Goal: Transaction & Acquisition: Purchase product/service

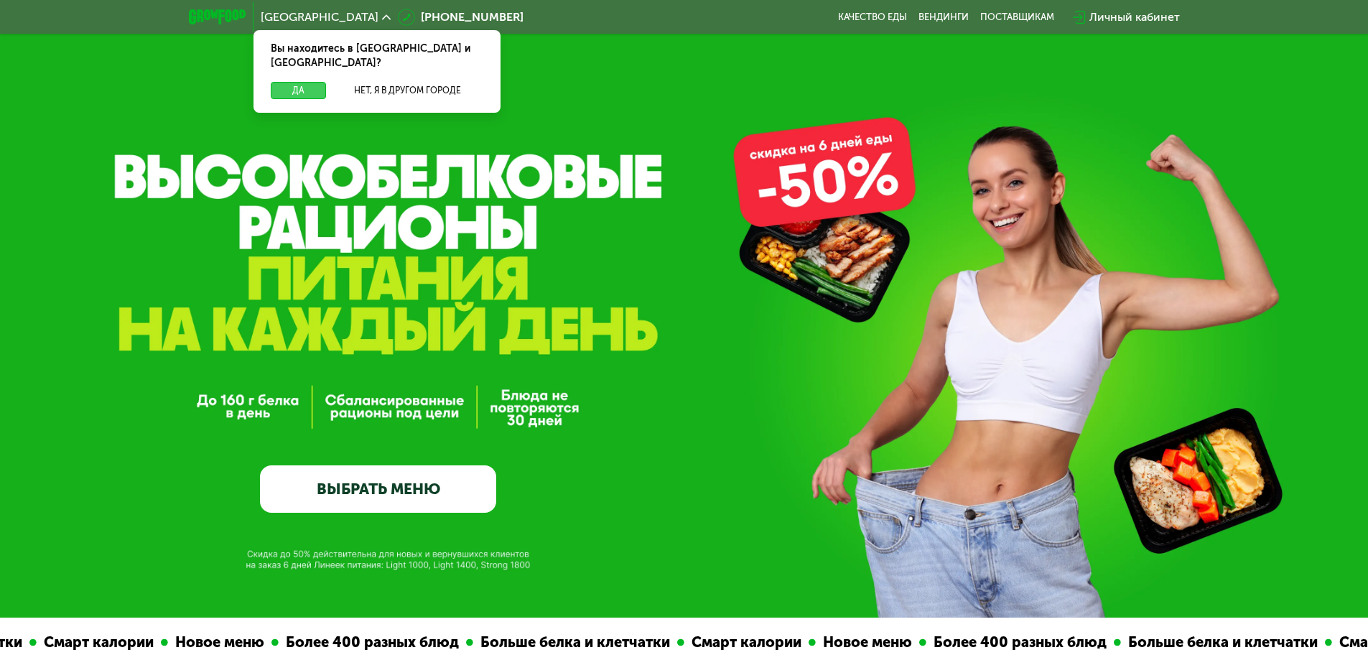
click at [302, 82] on button "Да" at bounding box center [298, 90] width 55 height 17
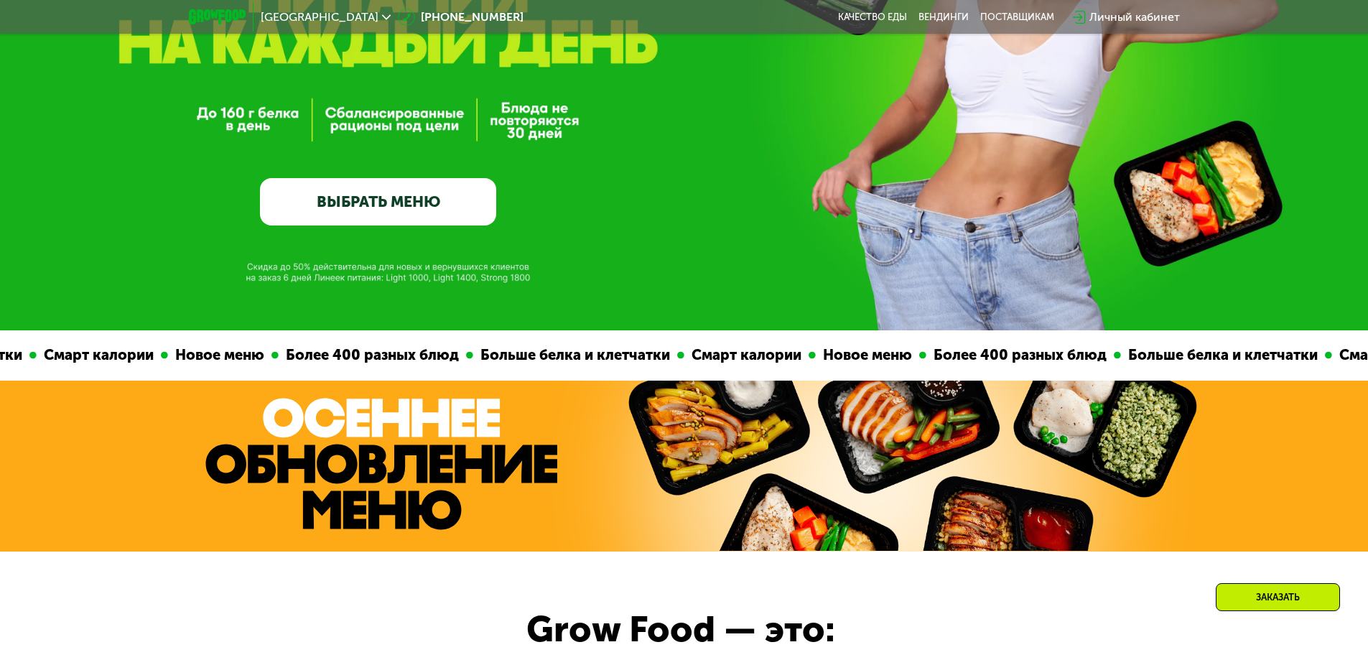
click at [397, 215] on link "ВЫБРАТЬ МЕНЮ" at bounding box center [378, 201] width 236 height 47
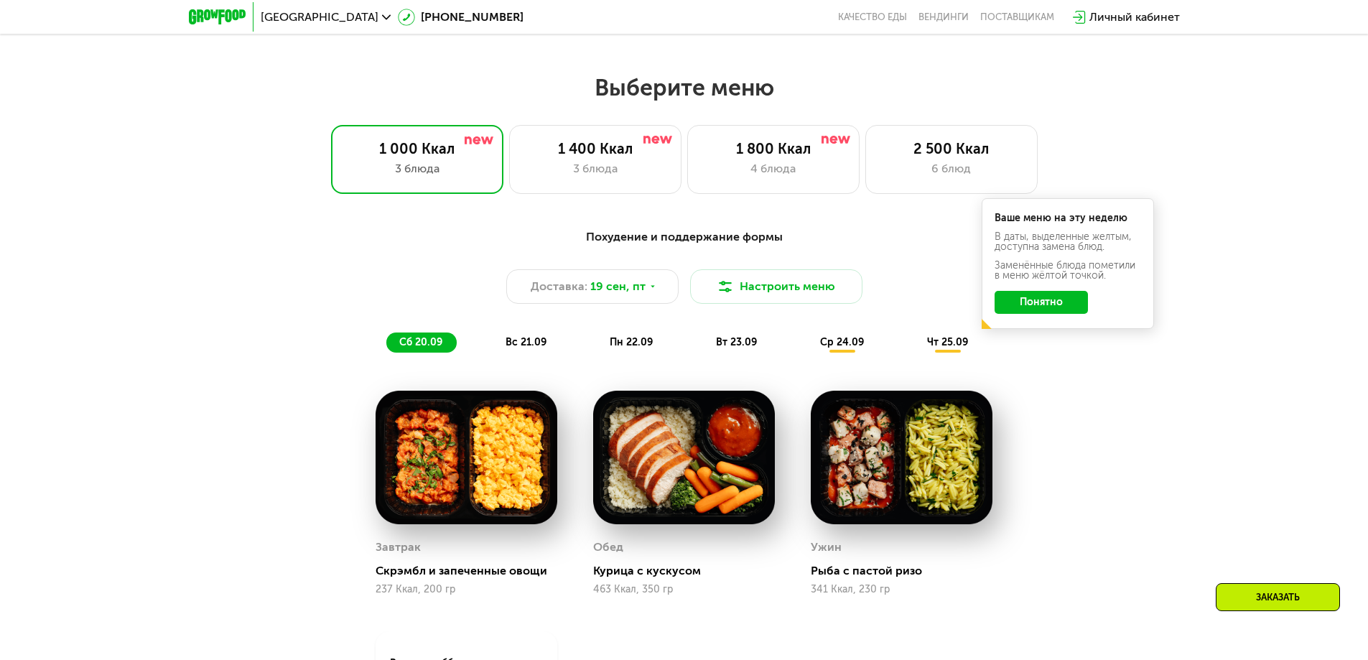
scroll to position [1191, 0]
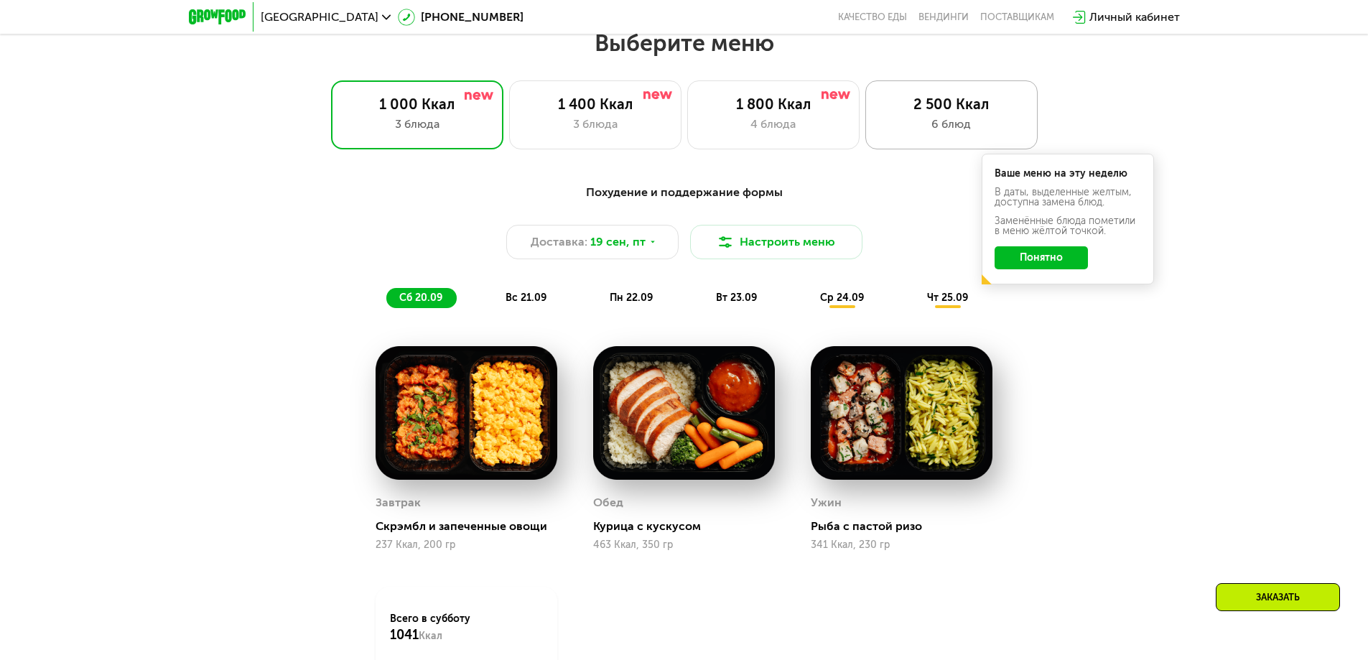
click at [866, 111] on div "2 500 Ккал 6 блюд" at bounding box center [952, 114] width 172 height 69
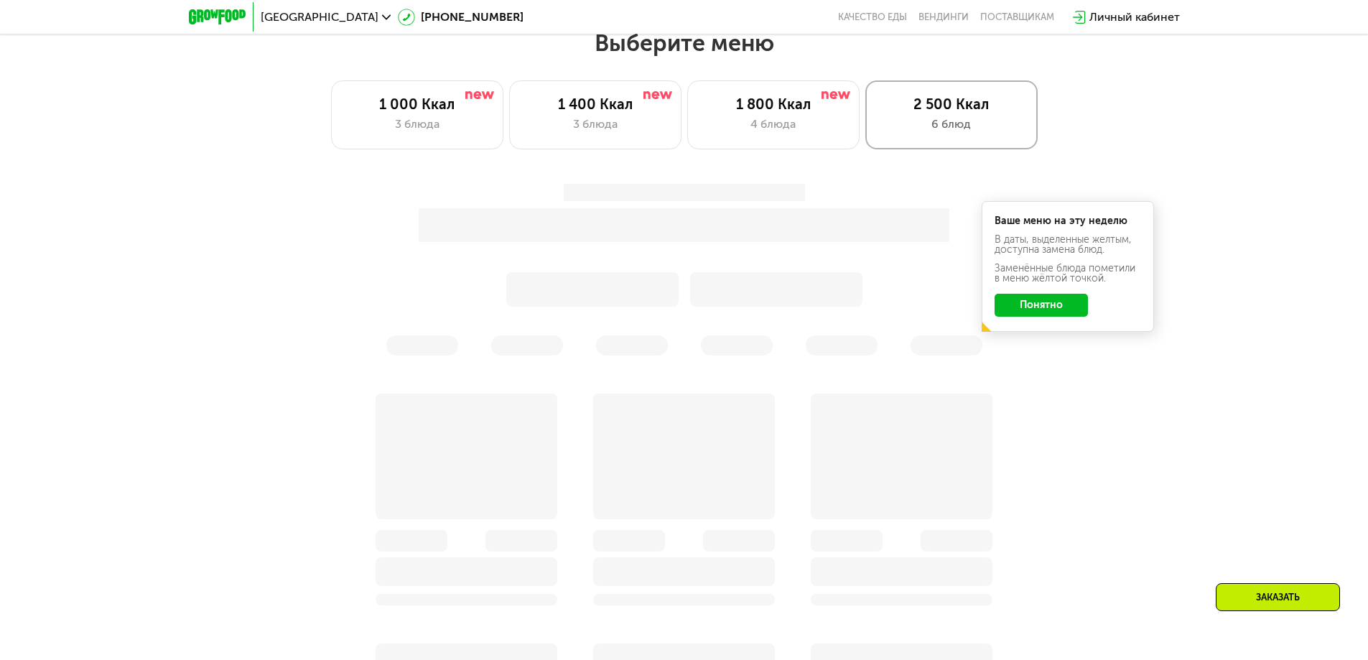
click at [912, 113] on div "2 500 Ккал" at bounding box center [952, 104] width 142 height 17
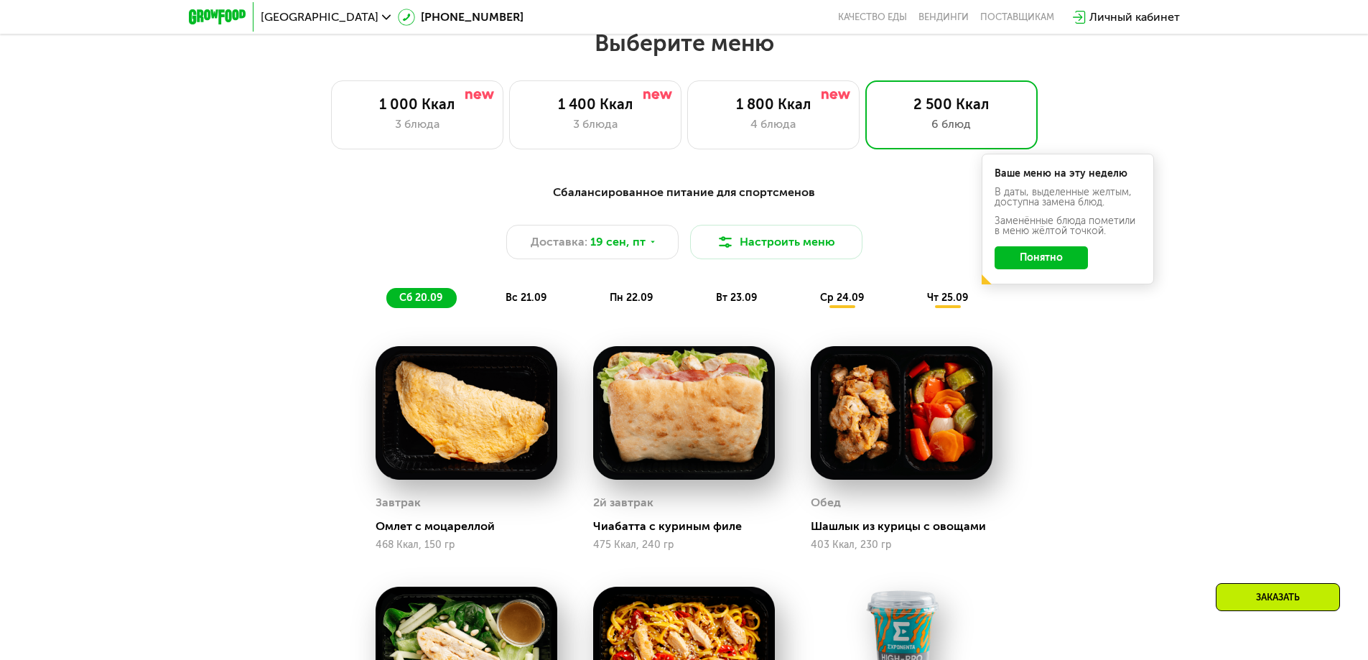
click at [1047, 257] on button "Понятно" at bounding box center [1041, 257] width 93 height 23
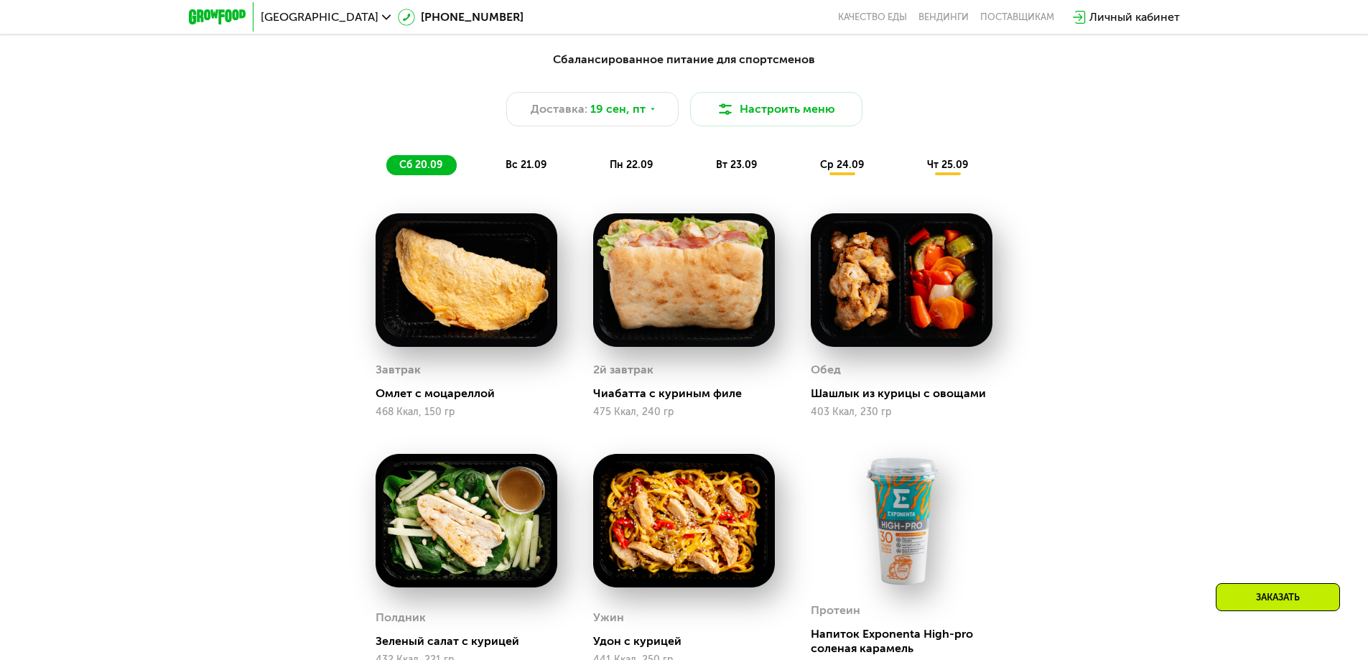
scroll to position [1335, 0]
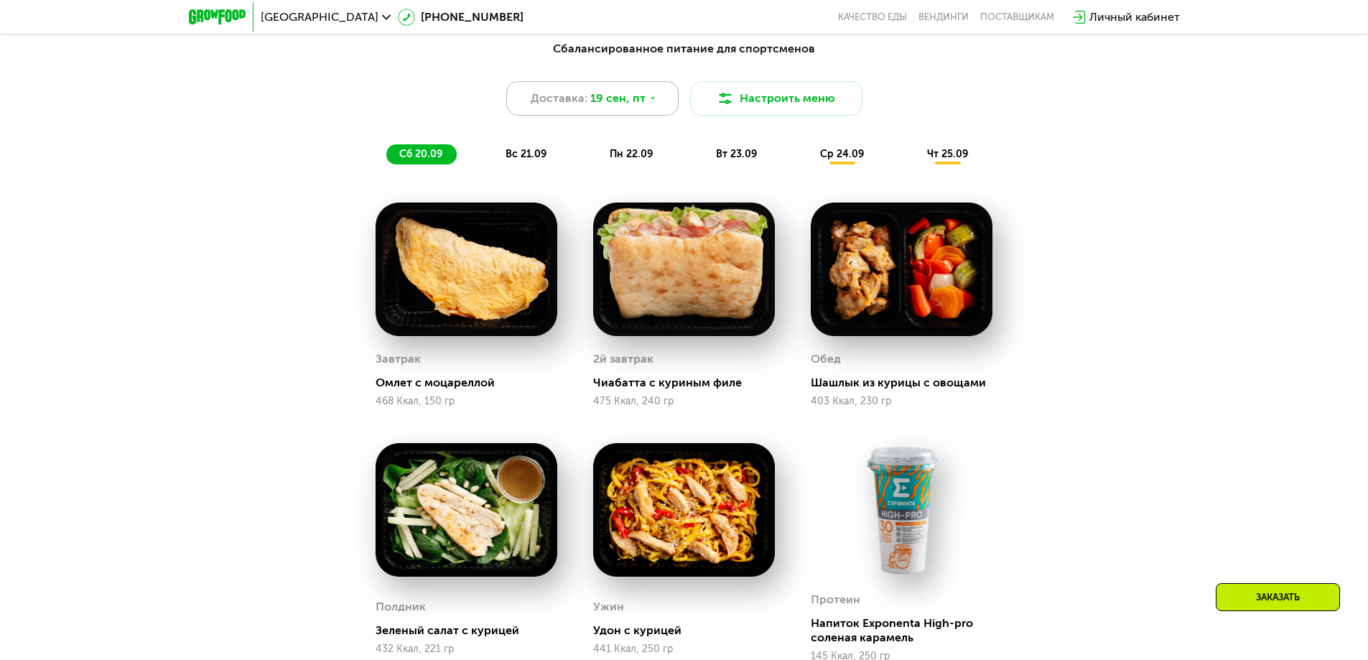
click at [640, 101] on span "19 сен, пт" at bounding box center [617, 98] width 55 height 17
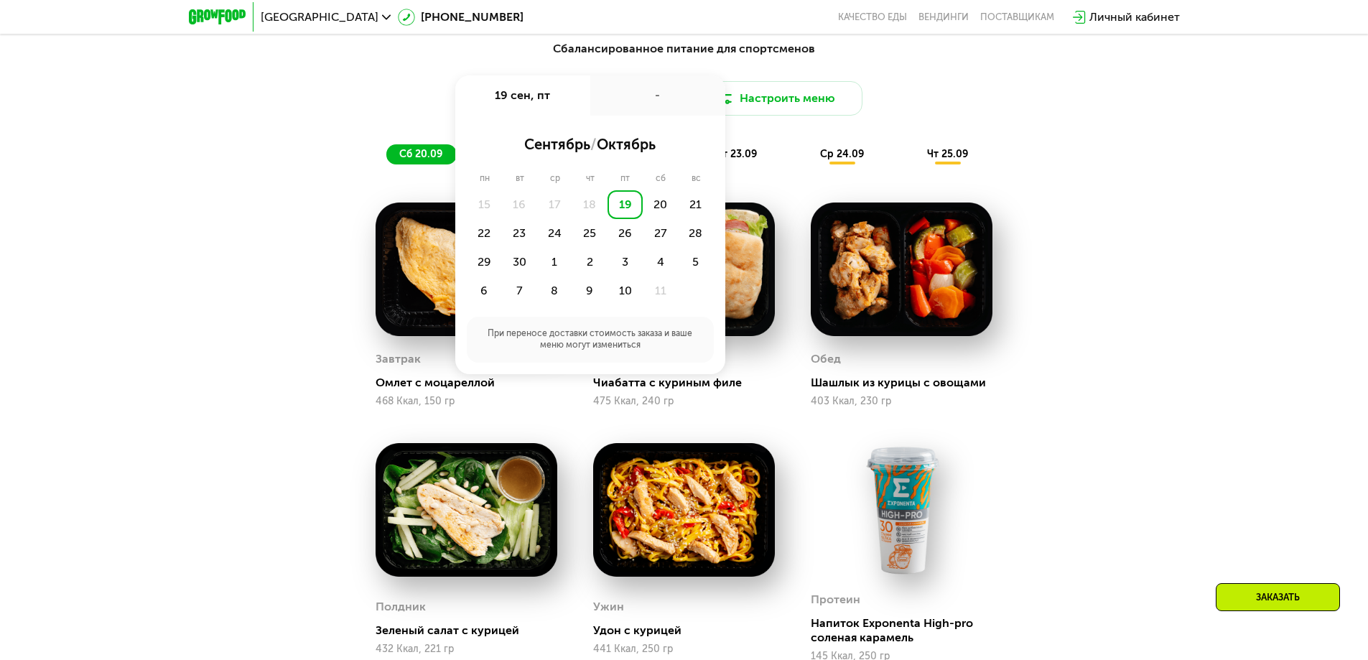
drag, startPoint x: 1157, startPoint y: 344, endPoint x: 1141, endPoint y: 325, distance: 24.5
click at [1158, 345] on div "Сбалансированное питание для спортсменов Доставка: 19 сен, пт 19 сен, пт - сент…" at bounding box center [684, 469] width 1368 height 899
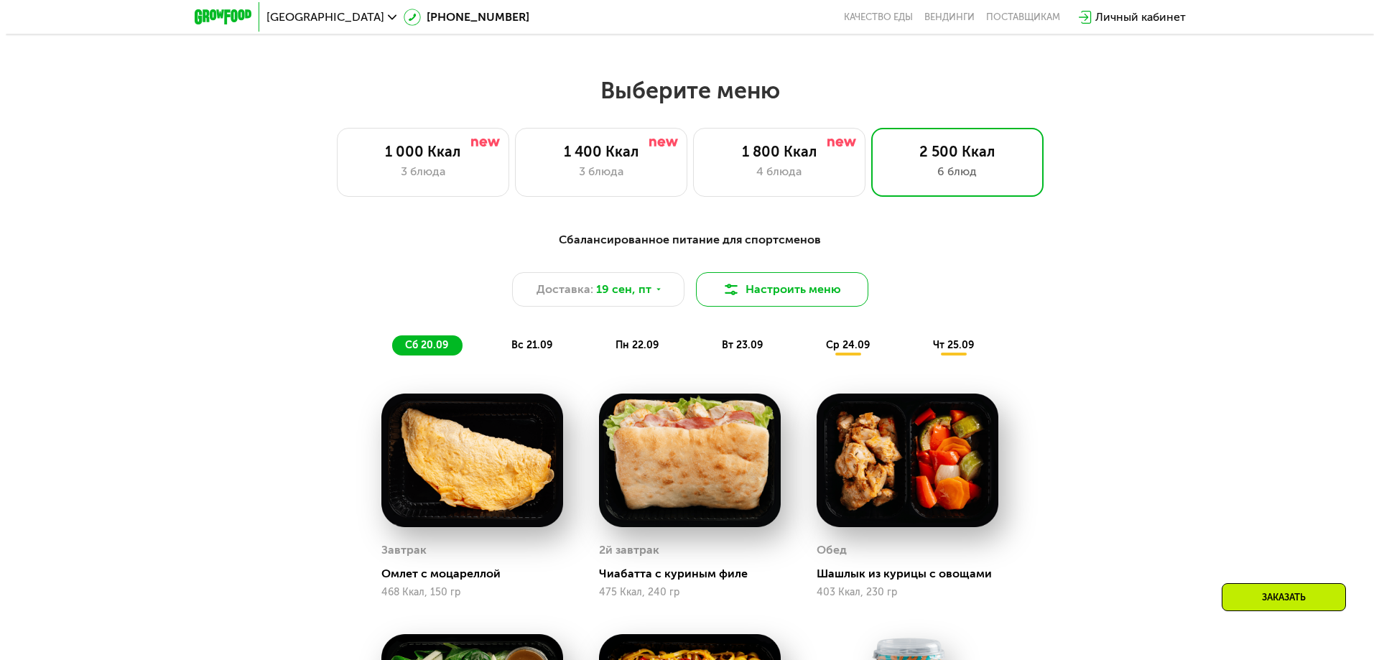
scroll to position [1047, 0]
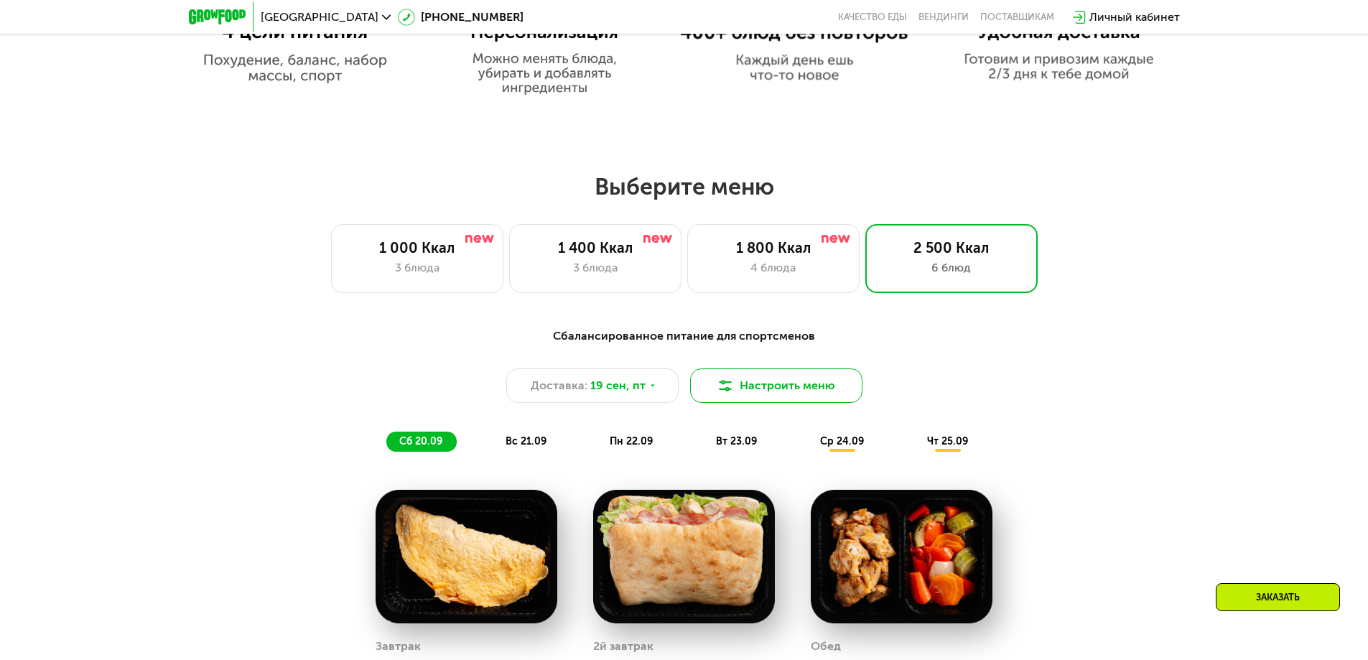
click at [812, 382] on button "Настроить меню" at bounding box center [776, 386] width 172 height 34
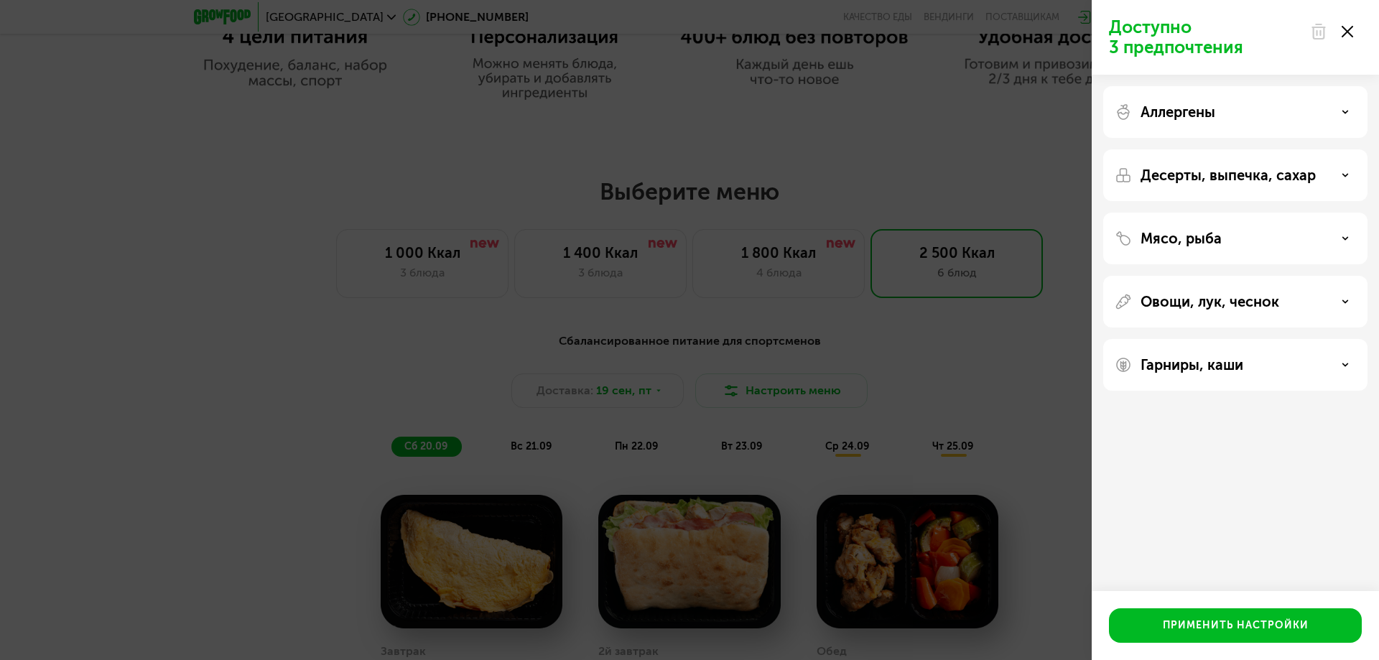
click at [1316, 184] on div "Десерты, выпечка, сахар" at bounding box center [1235, 175] width 264 height 52
click at [1342, 175] on icon at bounding box center [1345, 175] width 7 height 7
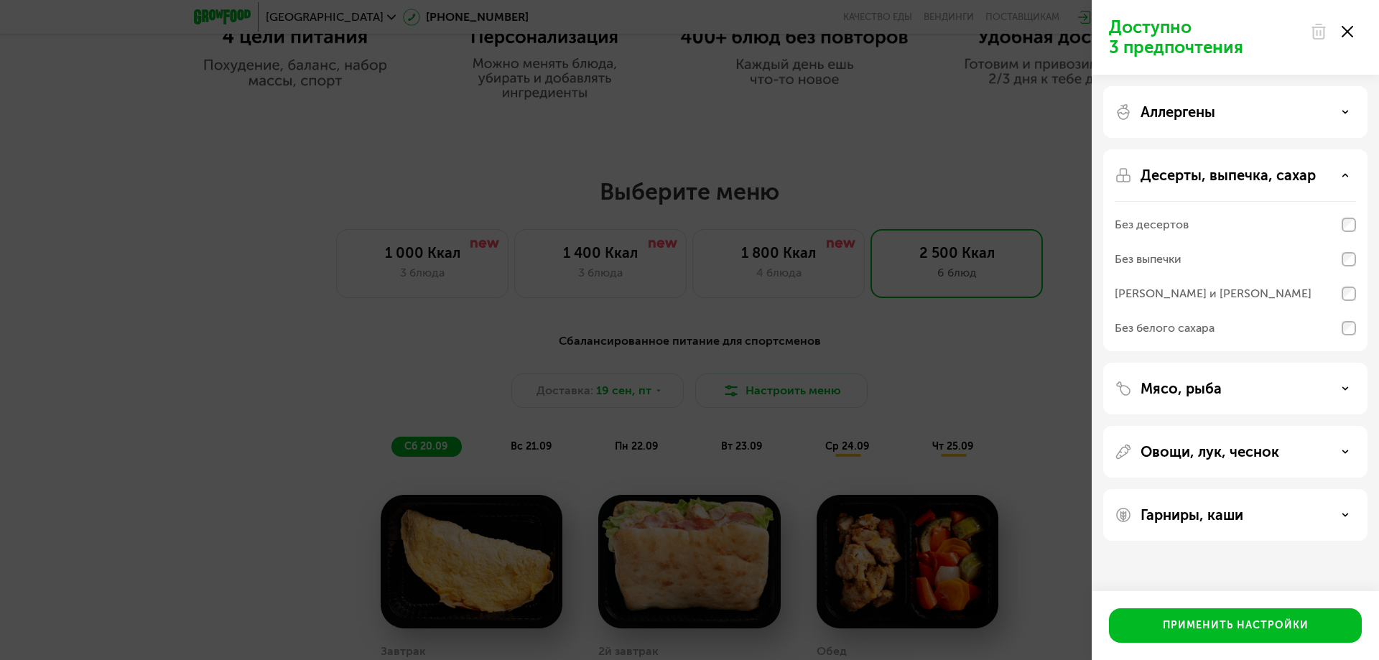
click at [1342, 175] on icon at bounding box center [1345, 175] width 7 height 7
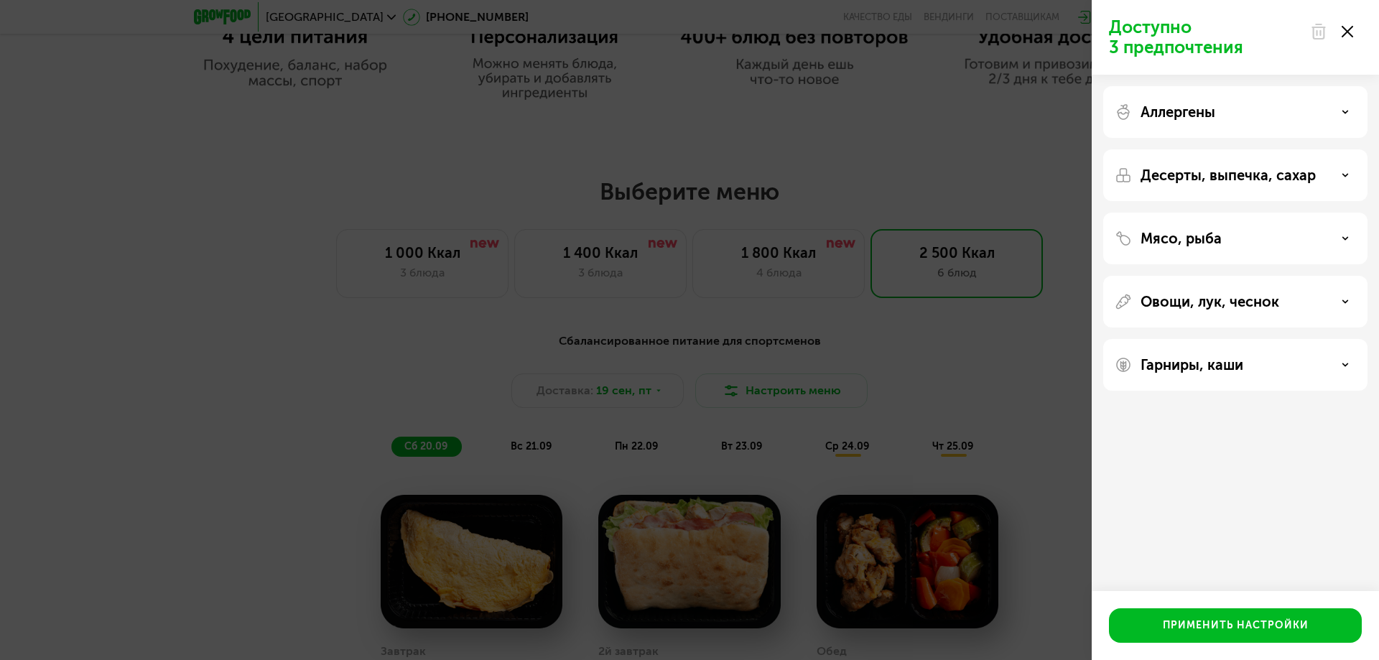
click at [1338, 111] on div "Аллергены" at bounding box center [1235, 111] width 241 height 17
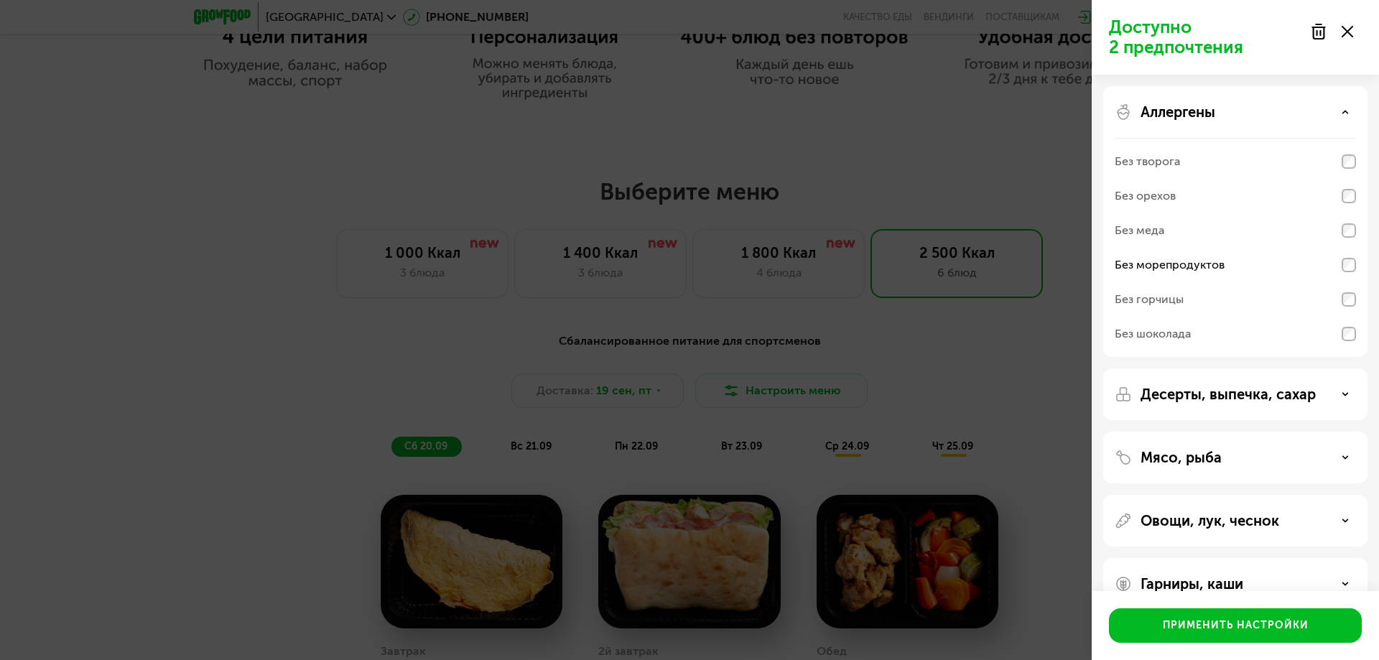
scroll to position [33, 0]
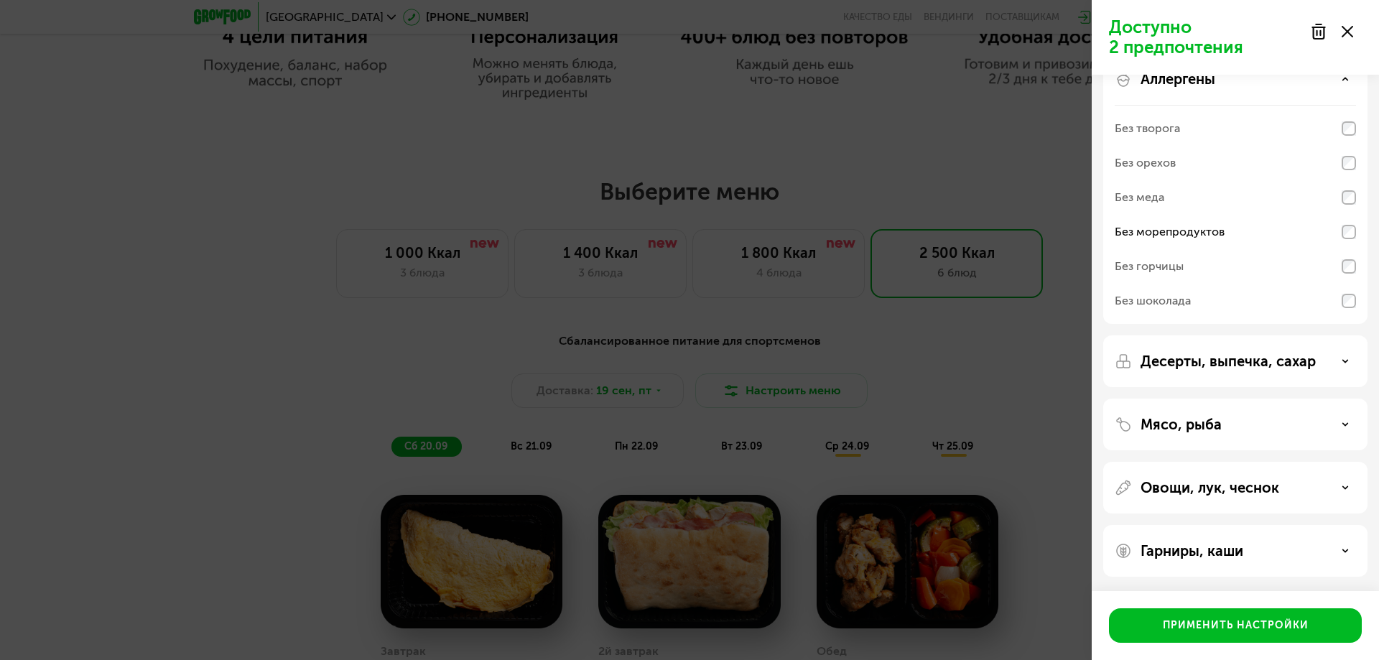
click at [1199, 372] on div "Десерты, выпечка, сахар" at bounding box center [1235, 361] width 264 height 52
click at [1199, 369] on p "Десерты, выпечка, сахар" at bounding box center [1228, 361] width 175 height 17
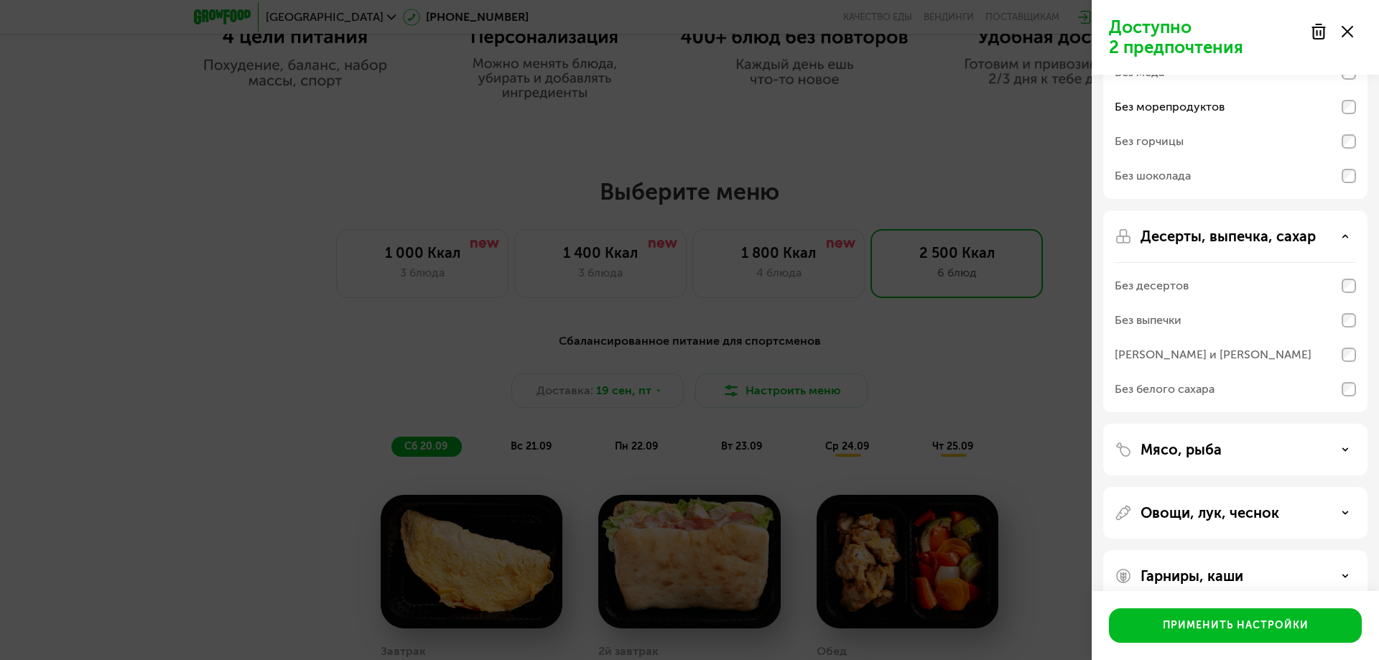
scroll to position [183, 0]
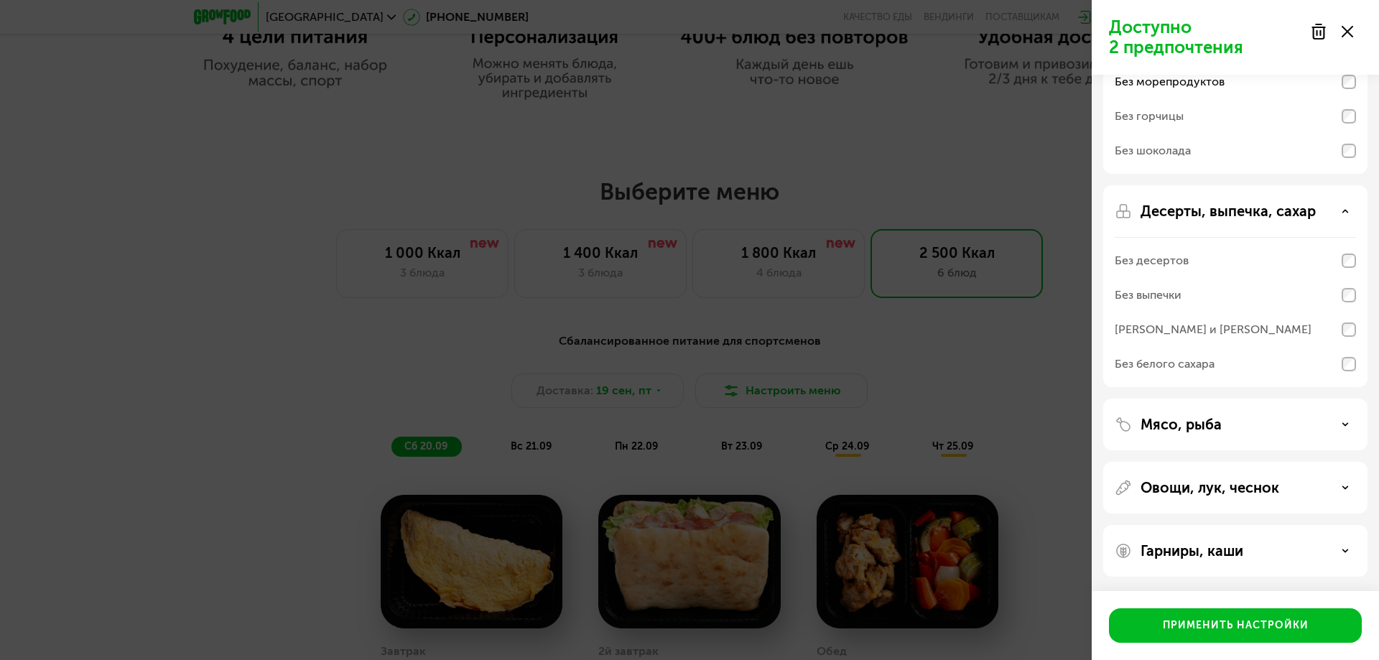
click at [1220, 425] on p "Мясо, рыба" at bounding box center [1181, 424] width 81 height 17
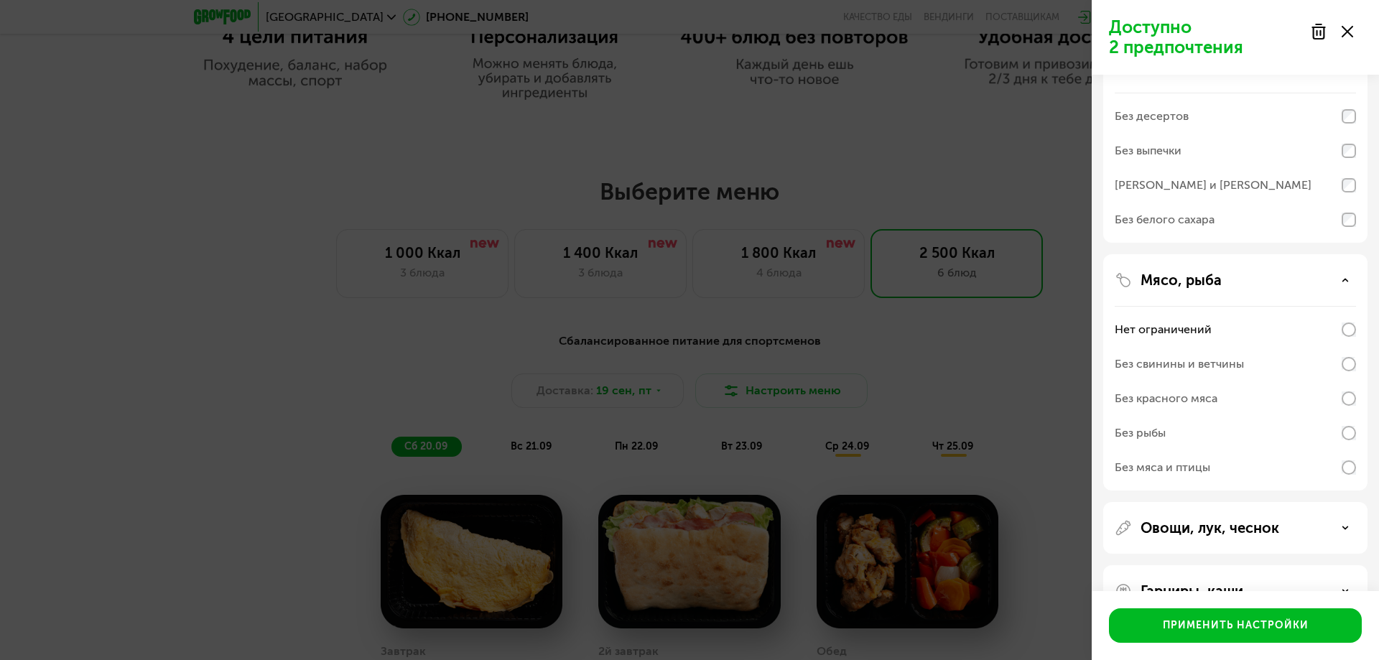
scroll to position [368, 0]
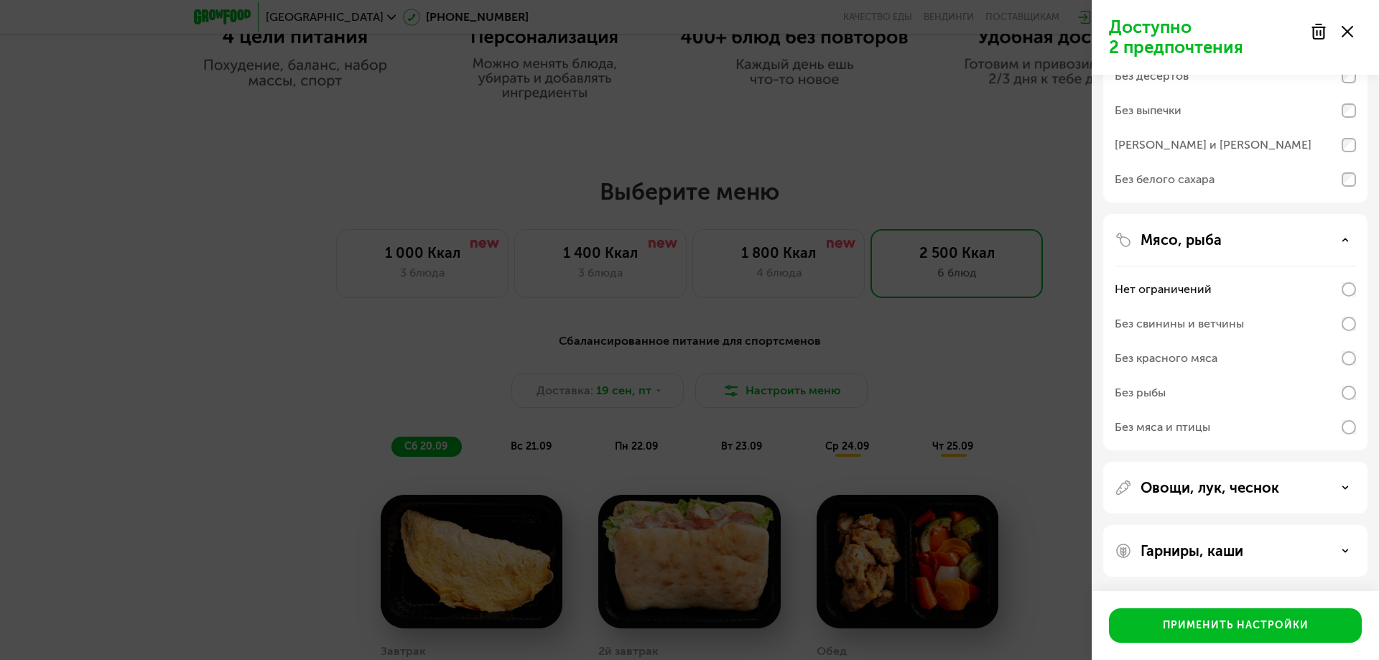
click at [1200, 491] on p "Овощи, лук, чеснок" at bounding box center [1210, 487] width 139 height 17
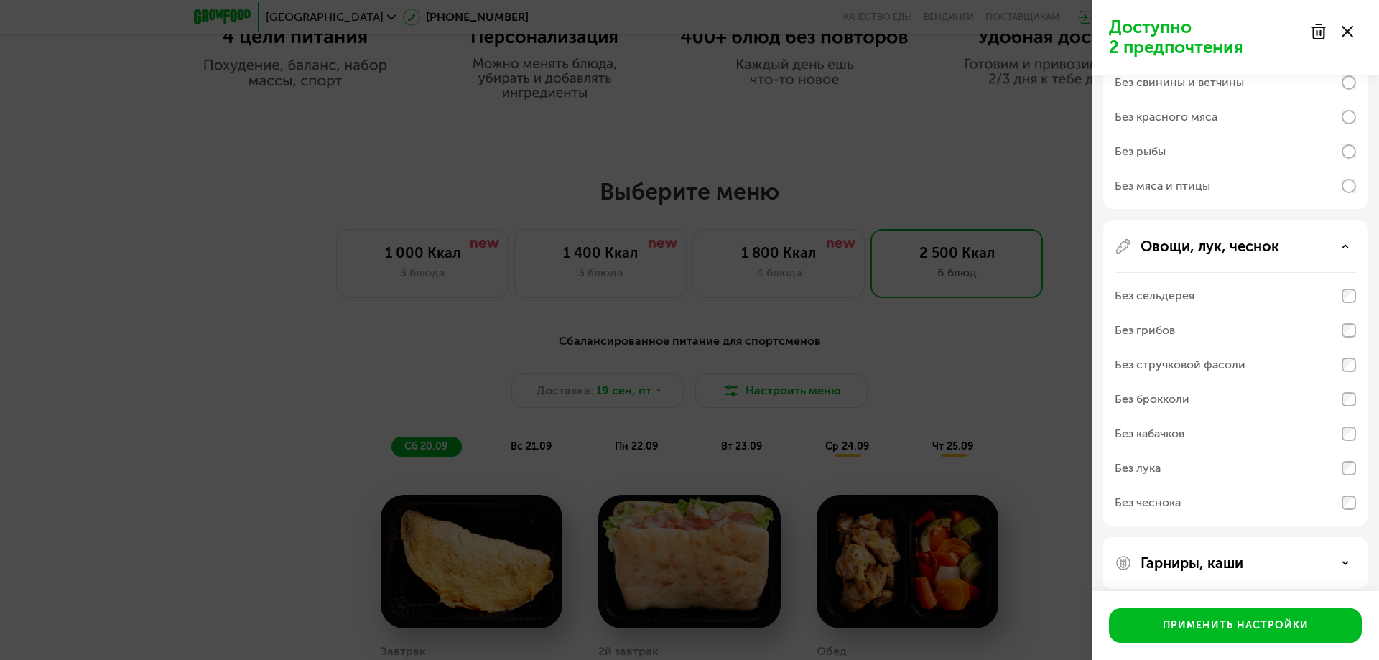
scroll to position [621, 0]
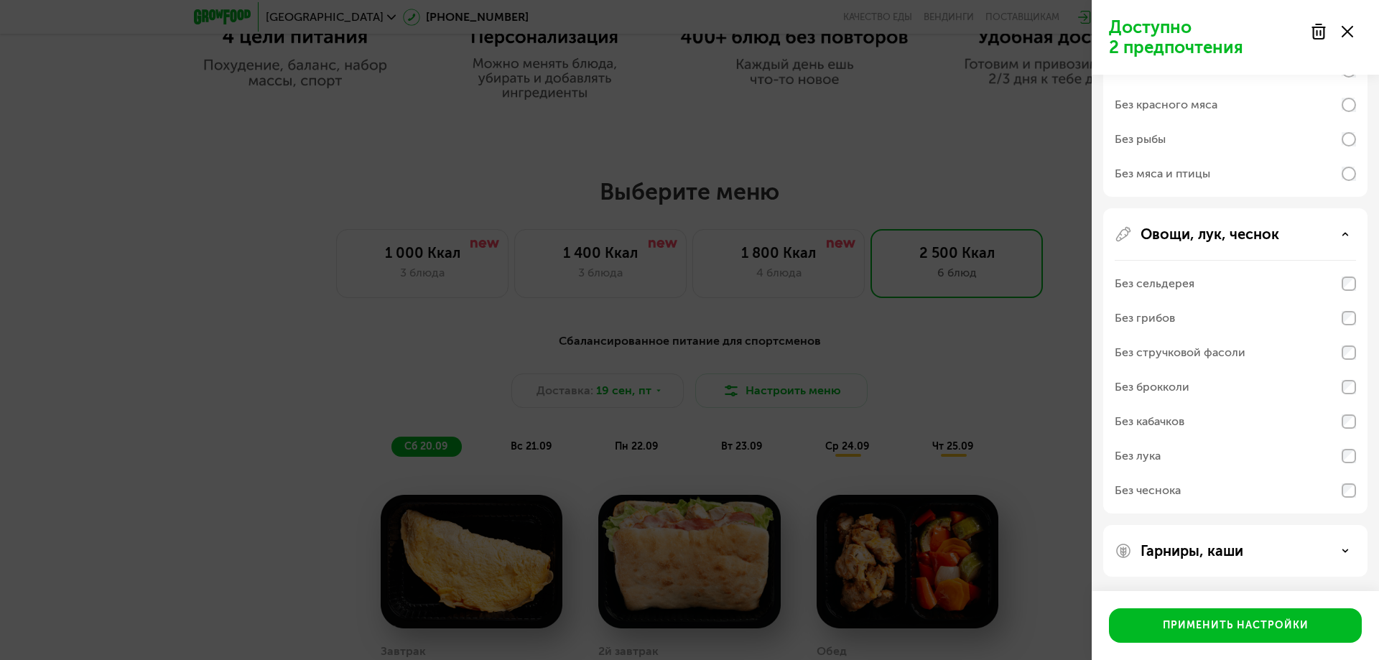
click at [1218, 551] on p "Гарниры, каши" at bounding box center [1192, 550] width 103 height 17
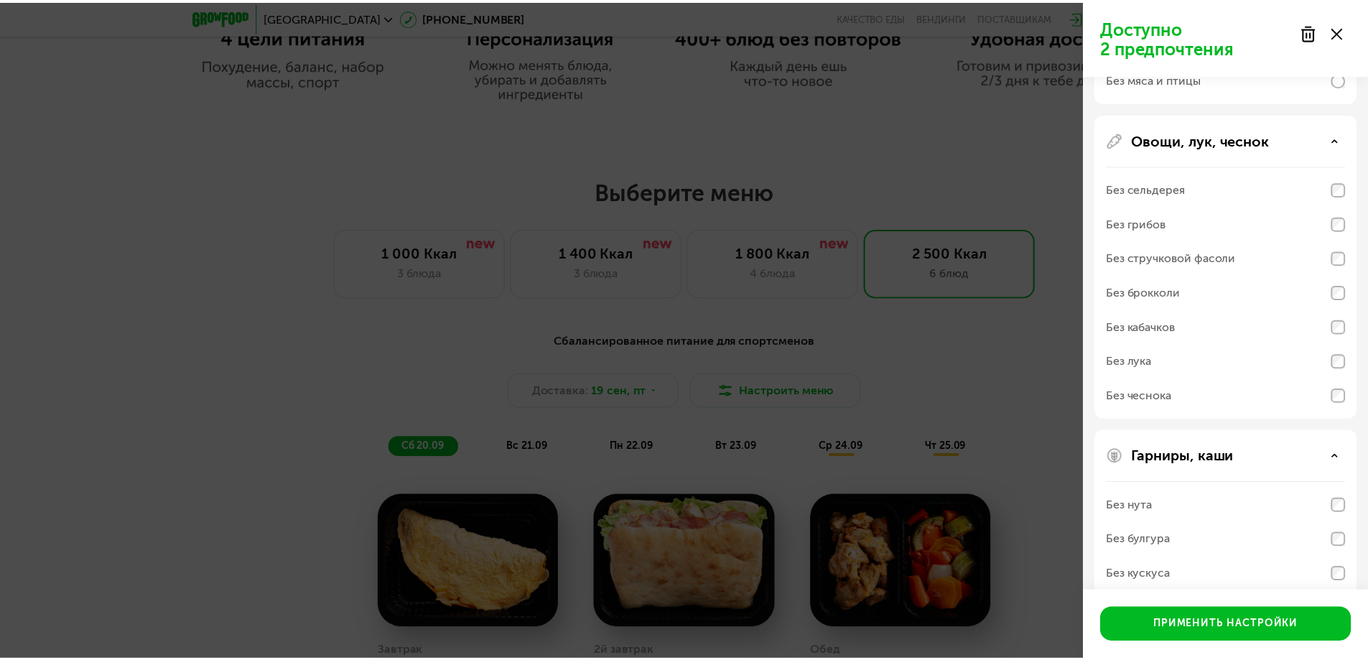
scroll to position [806, 0]
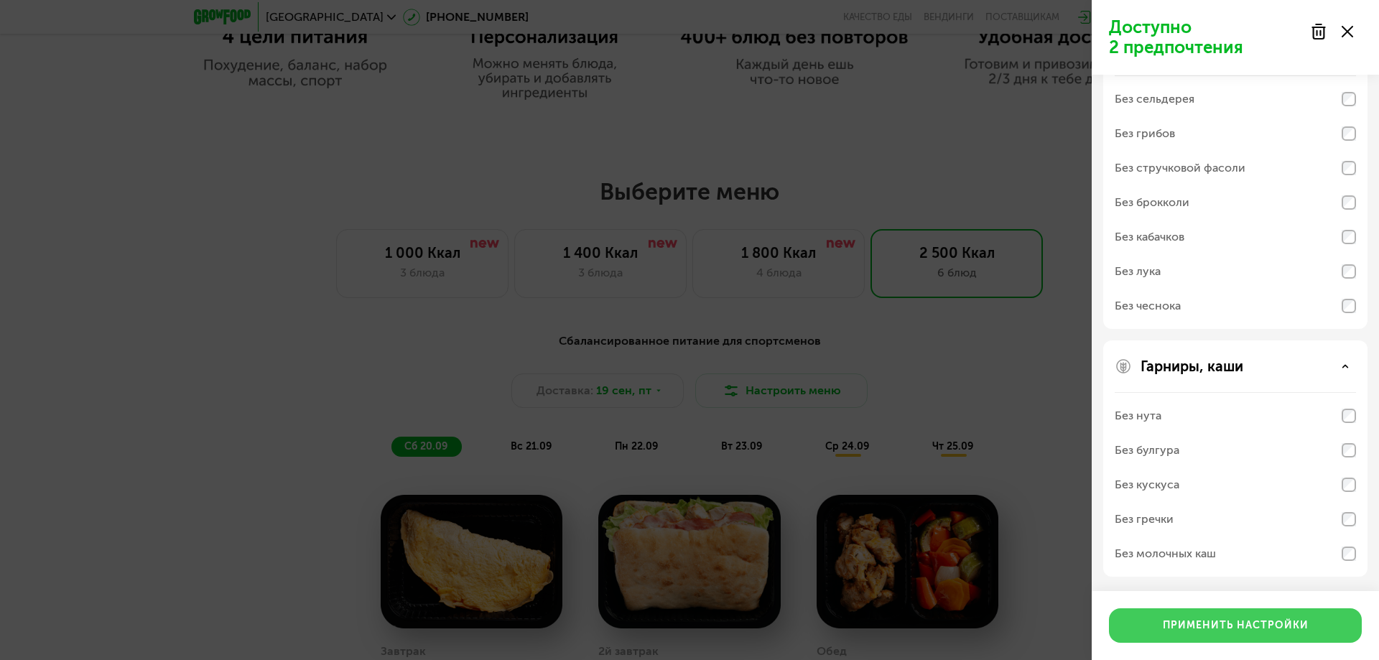
click at [1158, 629] on button "Применить настройки" at bounding box center [1235, 625] width 253 height 34
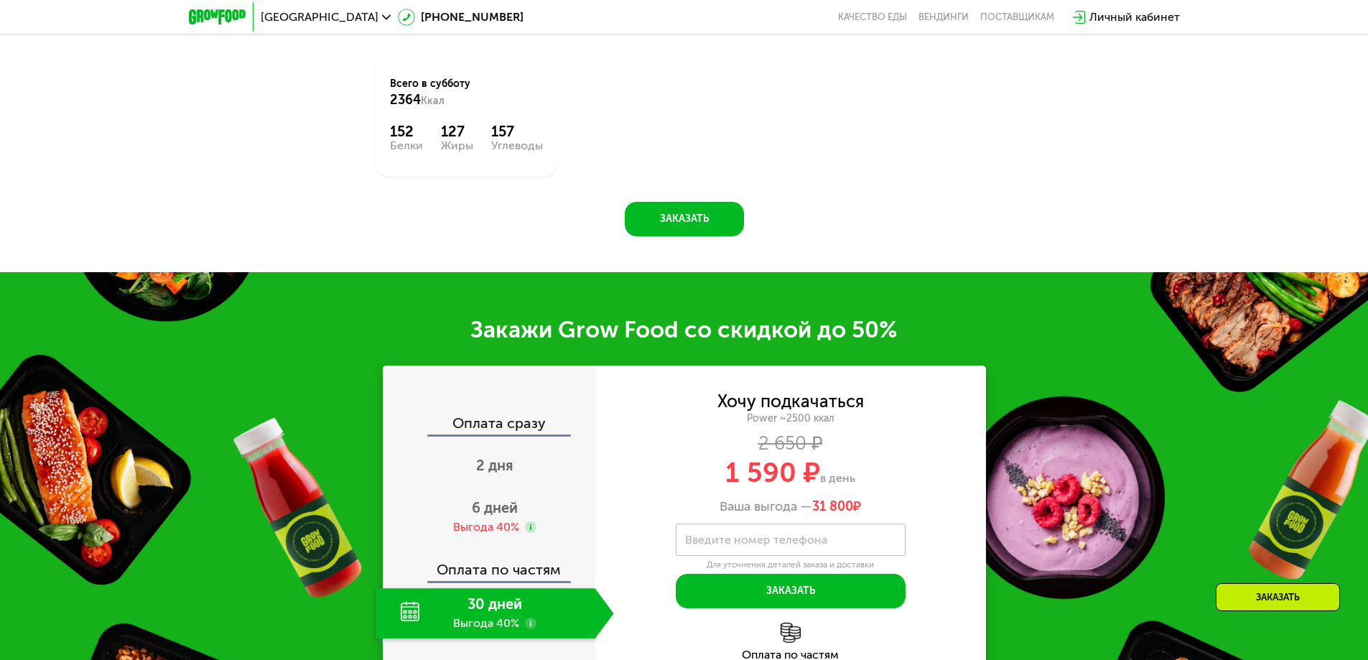
scroll to position [2125, 0]
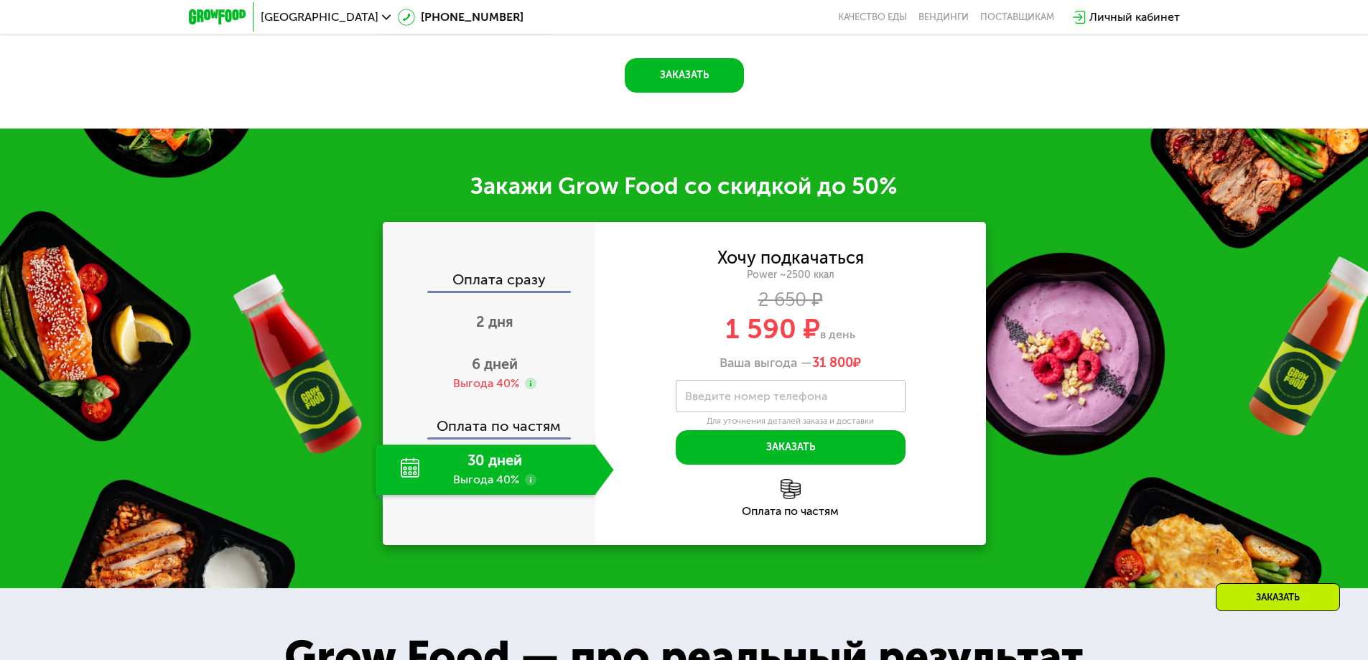
click at [531, 486] on use at bounding box center [530, 479] width 11 height 11
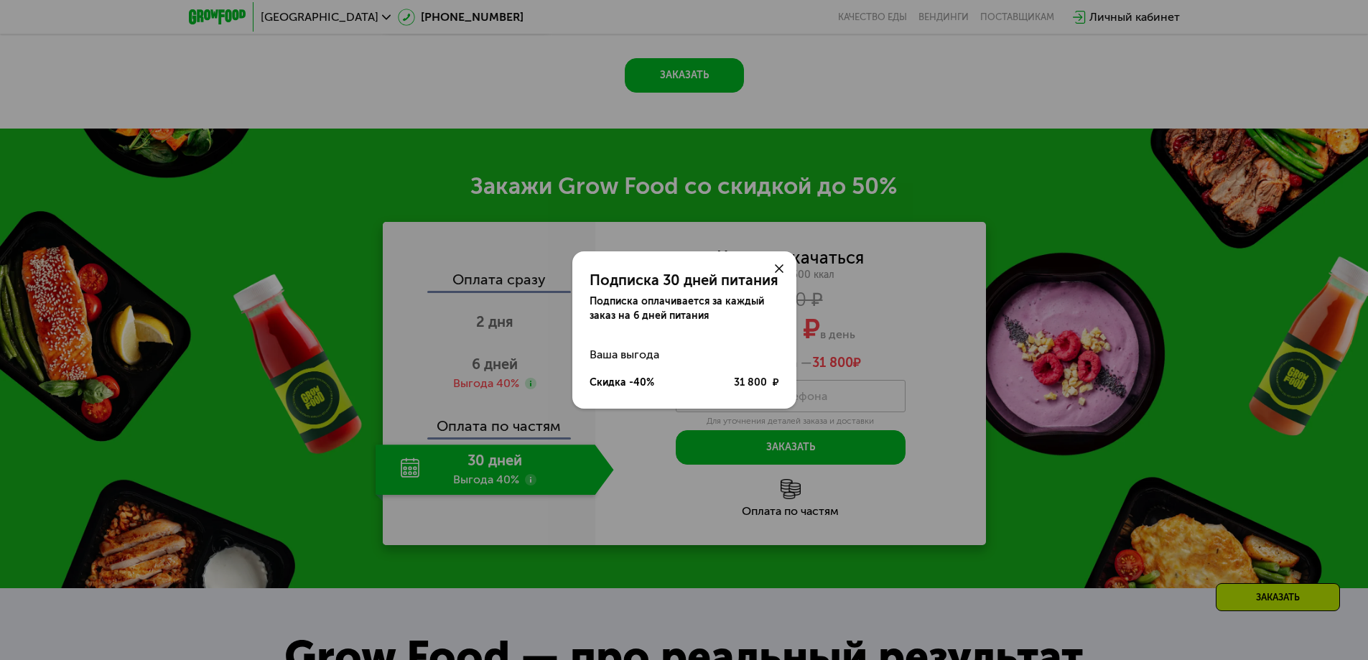
click at [782, 267] on use at bounding box center [779, 268] width 9 height 9
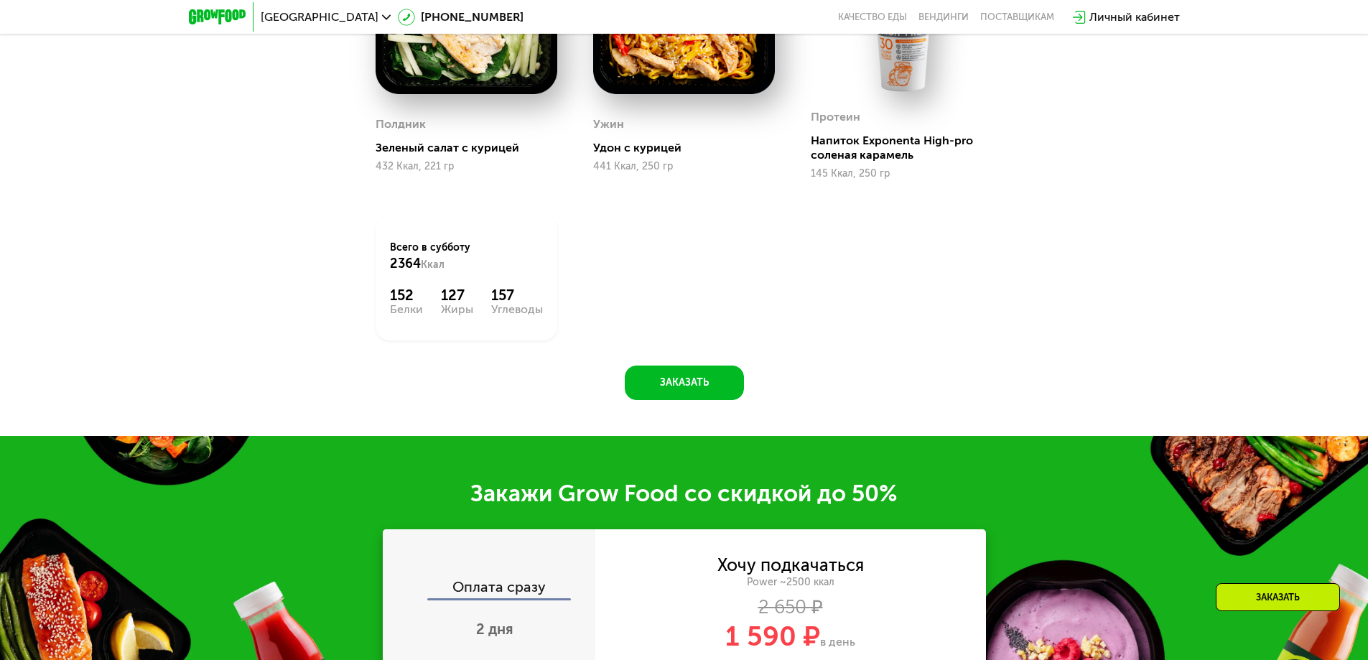
scroll to position [1909, 0]
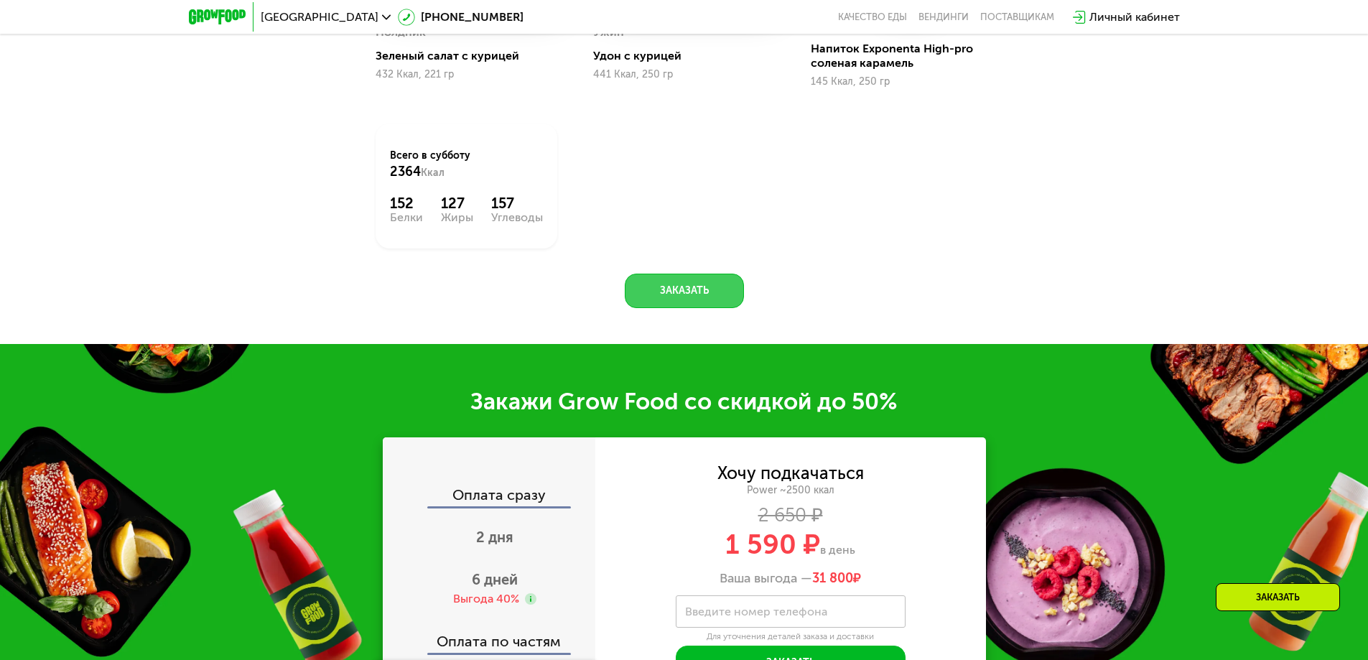
click at [710, 298] on button "Заказать" at bounding box center [684, 291] width 119 height 34
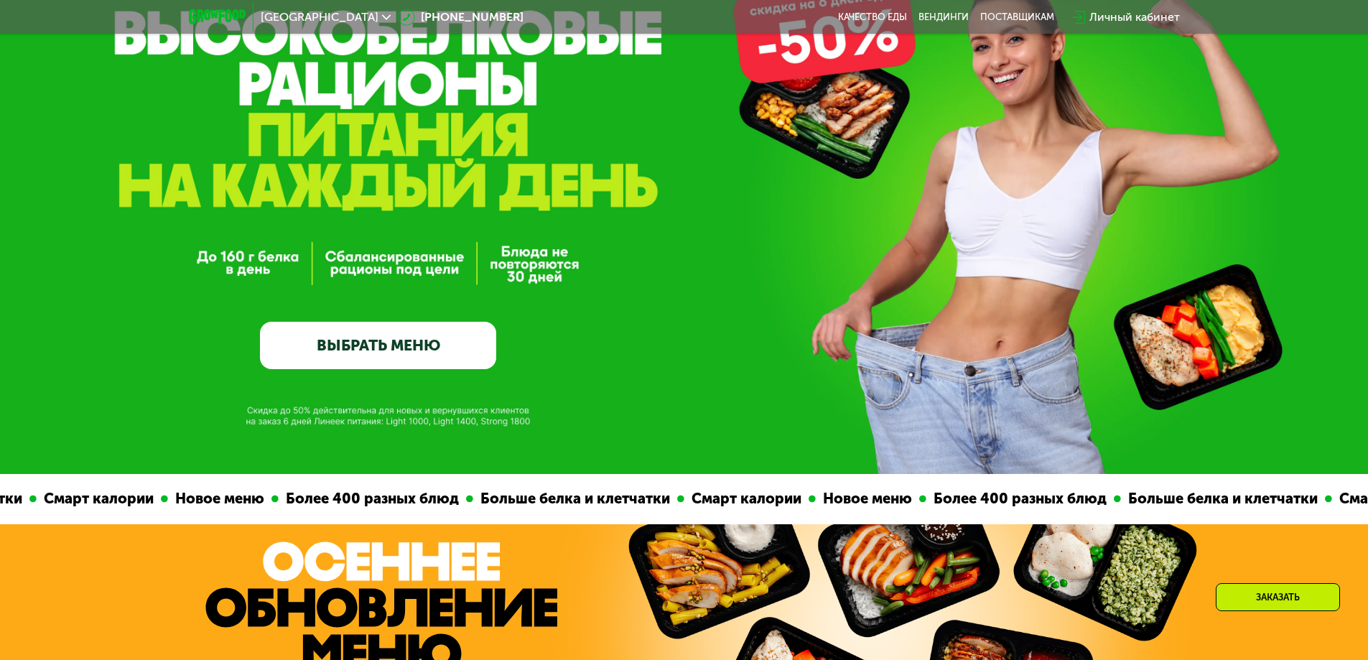
click at [387, 338] on link "ВЫБРАТЬ МЕНЮ" at bounding box center [378, 345] width 236 height 47
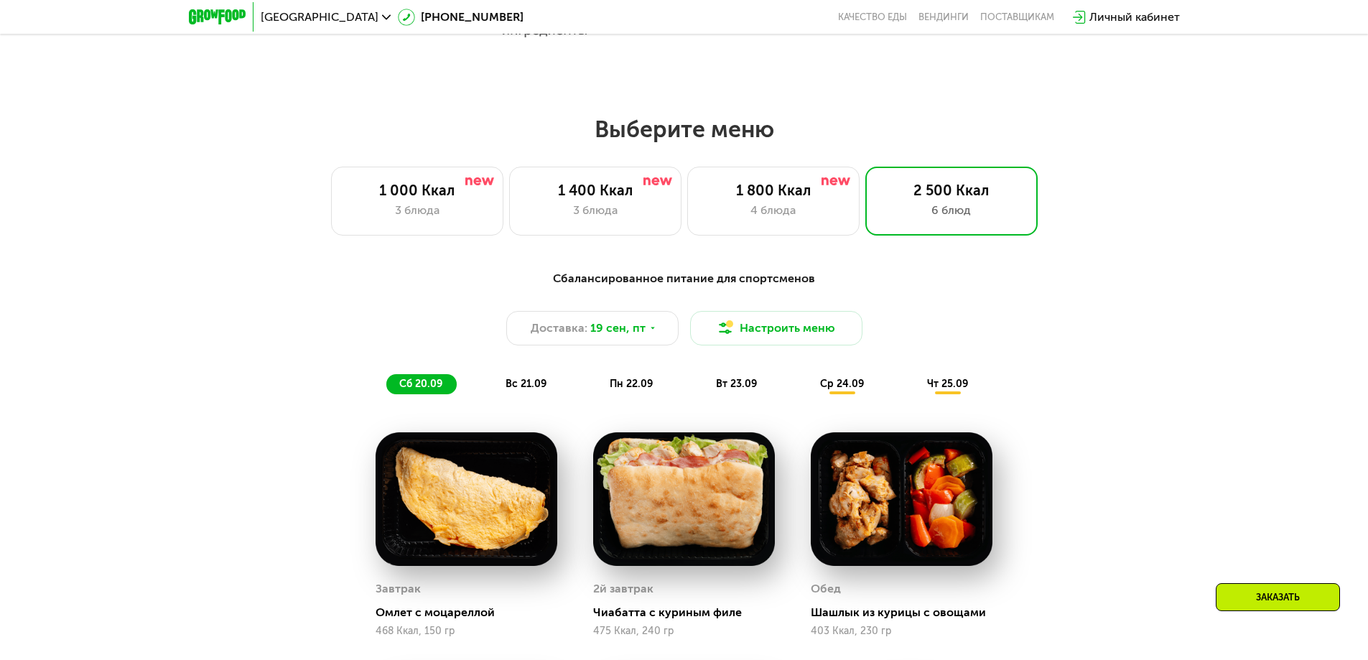
scroll to position [1191, 0]
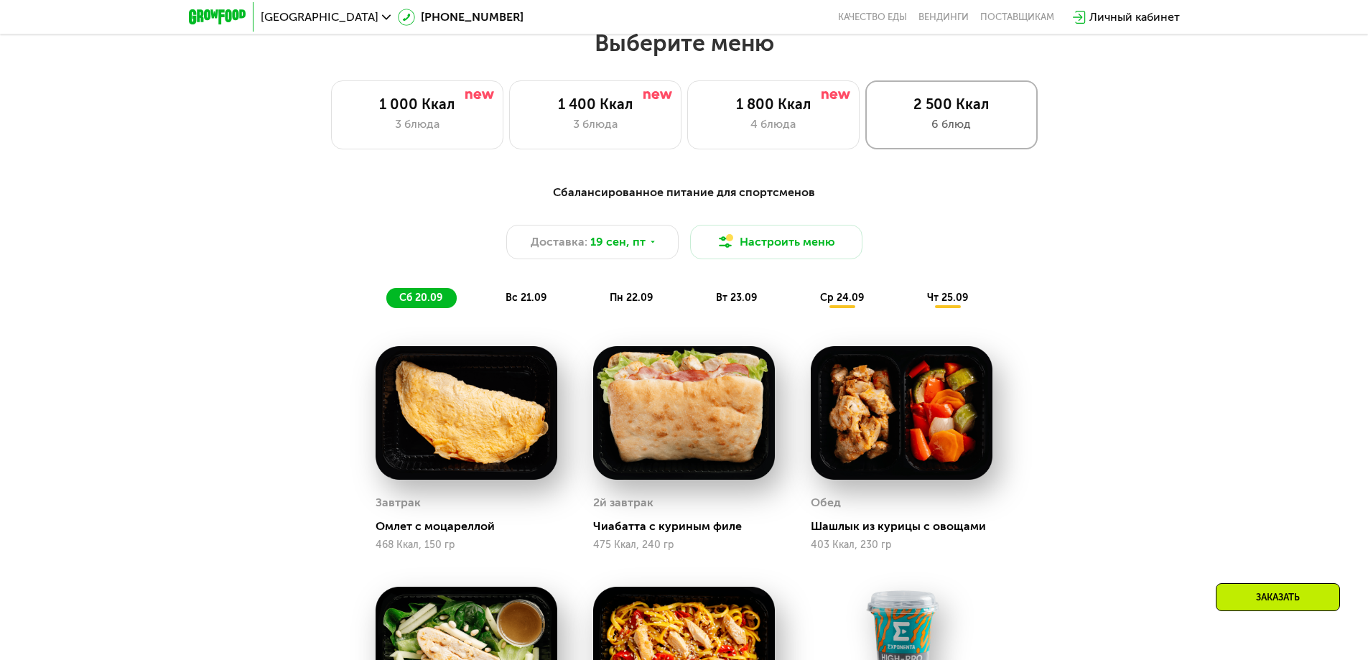
click at [1011, 119] on div "2 500 Ккал 6 блюд" at bounding box center [952, 114] width 172 height 69
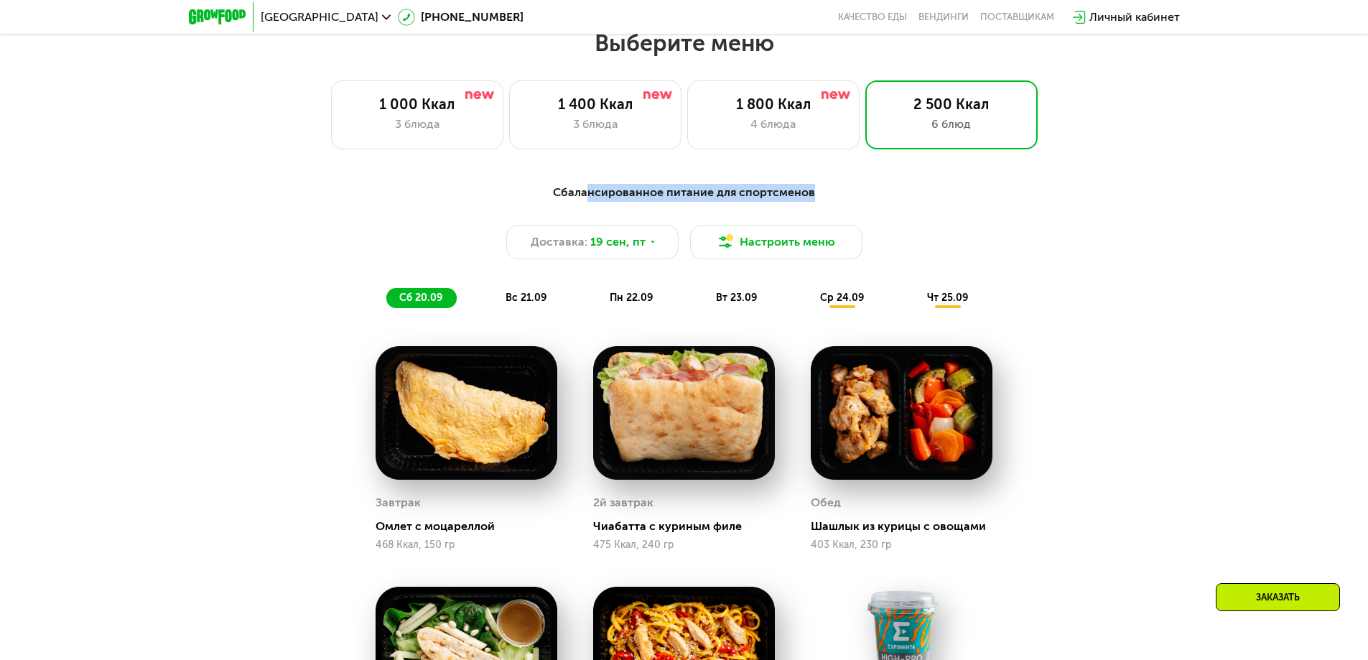
drag, startPoint x: 589, startPoint y: 195, endPoint x: 947, endPoint y: 202, distance: 357.8
click at [917, 202] on div "Сбалансированное питание для спортсменов" at bounding box center [684, 193] width 851 height 18
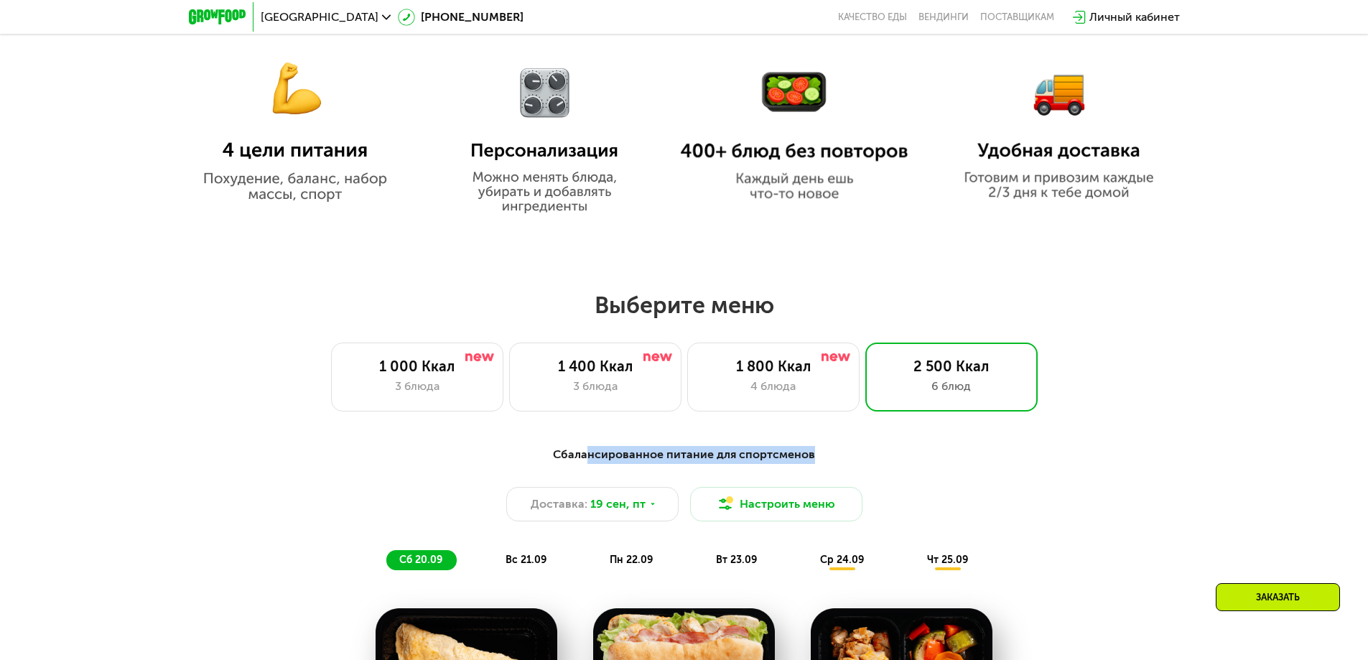
scroll to position [904, 0]
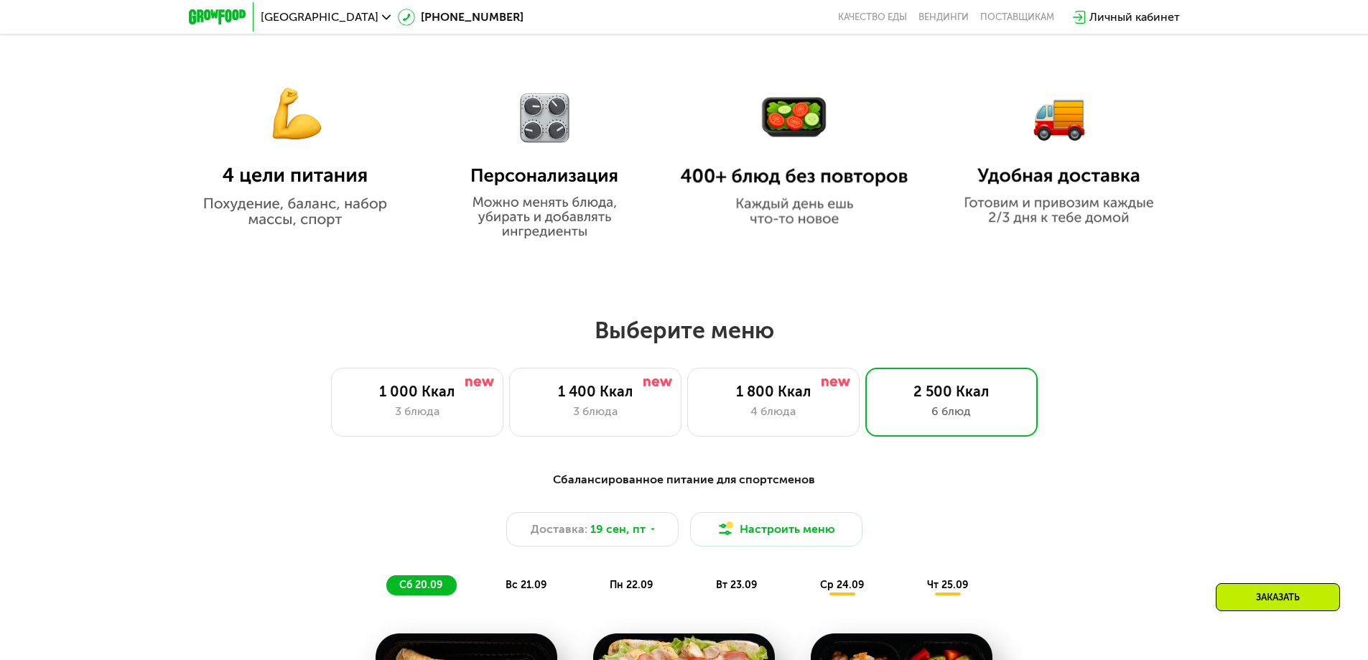
click at [1129, 20] on div "Личный кабинет" at bounding box center [1135, 17] width 91 height 17
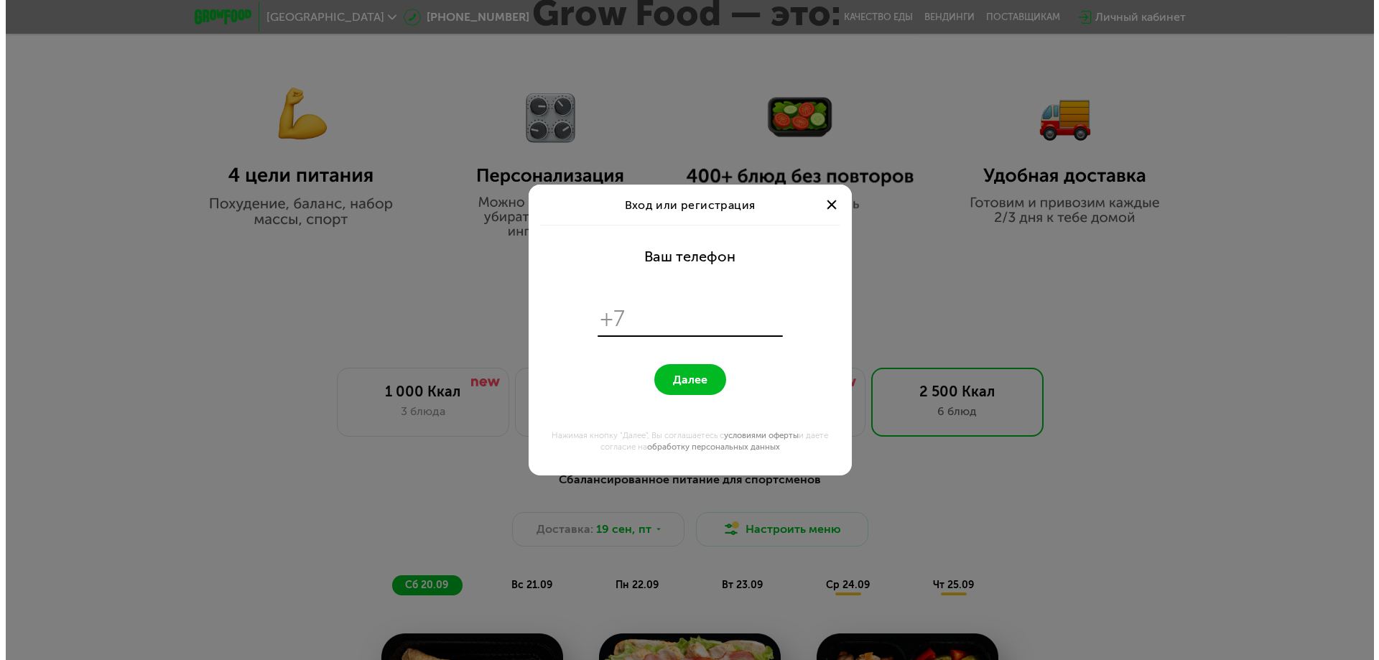
scroll to position [0, 0]
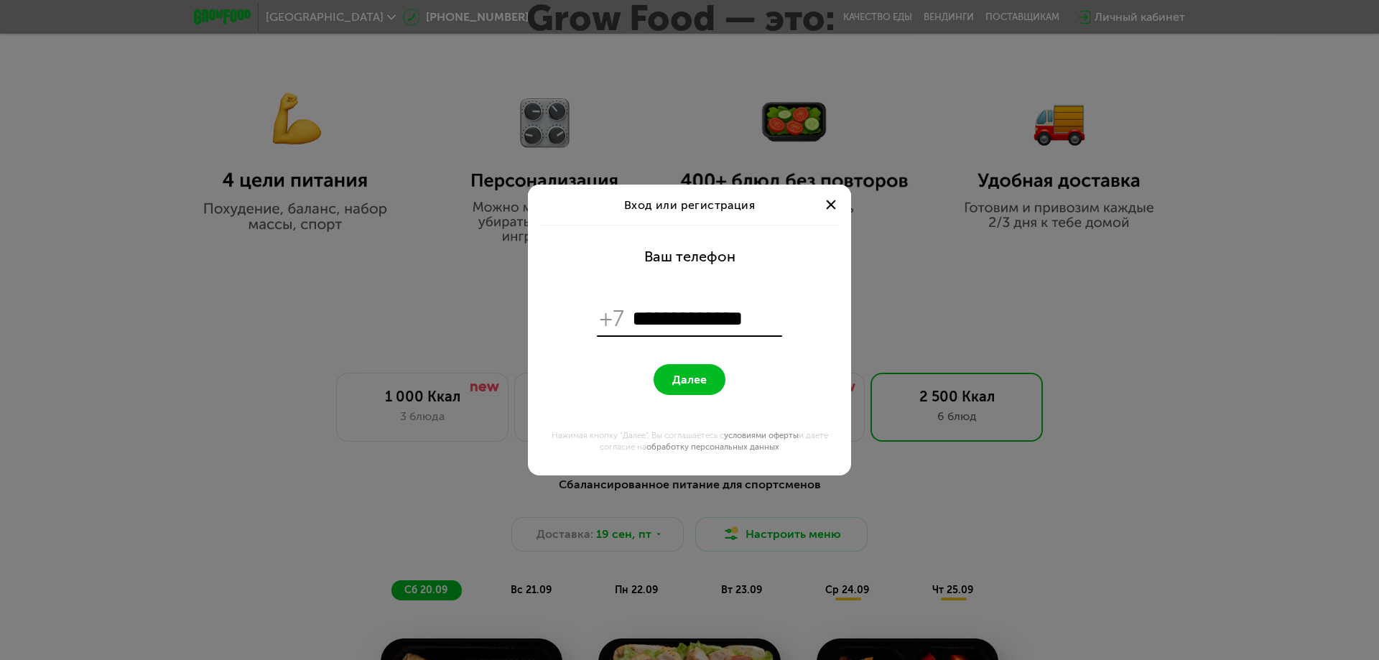
type input "**********"
click at [704, 372] on button "Далее" at bounding box center [690, 379] width 72 height 31
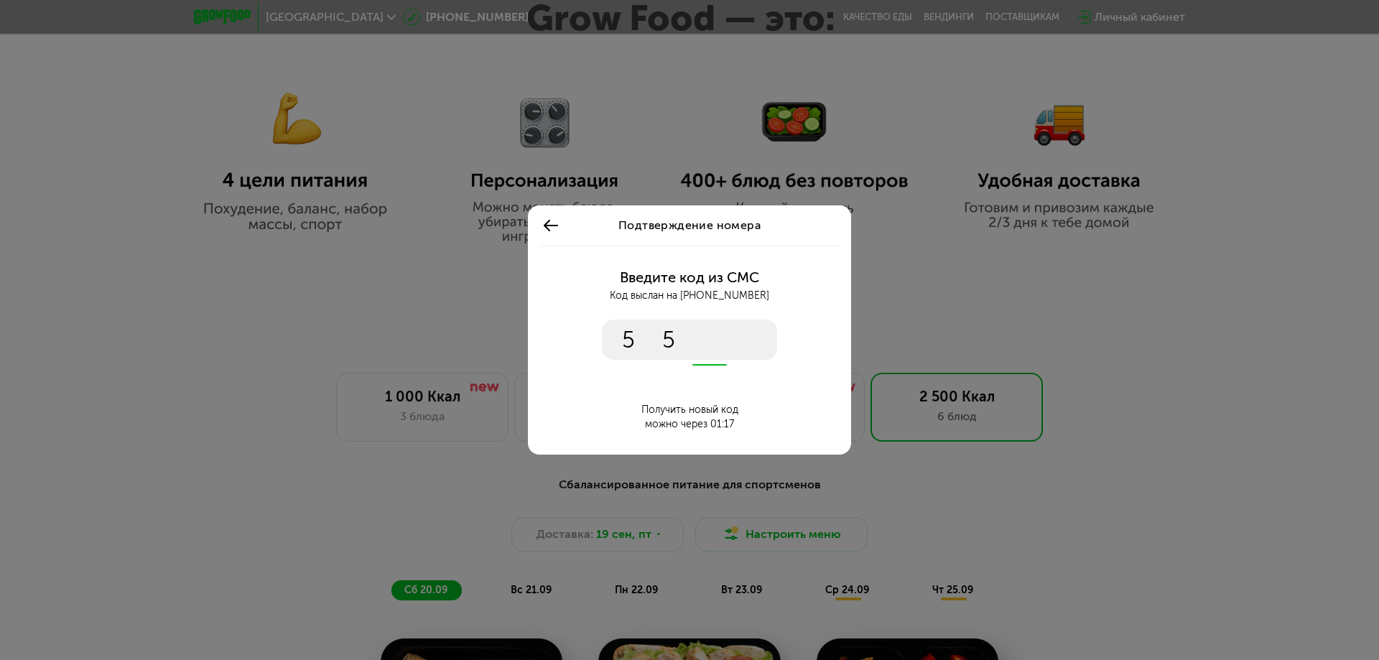
type input "****"
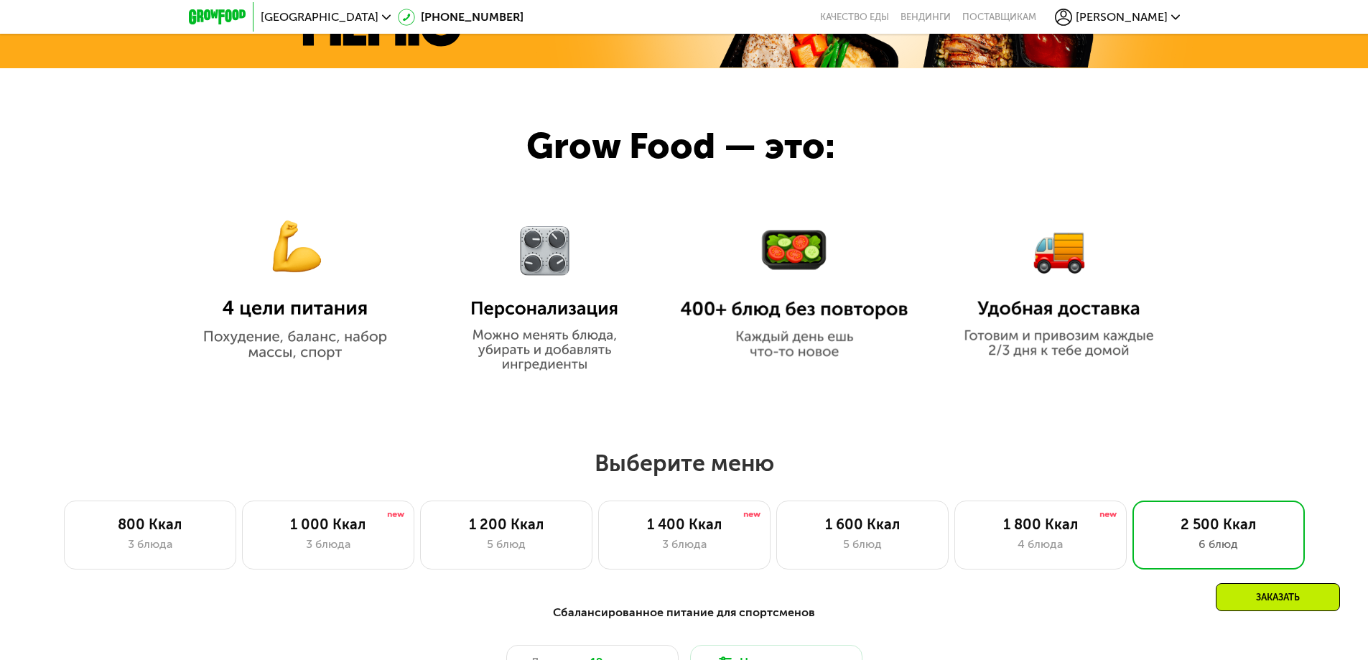
scroll to position [712, 0]
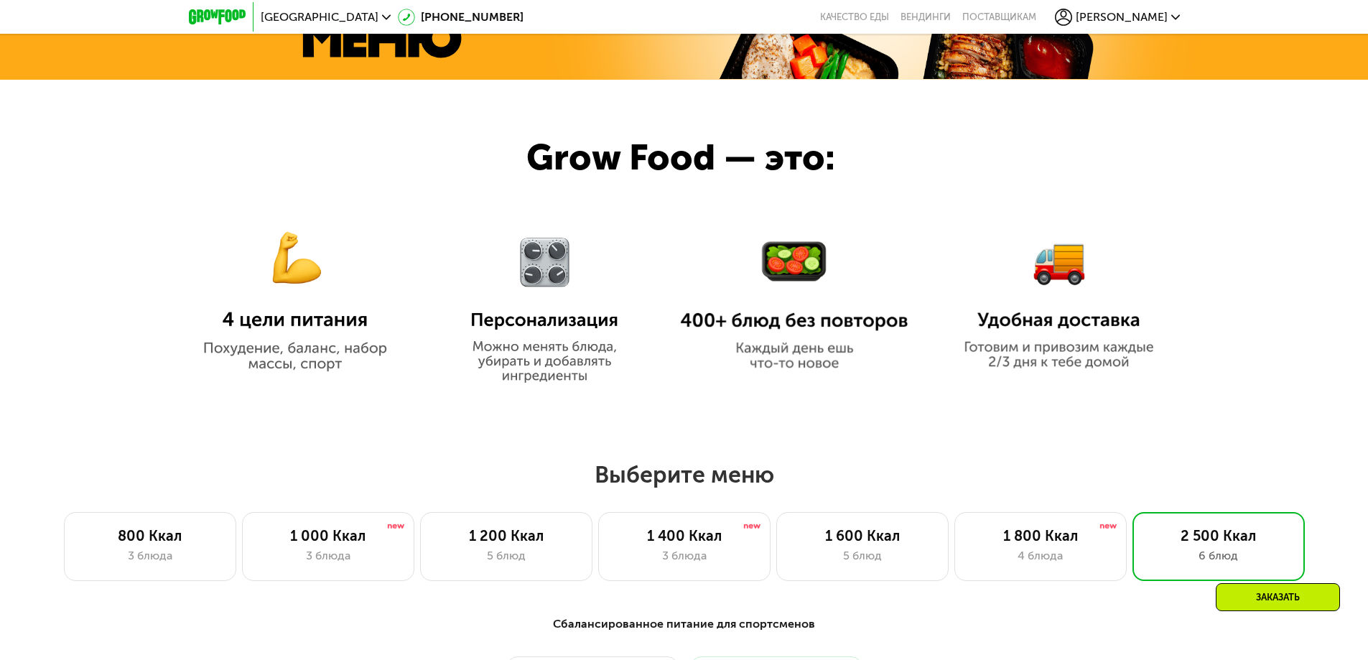
click at [1132, 13] on div "[PERSON_NAME]" at bounding box center [1117, 17] width 125 height 17
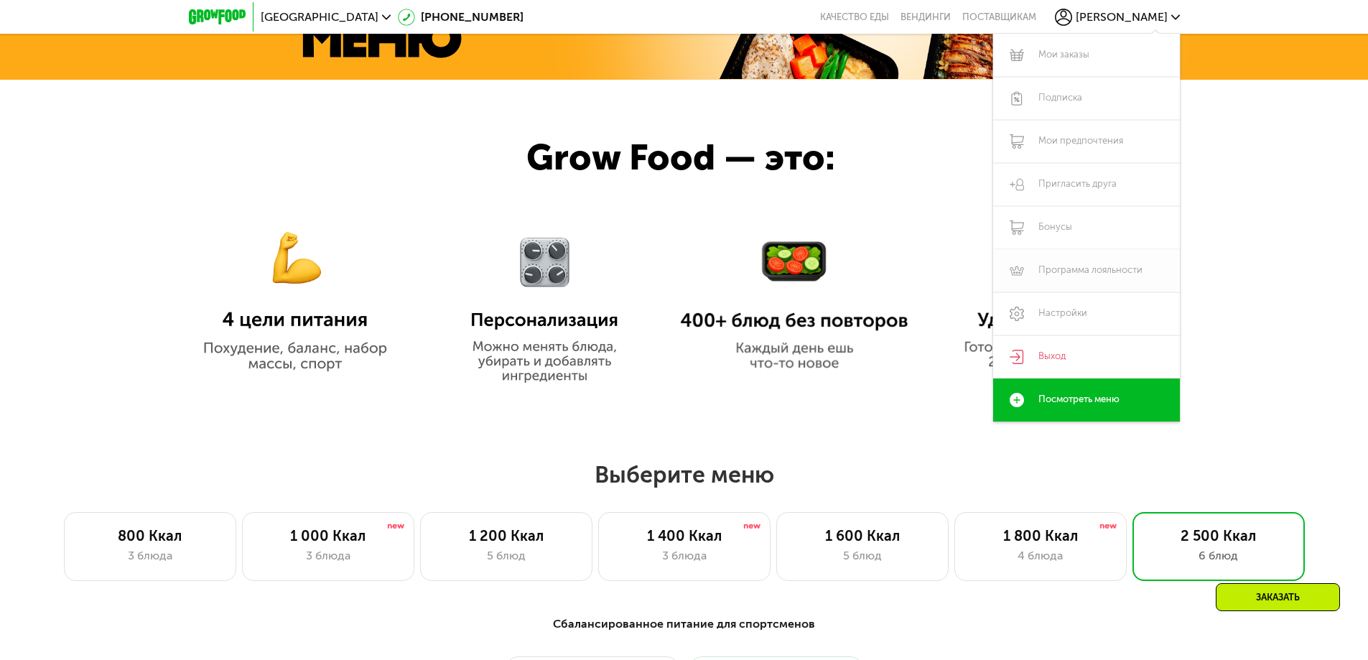
click at [1126, 267] on link "Программа лояльности" at bounding box center [1086, 270] width 187 height 43
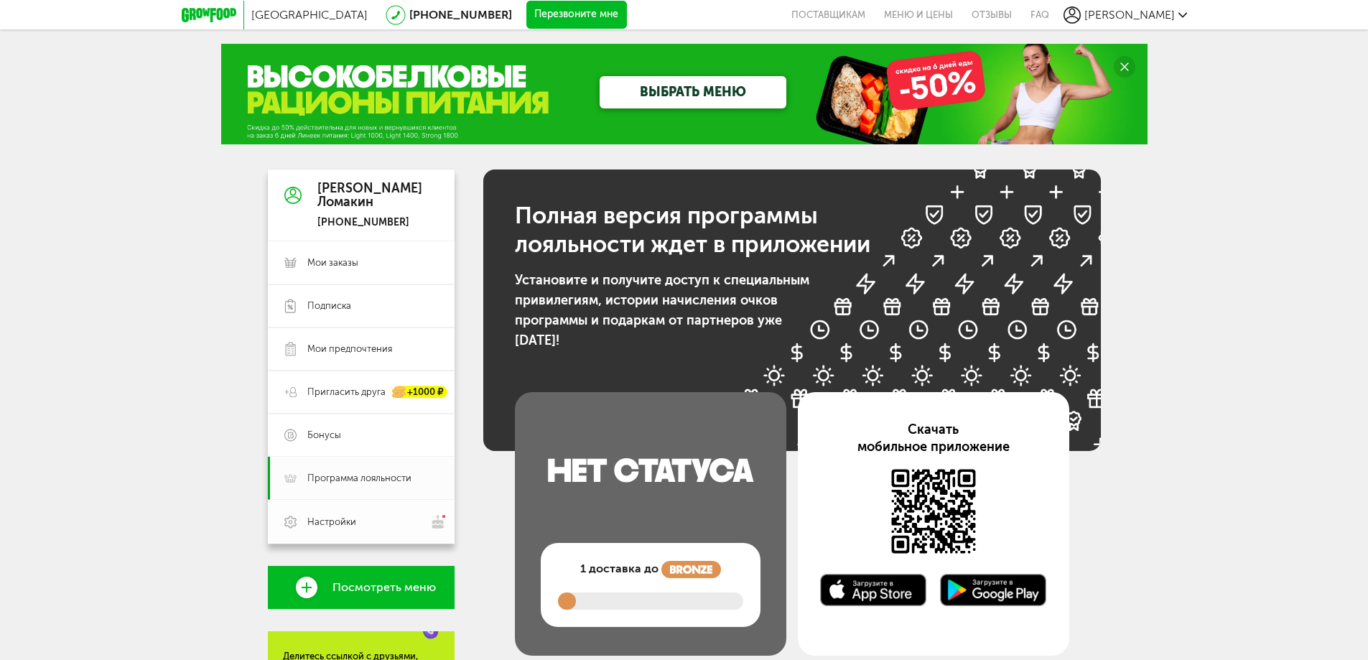
click at [335, 522] on span "Настройки" at bounding box center [331, 522] width 49 height 13
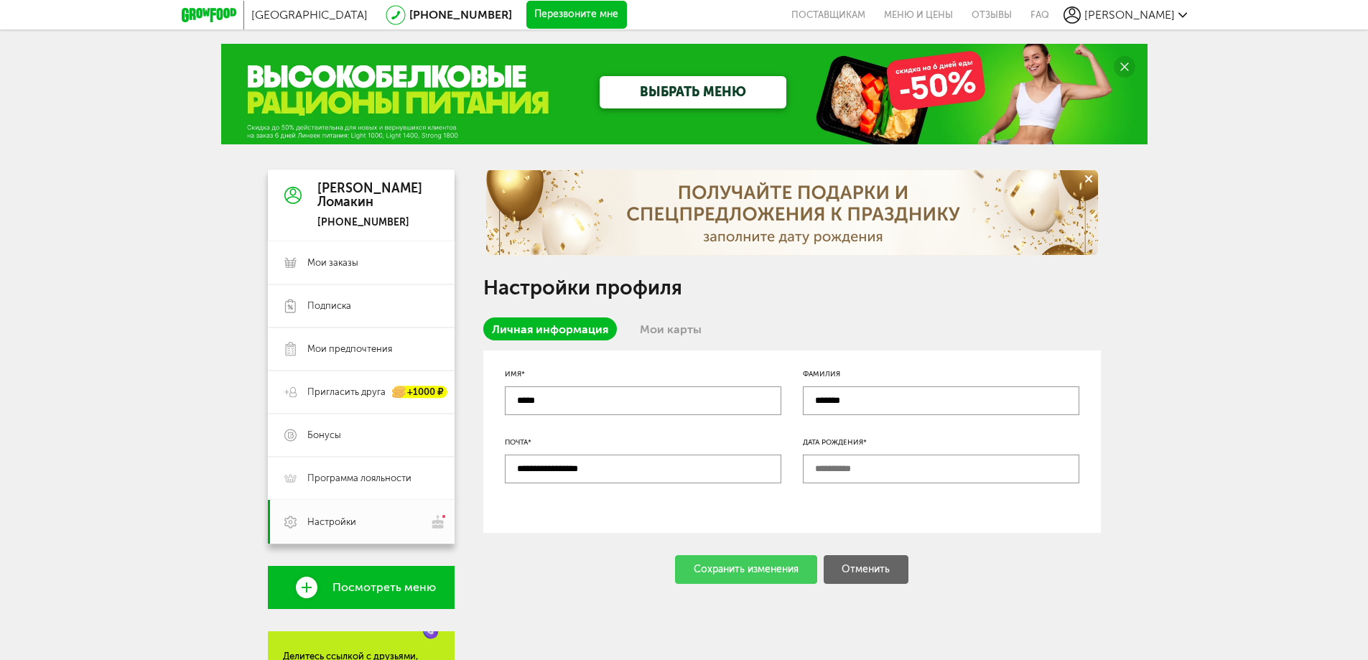
click at [871, 473] on input "text" at bounding box center [941, 469] width 277 height 29
type input "**********"
click at [720, 582] on div "Сохранить изменения" at bounding box center [746, 569] width 142 height 29
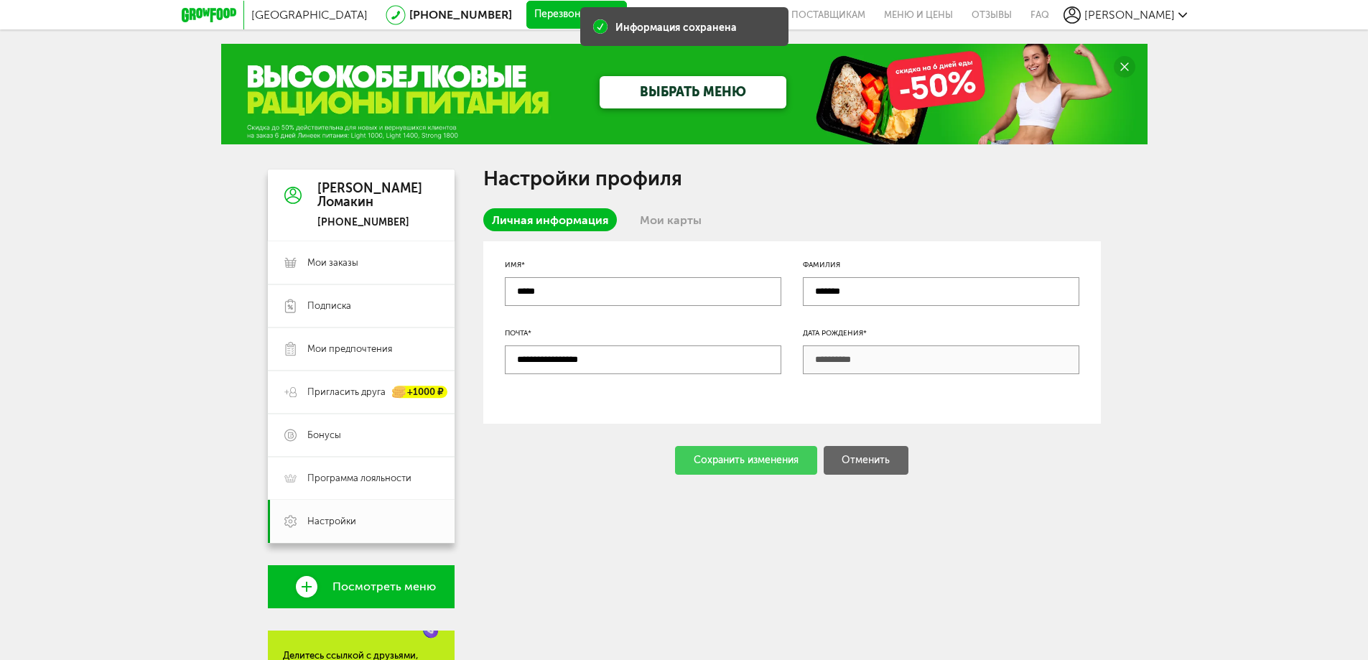
click at [685, 217] on link "Мои карты" at bounding box center [670, 219] width 79 height 23
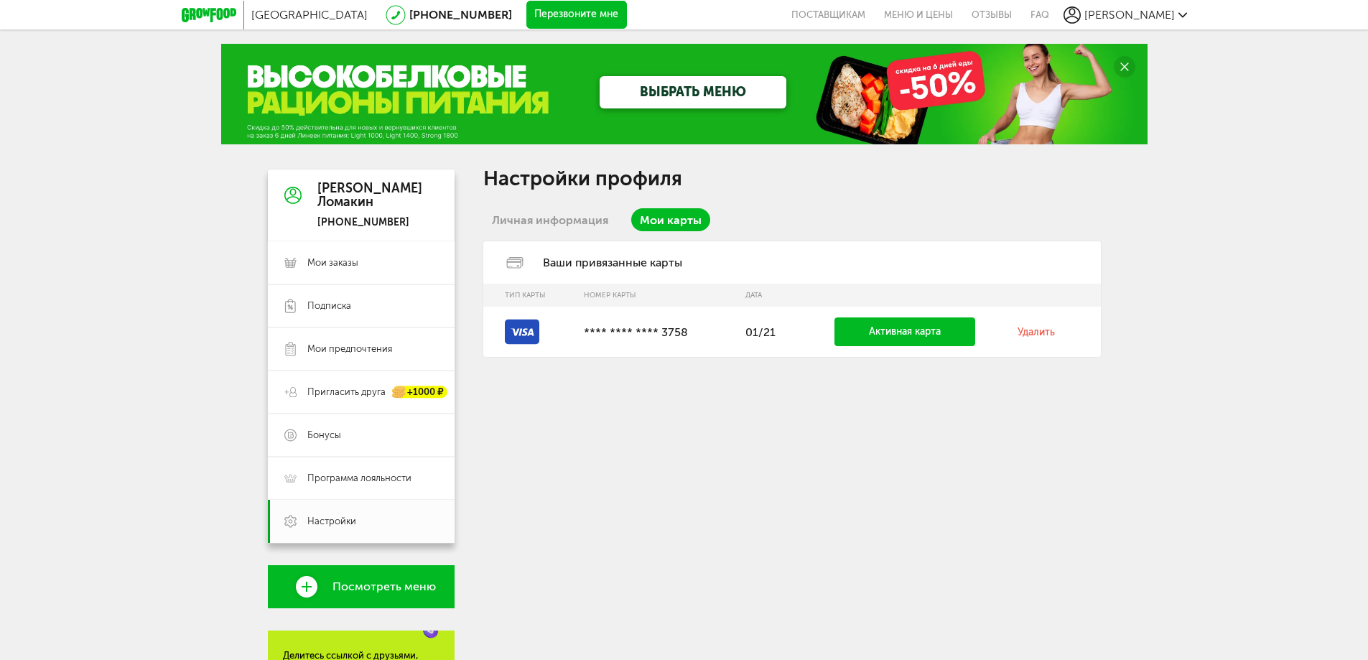
click at [529, 222] on link "Личная информация" at bounding box center [550, 219] width 134 height 23
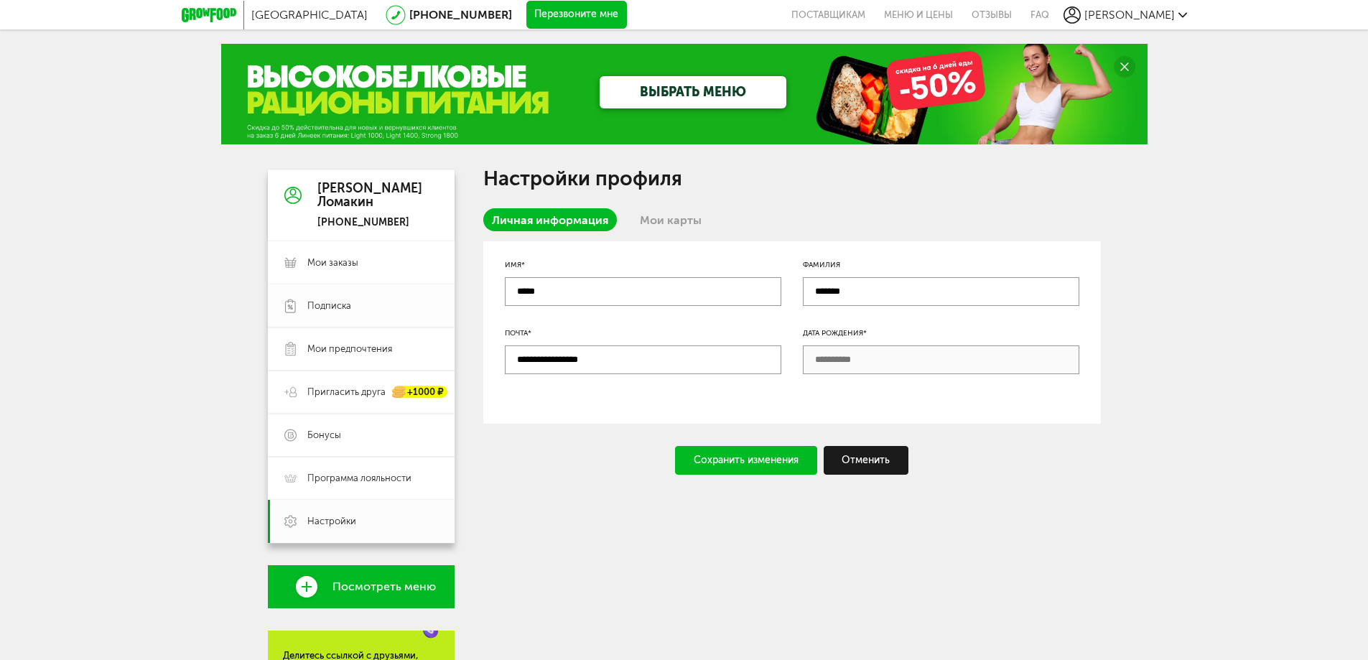
click at [324, 306] on span "Подписка" at bounding box center [329, 306] width 44 height 13
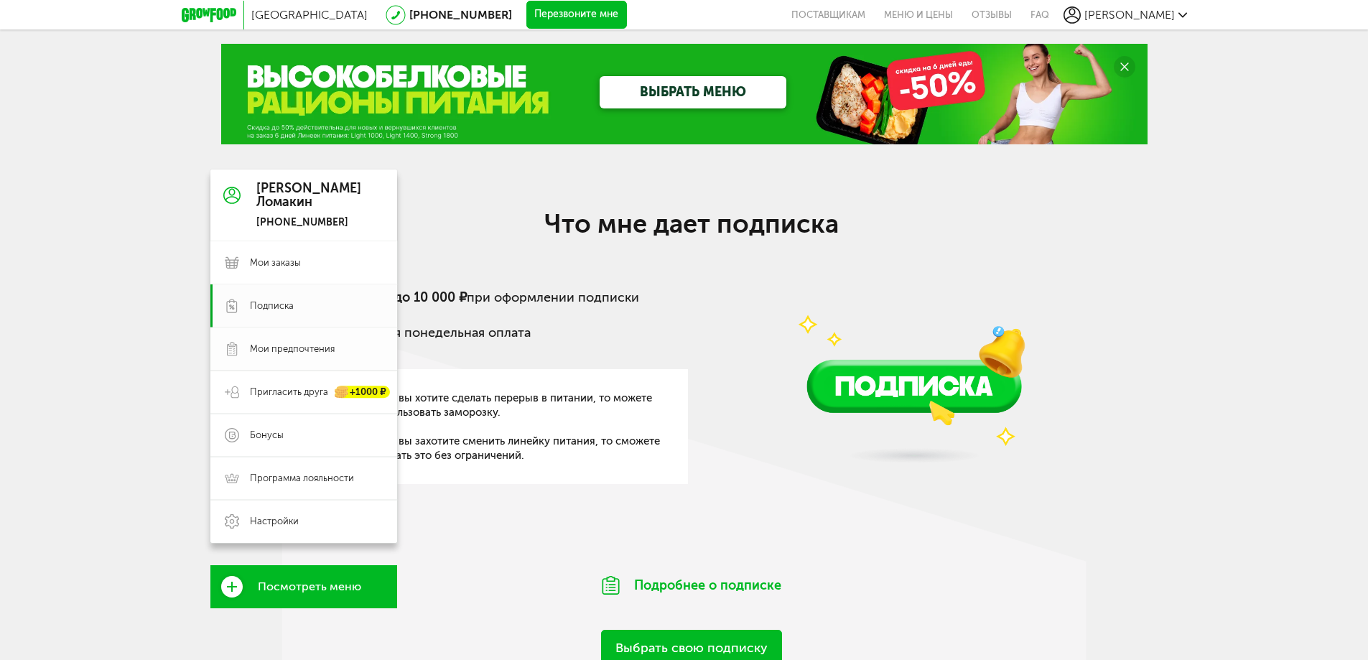
click at [285, 354] on span "Мои предпочтения" at bounding box center [292, 349] width 85 height 13
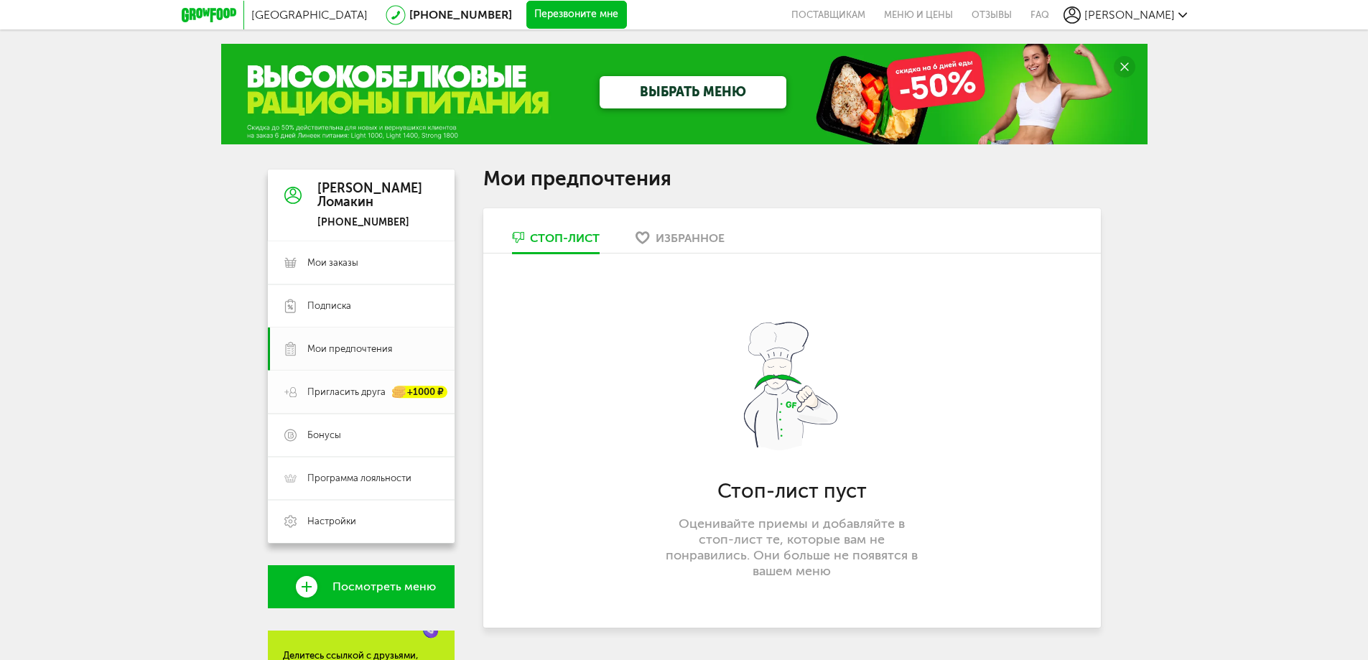
click at [318, 401] on link "Пригласить друга +1000 ₽" at bounding box center [361, 392] width 187 height 43
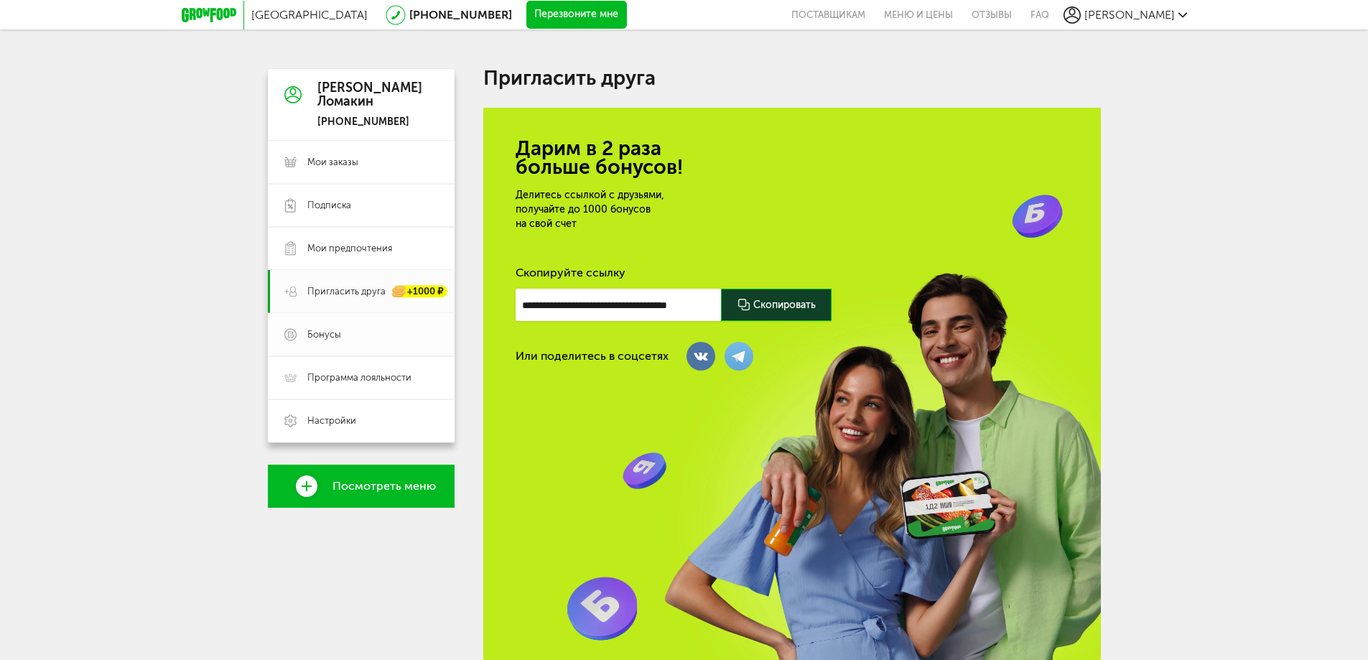
click at [343, 324] on link "Бонусы" at bounding box center [361, 334] width 187 height 43
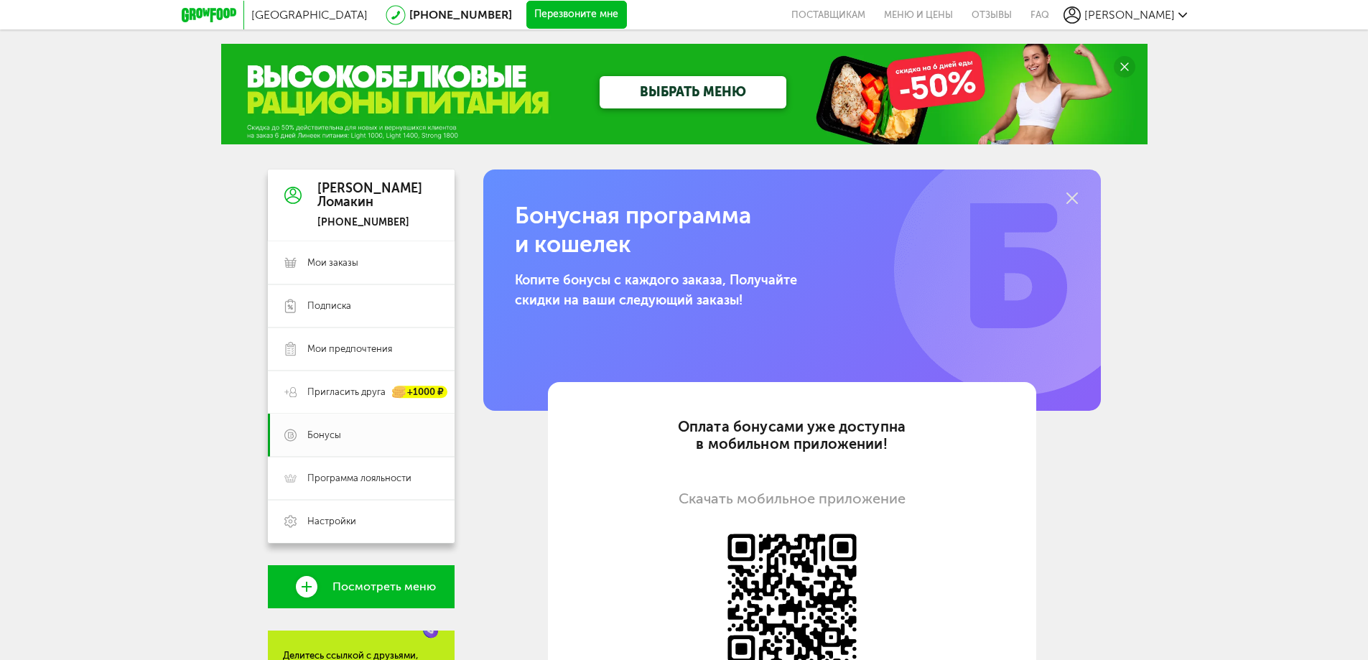
click at [270, 16] on span "[GEOGRAPHIC_DATA]" at bounding box center [309, 15] width 116 height 14
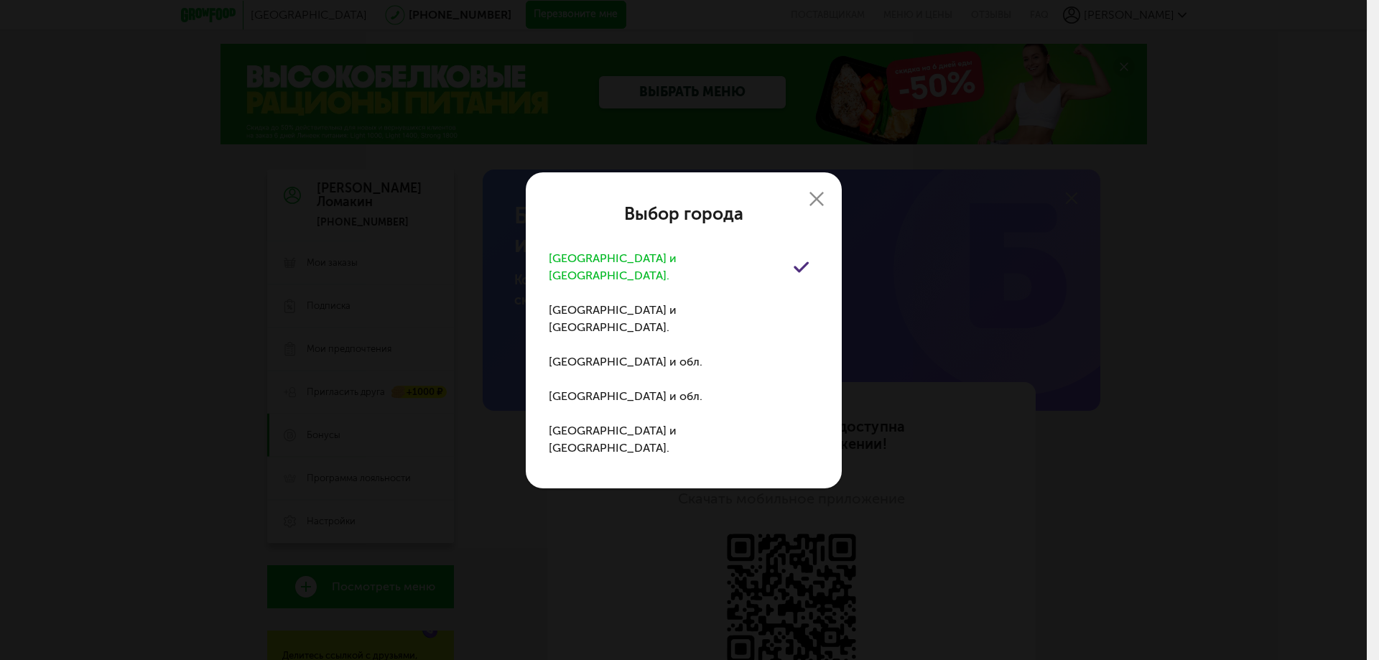
click at [815, 206] on use at bounding box center [817, 199] width 14 height 14
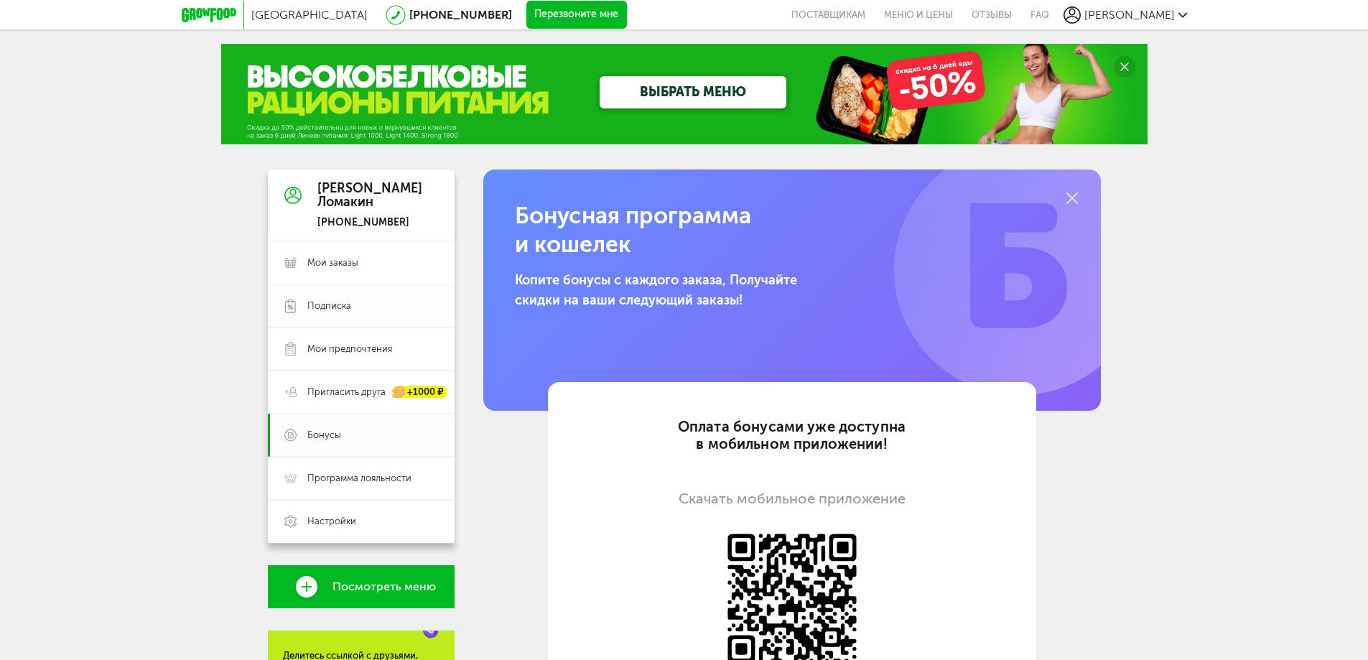
click at [329, 310] on span "Подписка" at bounding box center [329, 306] width 44 height 13
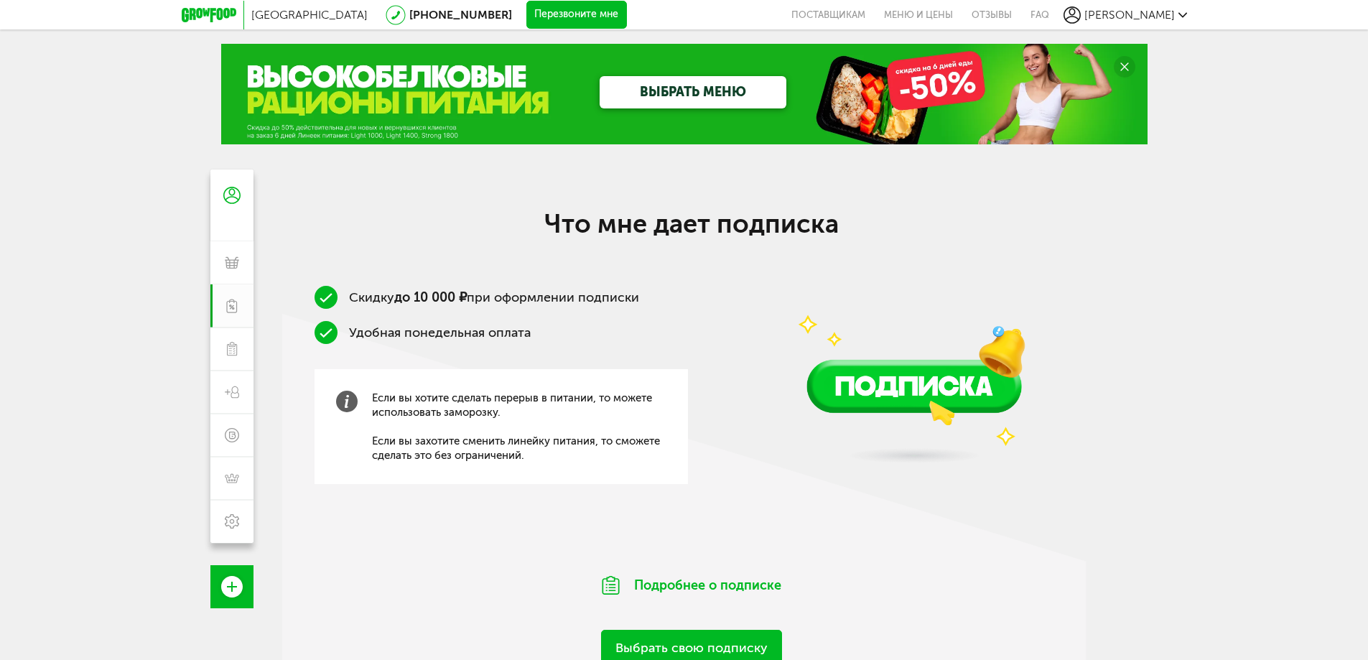
click at [210, 13] on icon at bounding box center [209, 15] width 55 height 14
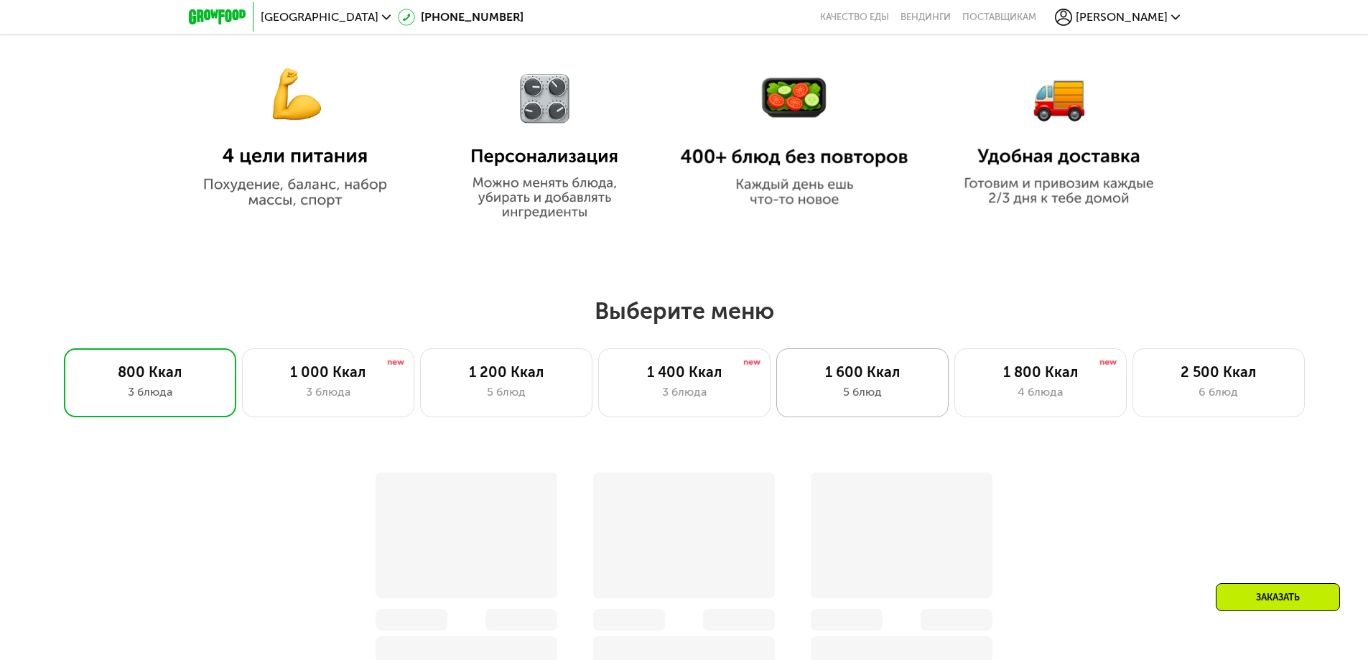
scroll to position [934, 0]
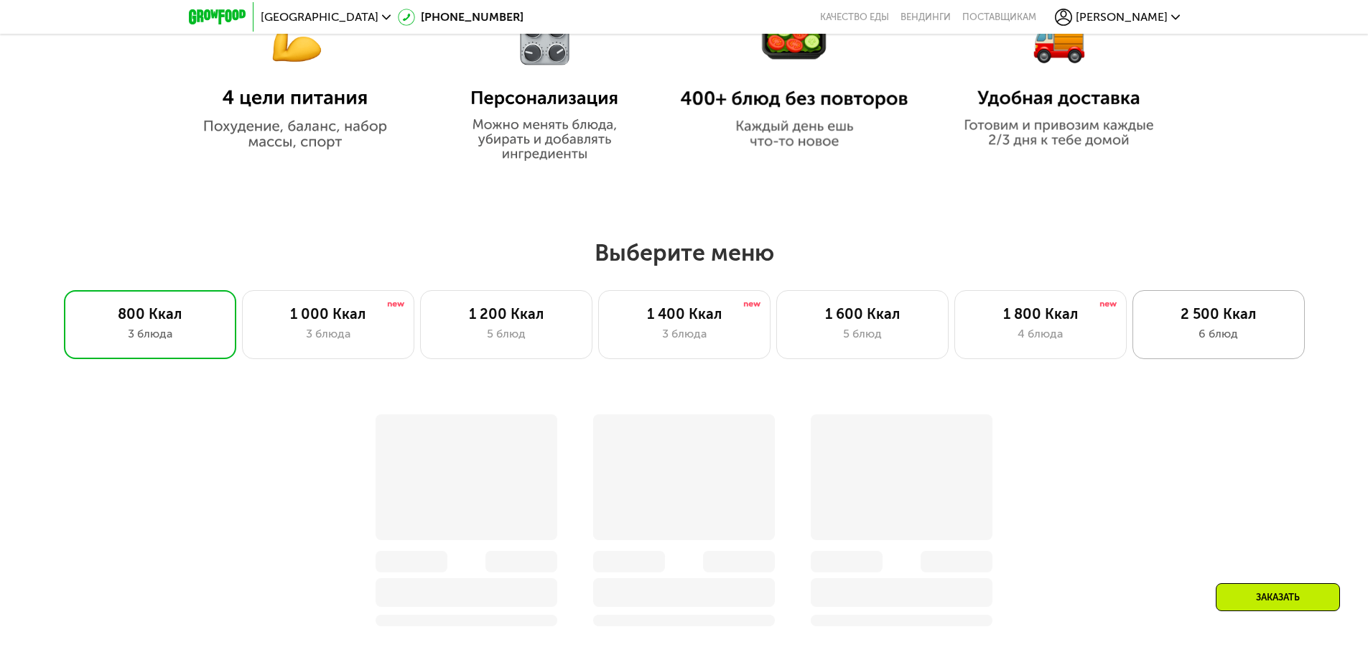
click at [1196, 307] on div "2 500 Ккал 6 блюд" at bounding box center [1219, 324] width 172 height 69
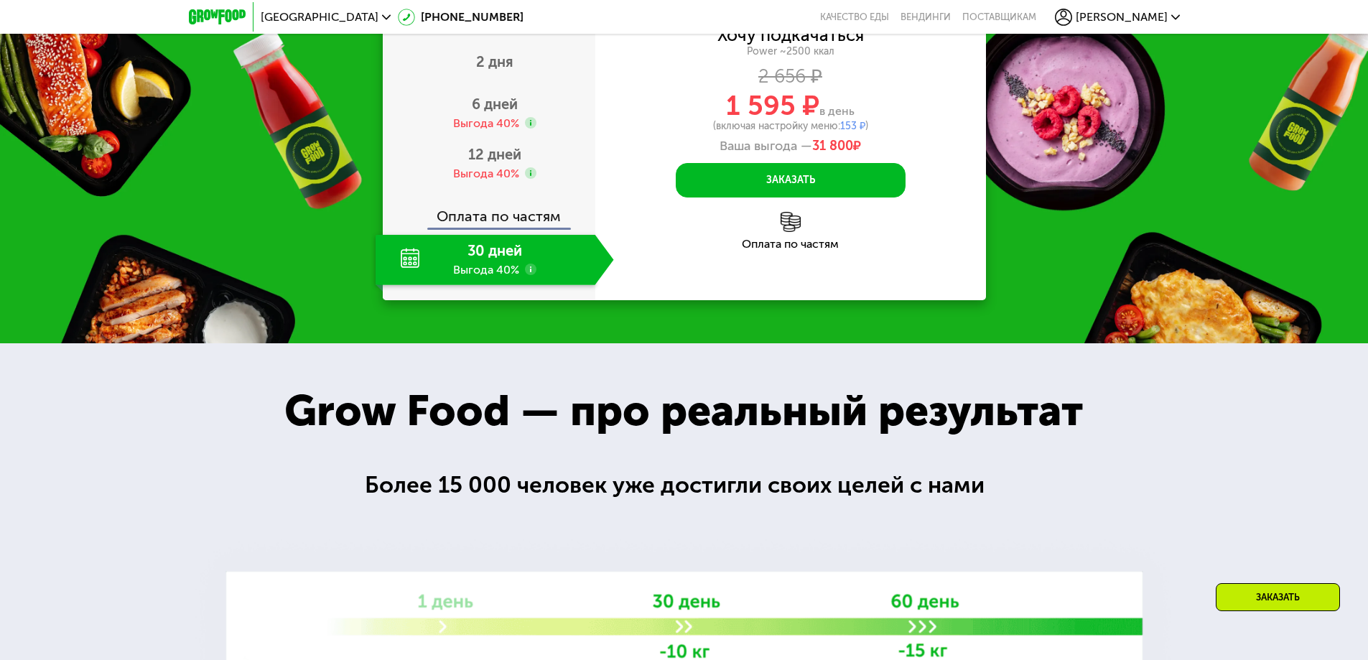
scroll to position [2155, 0]
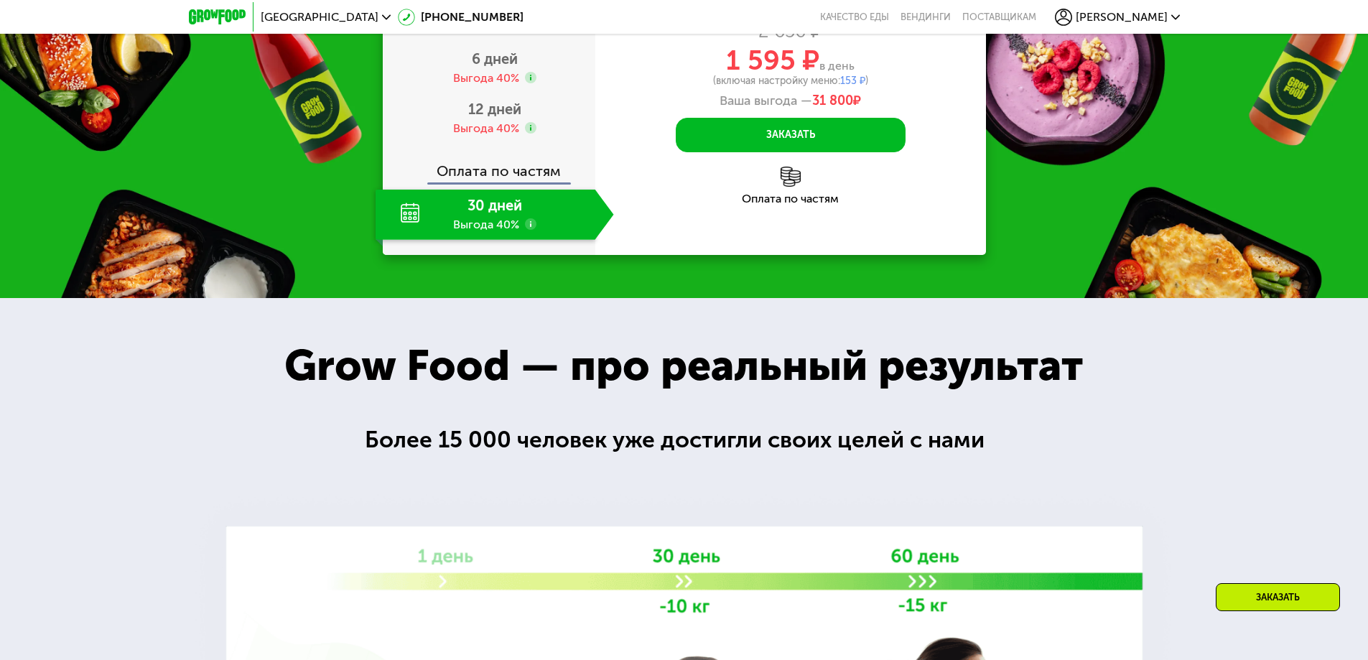
drag, startPoint x: 959, startPoint y: 289, endPoint x: 937, endPoint y: 295, distance: 22.8
click at [959, 40] on div "2 656 ₽" at bounding box center [791, 32] width 391 height 16
drag, startPoint x: 712, startPoint y: 331, endPoint x: 864, endPoint y: 336, distance: 152.4
click at [864, 86] on div "(включая настройку меню: 153 ₽ )" at bounding box center [791, 81] width 391 height 10
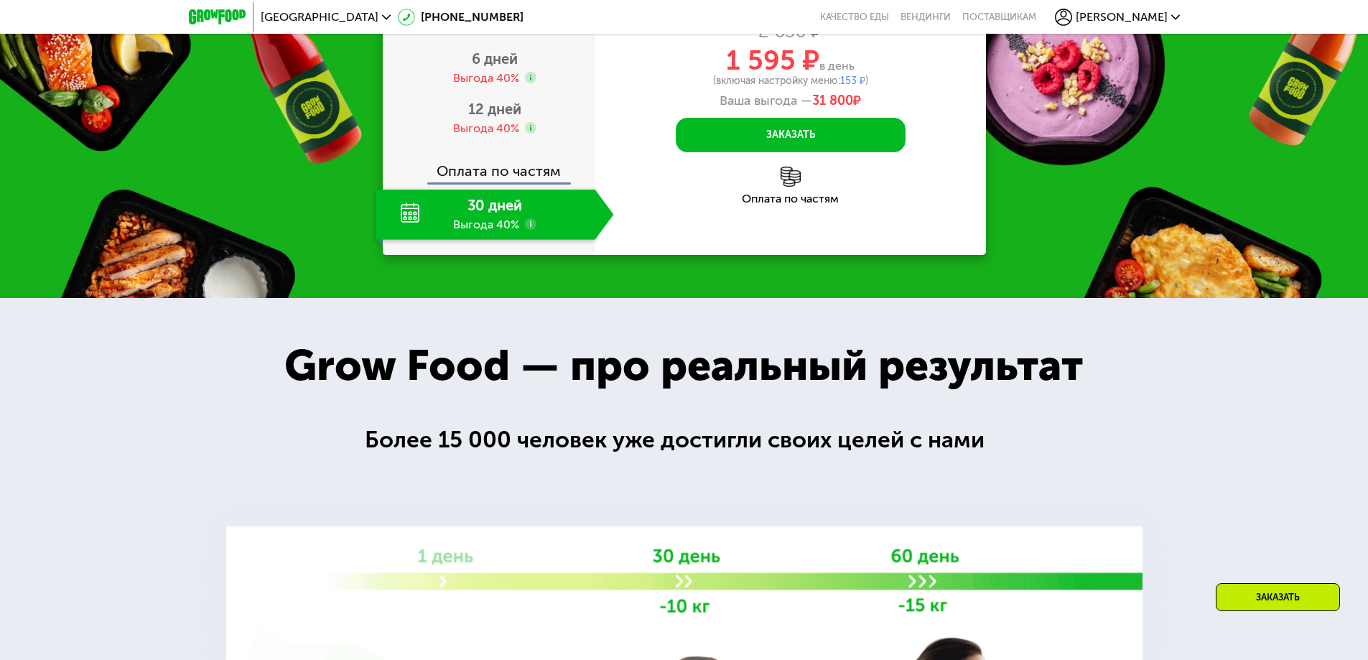
click at [881, 40] on div "2 656 ₽" at bounding box center [791, 32] width 391 height 16
drag, startPoint x: 858, startPoint y: 357, endPoint x: 815, endPoint y: 353, distance: 43.3
click at [815, 109] on span "31 800 ₽" at bounding box center [836, 101] width 49 height 16
click at [913, 86] on div "(включая настройку меню: 153 ₽ )" at bounding box center [791, 81] width 391 height 10
click at [1139, 14] on span "[PERSON_NAME]" at bounding box center [1122, 16] width 92 height 11
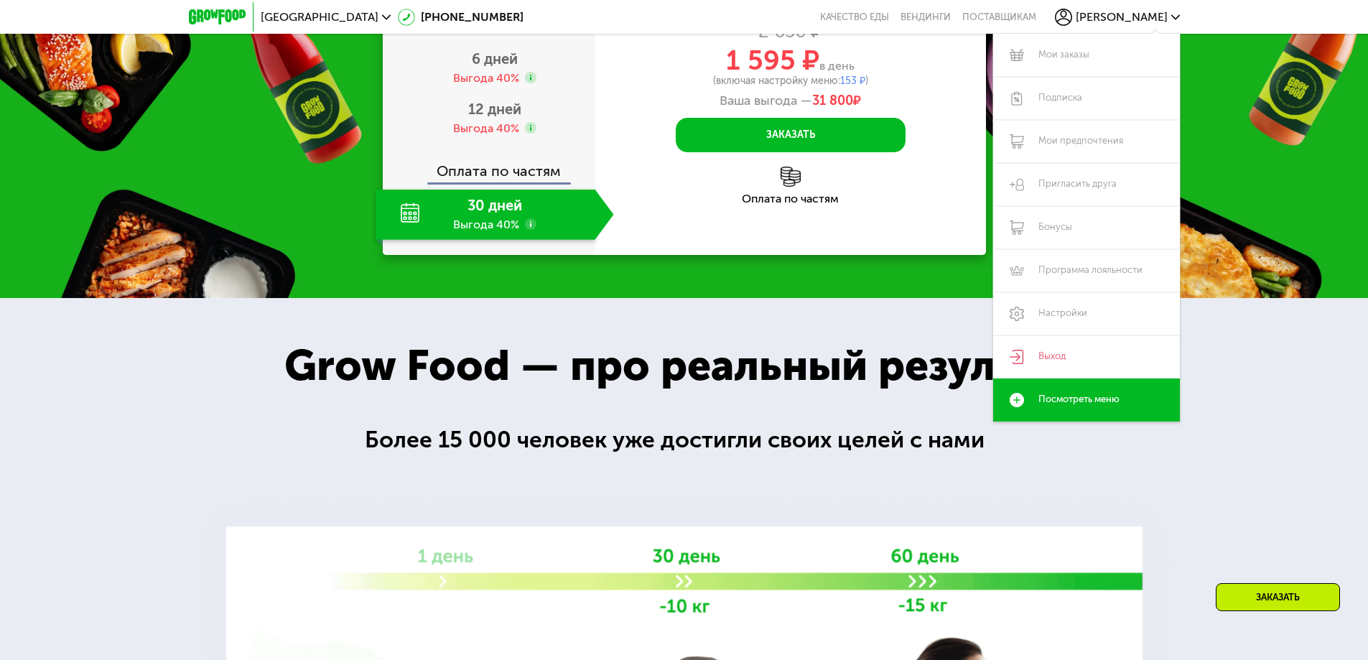
drag, startPoint x: 521, startPoint y: 131, endPoint x: 541, endPoint y: 161, distance: 36.3
click at [521, 131] on div "Закажи Grow Food со скидкой до 50% Оплата сразу 2 дня 6 дней Выгода 40% 12 дней…" at bounding box center [684, 68] width 1368 height 460
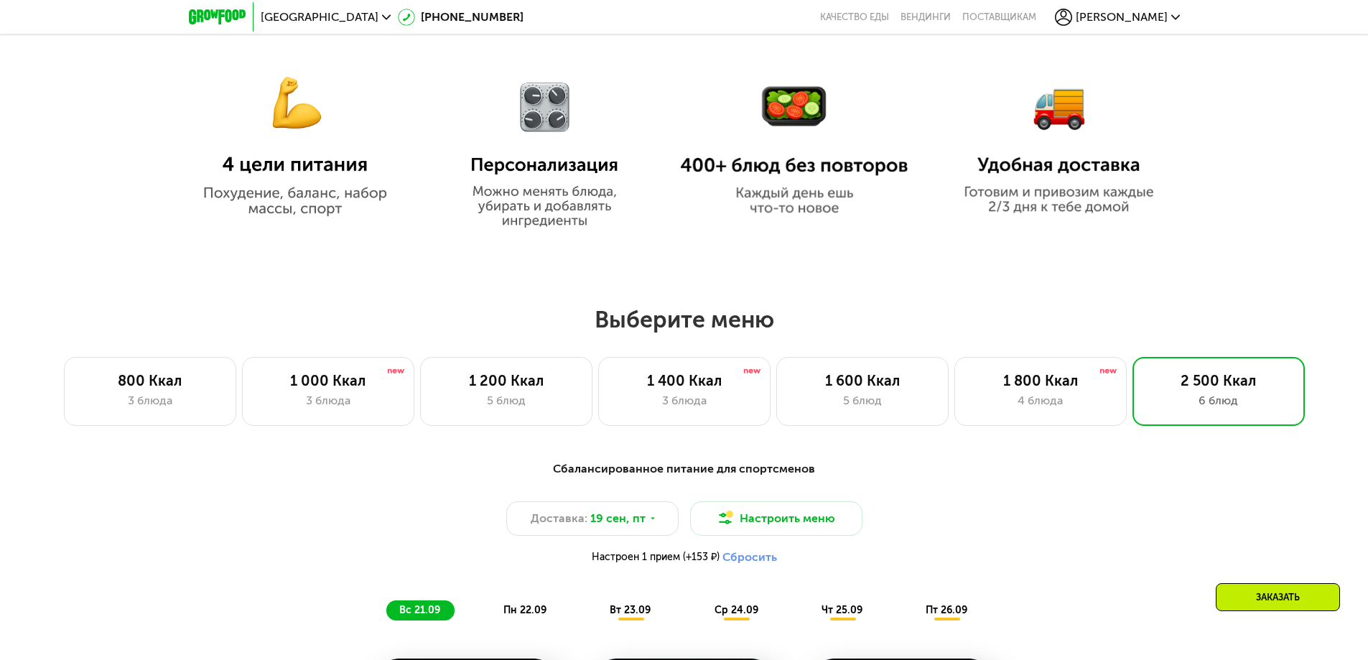
scroll to position [790, 0]
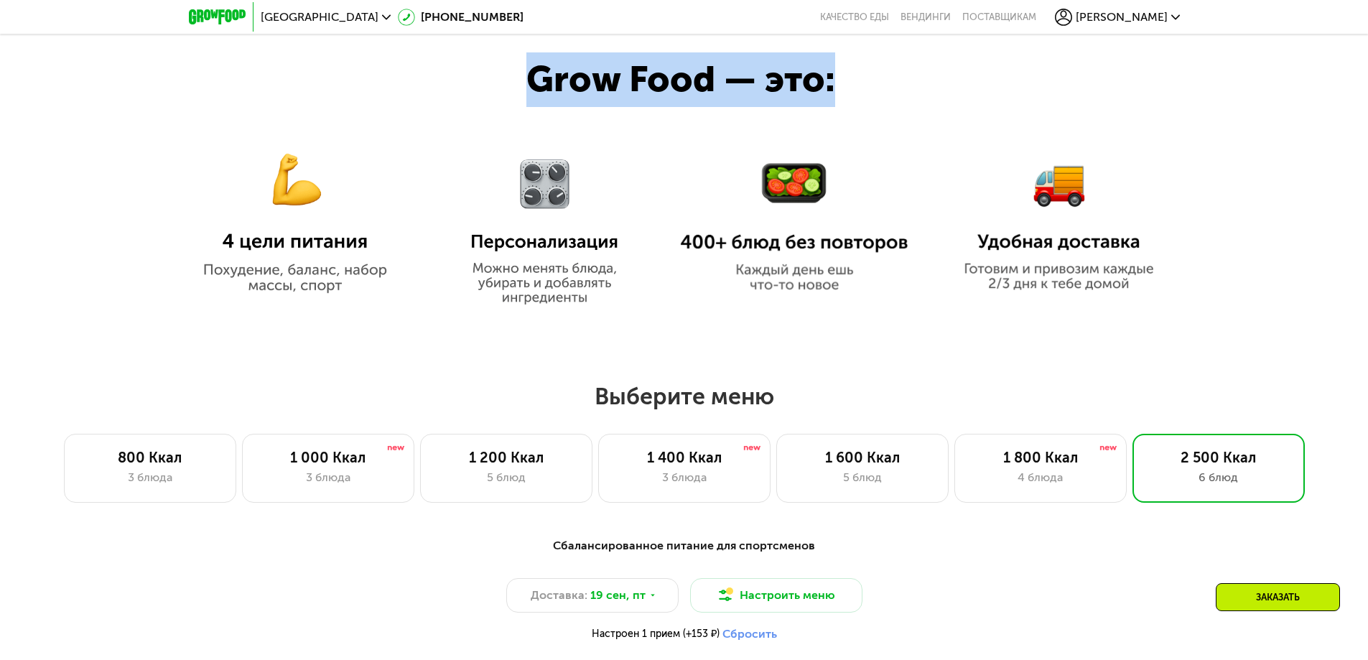
drag, startPoint x: 528, startPoint y: 88, endPoint x: 840, endPoint y: 93, distance: 311.8
click at [840, 93] on div "Grow Food — это:" at bounding box center [708, 79] width 363 height 55
click at [844, 76] on div "Grow Food — это:" at bounding box center [708, 79] width 363 height 55
drag, startPoint x: 832, startPoint y: 81, endPoint x: 491, endPoint y: 76, distance: 341.2
click at [491, 76] on div "Grow Food — это:" at bounding box center [684, 166] width 1368 height 330
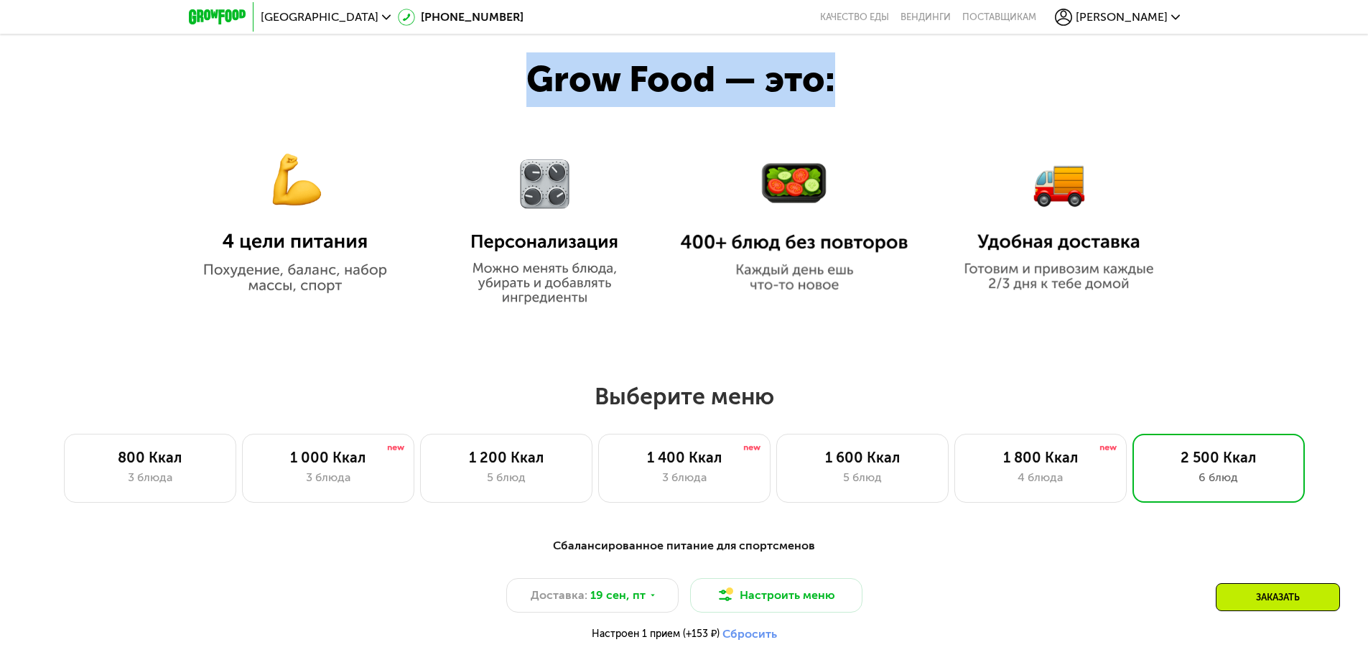
click at [533, 74] on div "Grow Food — это:" at bounding box center [708, 79] width 363 height 55
click at [521, 85] on div at bounding box center [684, 166] width 1368 height 330
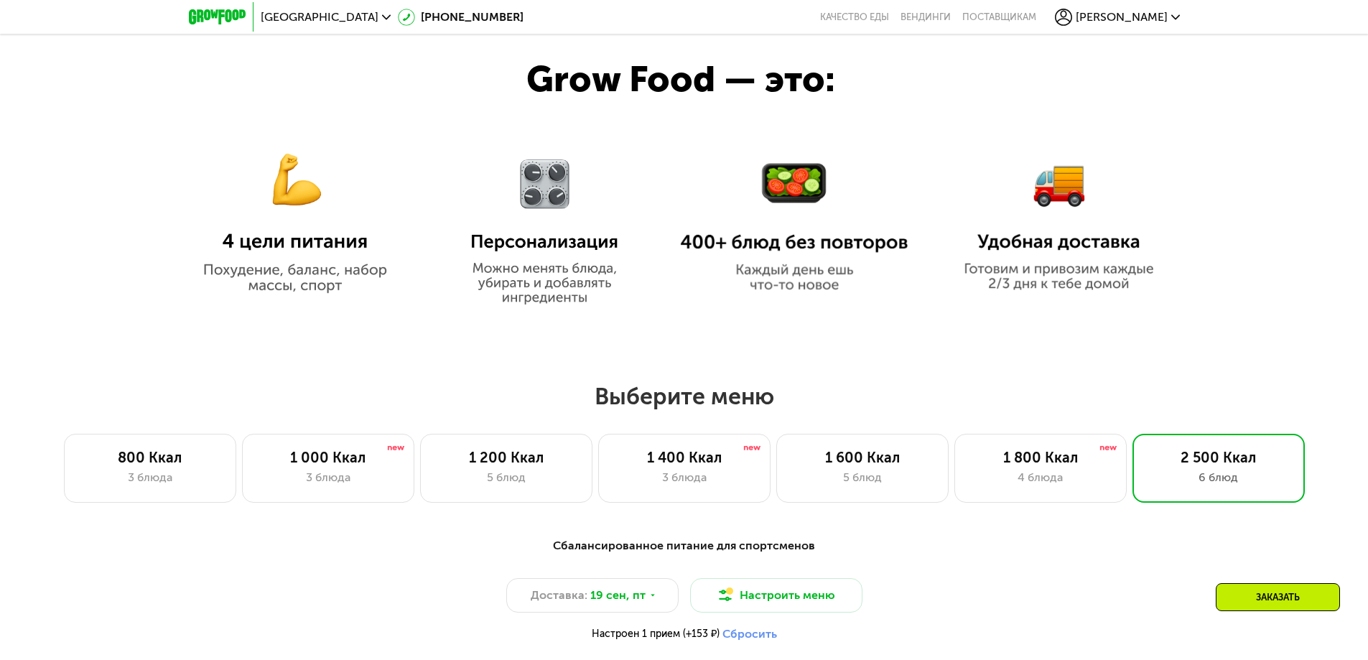
click at [524, 80] on div at bounding box center [684, 166] width 1368 height 330
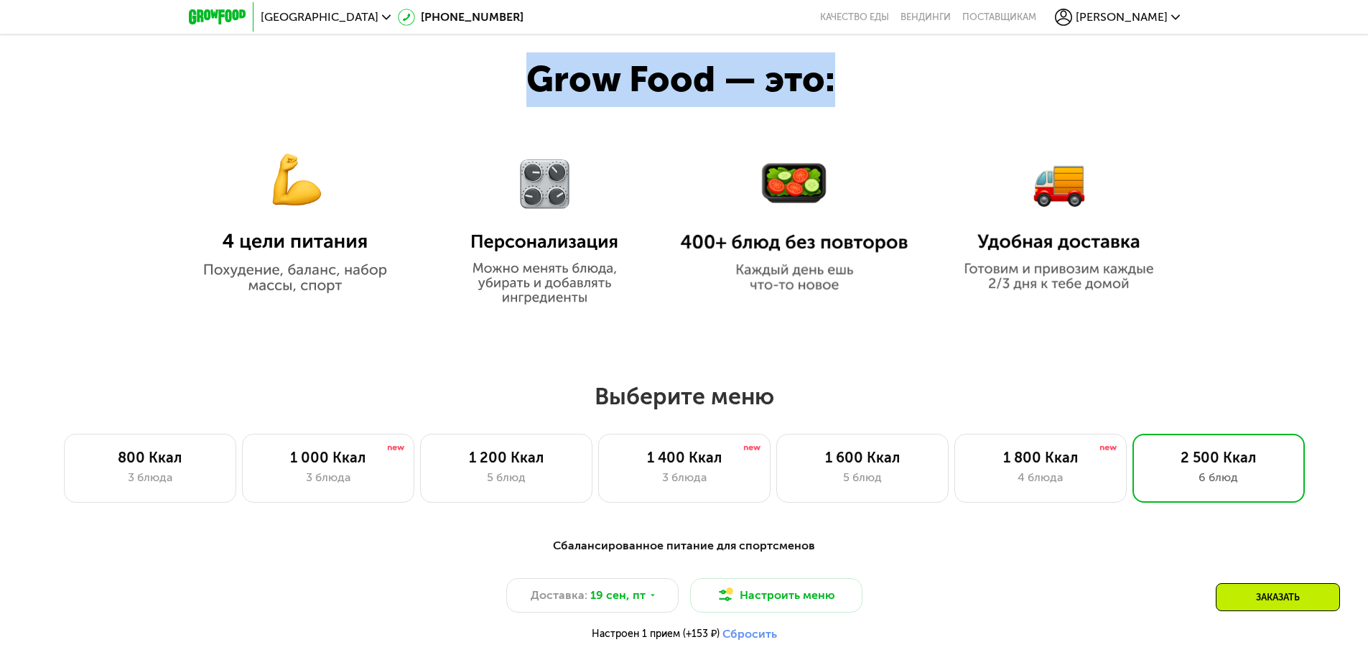
drag, startPoint x: 835, startPoint y: 80, endPoint x: 506, endPoint y: 87, distance: 328.3
click at [506, 87] on div "Grow Food — это:" at bounding box center [684, 166] width 1368 height 330
click at [537, 80] on div "Grow Food — это:" at bounding box center [708, 79] width 363 height 55
drag, startPoint x: 531, startPoint y: 80, endPoint x: 858, endPoint y: 88, distance: 327.7
click at [858, 88] on div "Grow Food — это:" at bounding box center [708, 79] width 363 height 55
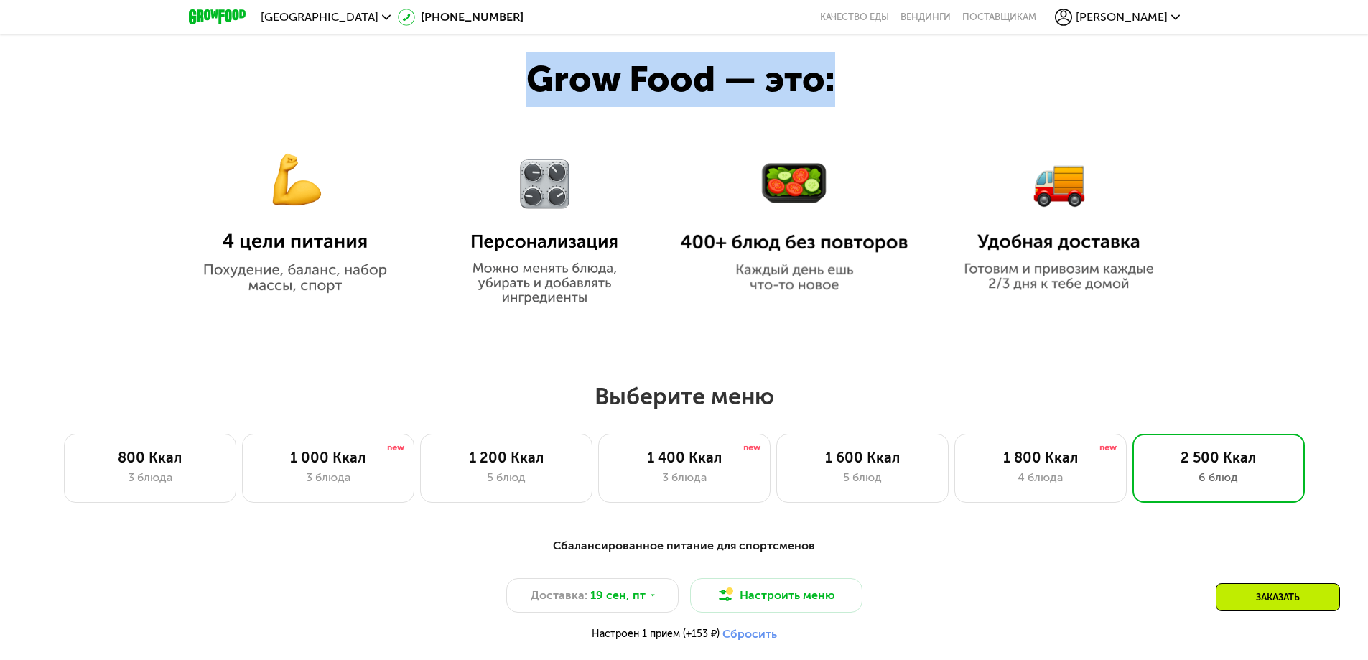
click at [852, 85] on div "Grow Food — это:" at bounding box center [708, 79] width 363 height 55
click at [835, 86] on div "Grow Food — это:" at bounding box center [708, 79] width 363 height 55
drag, startPoint x: 831, startPoint y: 86, endPoint x: 537, endPoint y: 85, distance: 294.5
click at [537, 85] on div "Grow Food — это:" at bounding box center [708, 79] width 363 height 55
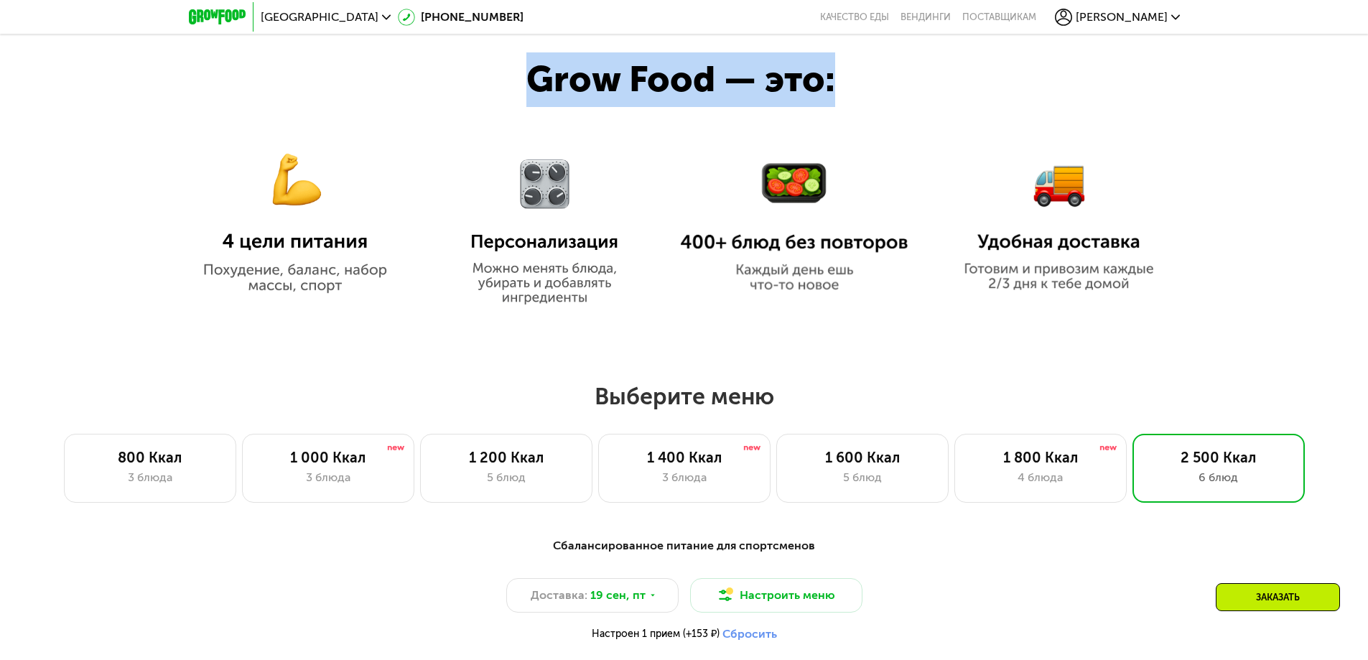
drag, startPoint x: 531, startPoint y: 85, endPoint x: 861, endPoint y: 94, distance: 330.5
click at [861, 94] on div "Grow Food — это:" at bounding box center [708, 79] width 363 height 55
click at [849, 83] on div "Grow Food — это:" at bounding box center [708, 79] width 363 height 55
drag, startPoint x: 834, startPoint y: 87, endPoint x: 538, endPoint y: 86, distance: 296.0
click at [538, 86] on div "Grow Food — это:" at bounding box center [708, 79] width 363 height 55
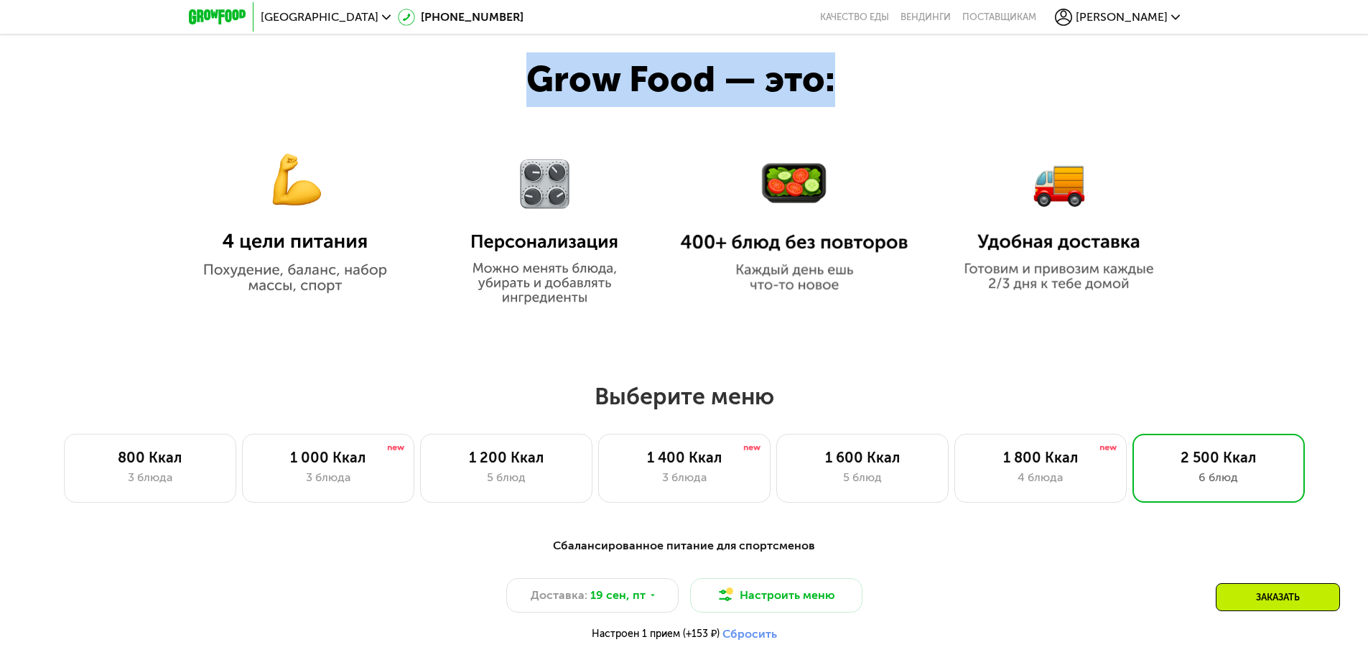
click at [531, 81] on div "Grow Food — это:" at bounding box center [708, 79] width 363 height 55
drag, startPoint x: 833, startPoint y: 86, endPoint x: 537, endPoint y: 88, distance: 296.0
click at [537, 88] on div "Grow Food — это:" at bounding box center [708, 79] width 363 height 55
click at [532, 87] on div "Grow Food — это:" at bounding box center [708, 79] width 363 height 55
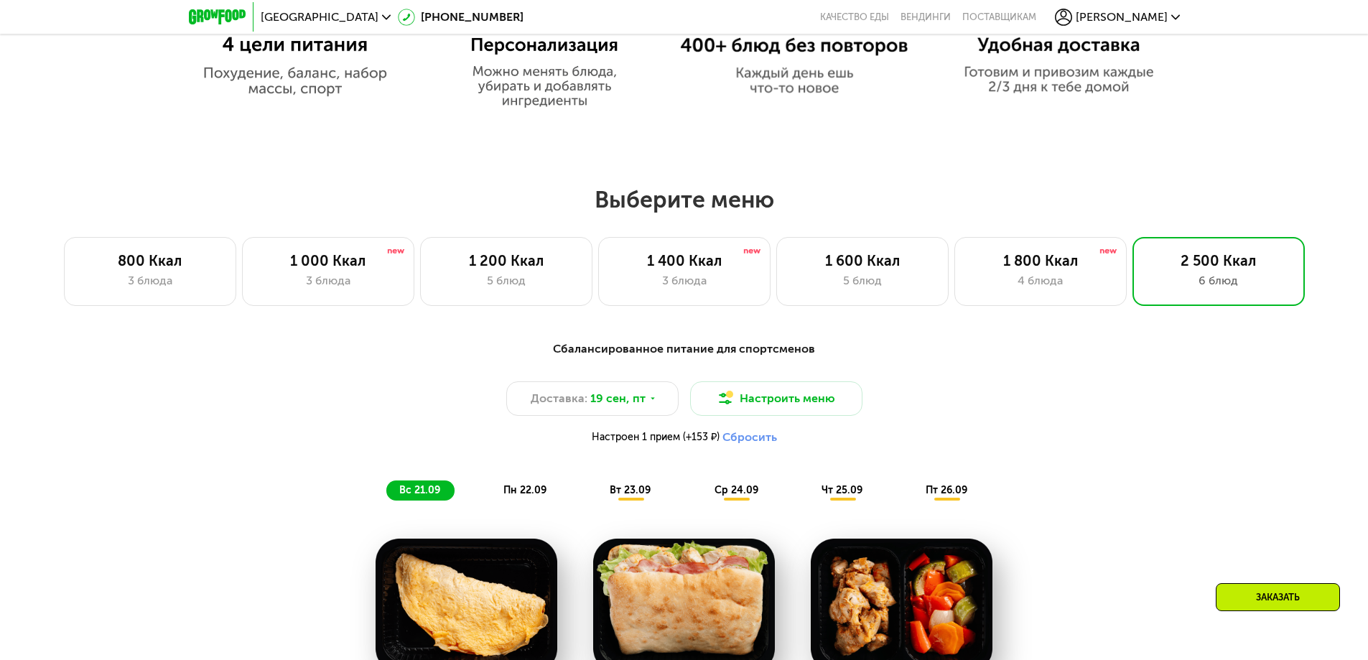
scroll to position [934, 0]
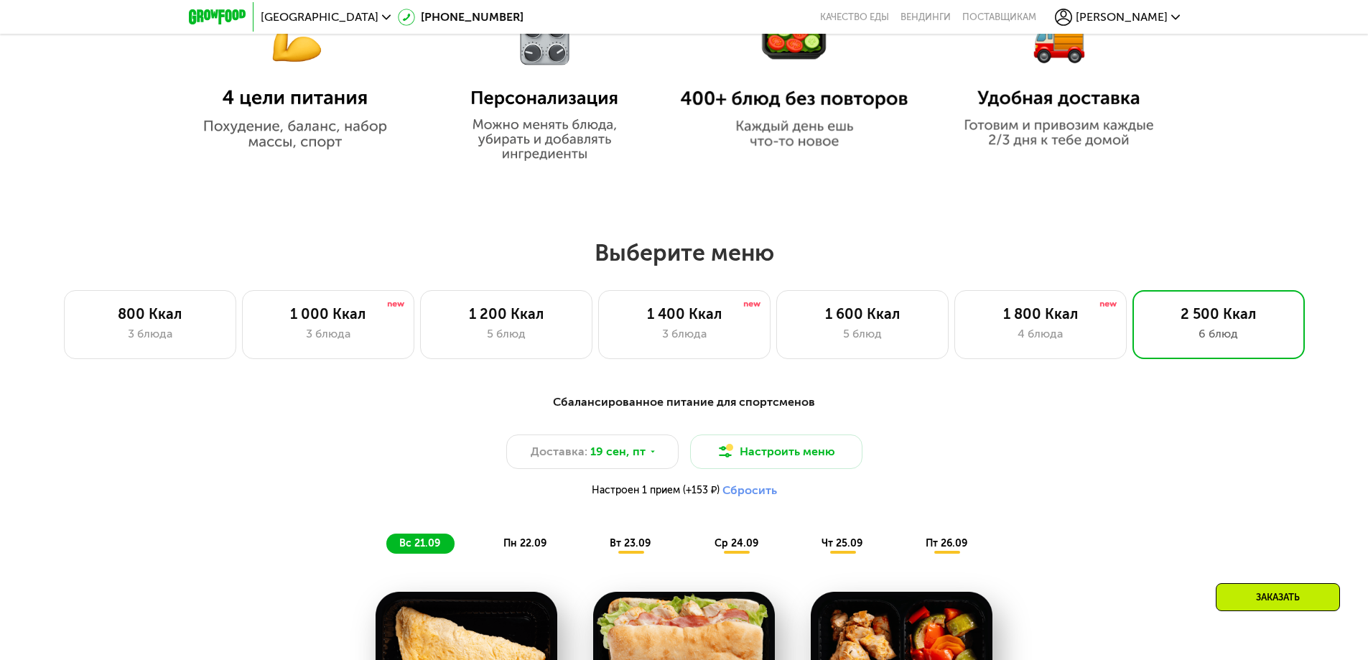
drag, startPoint x: 601, startPoint y: 254, endPoint x: 789, endPoint y: 241, distance: 188.6
click at [774, 262] on h2 "Выберите меню" at bounding box center [684, 252] width 1276 height 29
drag, startPoint x: 768, startPoint y: 258, endPoint x: 593, endPoint y: 260, distance: 175.3
click at [593, 267] on h2 "Выберите меню" at bounding box center [684, 252] width 1276 height 29
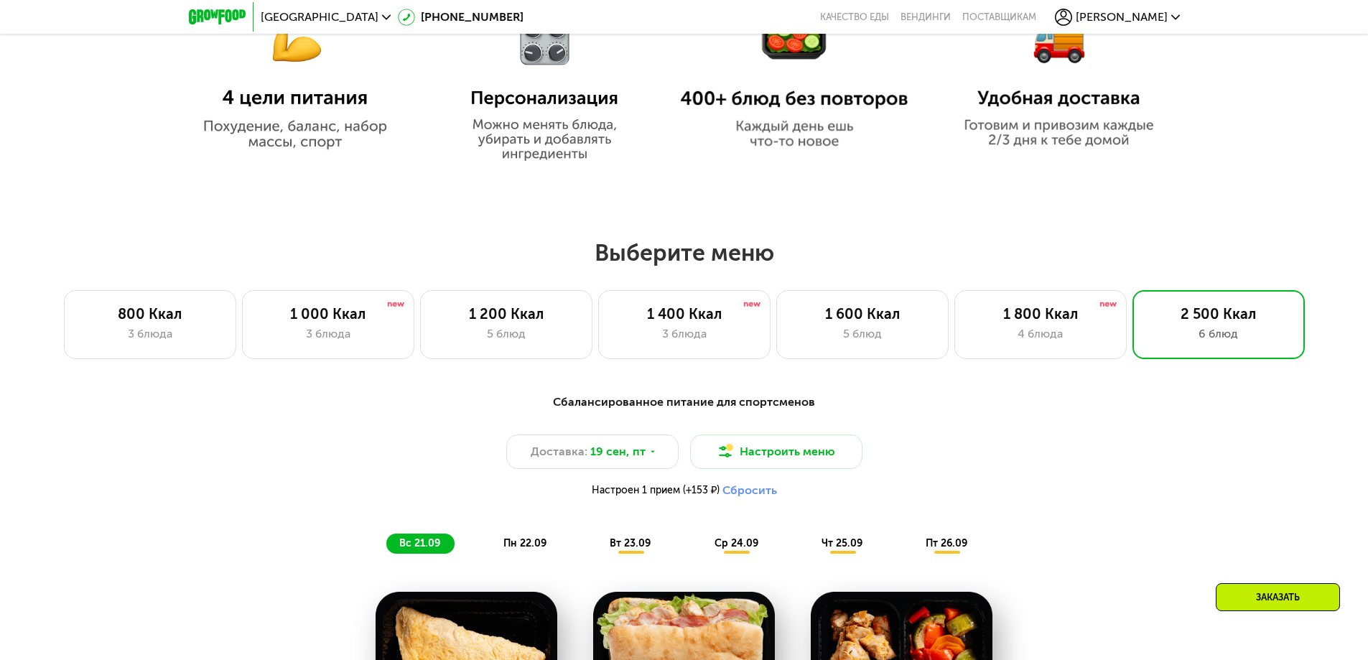
click at [593, 256] on h2 "Выберите меню" at bounding box center [684, 252] width 1276 height 29
drag, startPoint x: 597, startPoint y: 255, endPoint x: 774, endPoint y: 249, distance: 176.8
click at [774, 249] on h2 "Выберите меню" at bounding box center [684, 252] width 1276 height 29
click at [781, 251] on h2 "Выберите меню" at bounding box center [684, 252] width 1276 height 29
drag, startPoint x: 774, startPoint y: 257, endPoint x: 489, endPoint y: 269, distance: 285.4
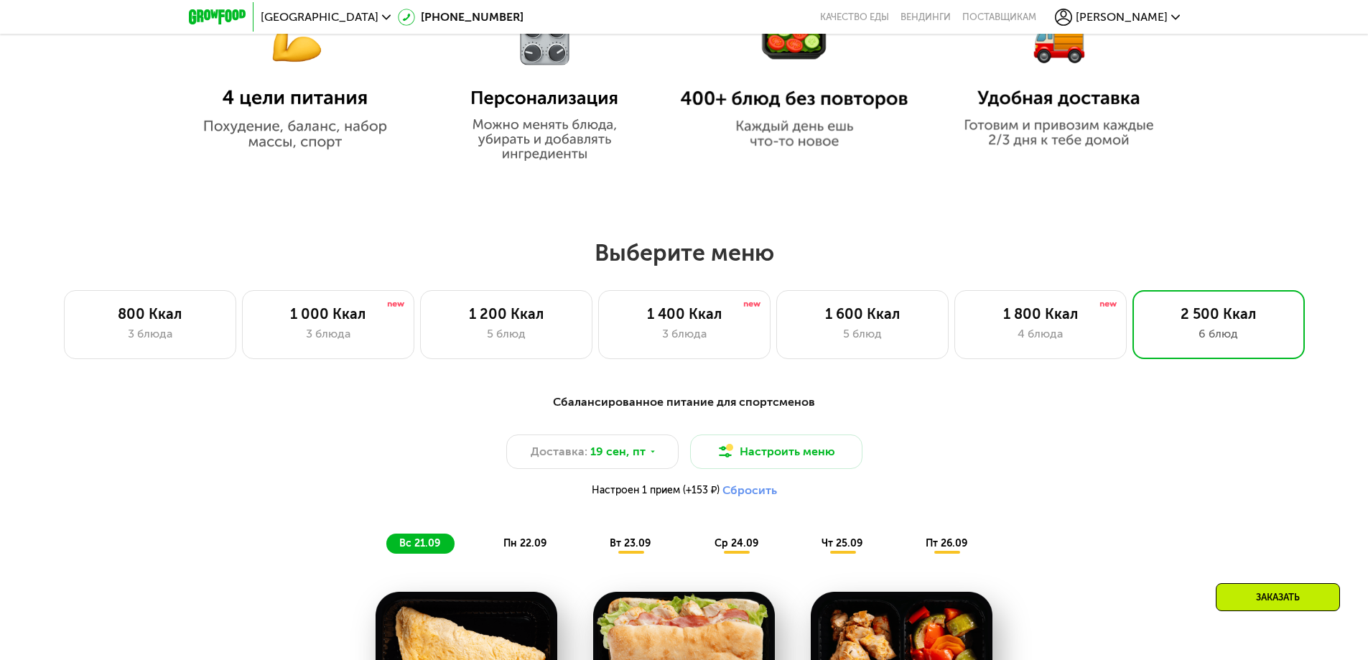
click at [489, 267] on h2 "Выберите меню" at bounding box center [684, 252] width 1276 height 29
click at [568, 249] on h2 "Выберите меню" at bounding box center [684, 252] width 1276 height 29
drag, startPoint x: 562, startPoint y: 225, endPoint x: 785, endPoint y: 250, distance: 224.8
click at [779, 256] on h2 "Выберите меню" at bounding box center [684, 252] width 1276 height 29
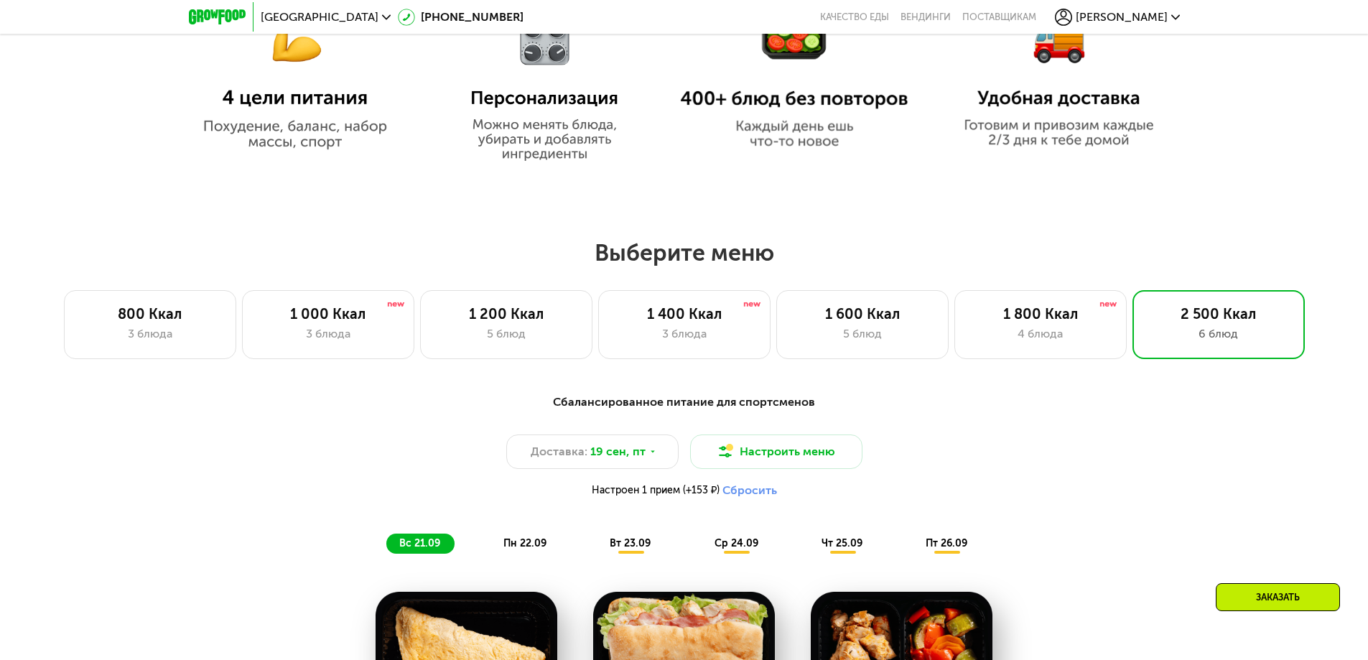
drag, startPoint x: 773, startPoint y: 258, endPoint x: 599, endPoint y: 251, distance: 174.0
click at [599, 251] on h2 "Выберите меню" at bounding box center [684, 252] width 1276 height 29
drag, startPoint x: 596, startPoint y: 256, endPoint x: 768, endPoint y: 248, distance: 171.9
click at [768, 248] on h2 "Выберите меню" at bounding box center [684, 252] width 1276 height 29
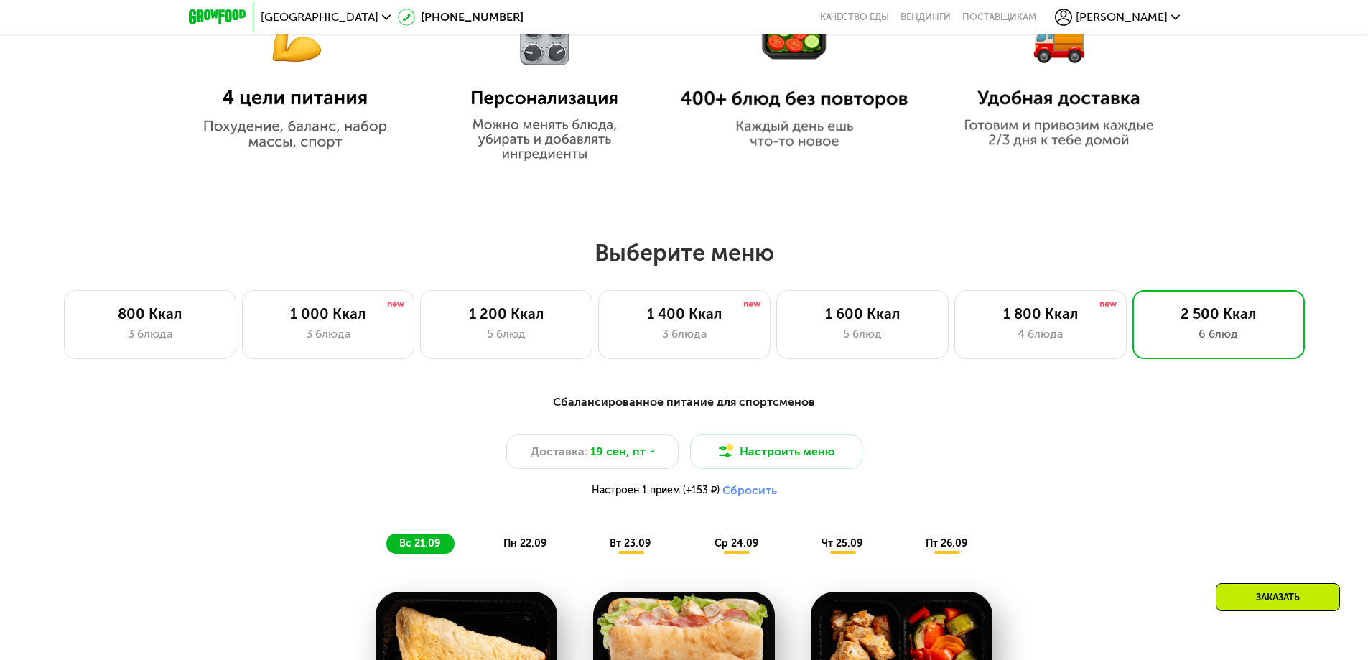
click at [771, 253] on h2 "Выберите меню" at bounding box center [684, 252] width 1276 height 29
drag, startPoint x: 771, startPoint y: 256, endPoint x: 585, endPoint y: 242, distance: 186.6
click at [552, 256] on h2 "Выберите меню" at bounding box center [684, 252] width 1276 height 29
drag, startPoint x: 596, startPoint y: 254, endPoint x: 774, endPoint y: 249, distance: 177.5
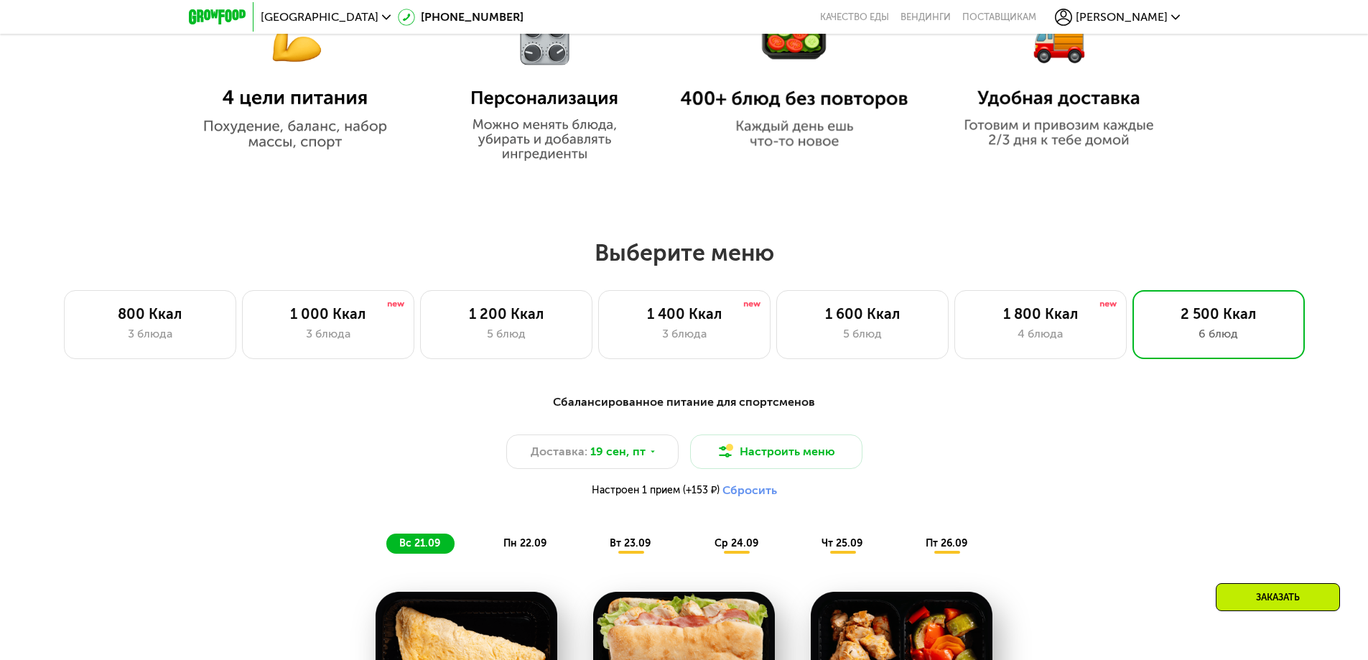
click at [774, 249] on h2 "Выберите меню" at bounding box center [684, 252] width 1276 height 29
click at [773, 254] on h2 "Выберите меню" at bounding box center [684, 252] width 1276 height 29
drag, startPoint x: 773, startPoint y: 256, endPoint x: 598, endPoint y: 259, distance: 175.3
click at [598, 259] on h2 "Выберите меню" at bounding box center [684, 252] width 1276 height 29
click at [597, 257] on h2 "Выберите меню" at bounding box center [684, 252] width 1276 height 29
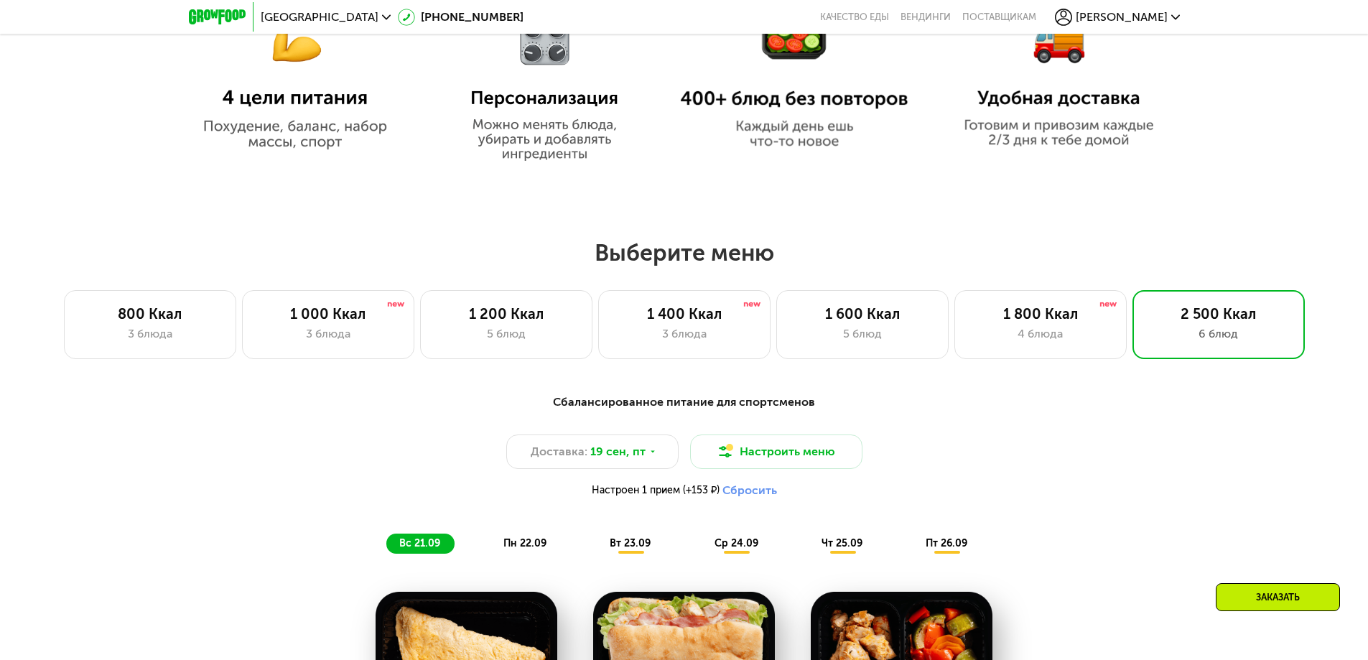
drag, startPoint x: 593, startPoint y: 261, endPoint x: 769, endPoint y: 254, distance: 175.4
click at [786, 256] on h2 "Выберите меню" at bounding box center [684, 252] width 1276 height 29
click at [769, 254] on h2 "Выберите меню" at bounding box center [684, 252] width 1276 height 29
drag, startPoint x: 769, startPoint y: 257, endPoint x: 553, endPoint y: 257, distance: 216.2
click at [553, 257] on h2 "Выберите меню" at bounding box center [684, 252] width 1276 height 29
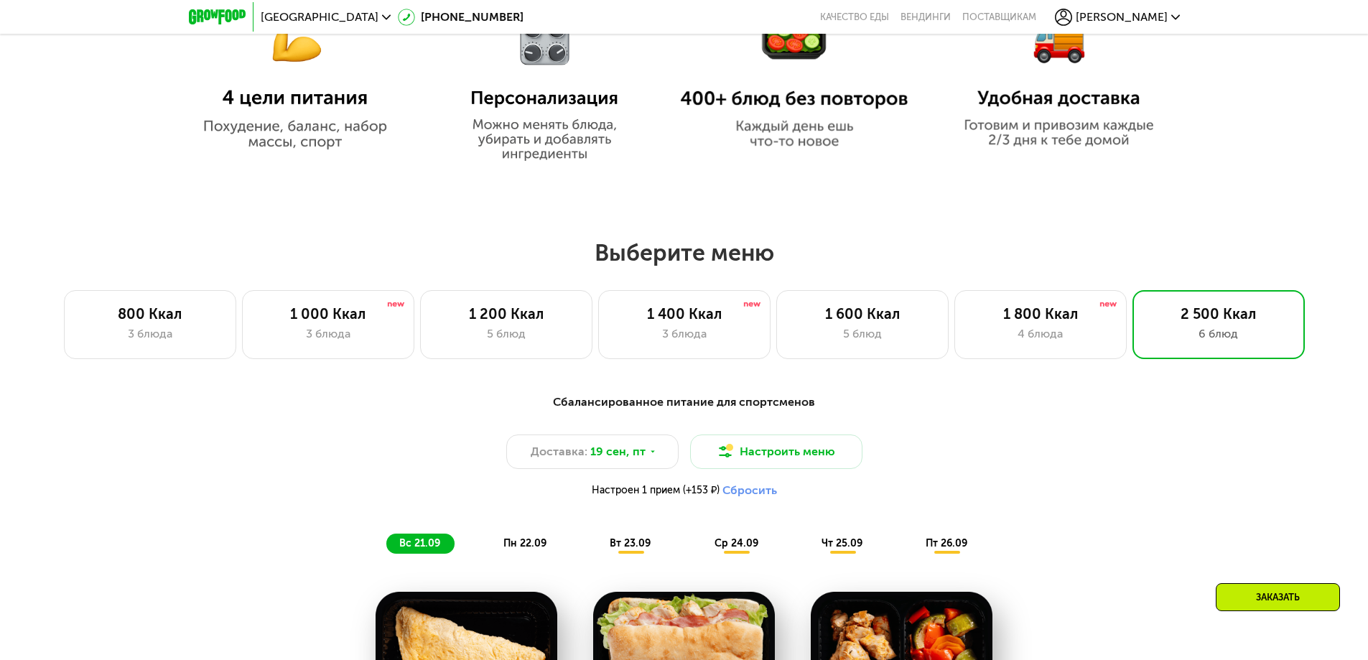
drag, startPoint x: 566, startPoint y: 216, endPoint x: 799, endPoint y: 259, distance: 236.8
click at [799, 259] on h2 "Выберите меню" at bounding box center [684, 252] width 1276 height 29
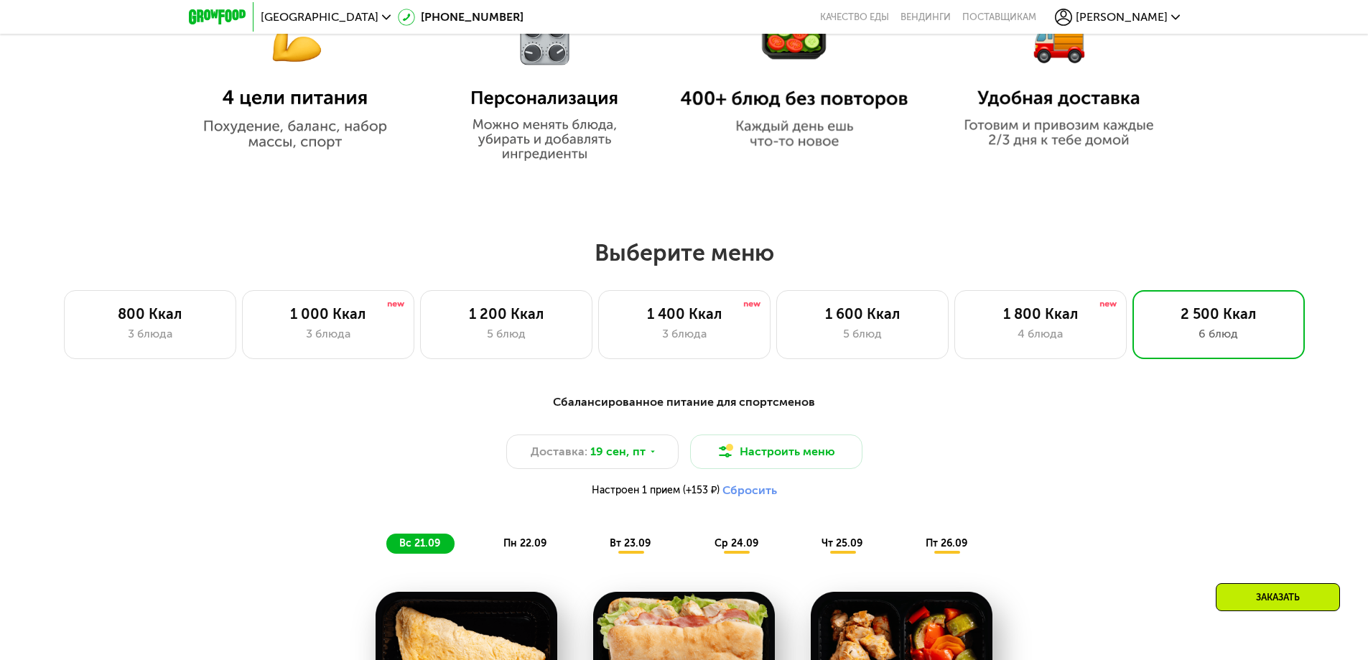
drag, startPoint x: 599, startPoint y: 252, endPoint x: 818, endPoint y: 256, distance: 219.1
click at [818, 256] on h2 "Выберите меню" at bounding box center [684, 252] width 1276 height 29
click at [788, 258] on h2 "Выберите меню" at bounding box center [684, 252] width 1276 height 29
drag, startPoint x: 780, startPoint y: 258, endPoint x: 584, endPoint y: 256, distance: 196.1
click at [584, 256] on h2 "Выберите меню" at bounding box center [684, 252] width 1276 height 29
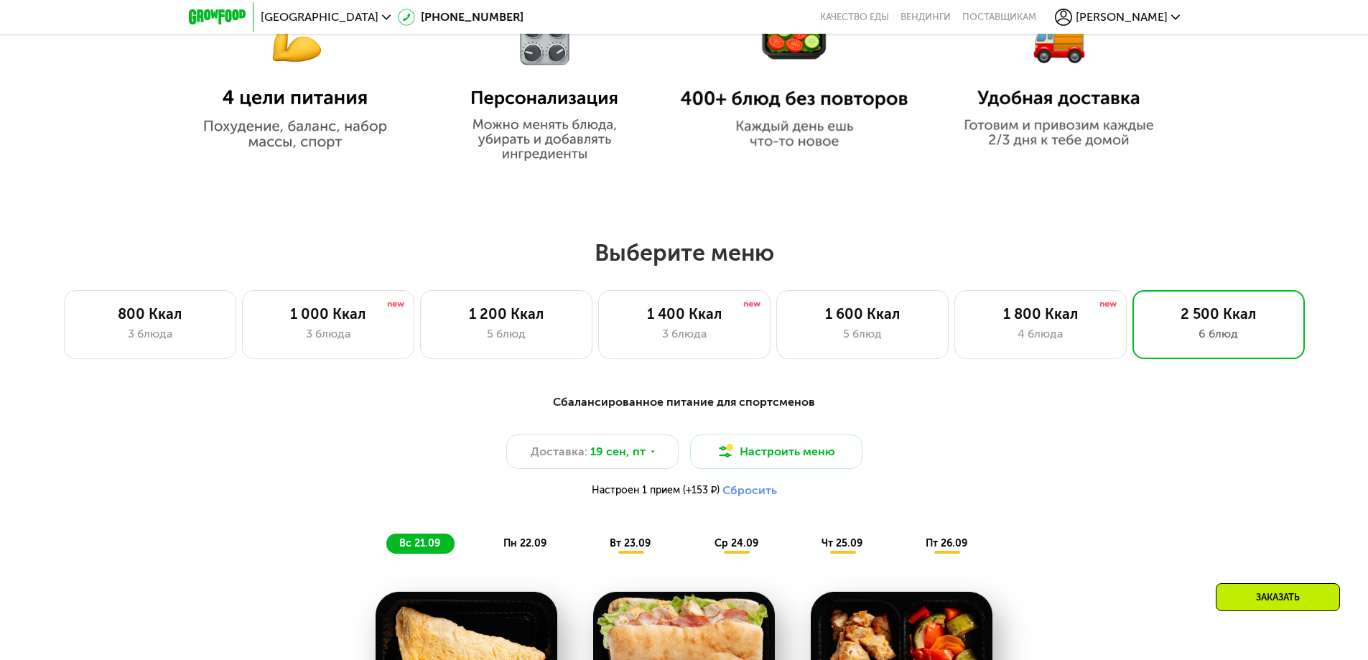
click at [596, 248] on h2 "Выберите меню" at bounding box center [684, 252] width 1276 height 29
drag, startPoint x: 593, startPoint y: 255, endPoint x: 774, endPoint y: 268, distance: 182.2
click at [792, 254] on h2 "Выберите меню" at bounding box center [684, 252] width 1276 height 29
click at [782, 253] on h2 "Выберите меню" at bounding box center [684, 252] width 1276 height 29
drag, startPoint x: 774, startPoint y: 258, endPoint x: 603, endPoint y: 257, distance: 170.2
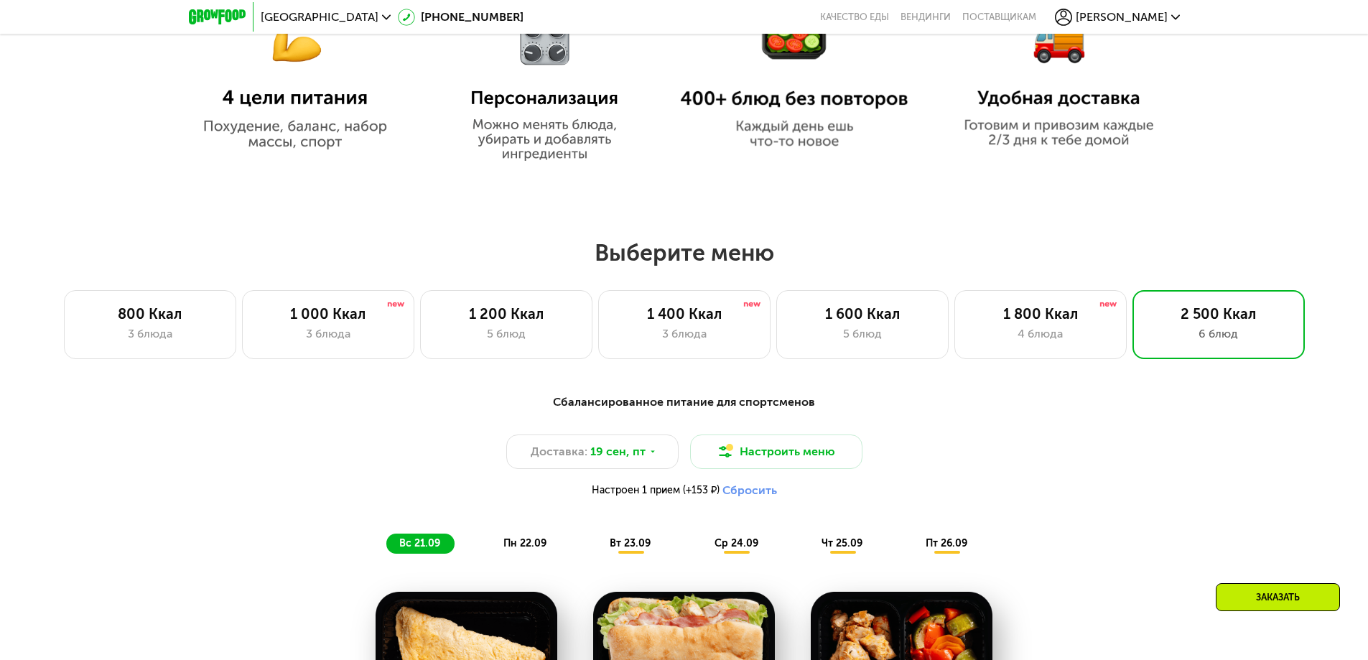
click at [603, 257] on h2 "Выберите меню" at bounding box center [684, 252] width 1276 height 29
click at [598, 257] on h2 "Выберите меню" at bounding box center [684, 252] width 1276 height 29
drag, startPoint x: 597, startPoint y: 254, endPoint x: 930, endPoint y: 254, distance: 332.6
click at [930, 254] on h2 "Выберите меню" at bounding box center [684, 252] width 1276 height 29
click at [930, 253] on h2 "Выберите меню" at bounding box center [684, 252] width 1276 height 29
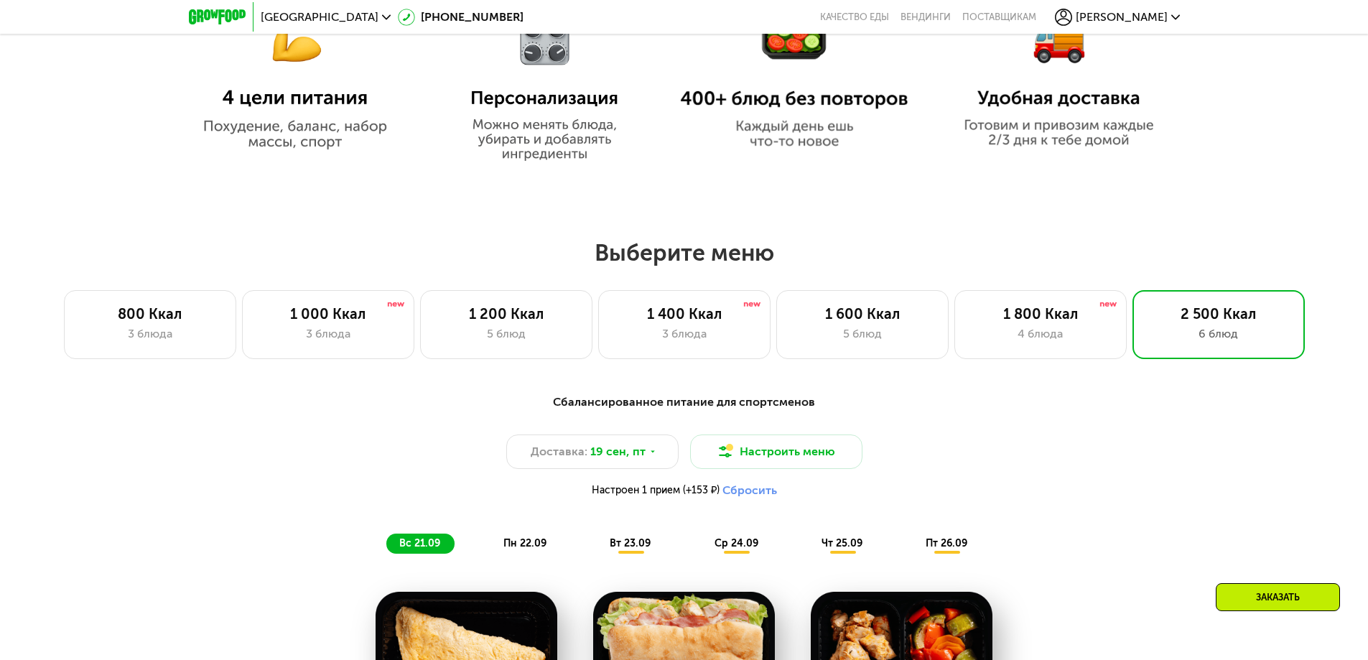
drag, startPoint x: 769, startPoint y: 259, endPoint x: 596, endPoint y: 250, distance: 173.4
click at [594, 255] on h2 "Выберите меню" at bounding box center [684, 252] width 1276 height 29
click at [596, 250] on h2 "Выберите меню" at bounding box center [684, 252] width 1276 height 29
drag, startPoint x: 600, startPoint y: 257, endPoint x: 779, endPoint y: 244, distance: 180.0
click at [777, 244] on h2 "Выберите меню" at bounding box center [684, 252] width 1276 height 29
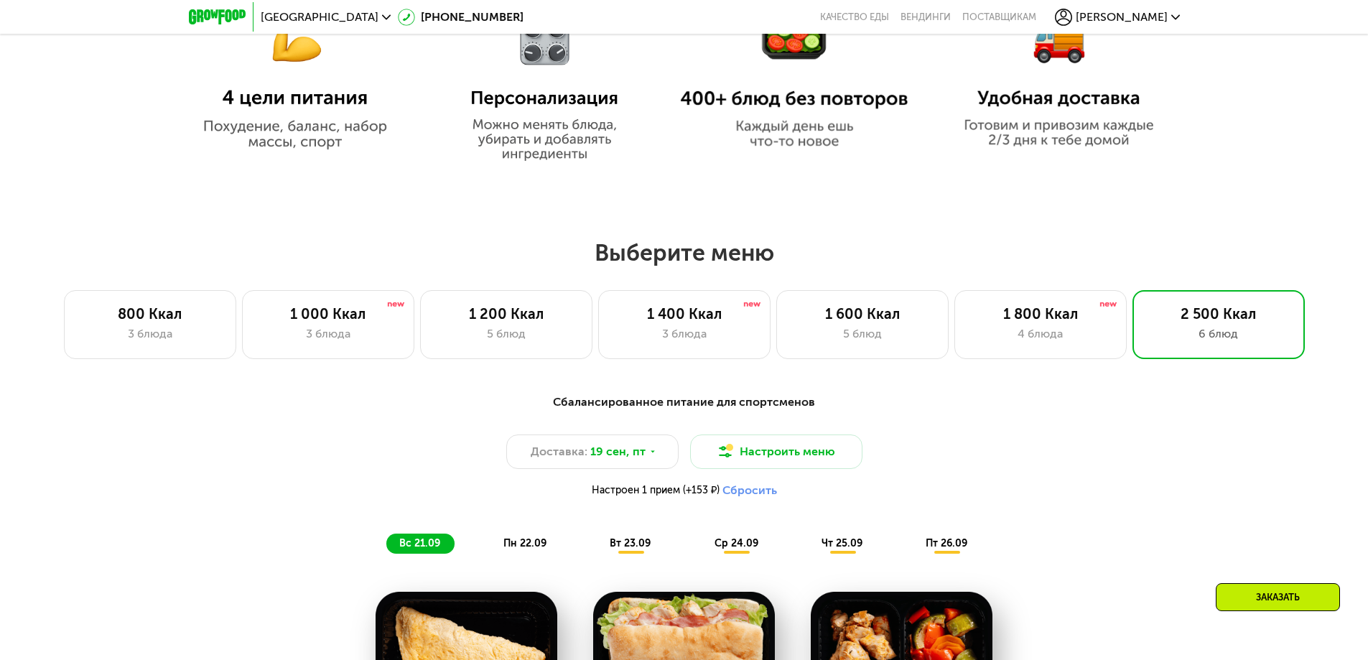
click at [800, 256] on h2 "Выберите меню" at bounding box center [684, 252] width 1276 height 29
drag, startPoint x: 771, startPoint y: 257, endPoint x: 598, endPoint y: 242, distance: 173.8
click at [598, 242] on h2 "Выберите меню" at bounding box center [684, 252] width 1276 height 29
drag, startPoint x: 596, startPoint y: 248, endPoint x: 601, endPoint y: 267, distance: 19.9
click at [596, 249] on h2 "Выберите меню" at bounding box center [684, 252] width 1276 height 29
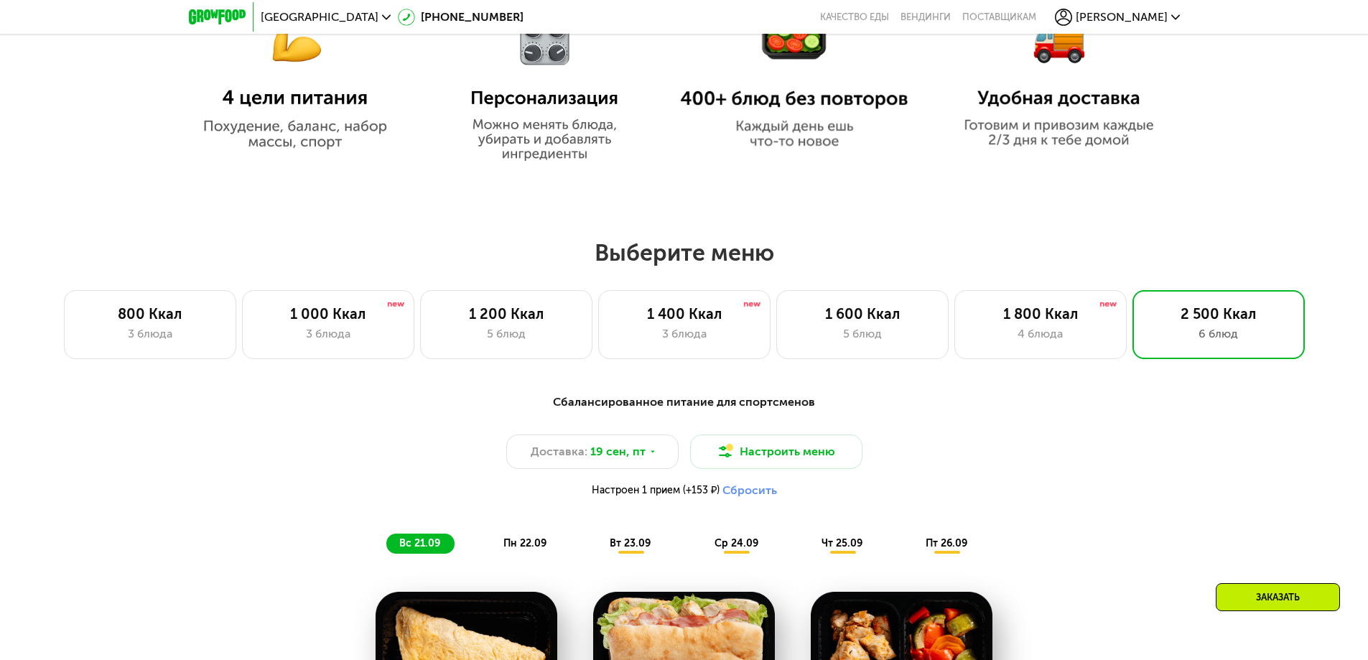
click at [599, 264] on h2 "Выберите меню" at bounding box center [684, 252] width 1276 height 29
drag, startPoint x: 724, startPoint y: 307, endPoint x: 718, endPoint y: 323, distance: 17.1
click at [726, 310] on div "1 400 Ккал 3 блюда" at bounding box center [684, 324] width 172 height 69
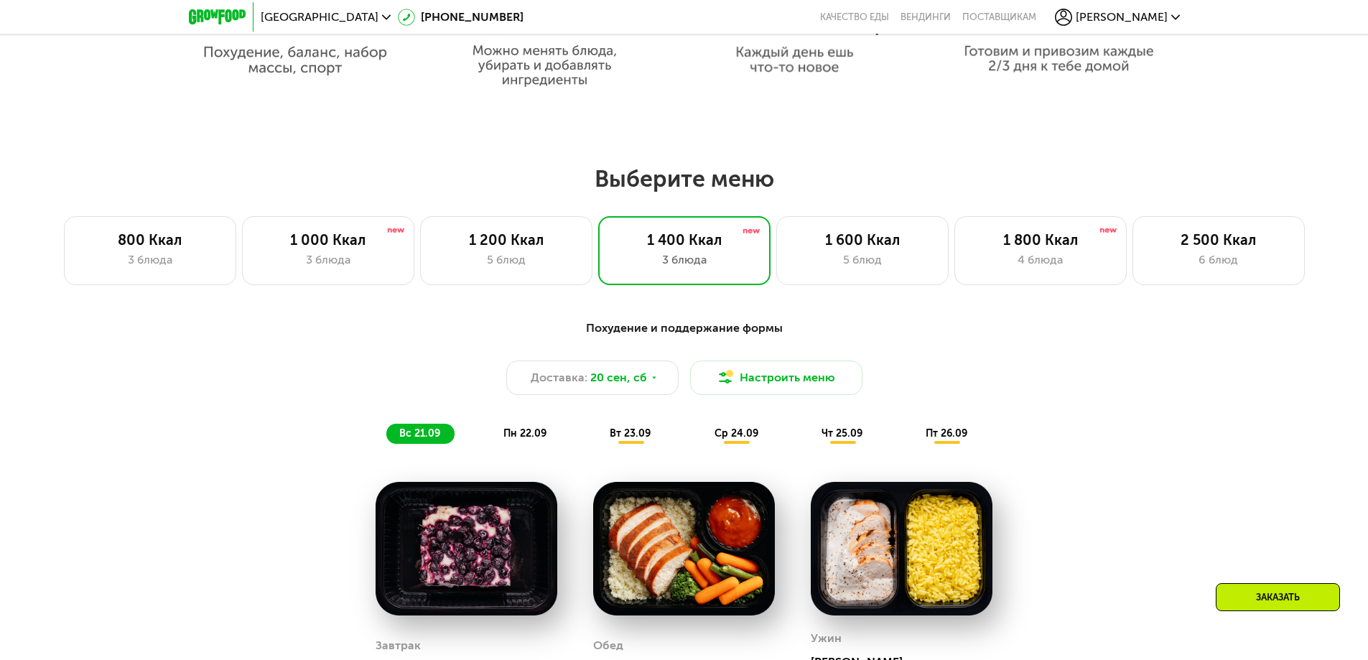
scroll to position [1006, 0]
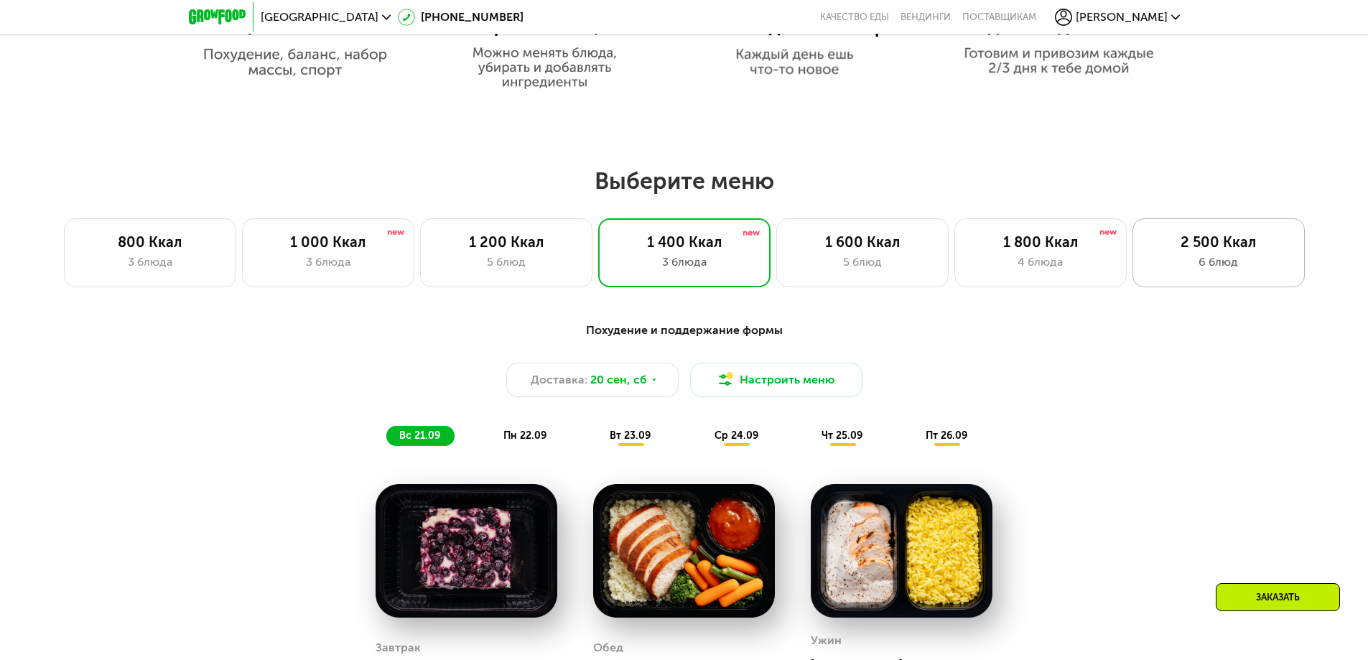
click at [1263, 239] on div "2 500 Ккал" at bounding box center [1219, 241] width 142 height 17
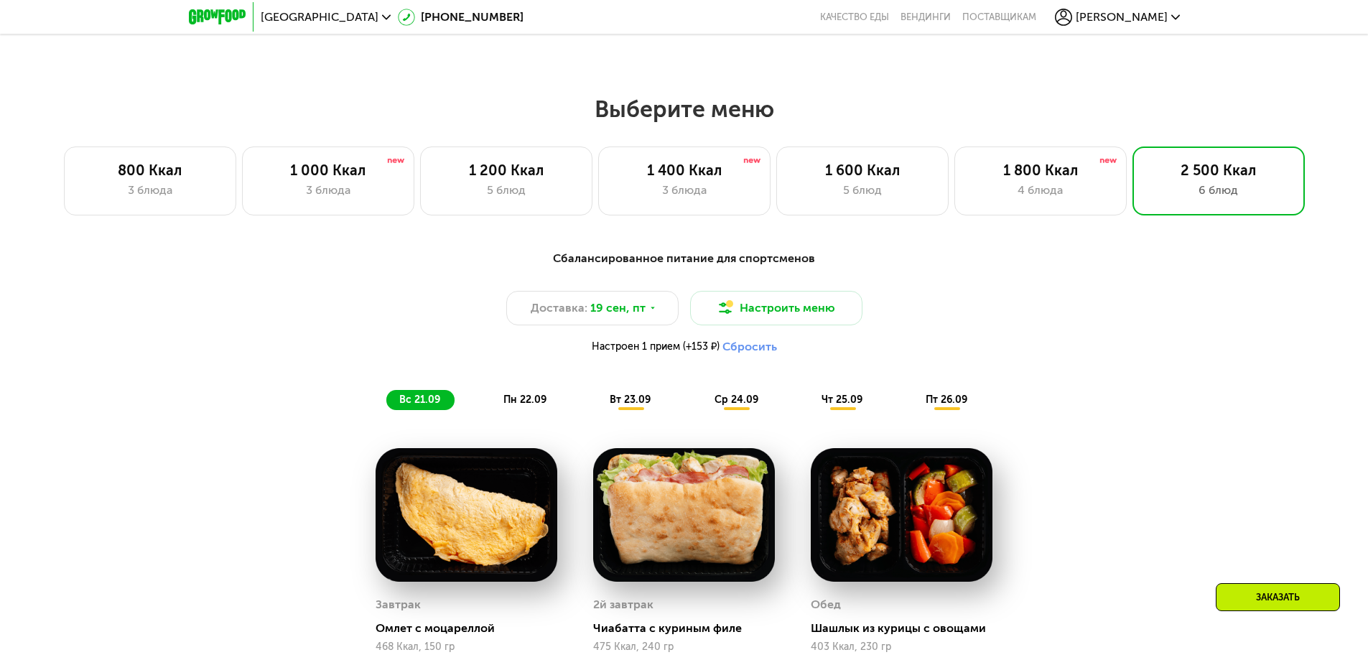
scroll to position [1293, 0]
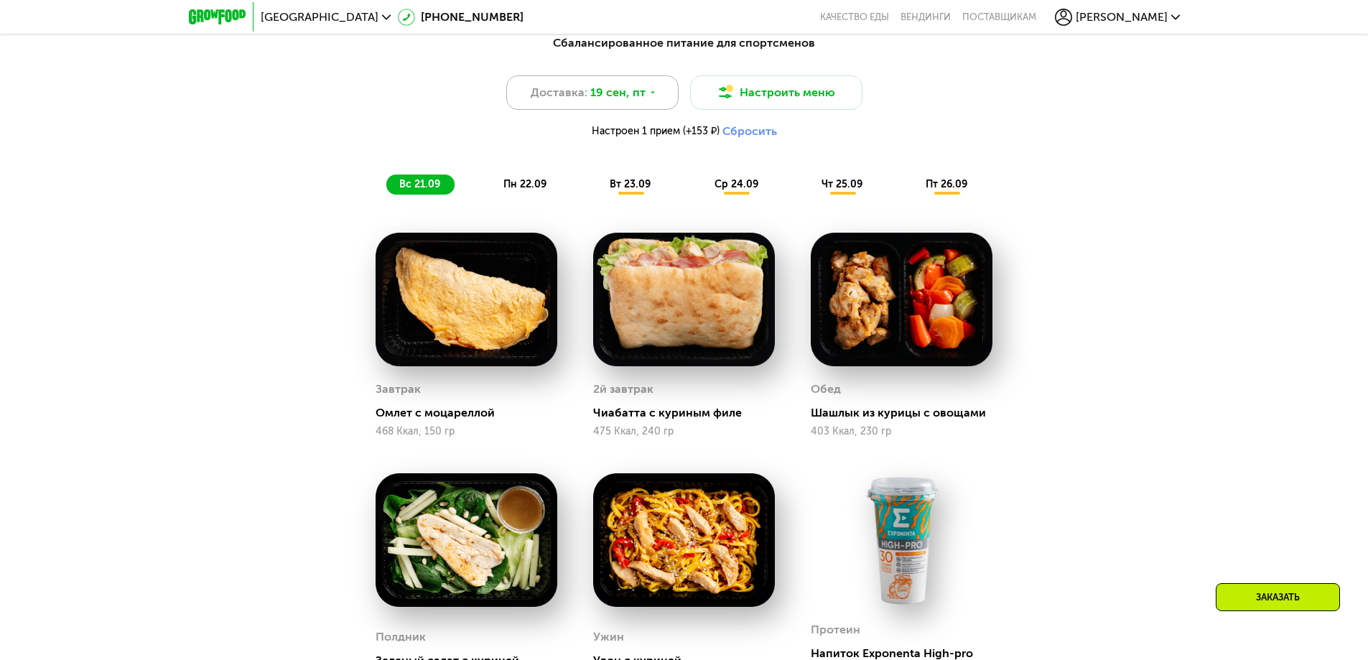
click at [632, 99] on span "19 сен, пт" at bounding box center [617, 92] width 55 height 17
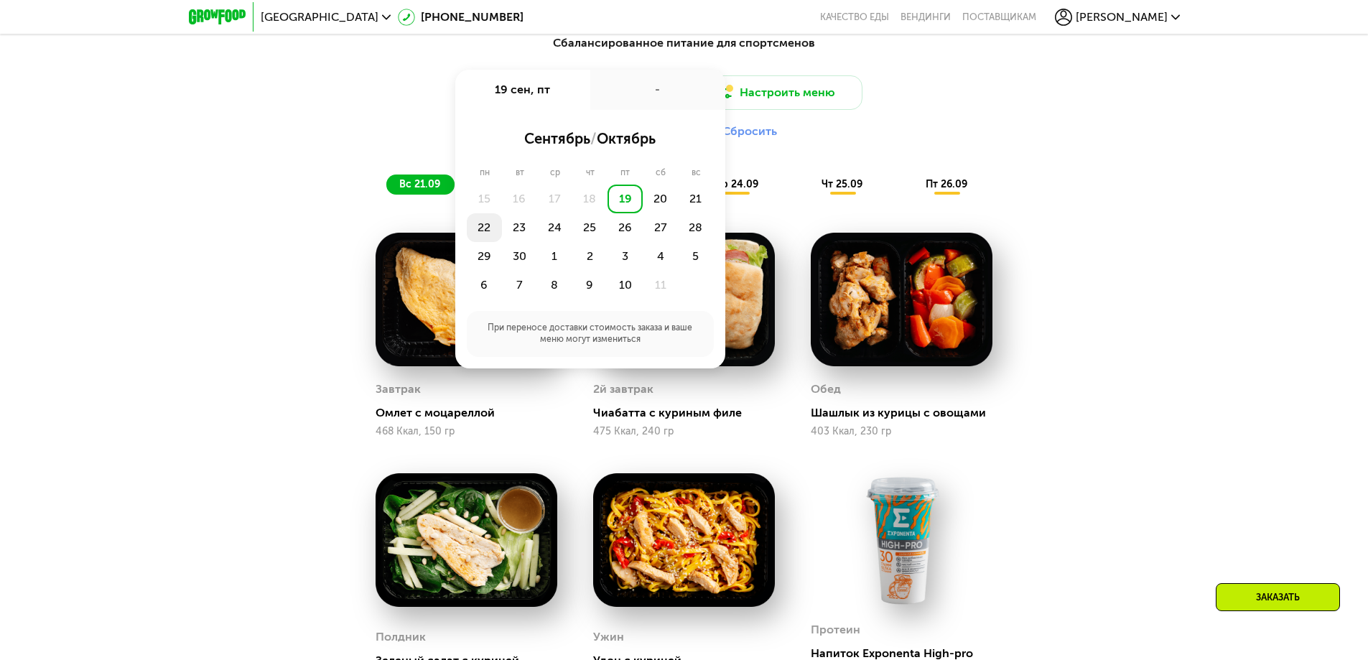
click at [483, 235] on div "22" at bounding box center [484, 227] width 35 height 29
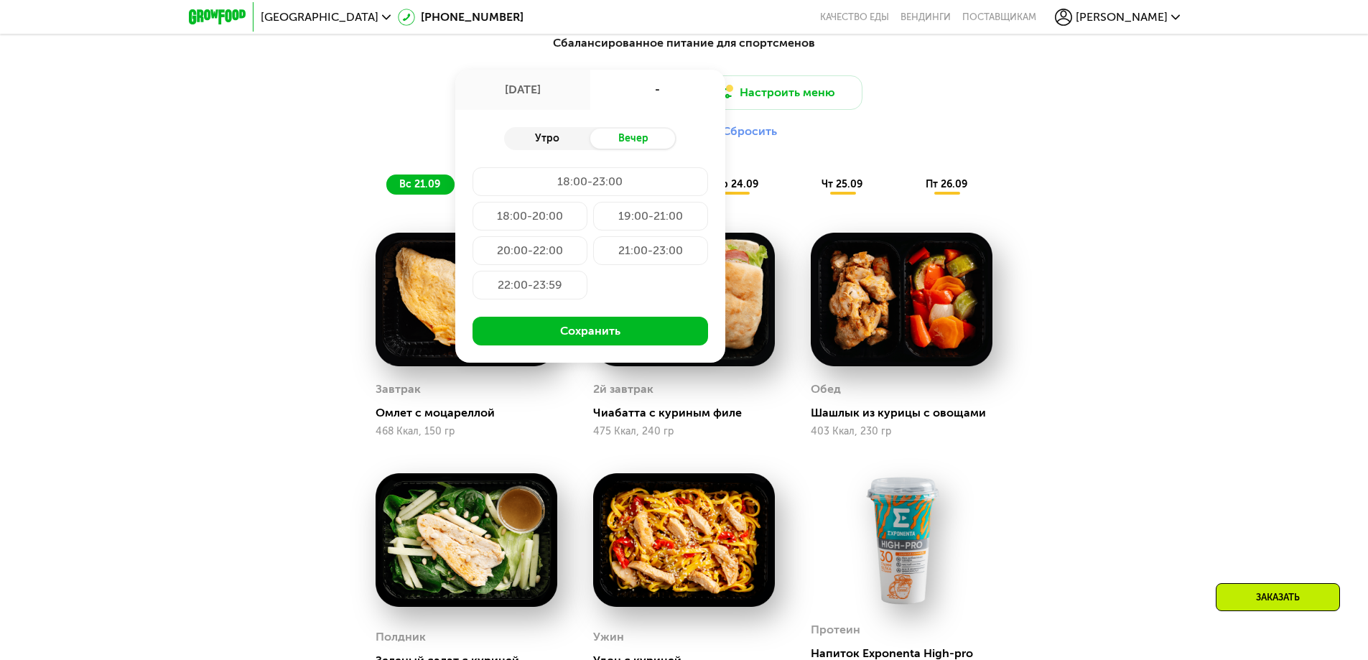
click at [539, 139] on div "Утро" at bounding box center [547, 139] width 86 height 20
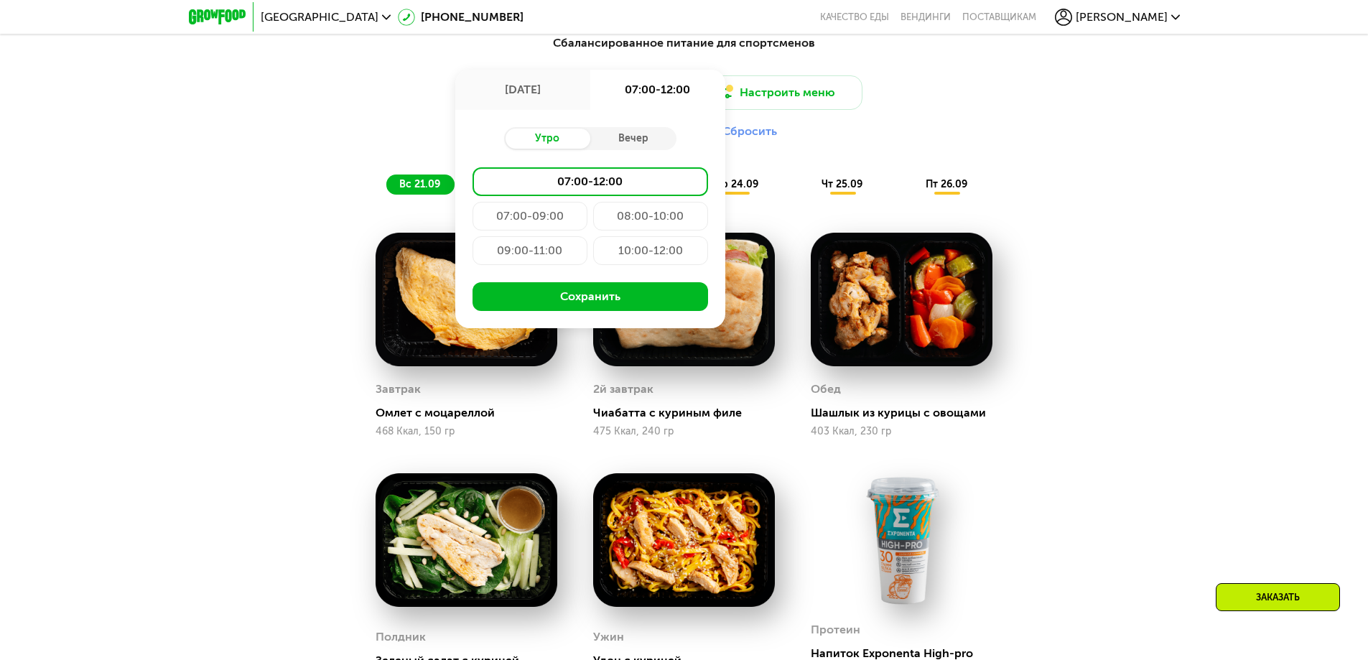
click at [571, 187] on div "07:00-12:00" at bounding box center [591, 181] width 236 height 29
click at [588, 303] on button "Сохранить" at bounding box center [591, 296] width 236 height 29
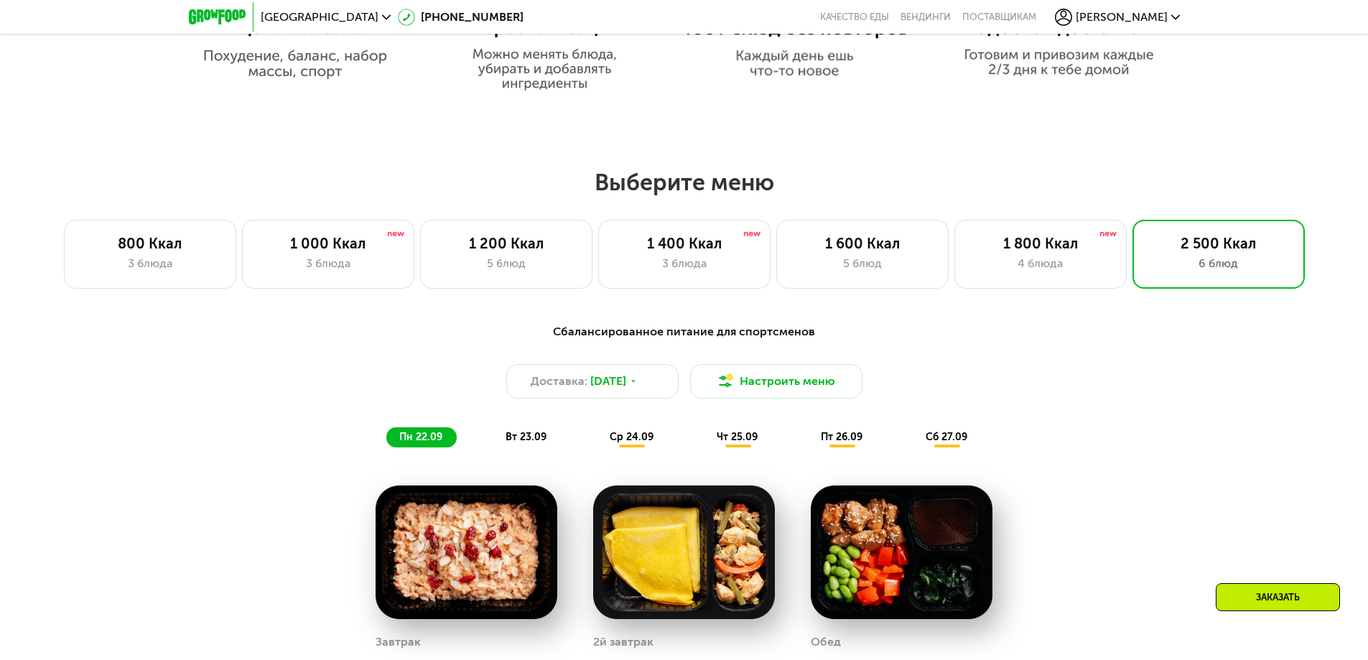
scroll to position [934, 0]
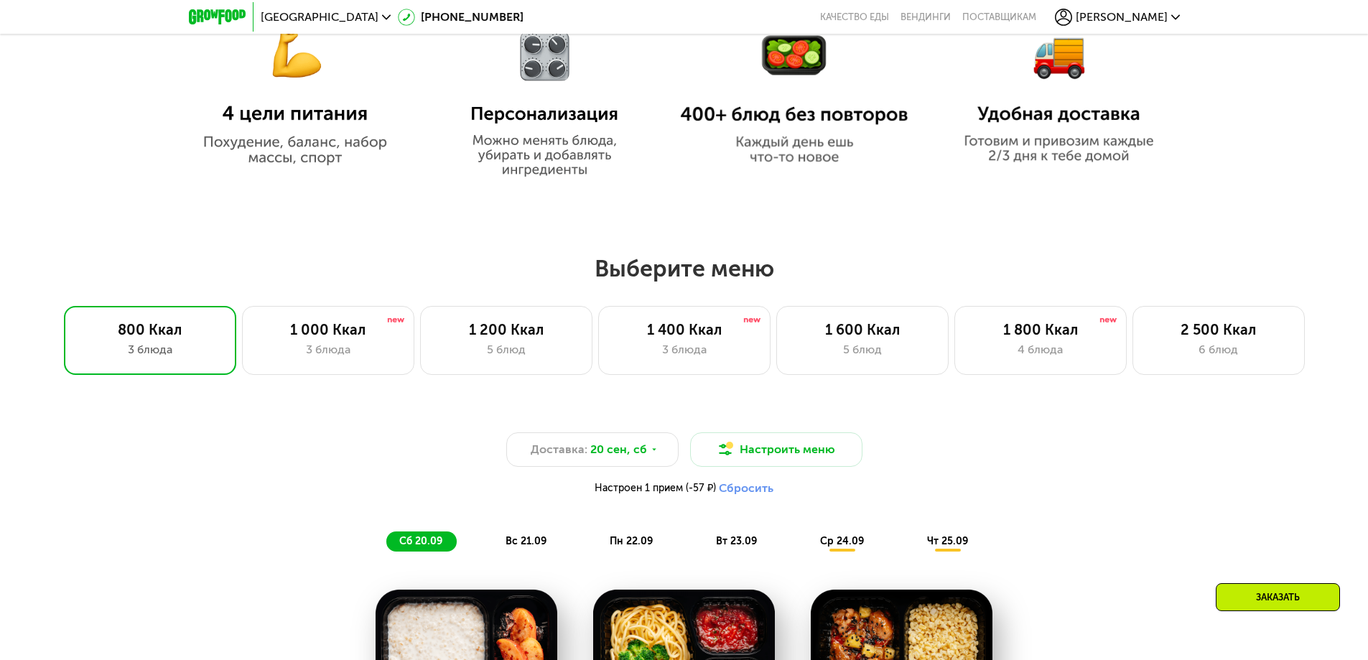
scroll to position [934, 0]
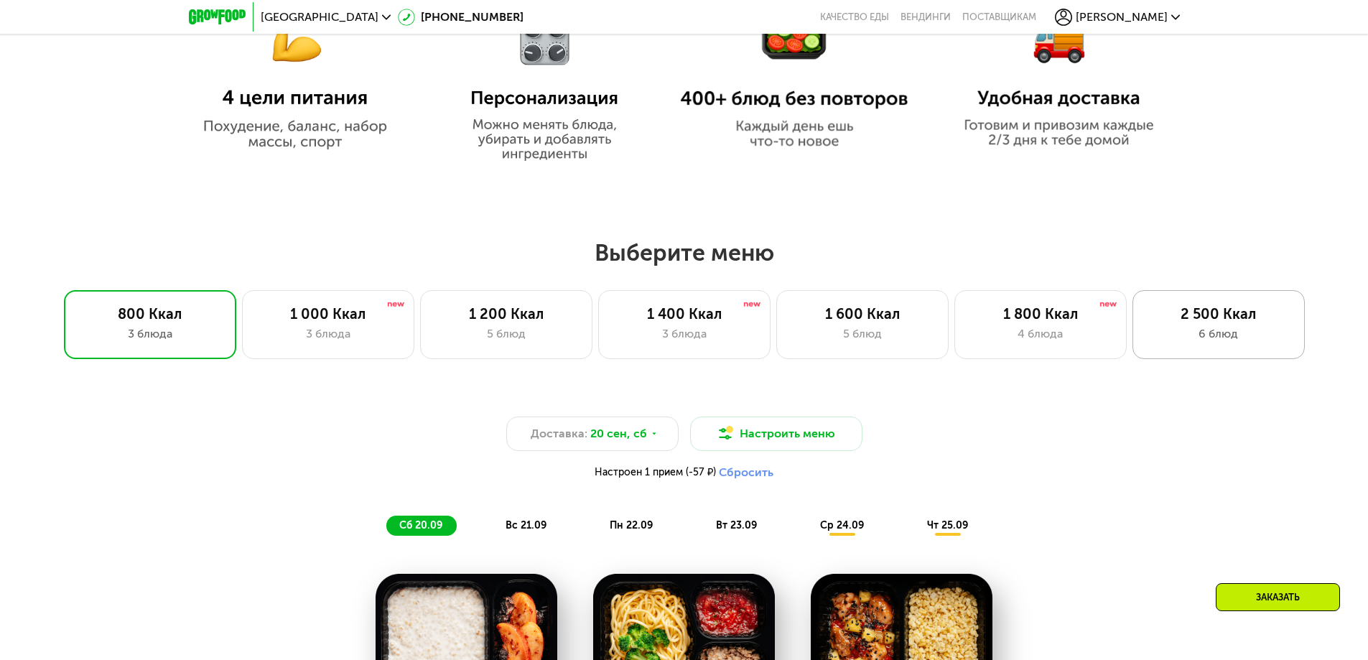
click at [1229, 323] on div "2 500 Ккал" at bounding box center [1219, 313] width 142 height 17
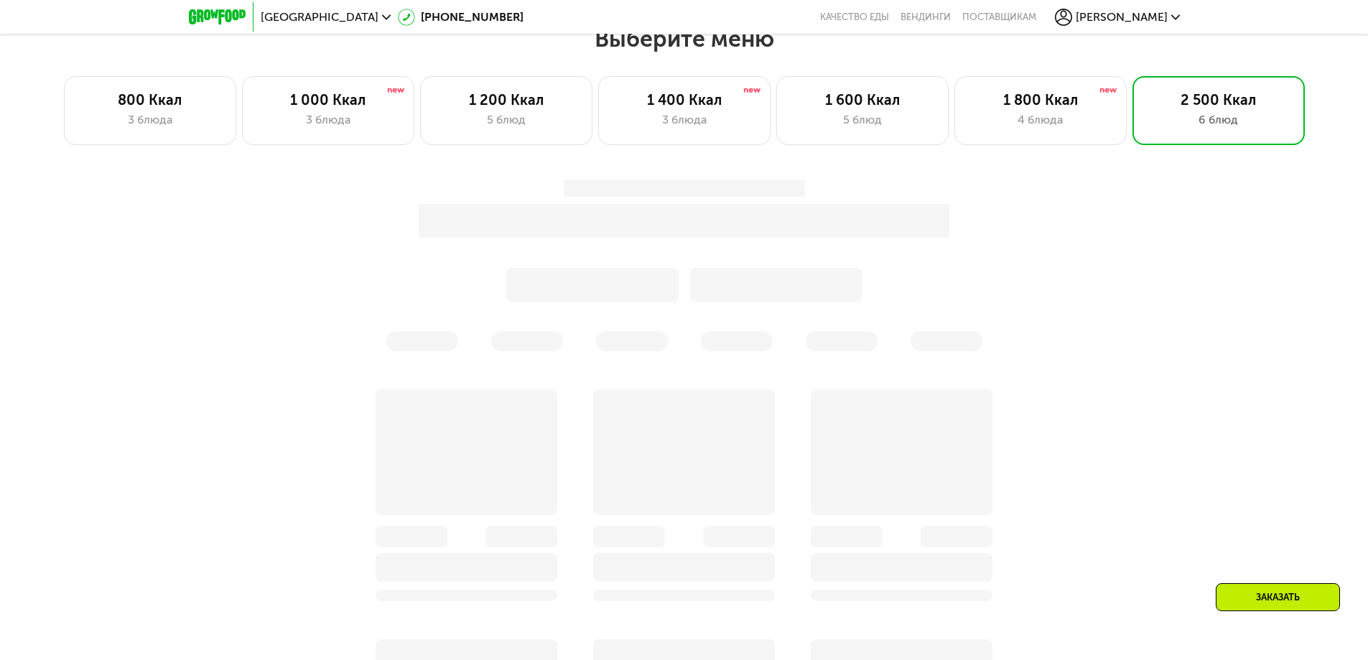
scroll to position [1149, 0]
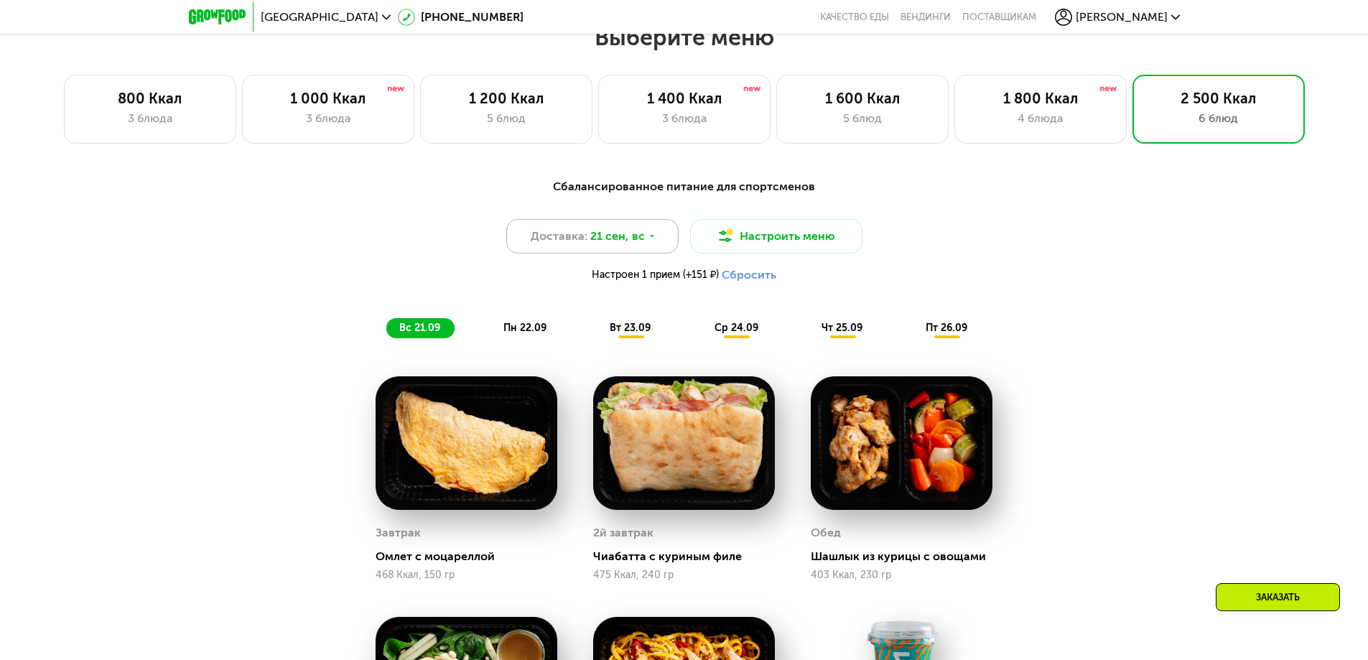
click at [636, 242] on span "21 сен, вс" at bounding box center [617, 236] width 55 height 17
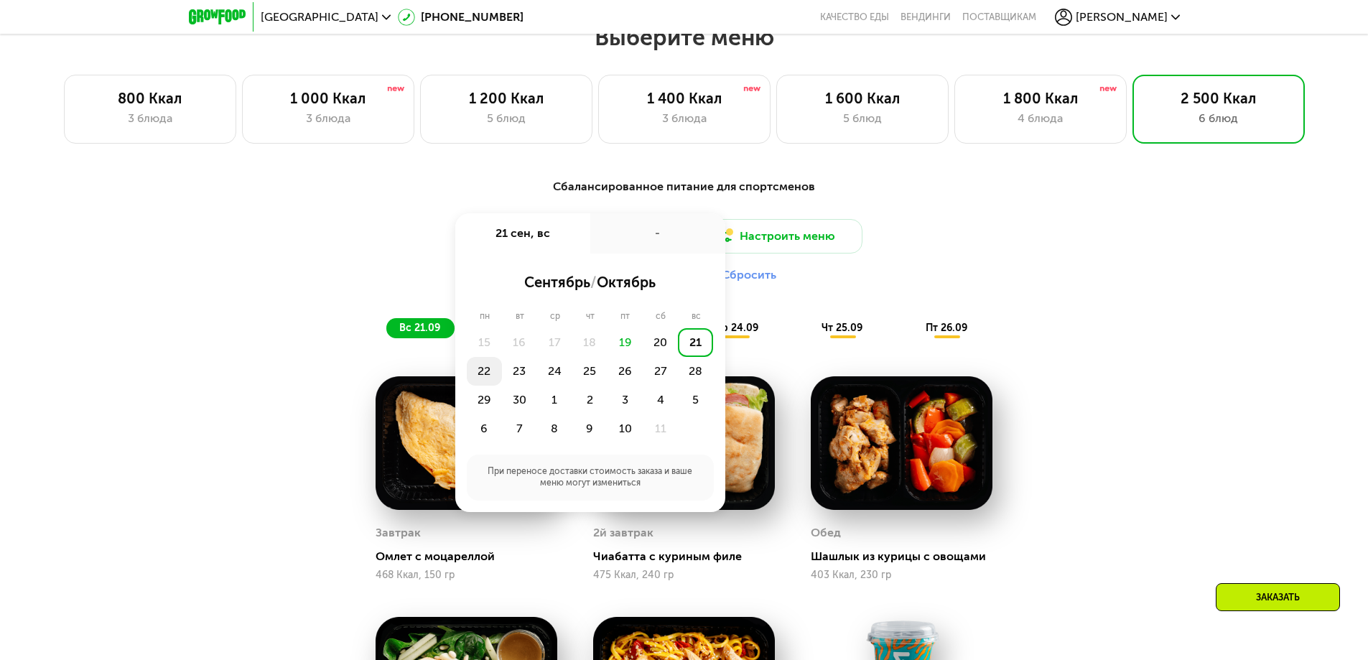
click at [483, 369] on div "22" at bounding box center [484, 371] width 35 height 29
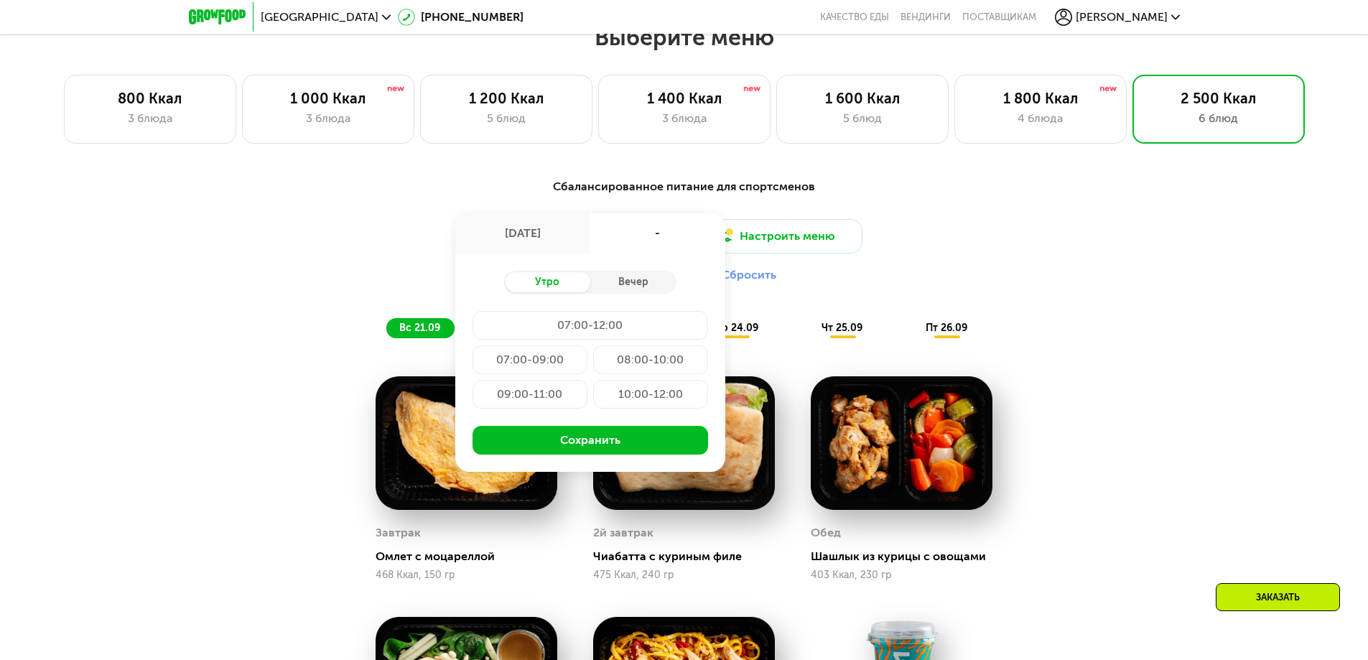
click at [603, 330] on div "07:00-12:00" at bounding box center [591, 325] width 236 height 29
click at [515, 361] on div "07:00-09:00" at bounding box center [530, 360] width 115 height 29
click at [603, 333] on div "07:00-12:00" at bounding box center [591, 325] width 236 height 29
click at [524, 359] on div "07:00-09:00" at bounding box center [530, 360] width 115 height 29
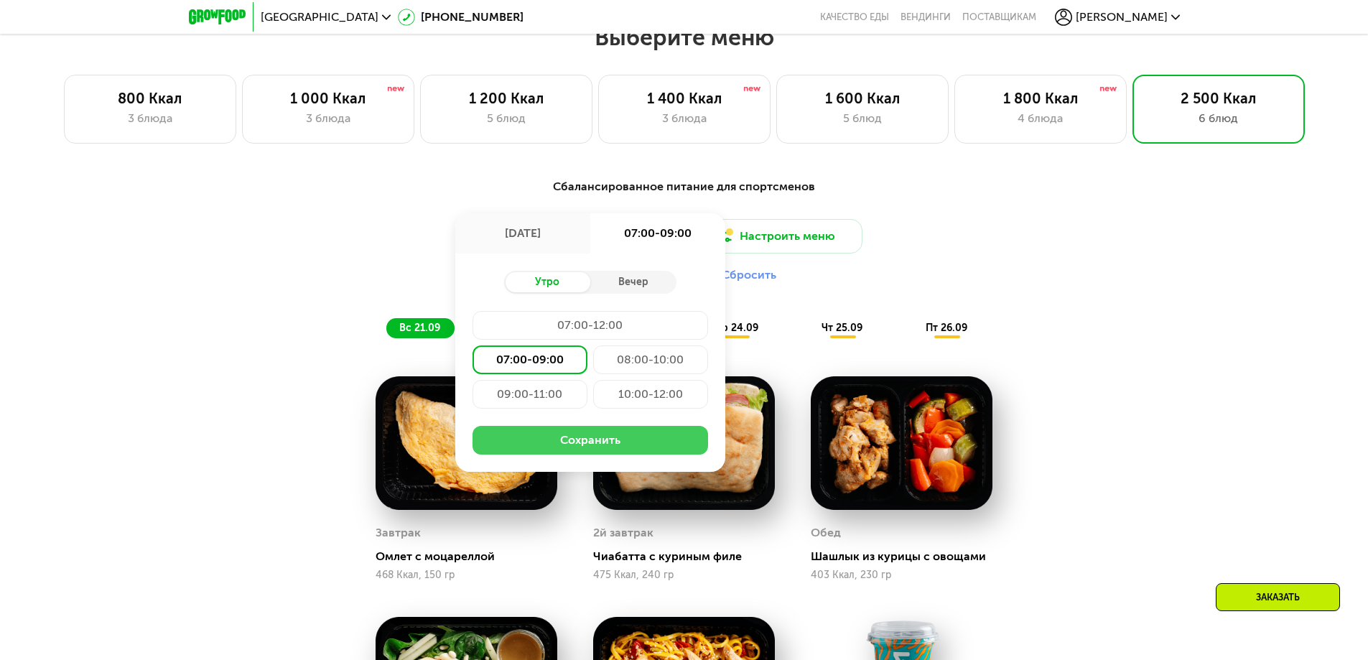
click at [603, 448] on button "Сохранить" at bounding box center [591, 440] width 236 height 29
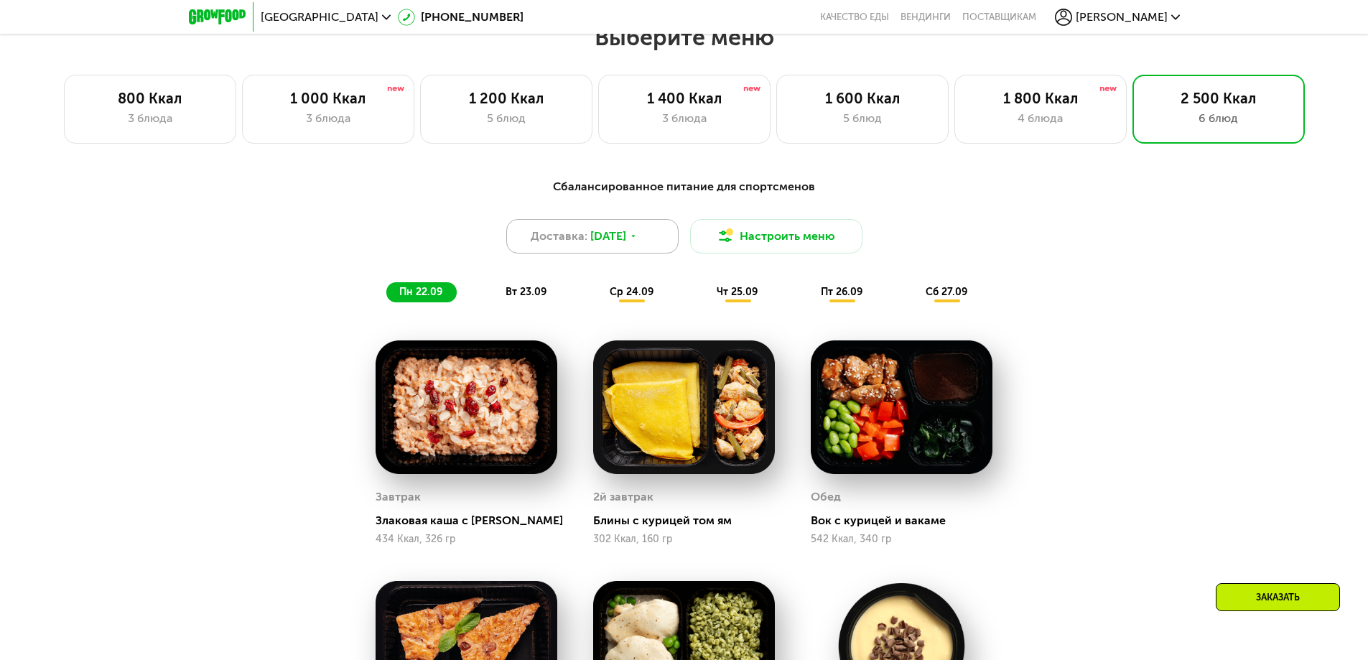
click at [626, 241] on span "[DATE]" at bounding box center [608, 236] width 36 height 17
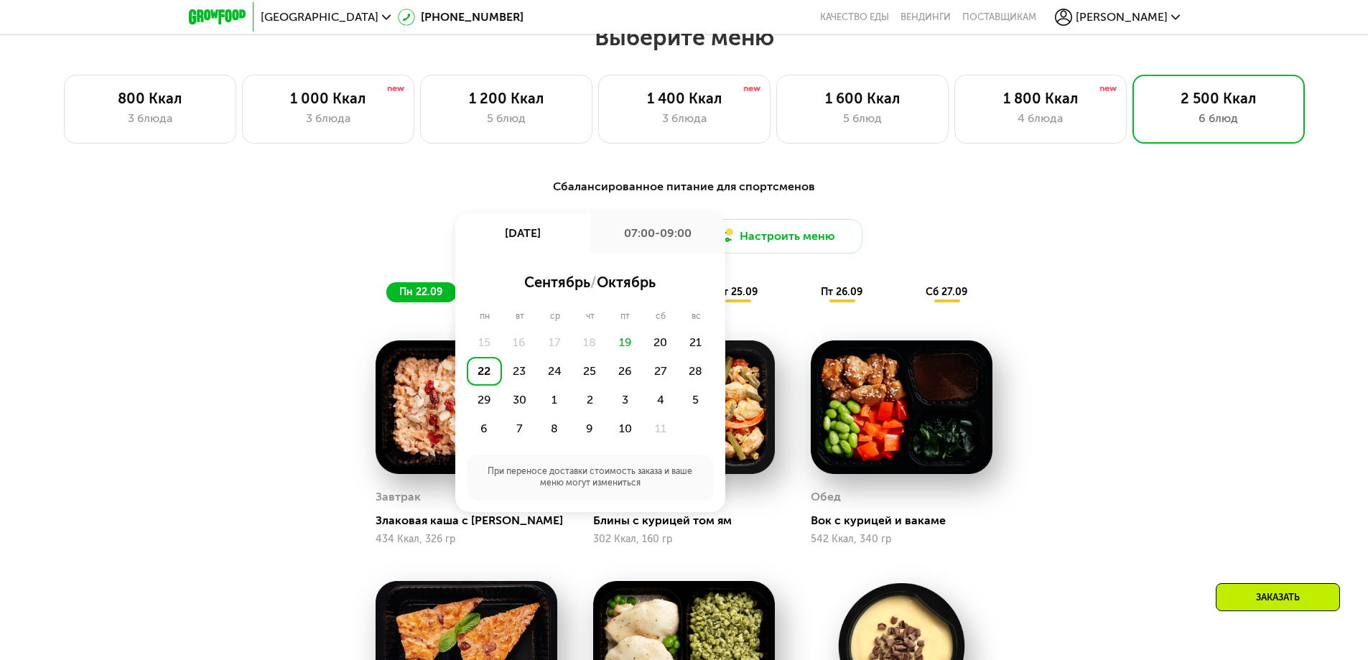
click at [1169, 389] on div "Сбалансированное питание для спортсменов Доставка: [DATE] сен, пн 07:00-09:00 с…" at bounding box center [684, 600] width 1368 height 884
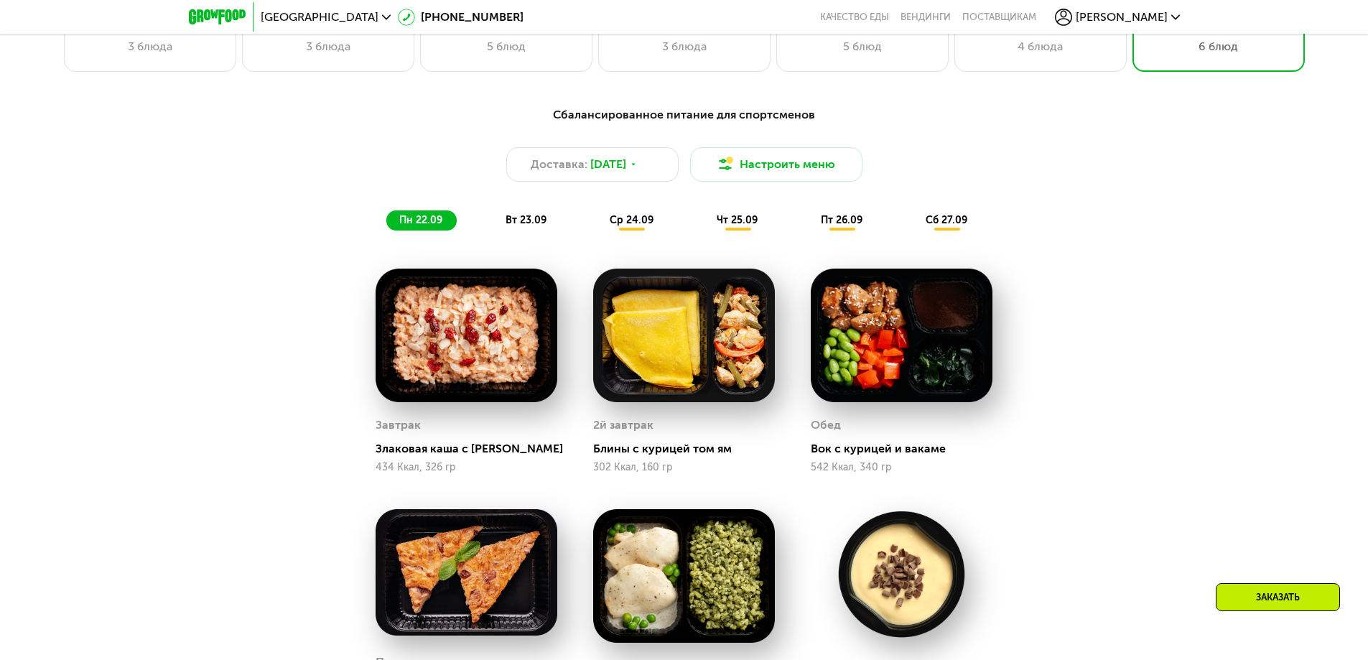
scroll to position [1509, 0]
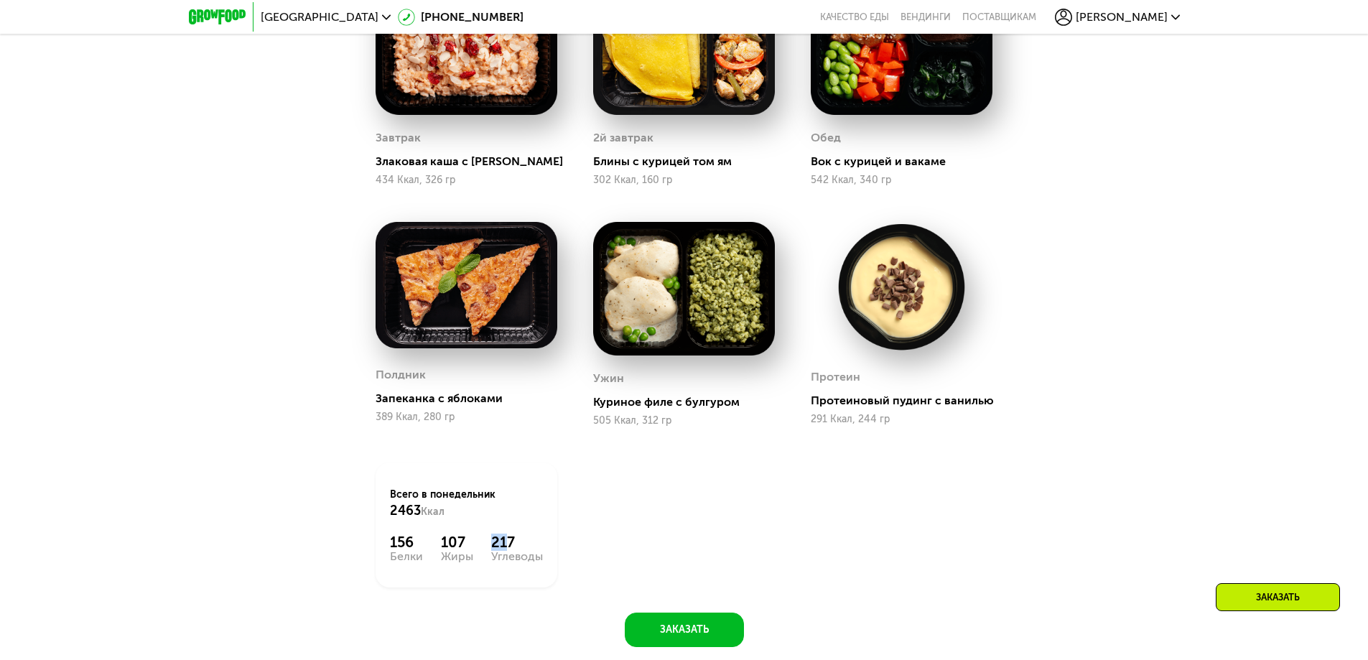
drag, startPoint x: 488, startPoint y: 549, endPoint x: 511, endPoint y: 543, distance: 23.7
click at [510, 544] on div "156 Белки 107 Жиры 217 Углеводы" at bounding box center [466, 548] width 153 height 29
click at [525, 544] on div "217" at bounding box center [517, 542] width 52 height 17
click at [420, 541] on div "156" at bounding box center [406, 542] width 33 height 17
click at [416, 545] on div "156" at bounding box center [406, 542] width 33 height 17
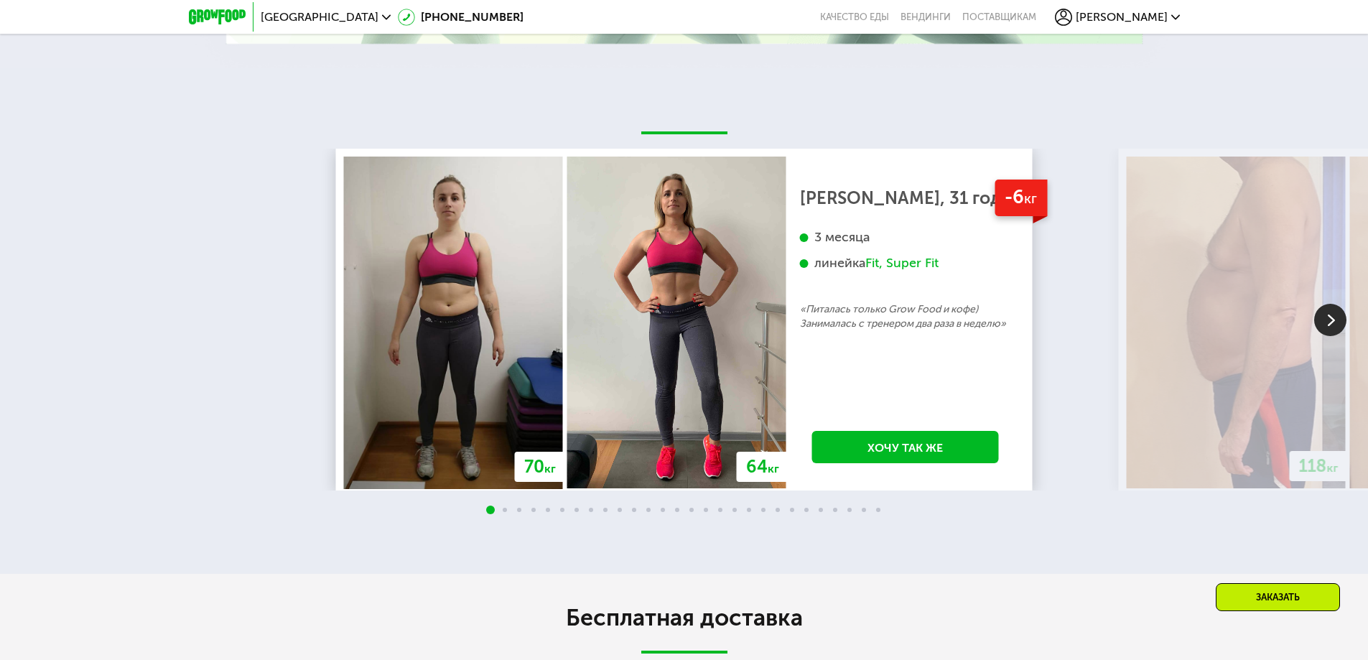
scroll to position [3304, 0]
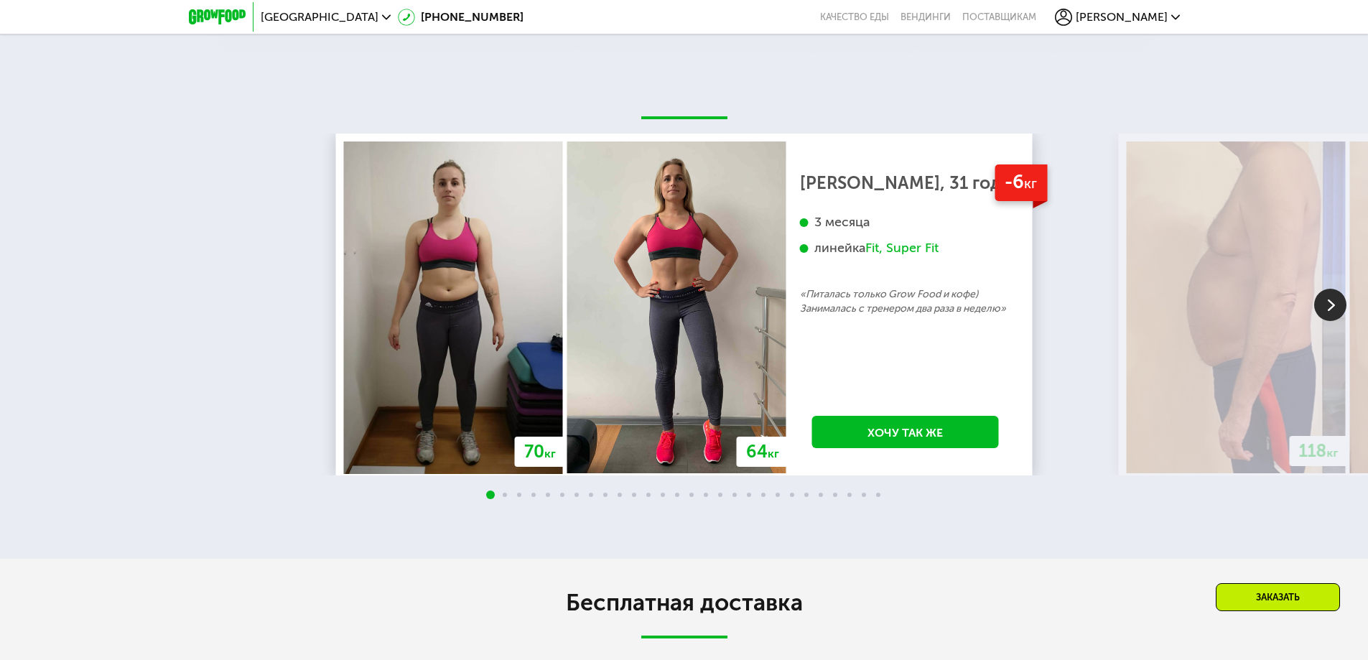
click at [1342, 310] on img at bounding box center [1331, 305] width 32 height 32
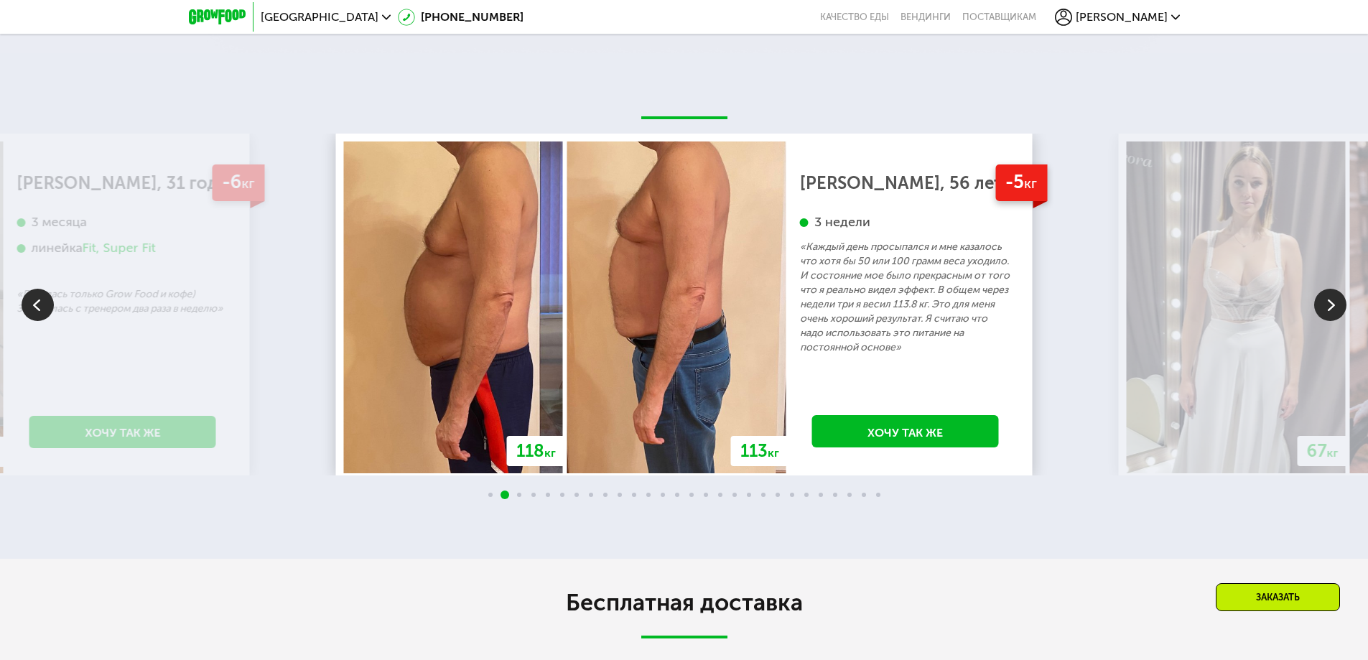
click at [1342, 310] on img at bounding box center [1331, 305] width 32 height 32
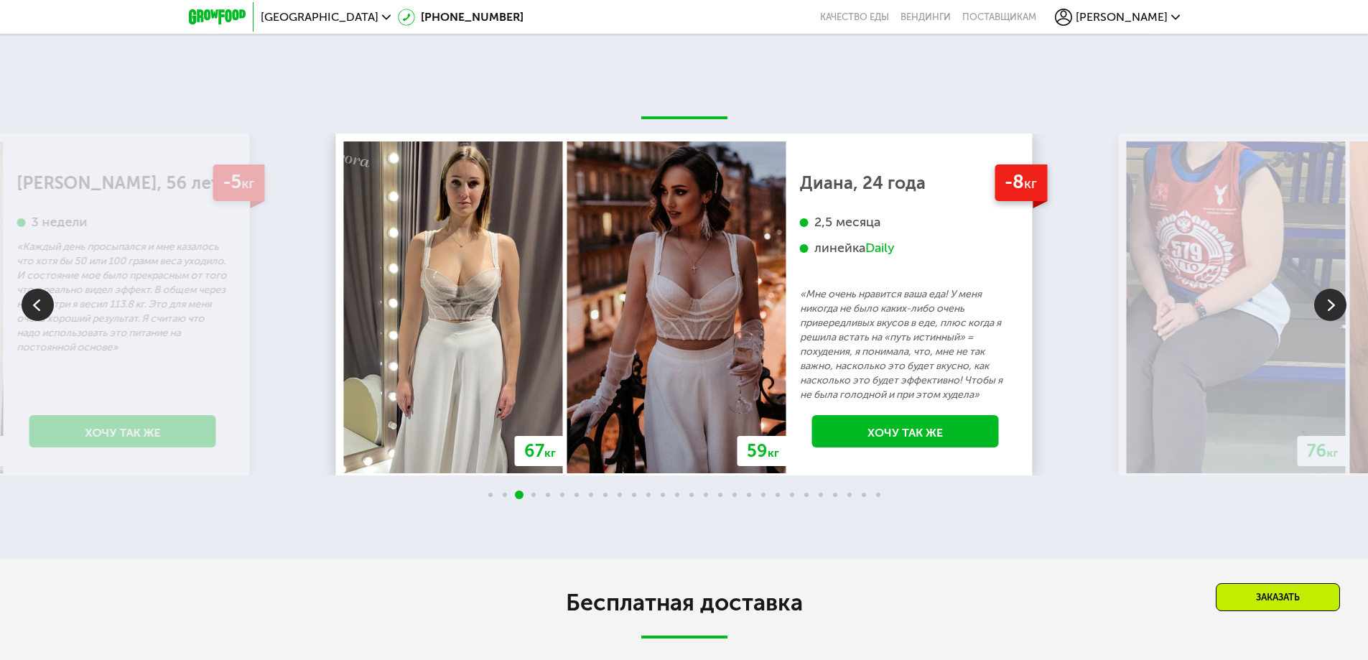
click at [1342, 310] on img at bounding box center [1331, 305] width 32 height 32
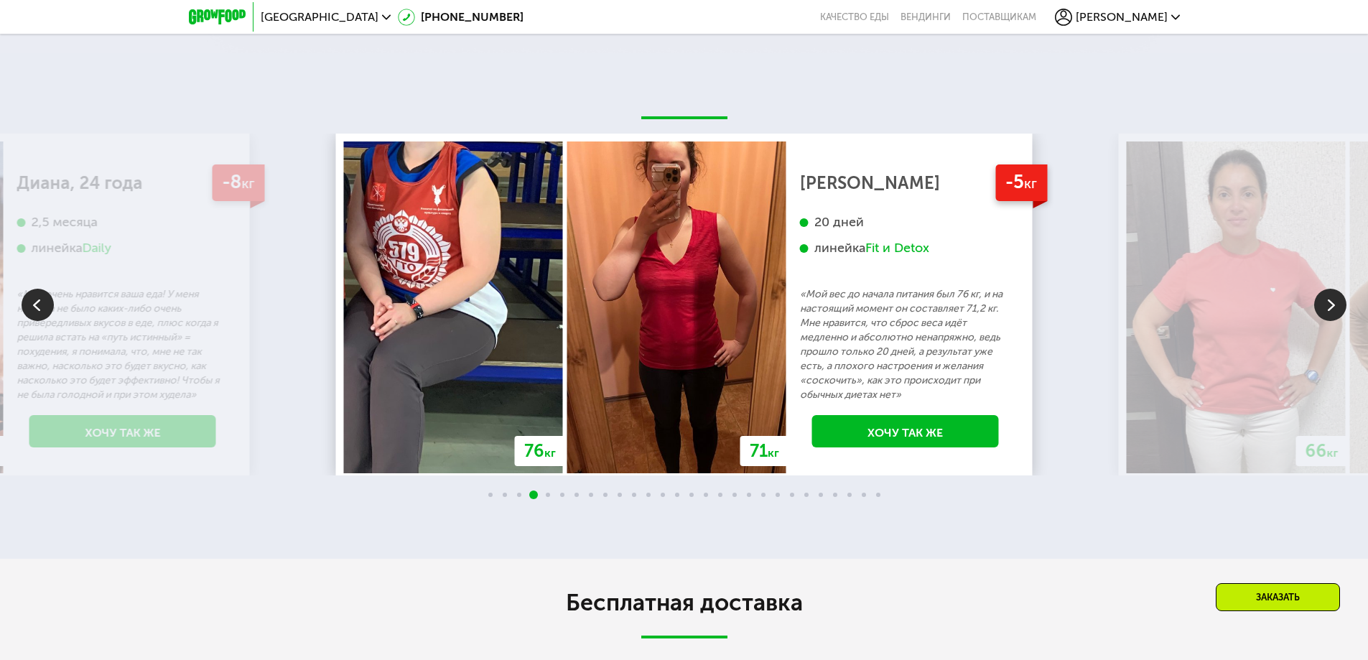
click at [1342, 310] on img at bounding box center [1331, 305] width 32 height 32
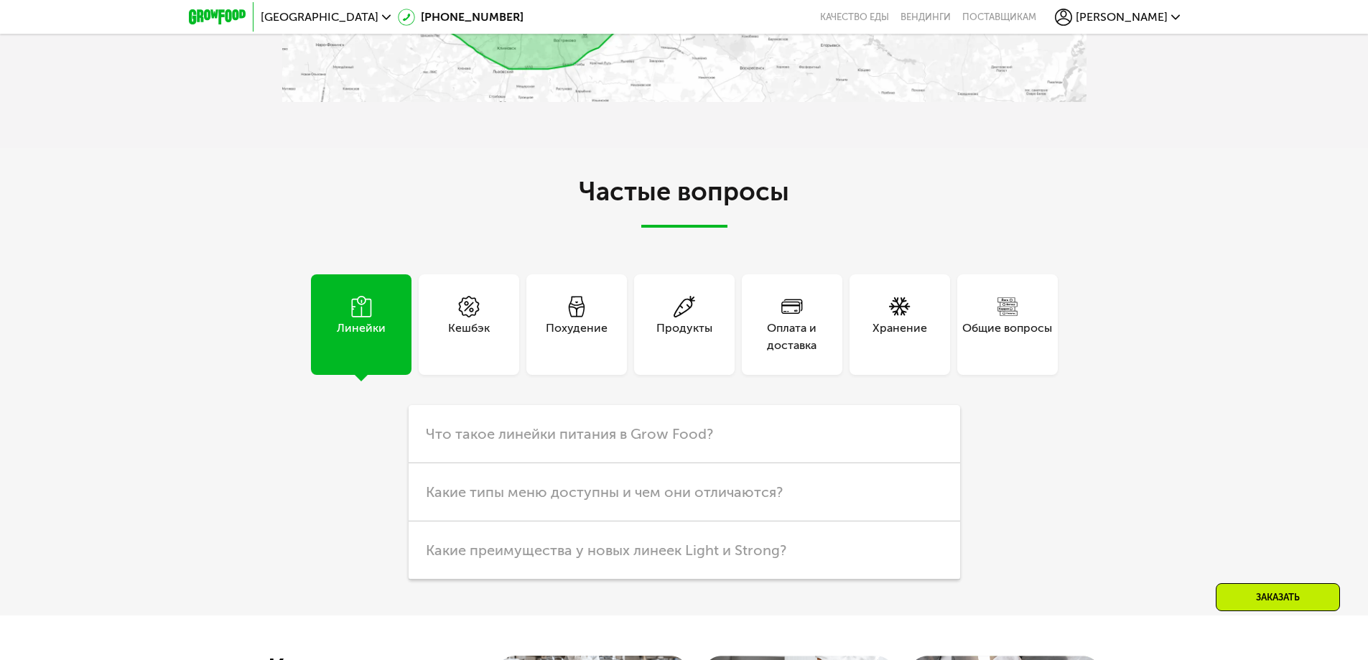
scroll to position [4454, 0]
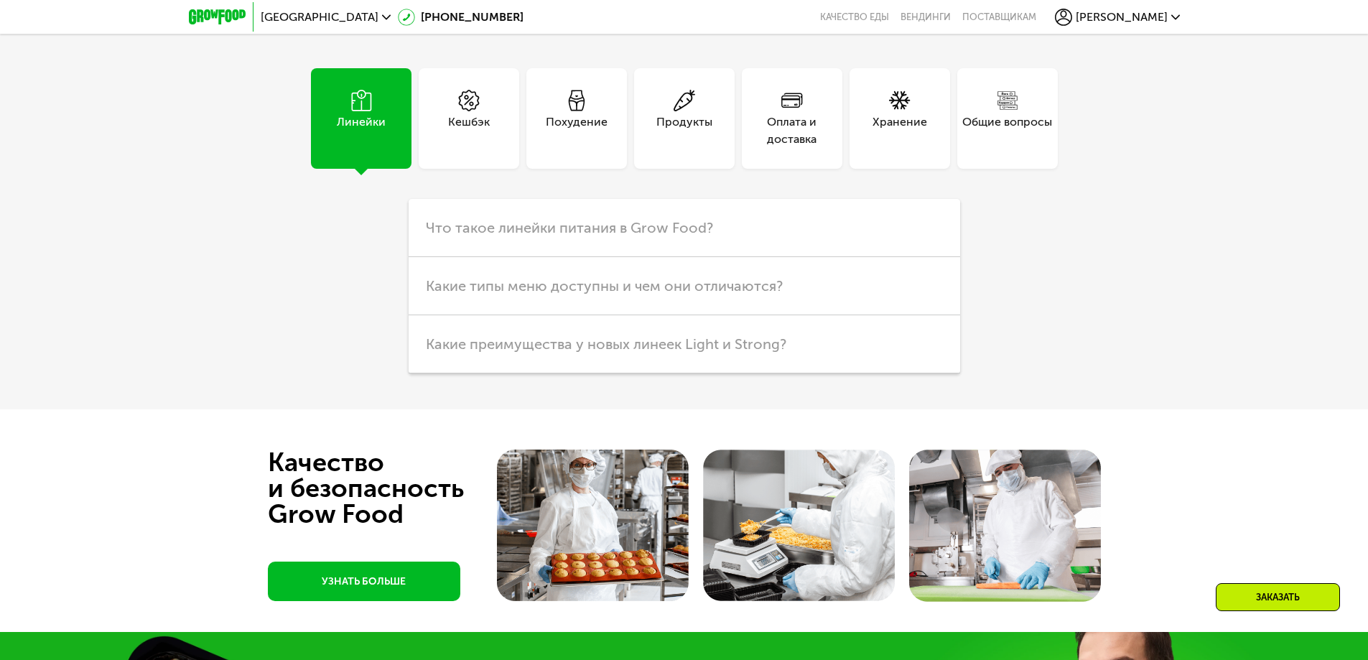
click at [456, 140] on div "Кешбэк" at bounding box center [469, 130] width 42 height 34
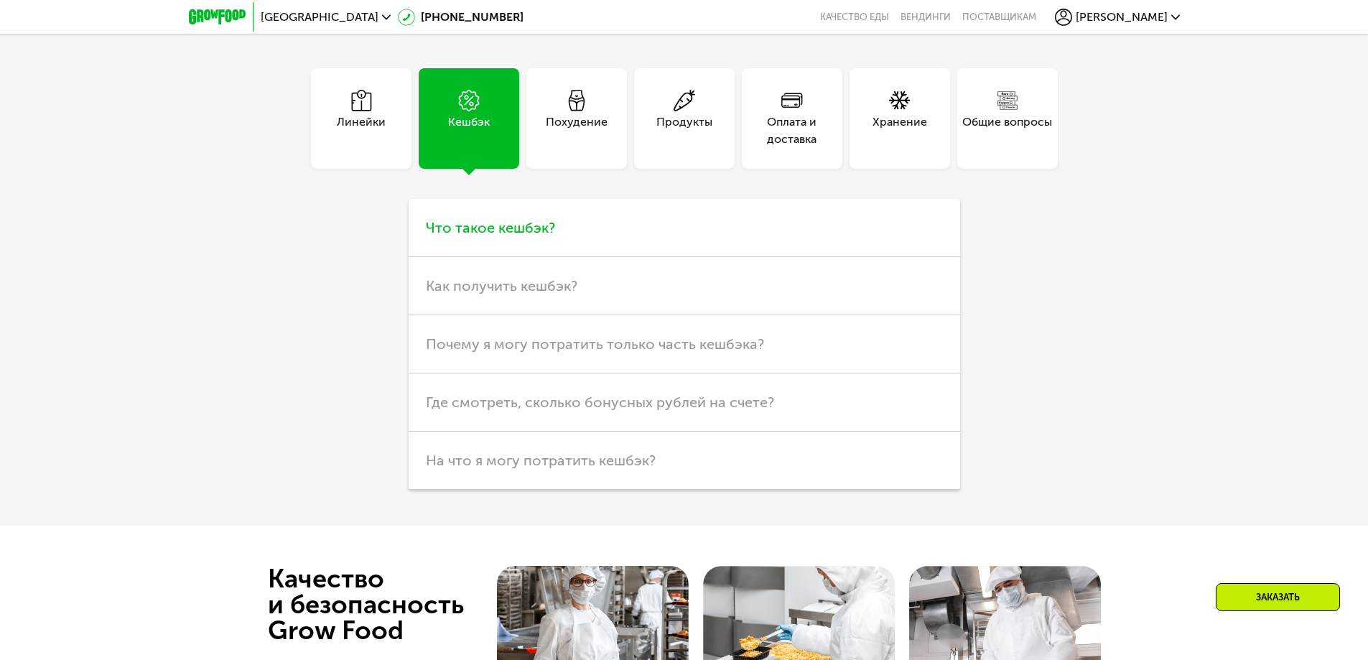
click at [481, 236] on span "Что такое кешбэк?" at bounding box center [490, 227] width 129 height 17
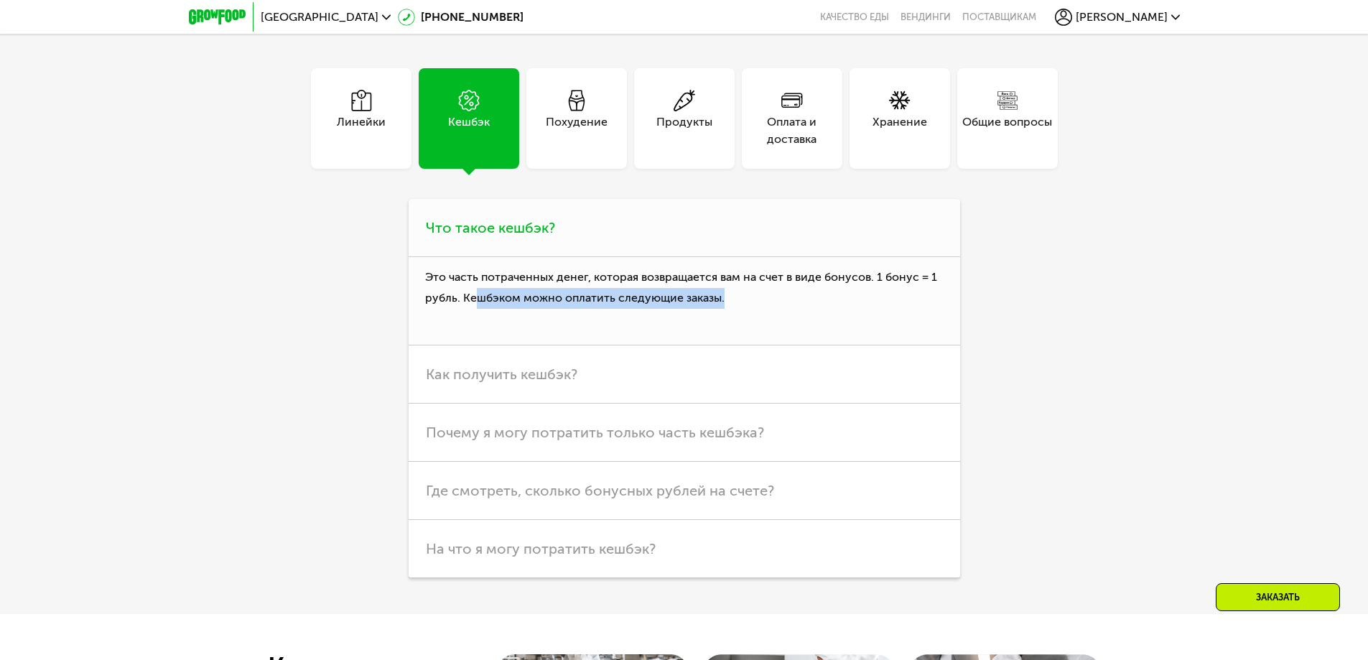
drag, startPoint x: 507, startPoint y: 304, endPoint x: 761, endPoint y: 300, distance: 254.3
click at [761, 293] on p "Это часть потраченных денег, которая возвращается вам на счет в виде бонусов. 1…" at bounding box center [685, 301] width 552 height 88
click at [761, 300] on p "Это часть потраченных денег, которая возвращается вам на счет в виде бонусов. 1…" at bounding box center [685, 301] width 552 height 88
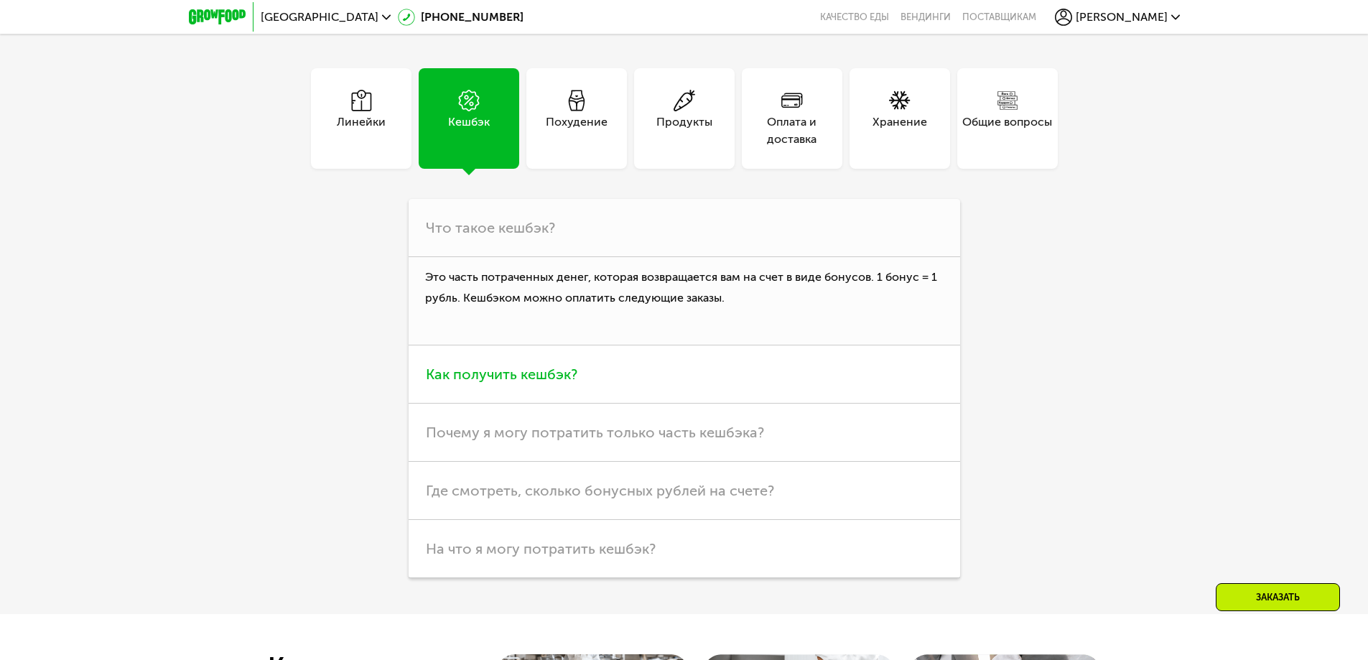
click at [482, 380] on span "Как получить кешбэк?" at bounding box center [502, 374] width 152 height 17
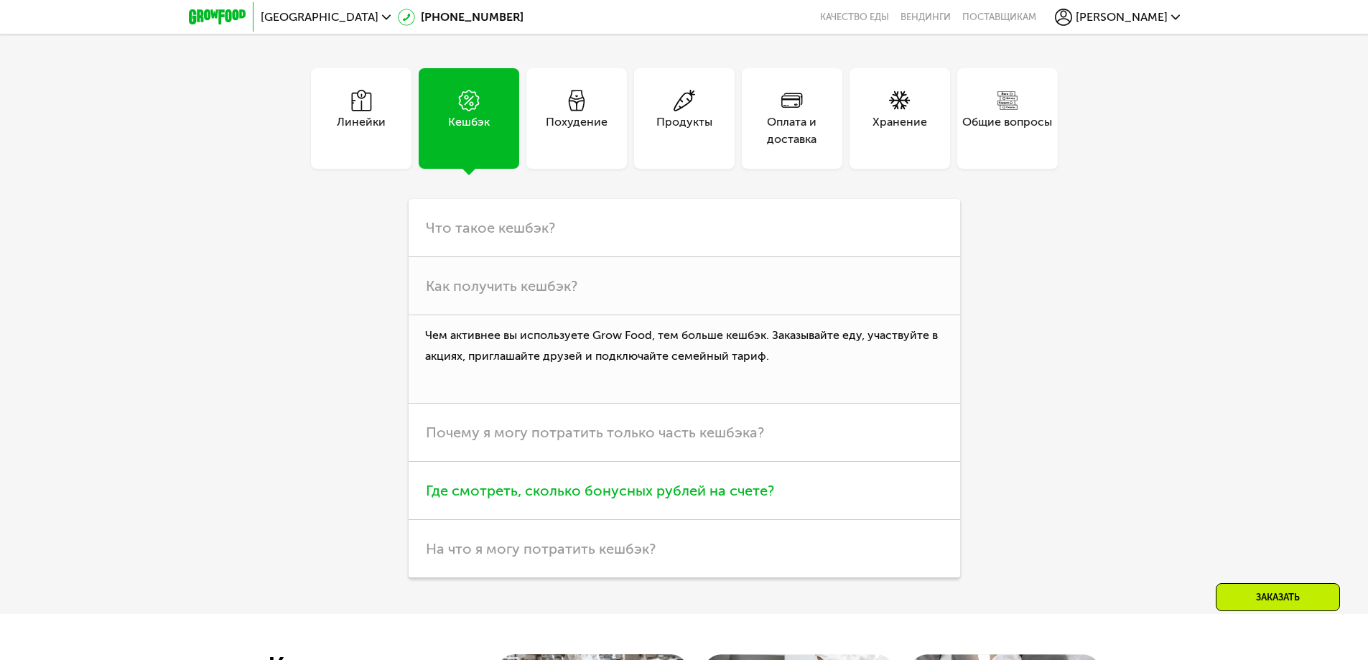
click at [545, 513] on h3 "Где смотреть, сколько бонусных рублей на счете?" at bounding box center [685, 491] width 552 height 58
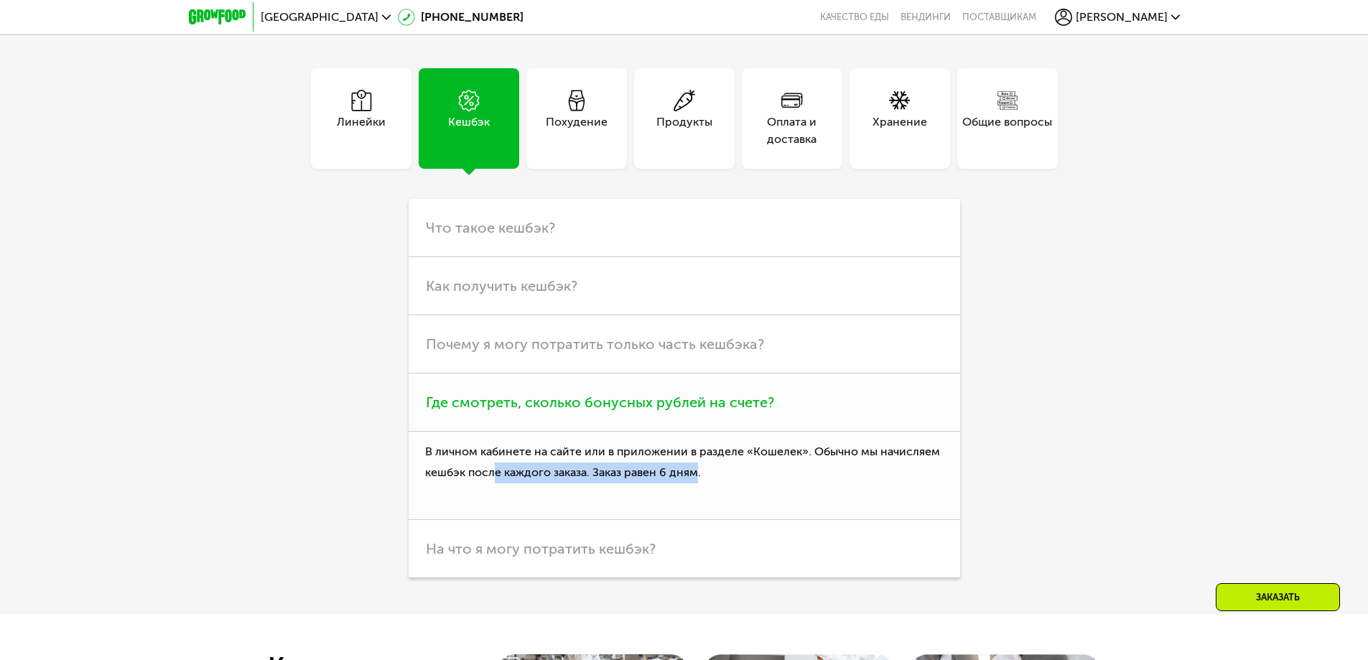
drag, startPoint x: 496, startPoint y: 480, endPoint x: 705, endPoint y: 486, distance: 209.1
click at [703, 486] on p "В личном кабинете на сайте или в приложении в разделе «Кошелек». Обычно мы начи…" at bounding box center [685, 476] width 552 height 88
click at [720, 483] on p "В личном кабинете на сайте или в приложении в разделе «Кошелек». Обычно мы начи…" at bounding box center [685, 476] width 552 height 88
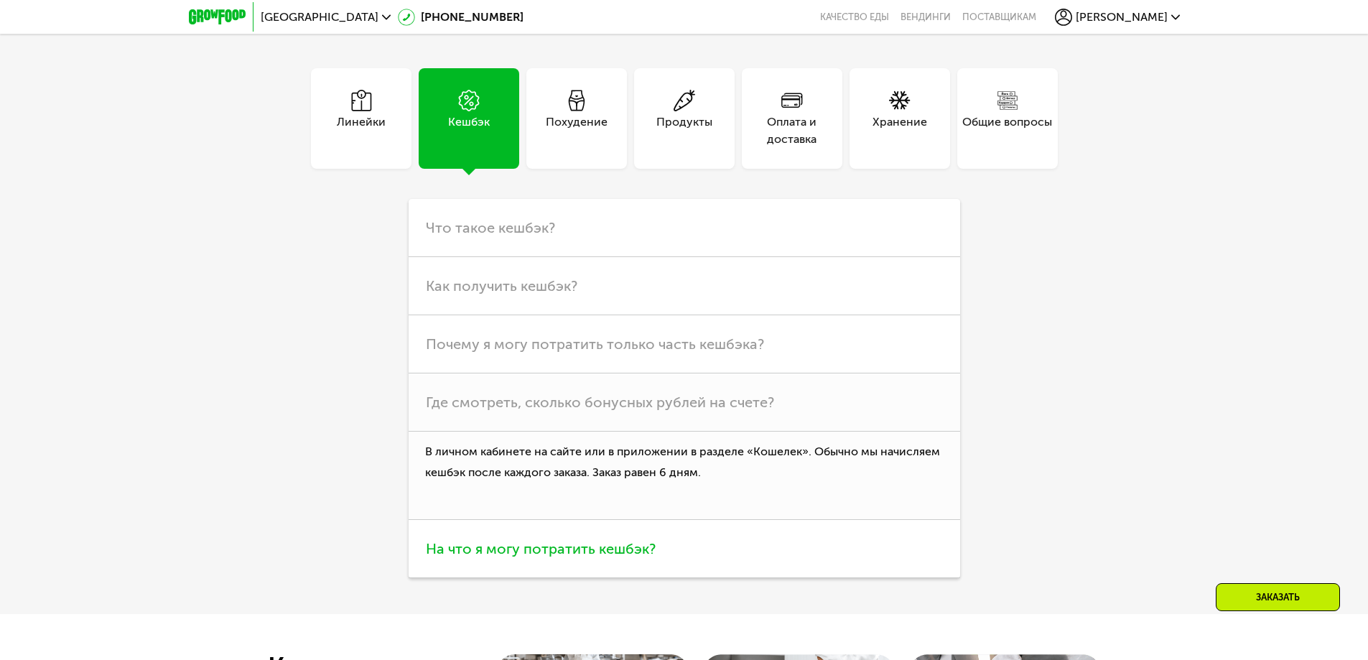
click at [599, 548] on span "На что я могу потратить кешбэк?" at bounding box center [541, 548] width 230 height 17
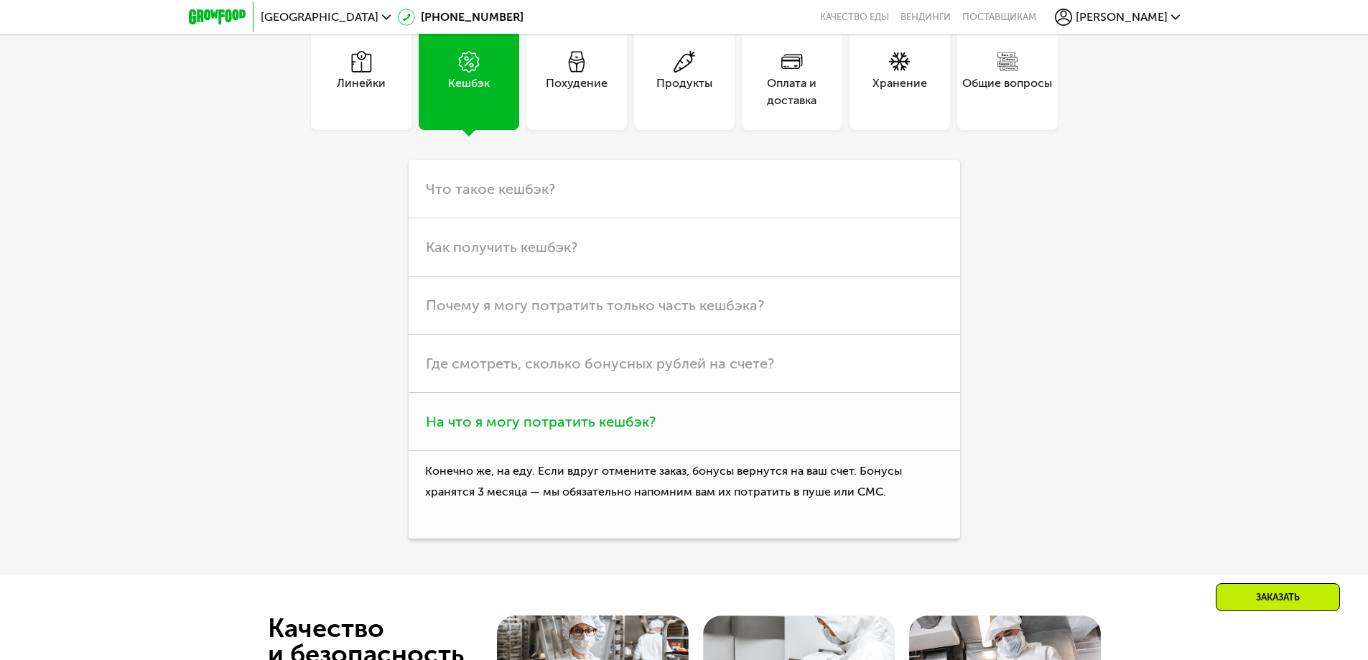
scroll to position [4526, 0]
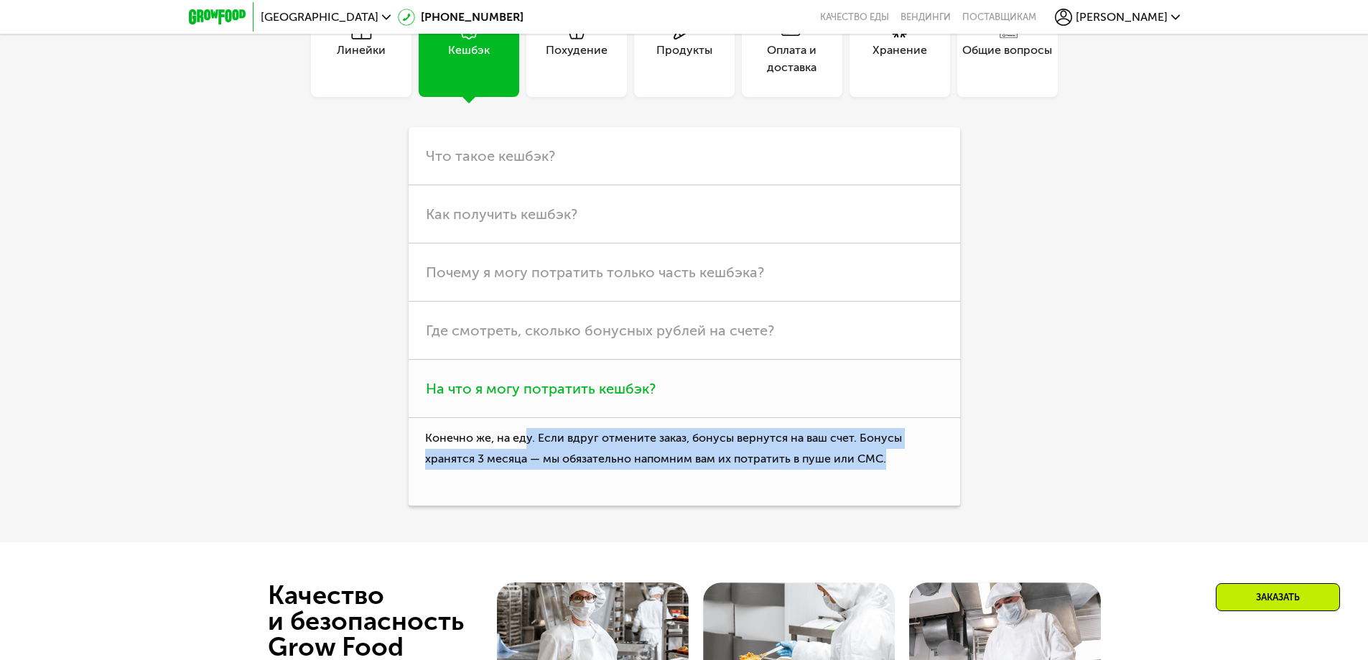
drag, startPoint x: 573, startPoint y: 446, endPoint x: 898, endPoint y: 458, distance: 325.6
click at [898, 458] on p "Конечно же, на еду. Если вдруг отмените заказ, бонусы вернутся на ваш счет. Бон…" at bounding box center [685, 462] width 552 height 88
click at [902, 459] on p "Конечно же, на еду. Если вдруг отмените заказ, бонусы вернутся на ваш счет. Бон…" at bounding box center [685, 462] width 552 height 88
click at [608, 463] on p "Конечно же, на еду. Если вдруг отмените заказ, бонусы вернутся на ваш счет. Бон…" at bounding box center [685, 462] width 552 height 88
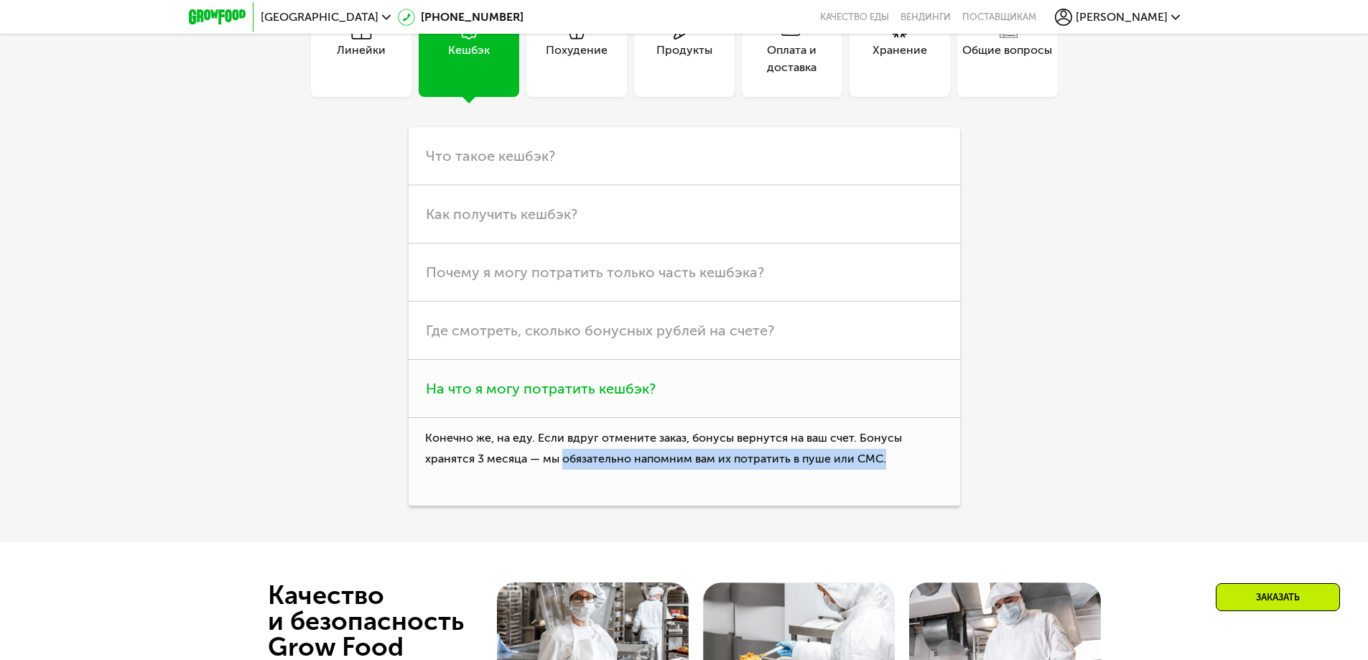
drag, startPoint x: 577, startPoint y: 469, endPoint x: 937, endPoint y: 471, distance: 359.9
click at [937, 471] on p "Конечно же, на еду. Если вдруг отмените заказ, бонусы вернутся на ваш счет. Бон…" at bounding box center [685, 462] width 552 height 88
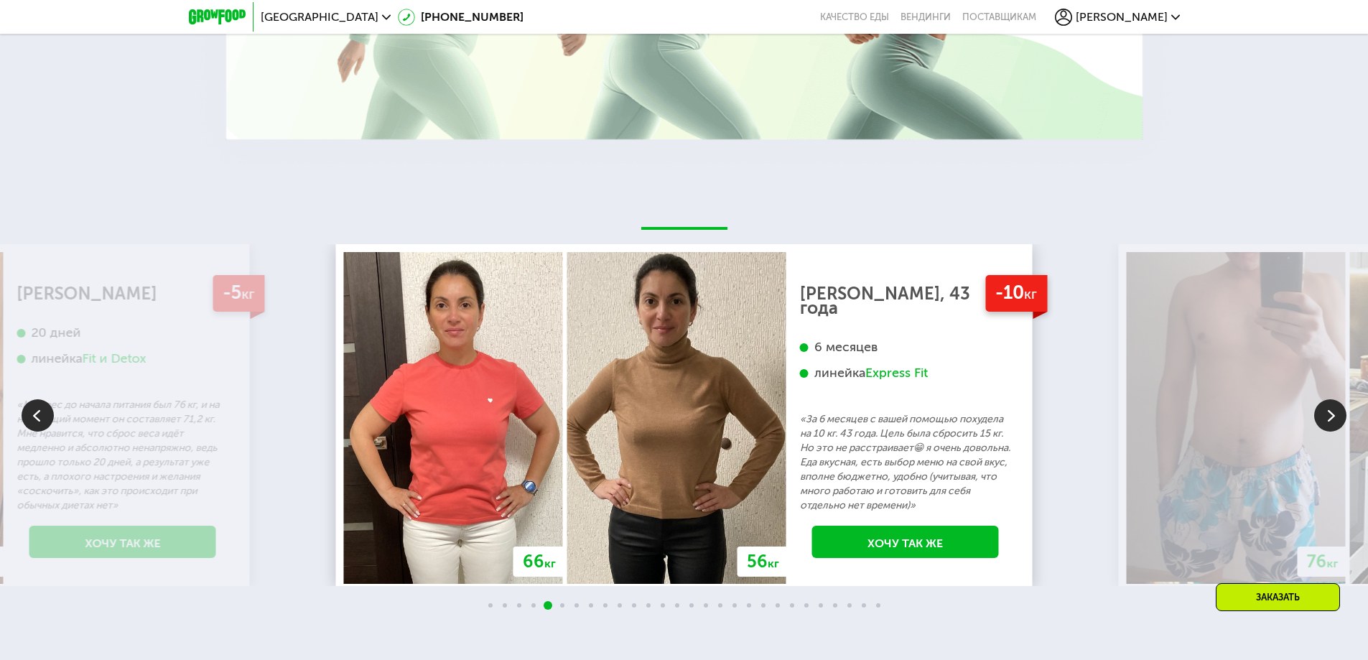
scroll to position [2957, 0]
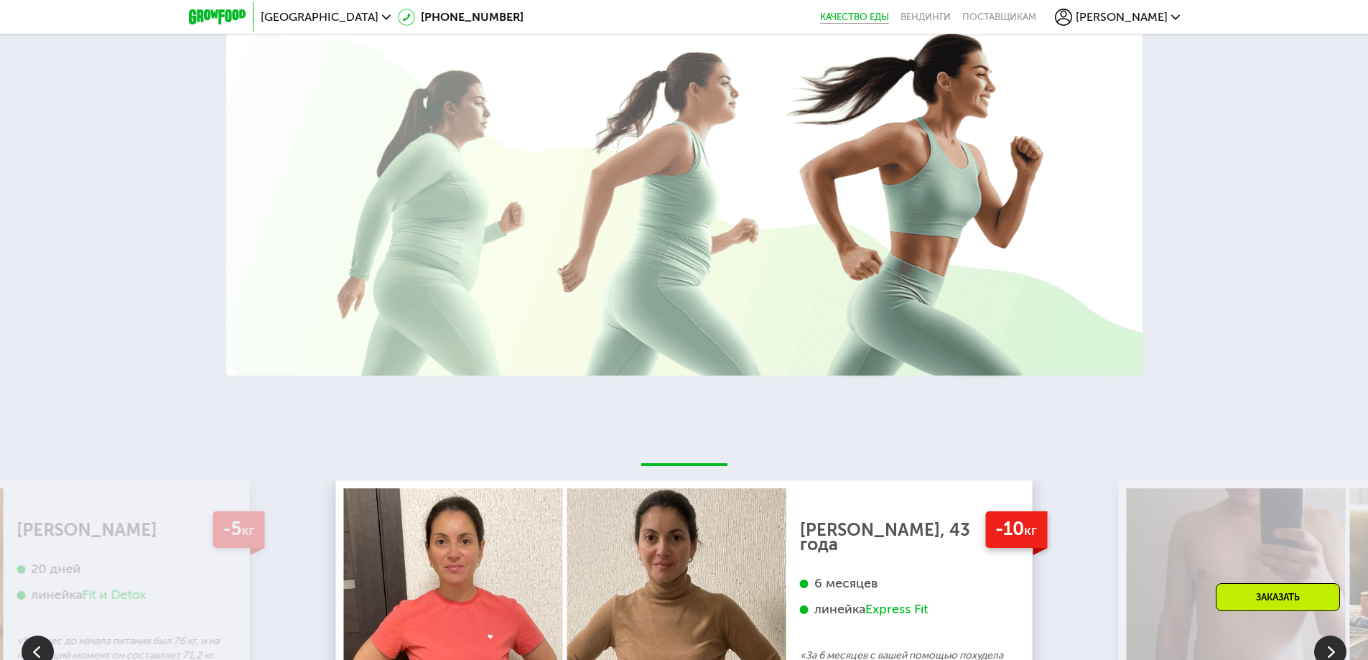
click at [889, 19] on link "Качество еды" at bounding box center [854, 16] width 69 height 11
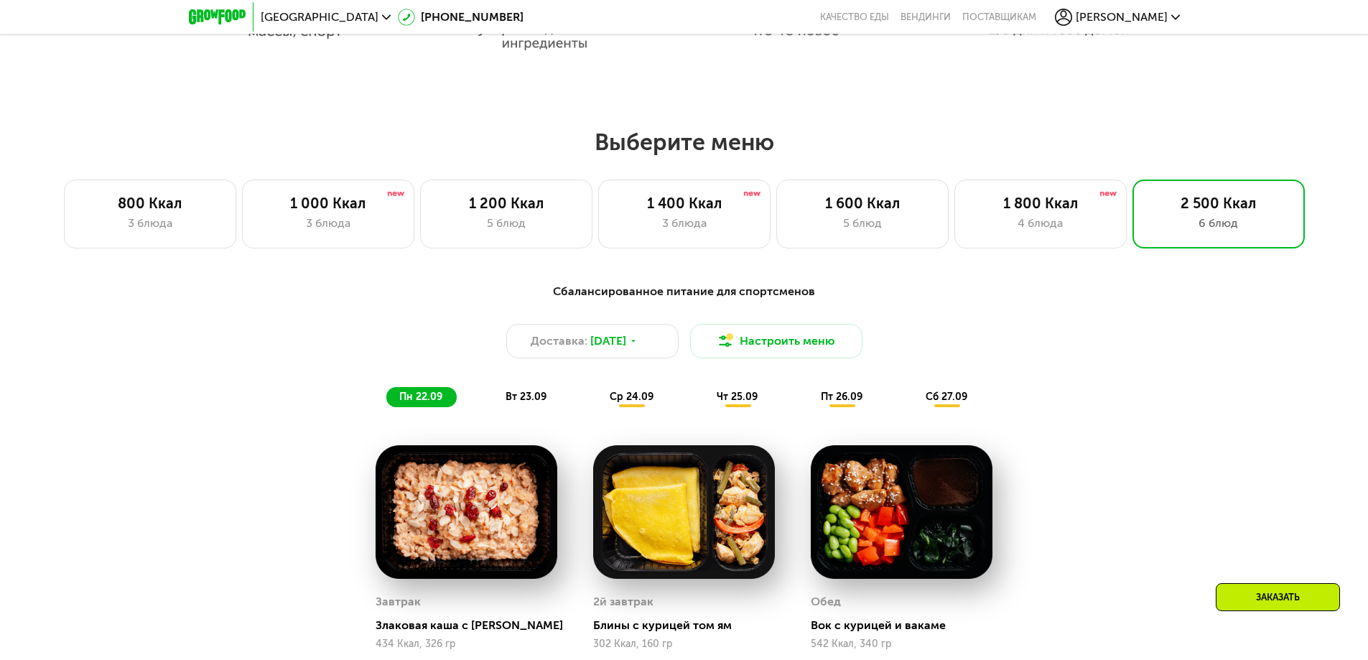
scroll to position [1149, 0]
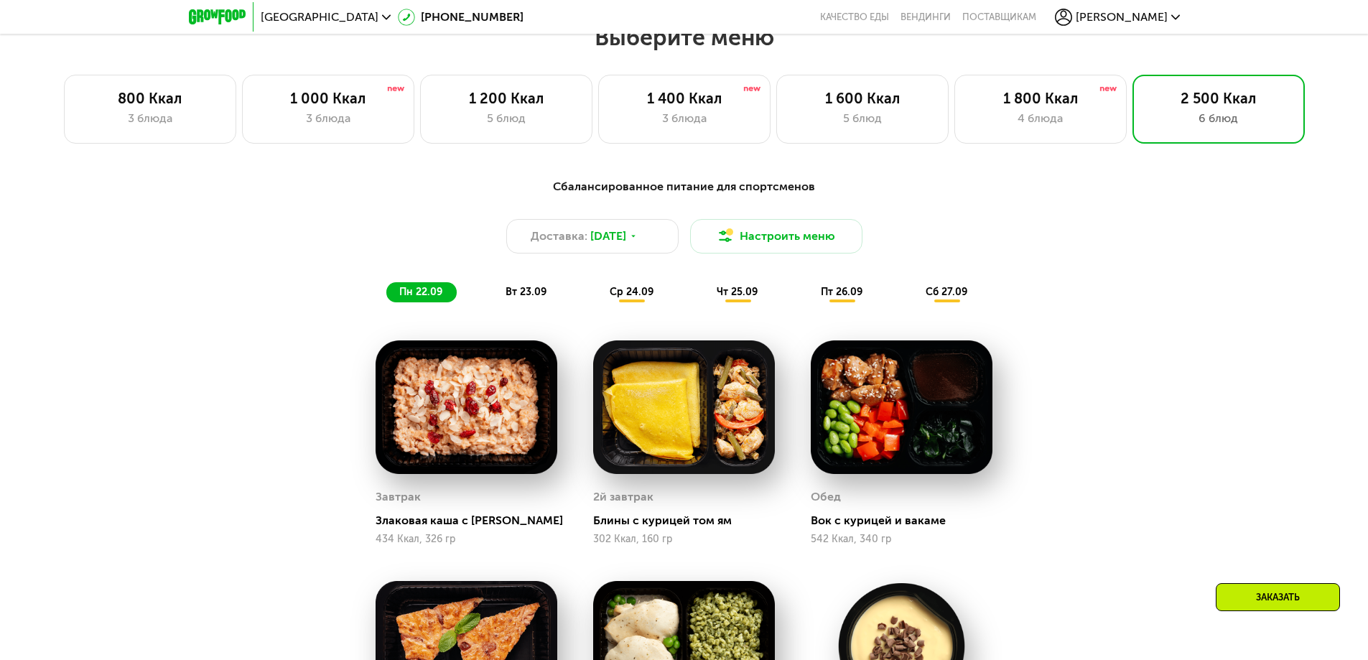
click at [515, 293] on span "вт 23.09" at bounding box center [526, 292] width 41 height 12
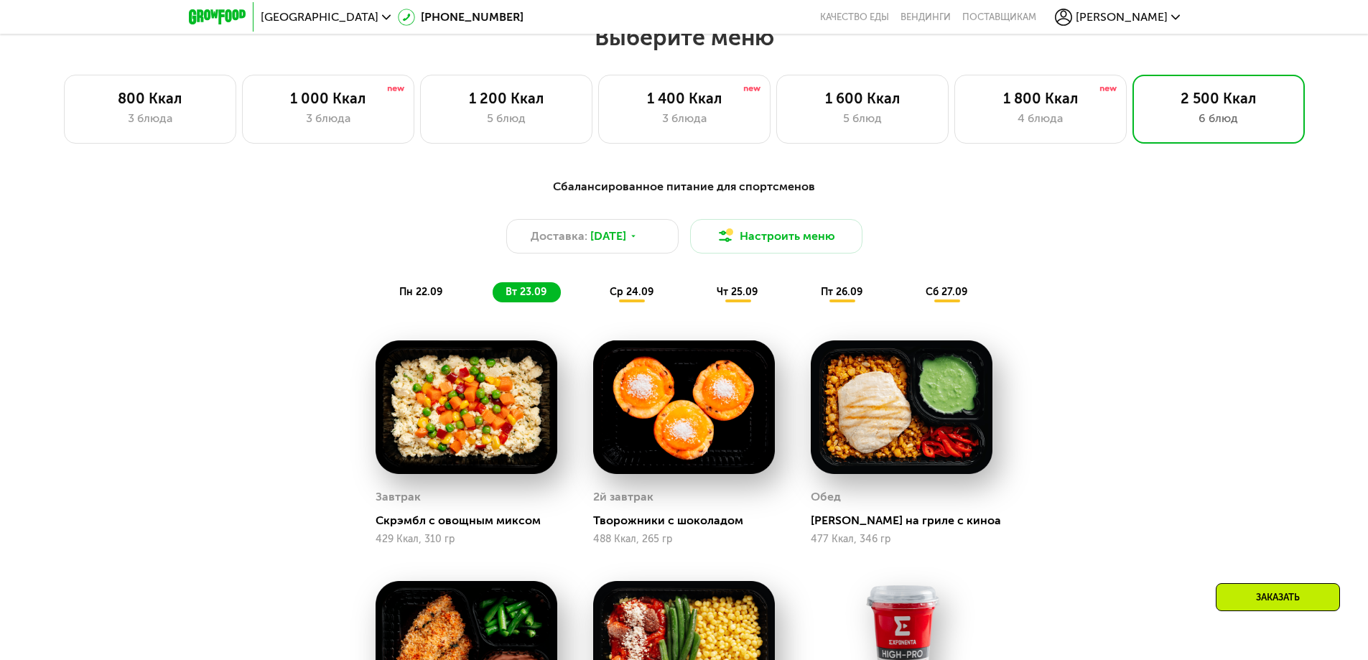
click at [616, 292] on span "ср 24.09" at bounding box center [632, 292] width 44 height 12
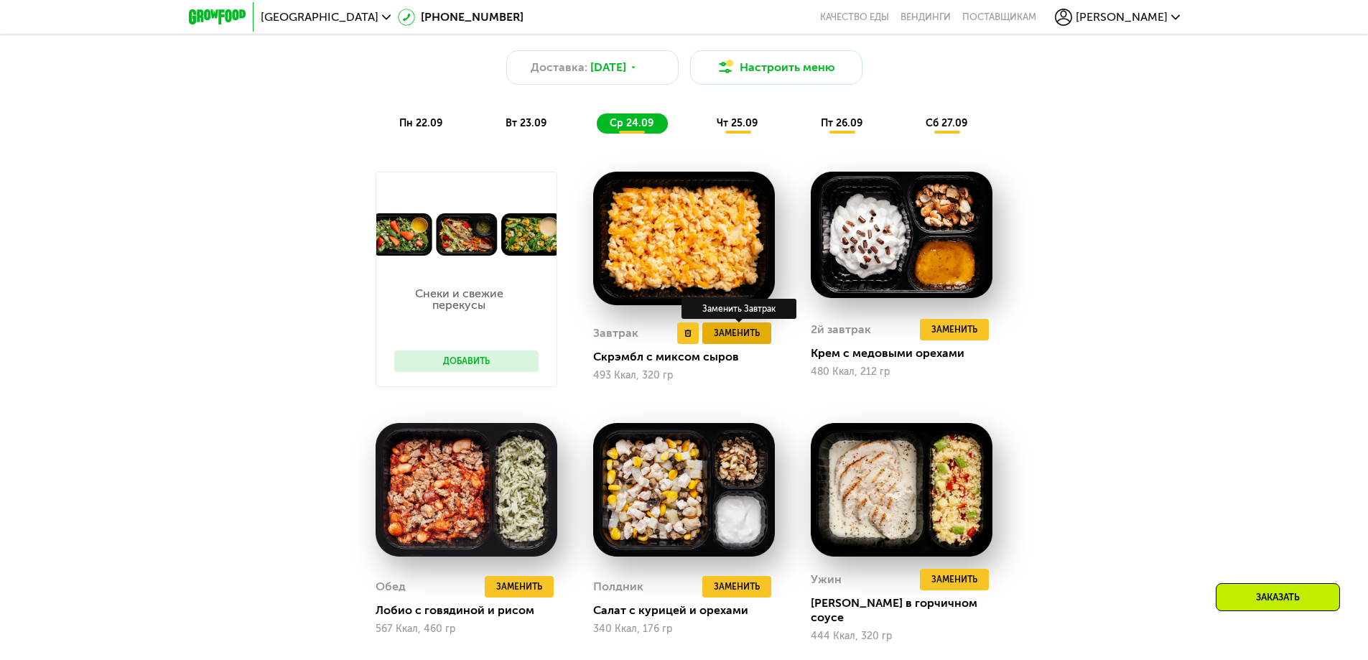
scroll to position [1293, 0]
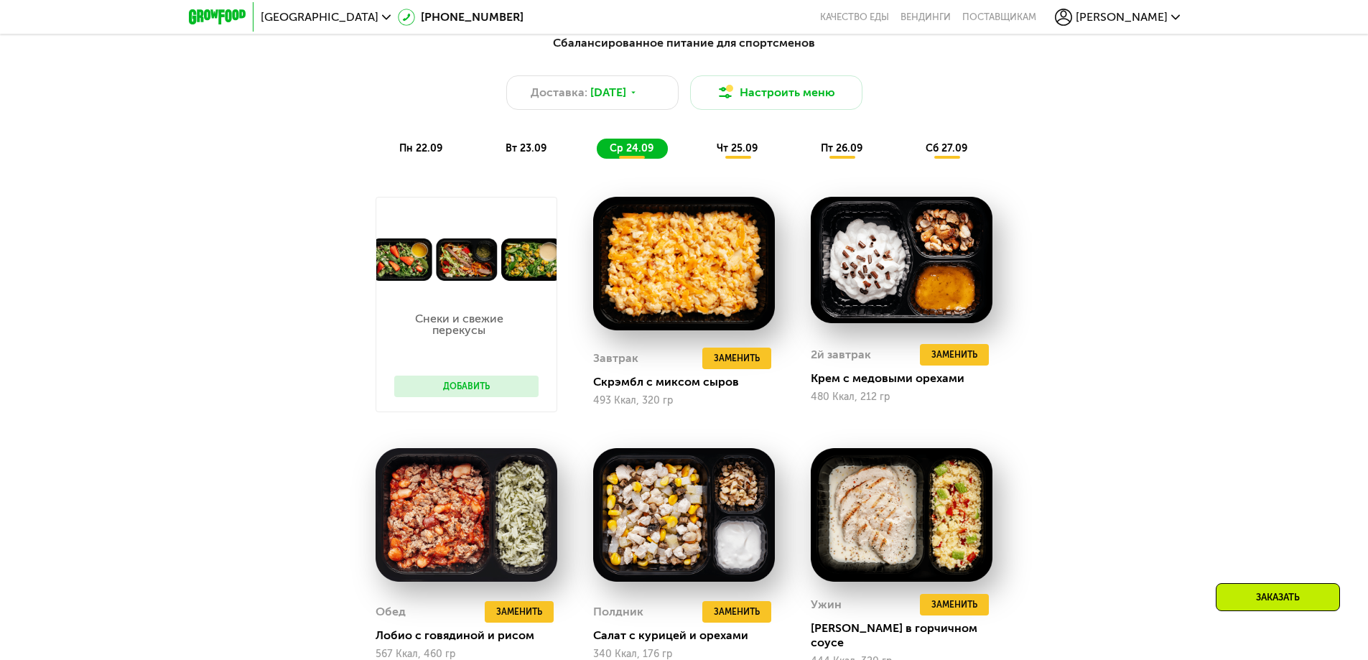
click at [527, 150] on span "вт 23.09" at bounding box center [526, 148] width 41 height 12
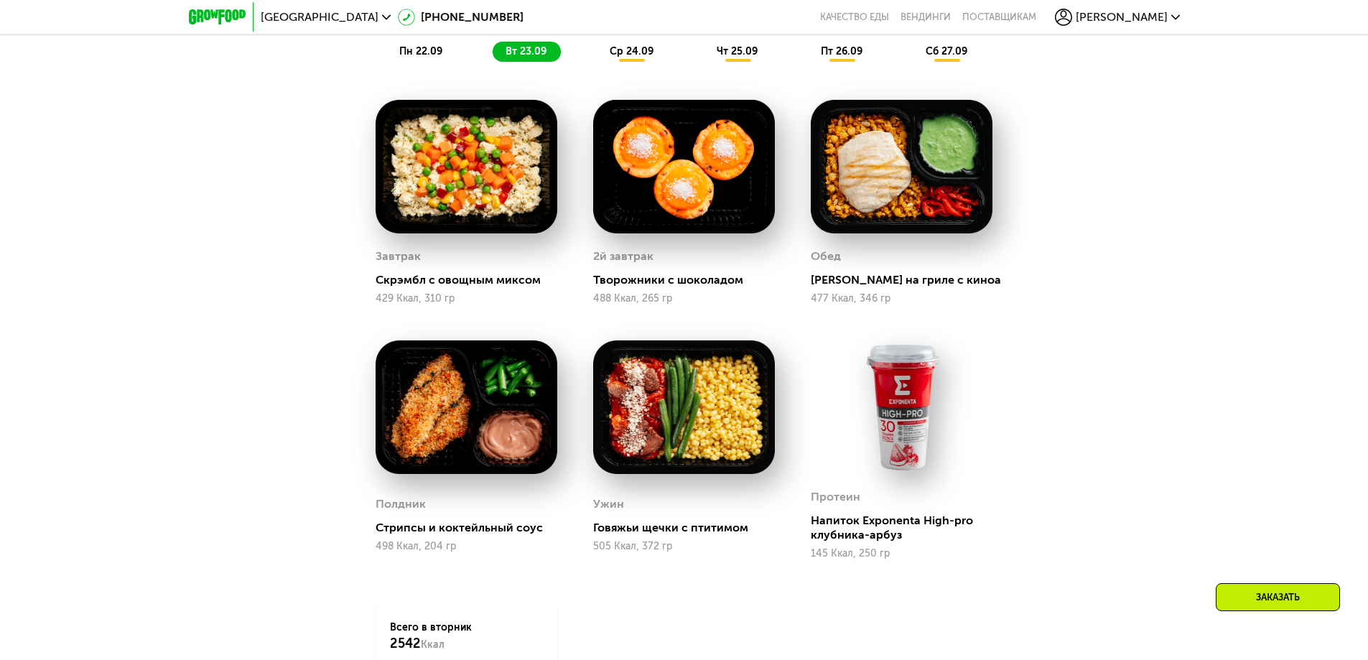
scroll to position [1365, 0]
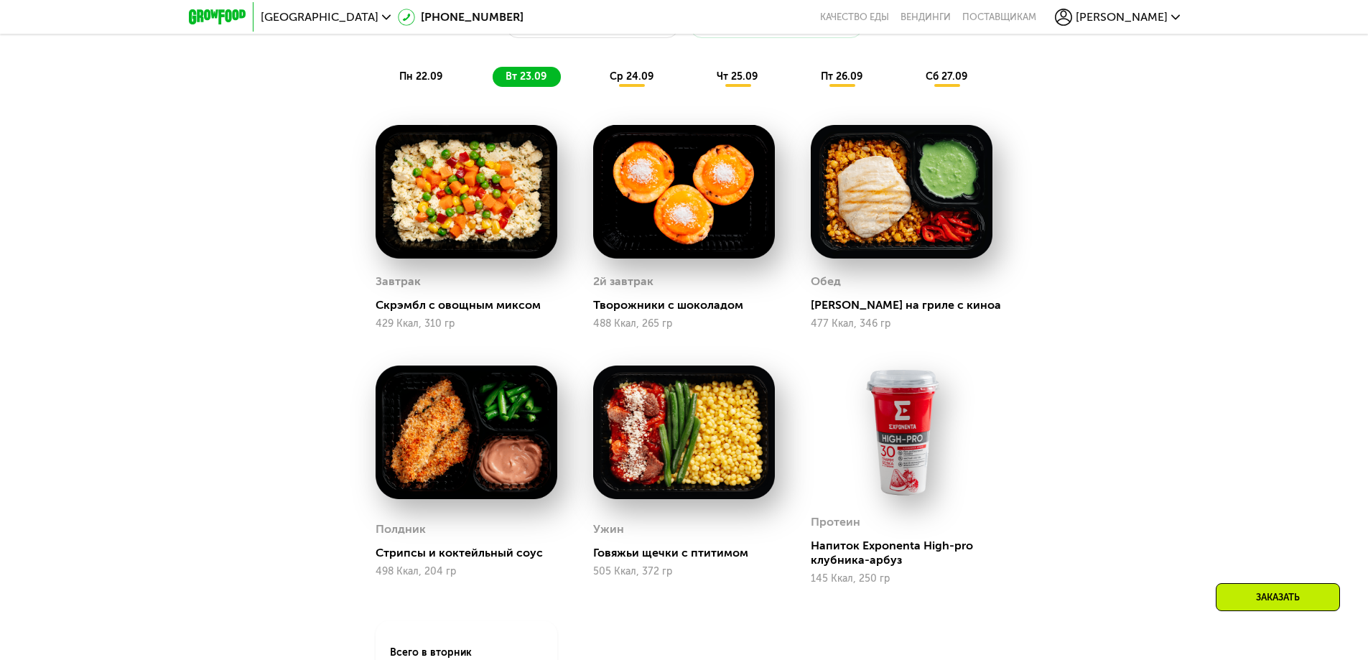
click at [612, 74] on span "ср 24.09" at bounding box center [632, 76] width 44 height 12
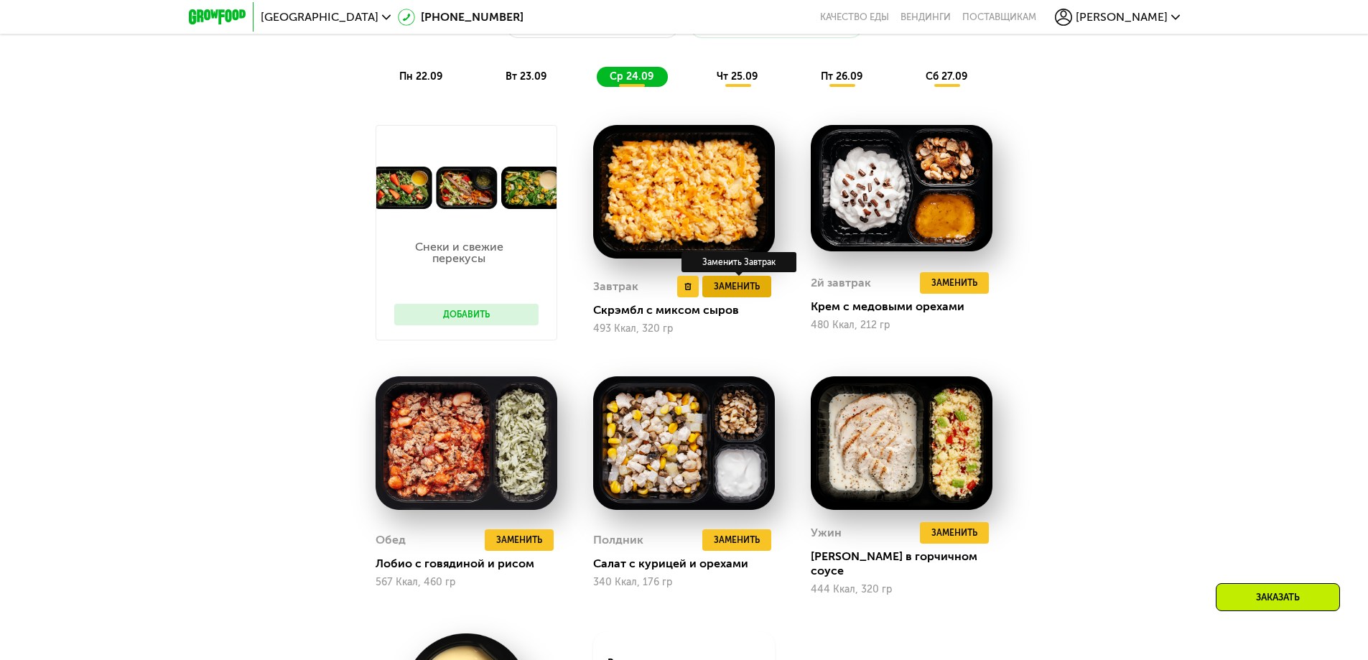
click at [738, 286] on span "Заменить" at bounding box center [737, 286] width 46 height 14
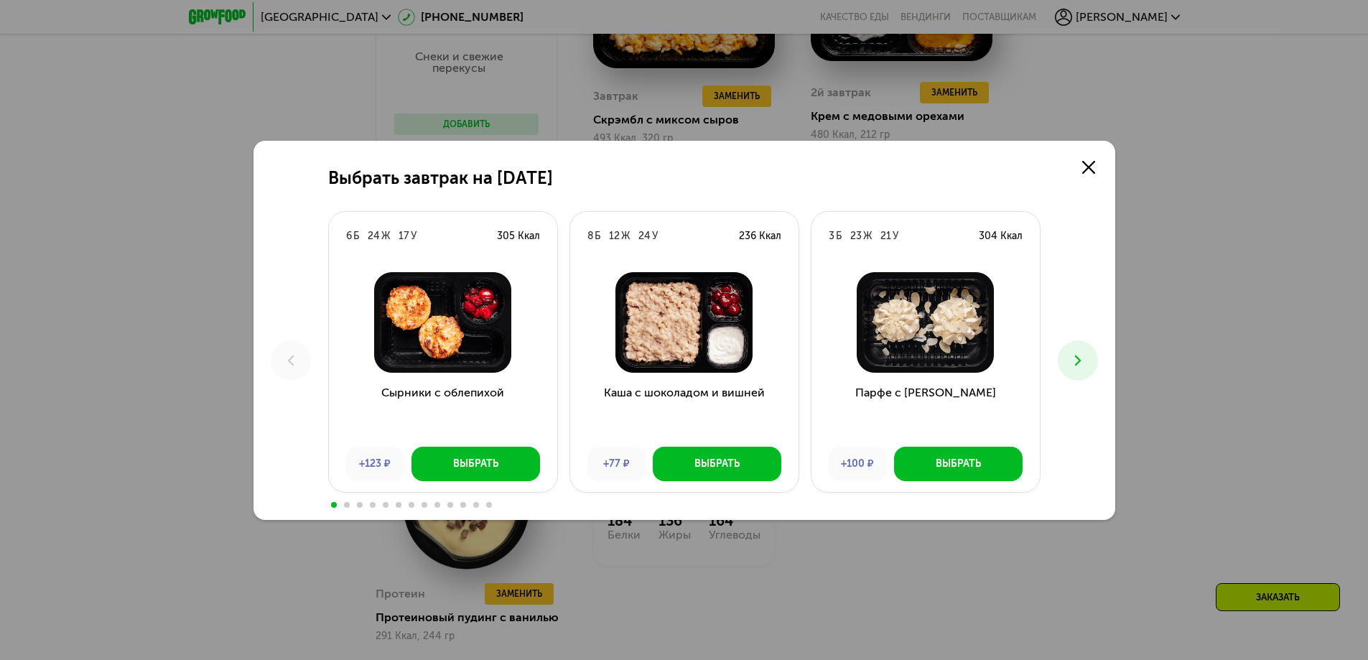
scroll to position [1580, 0]
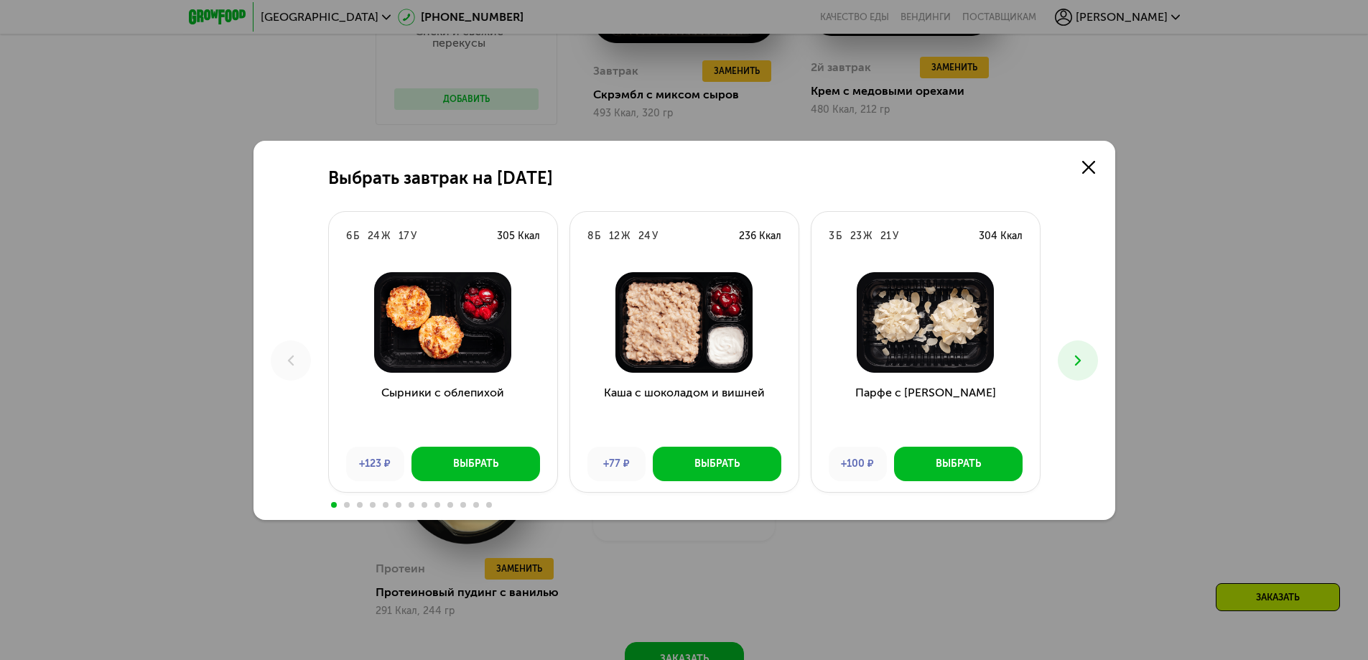
click at [1087, 363] on button at bounding box center [1078, 360] width 40 height 40
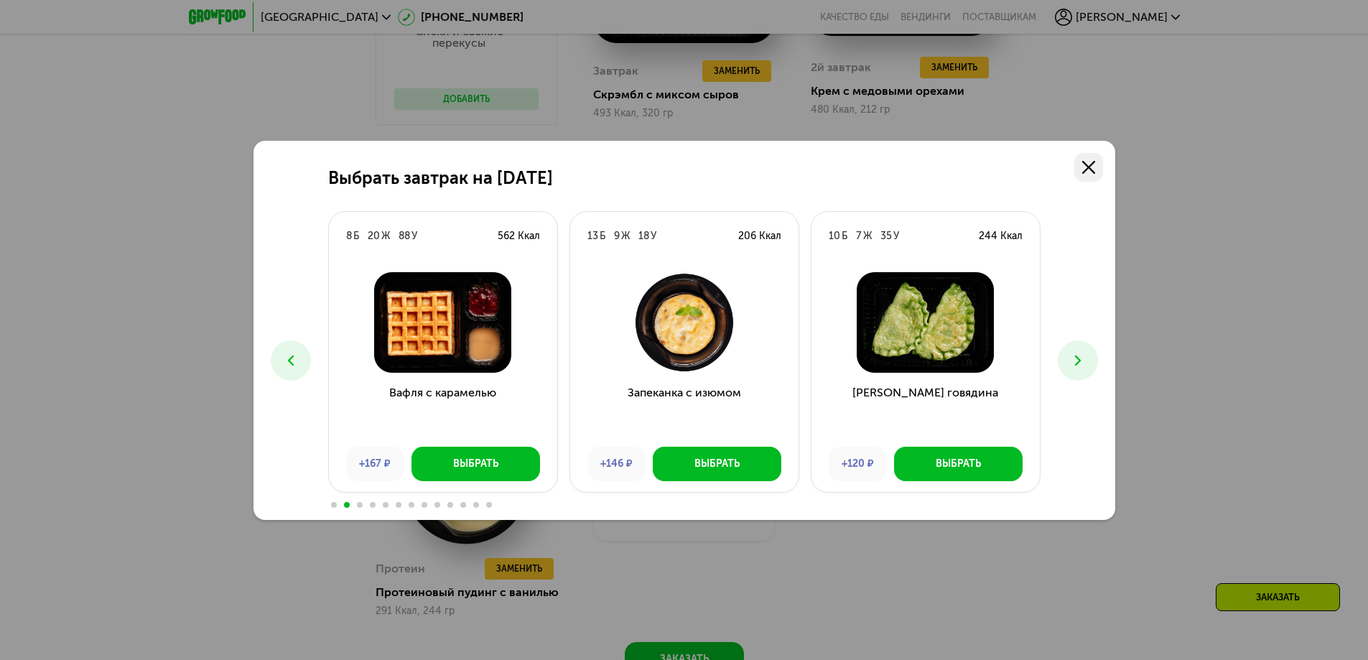
click at [1085, 172] on icon at bounding box center [1089, 167] width 13 height 13
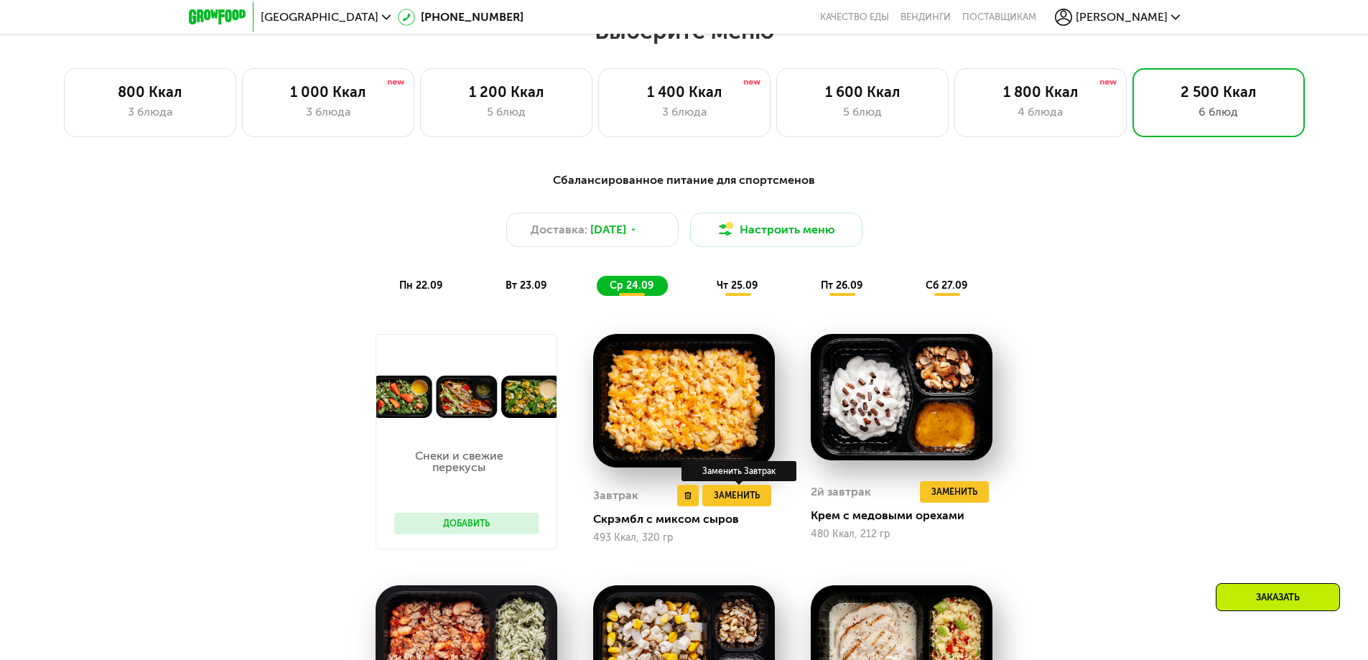
scroll to position [1149, 0]
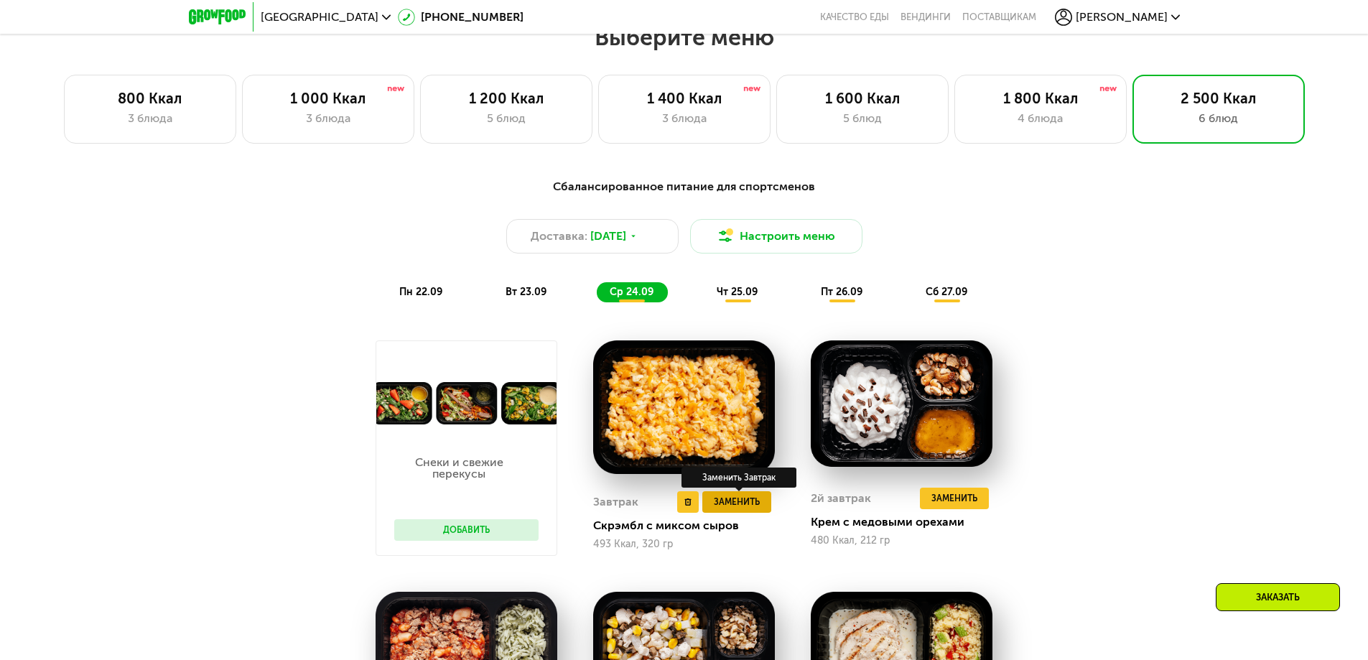
click at [754, 506] on span "Заменить" at bounding box center [737, 502] width 46 height 14
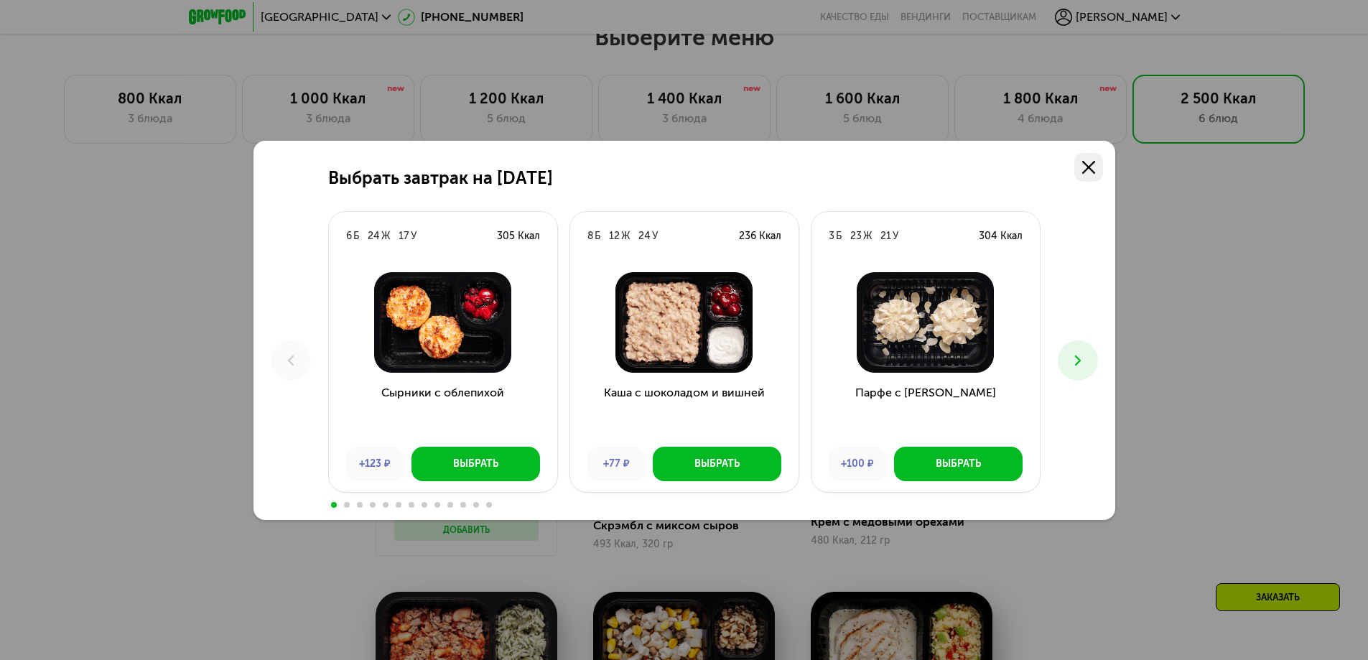
click at [1093, 172] on icon at bounding box center [1089, 167] width 13 height 13
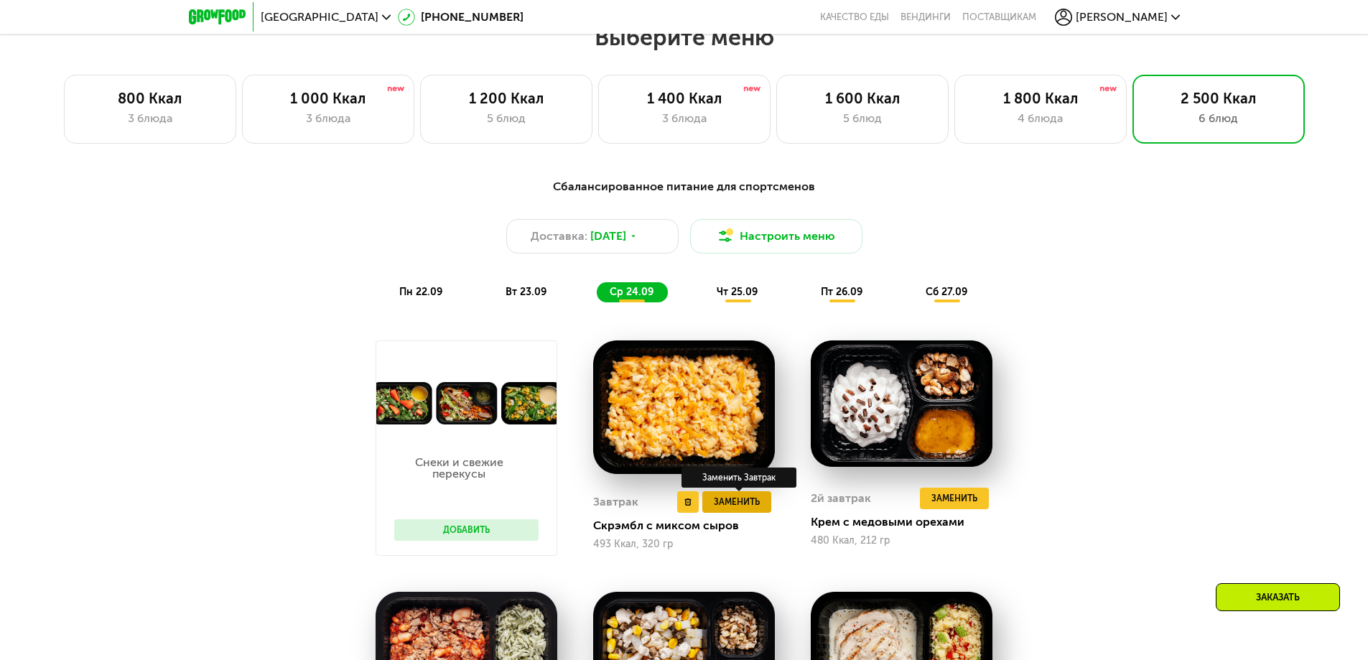
click at [758, 509] on span "Заменить" at bounding box center [737, 502] width 46 height 14
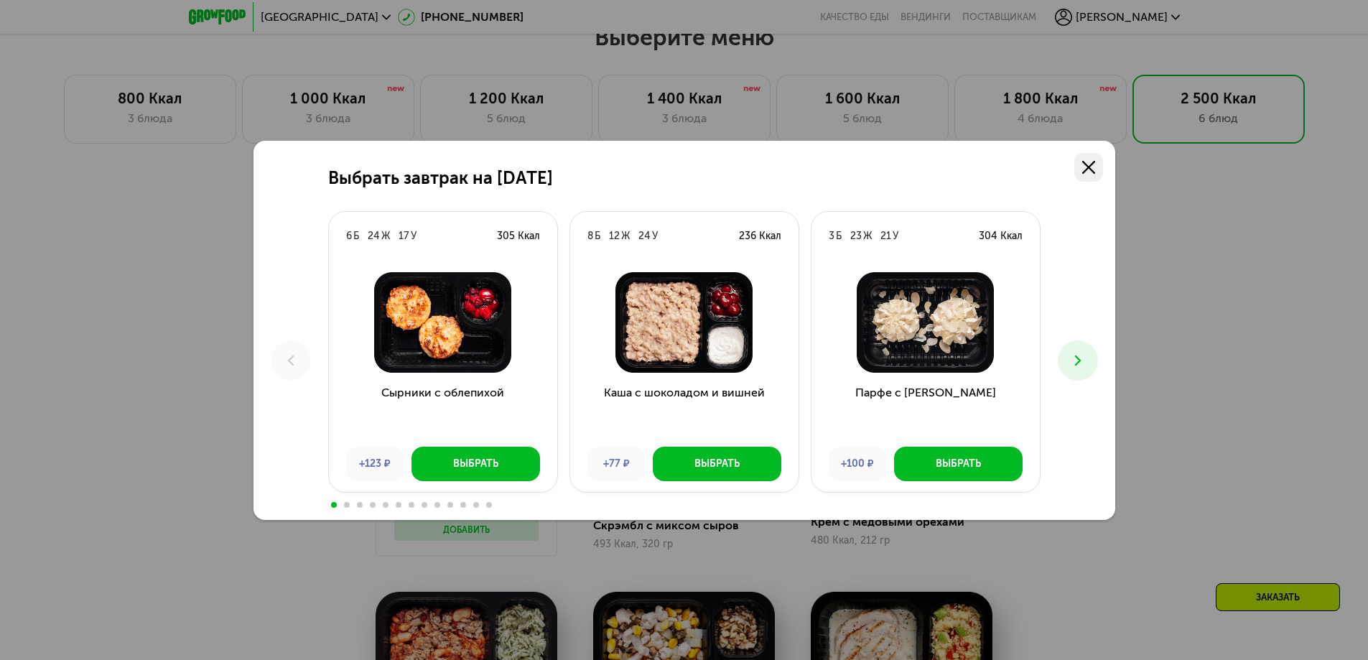
click at [1093, 175] on link at bounding box center [1089, 167] width 29 height 29
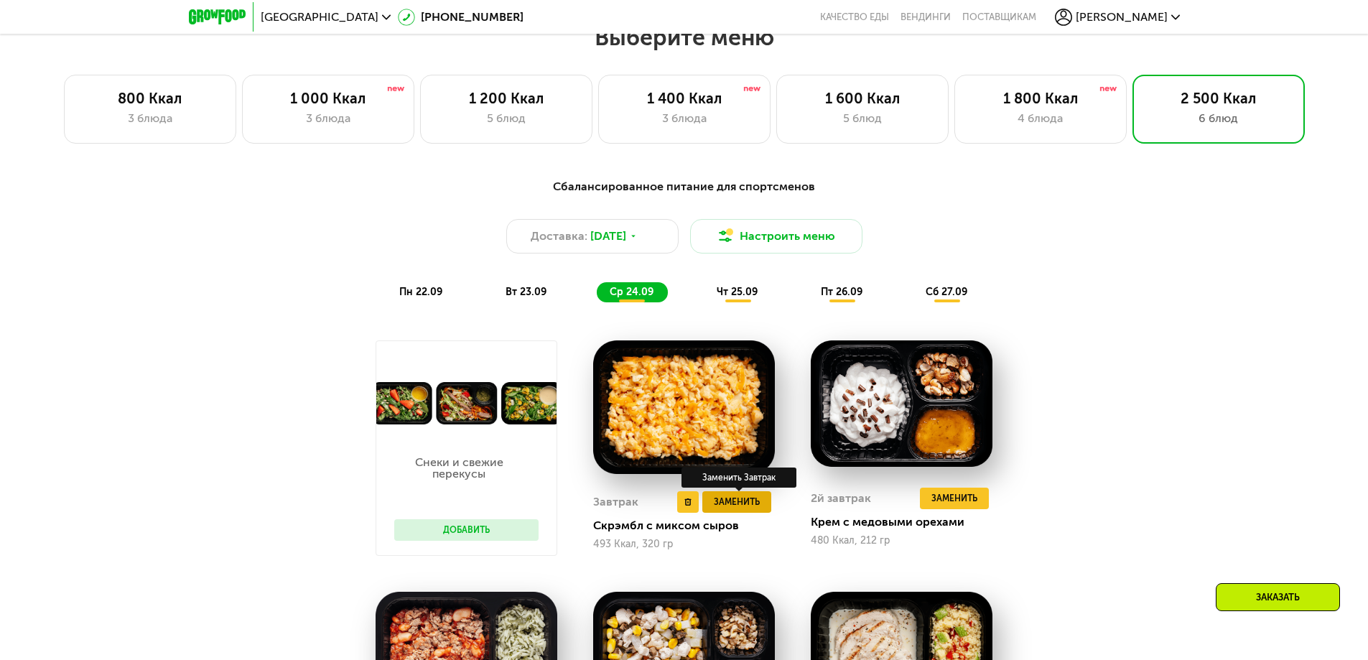
click at [760, 507] on span "Заменить" at bounding box center [737, 502] width 46 height 14
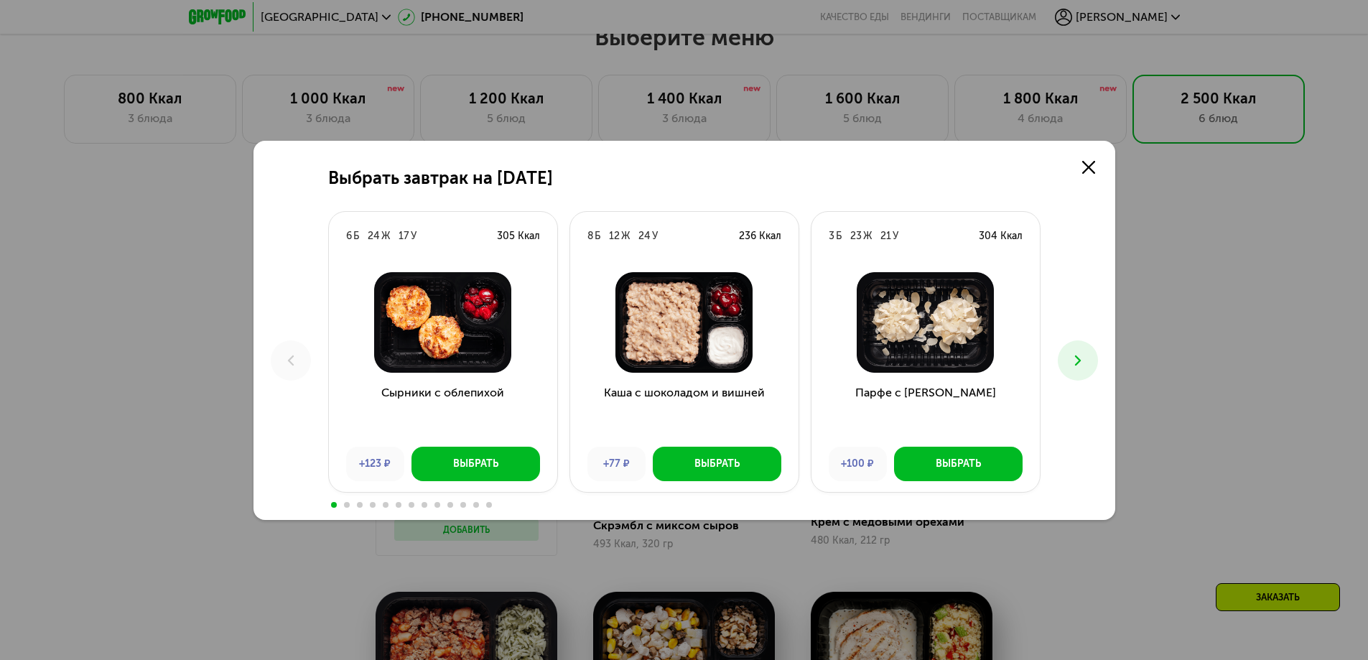
click at [1091, 369] on button at bounding box center [1078, 360] width 40 height 40
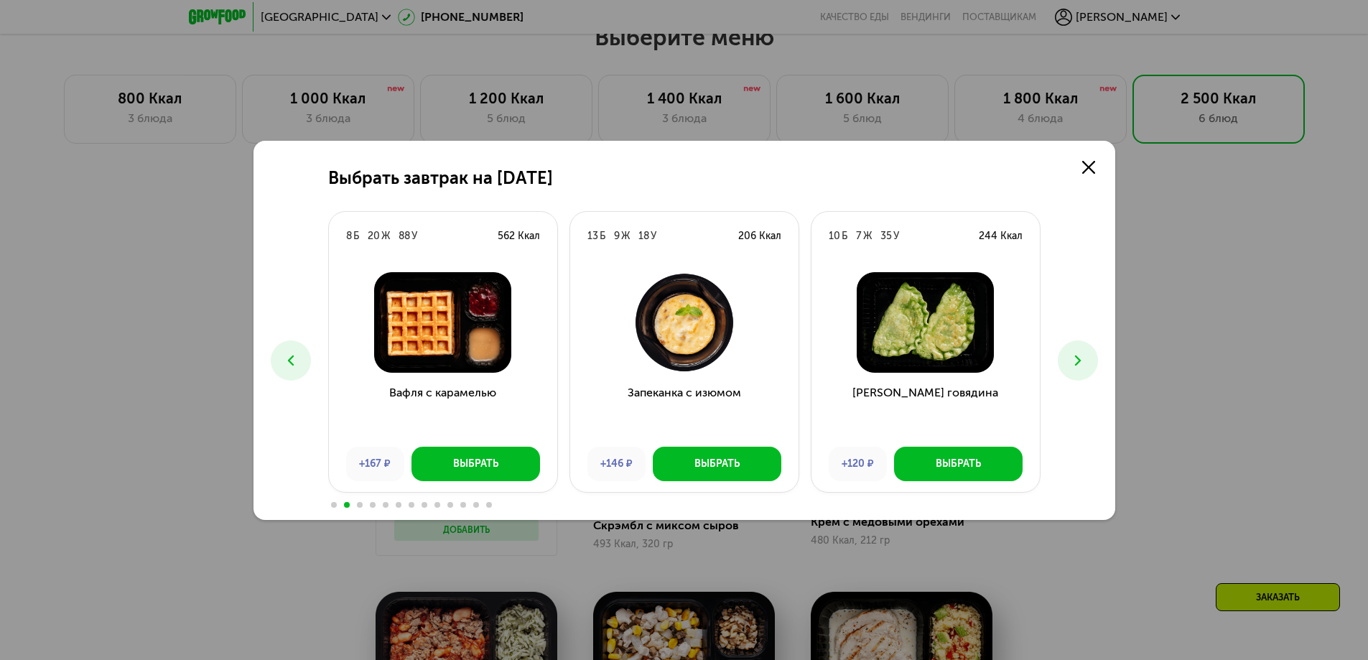
click at [1091, 369] on button at bounding box center [1078, 360] width 40 height 40
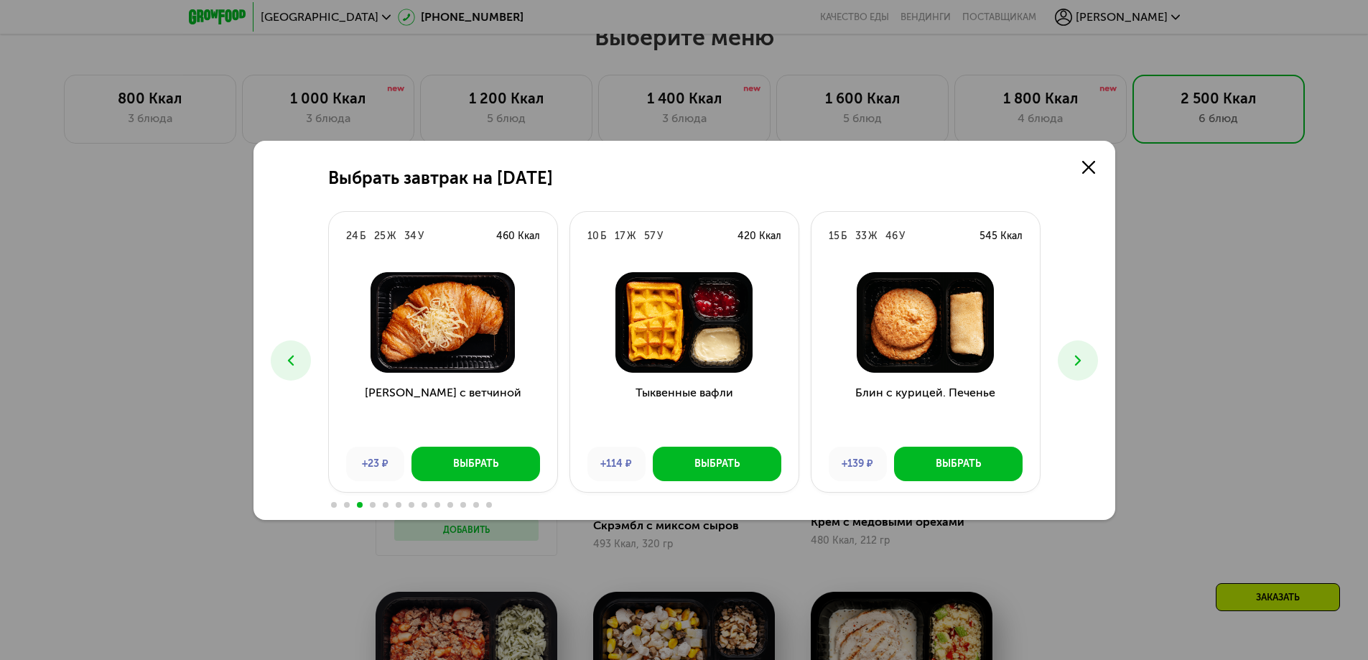
click at [1091, 369] on button at bounding box center [1078, 360] width 40 height 40
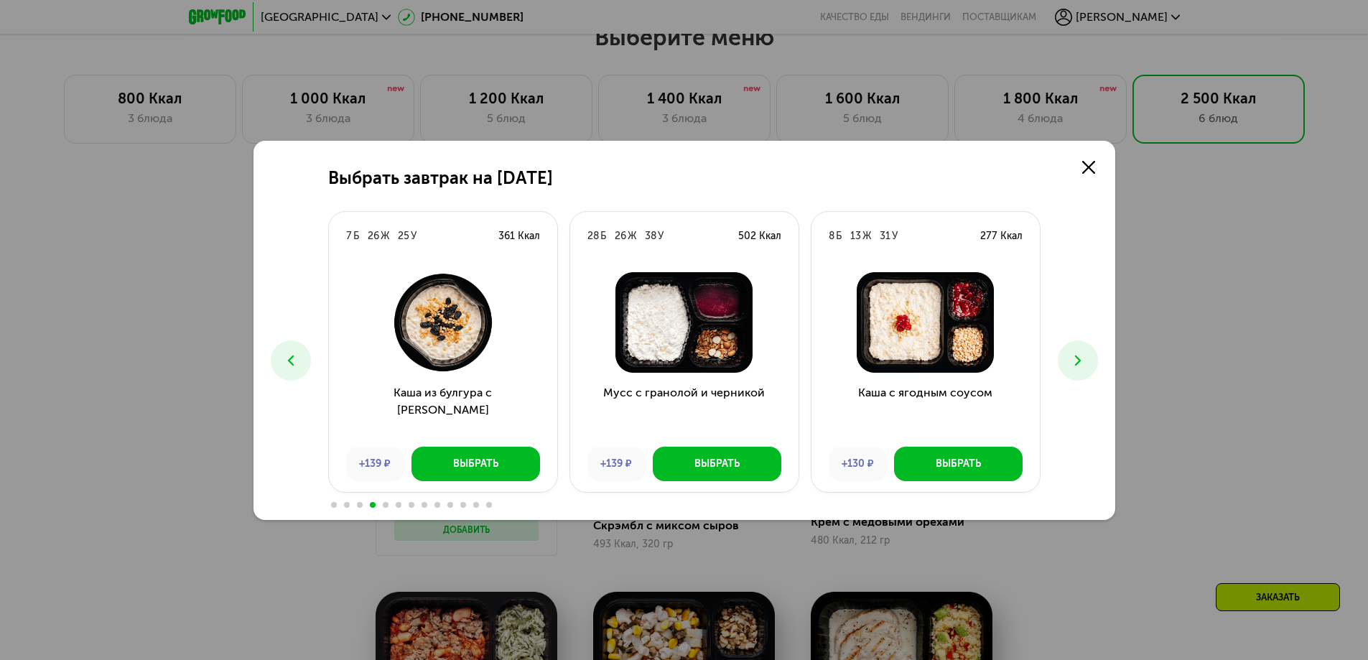
click at [1091, 369] on button at bounding box center [1078, 360] width 40 height 40
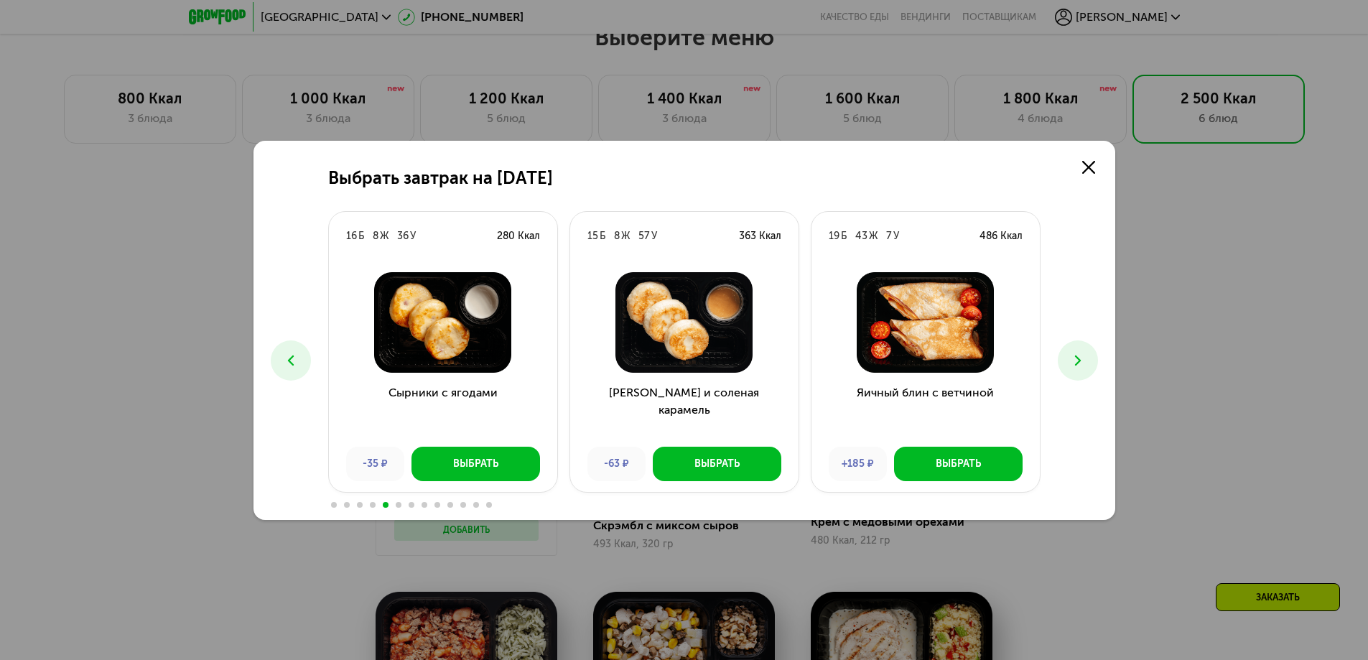
click at [1091, 369] on button at bounding box center [1078, 360] width 40 height 40
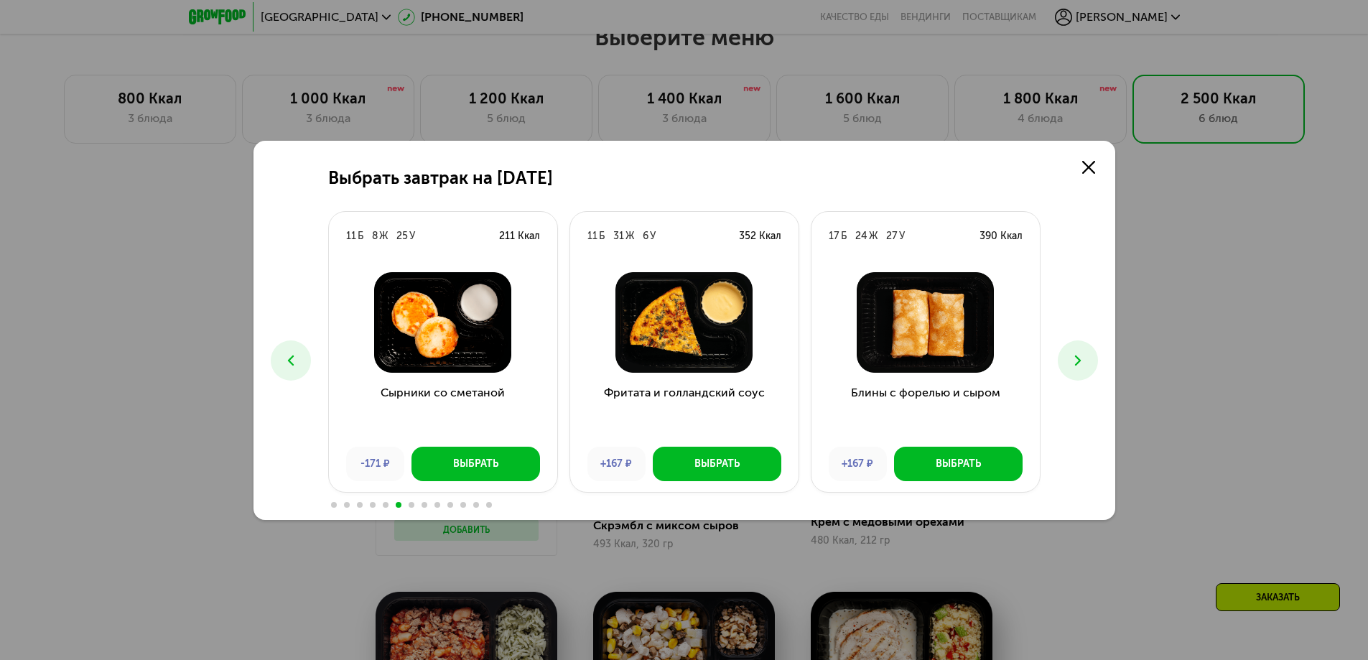
click at [1091, 369] on button at bounding box center [1078, 360] width 40 height 40
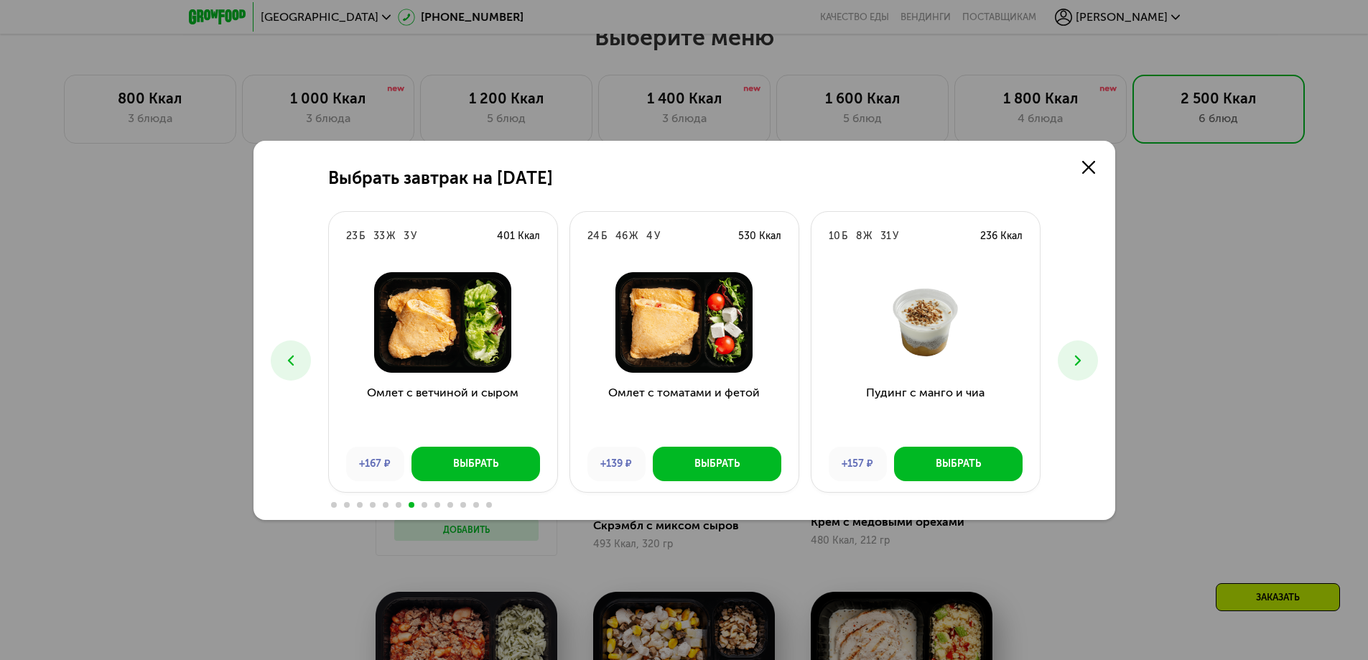
click at [1091, 371] on button at bounding box center [1078, 360] width 40 height 40
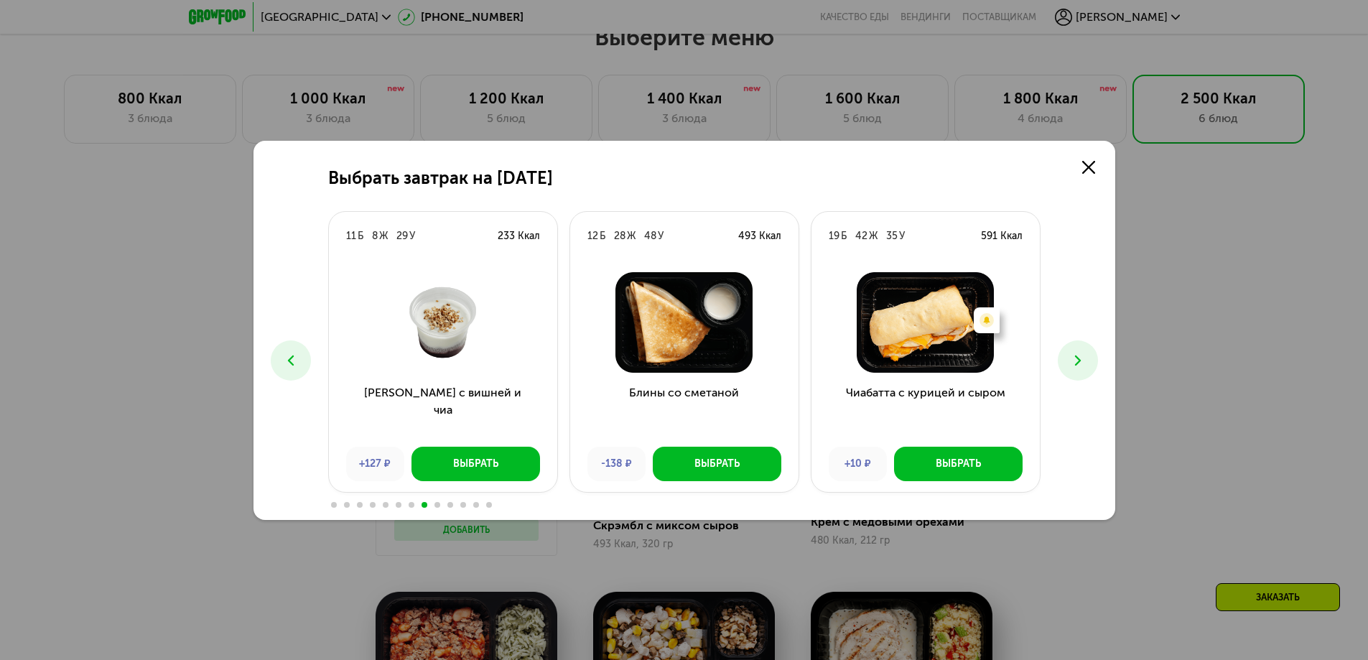
click at [1091, 372] on button at bounding box center [1078, 360] width 40 height 40
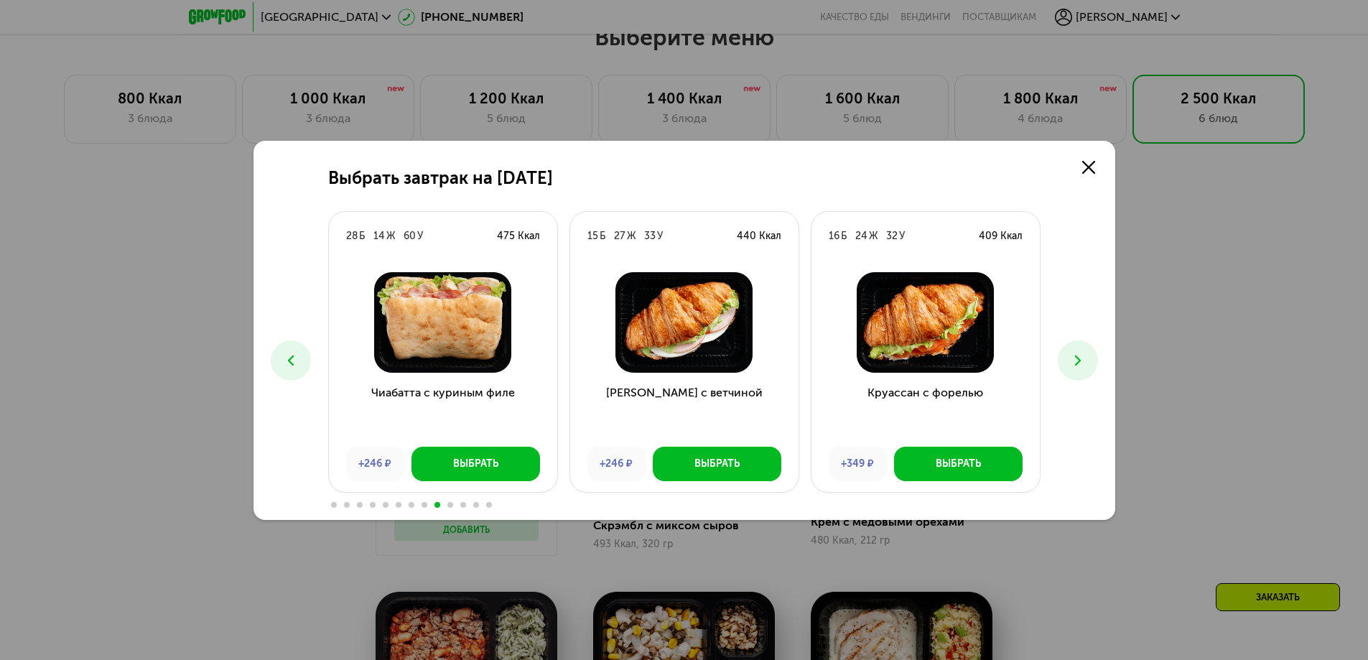
click at [295, 356] on icon at bounding box center [290, 360] width 17 height 17
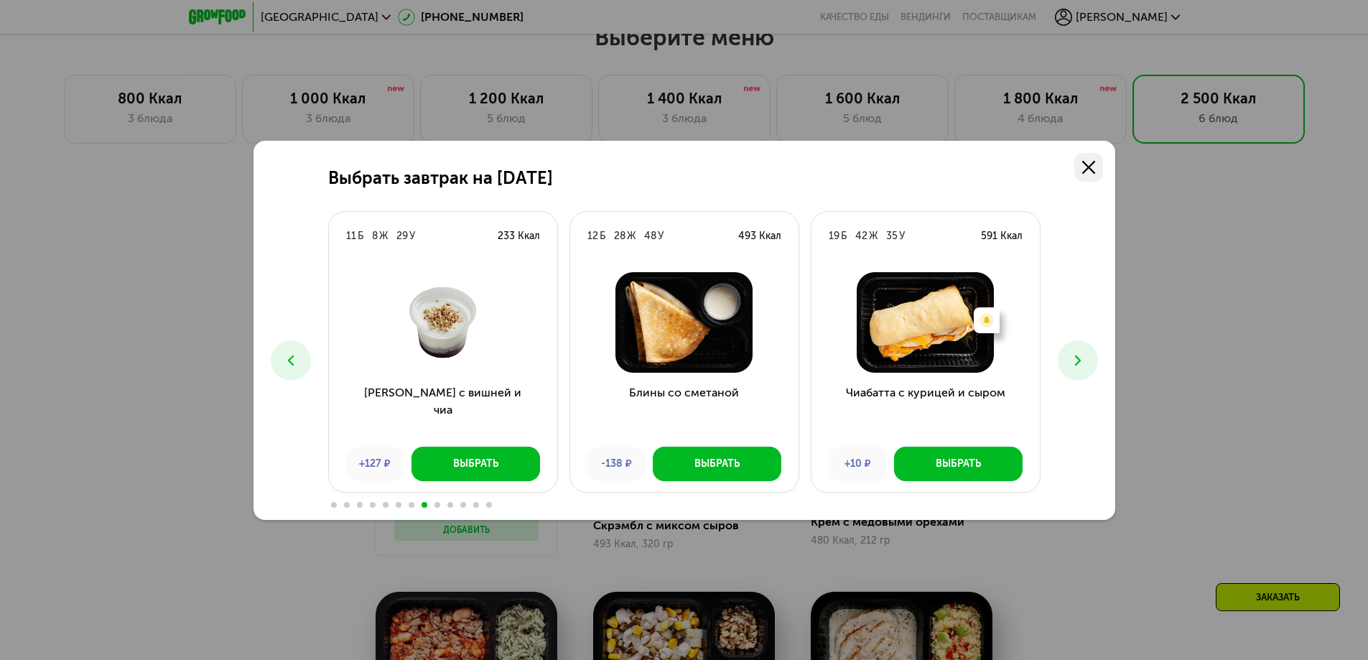
click at [1092, 165] on icon at bounding box center [1089, 167] width 13 height 13
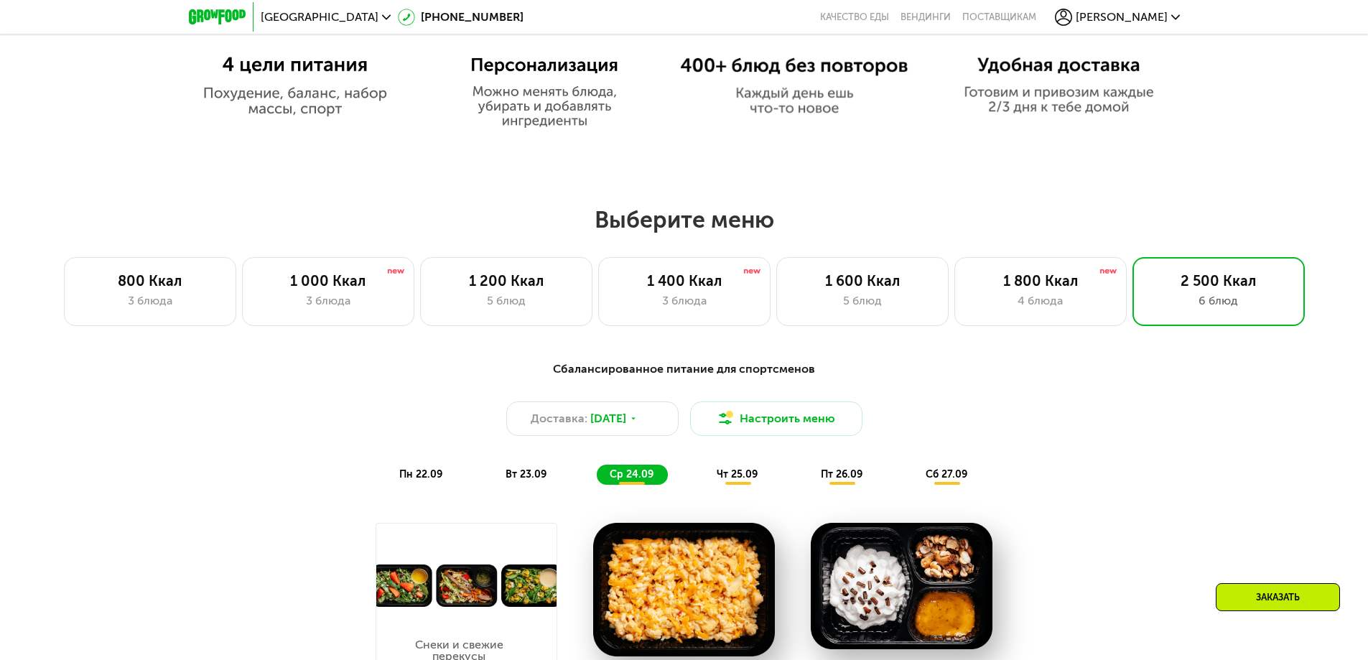
scroll to position [1078, 0]
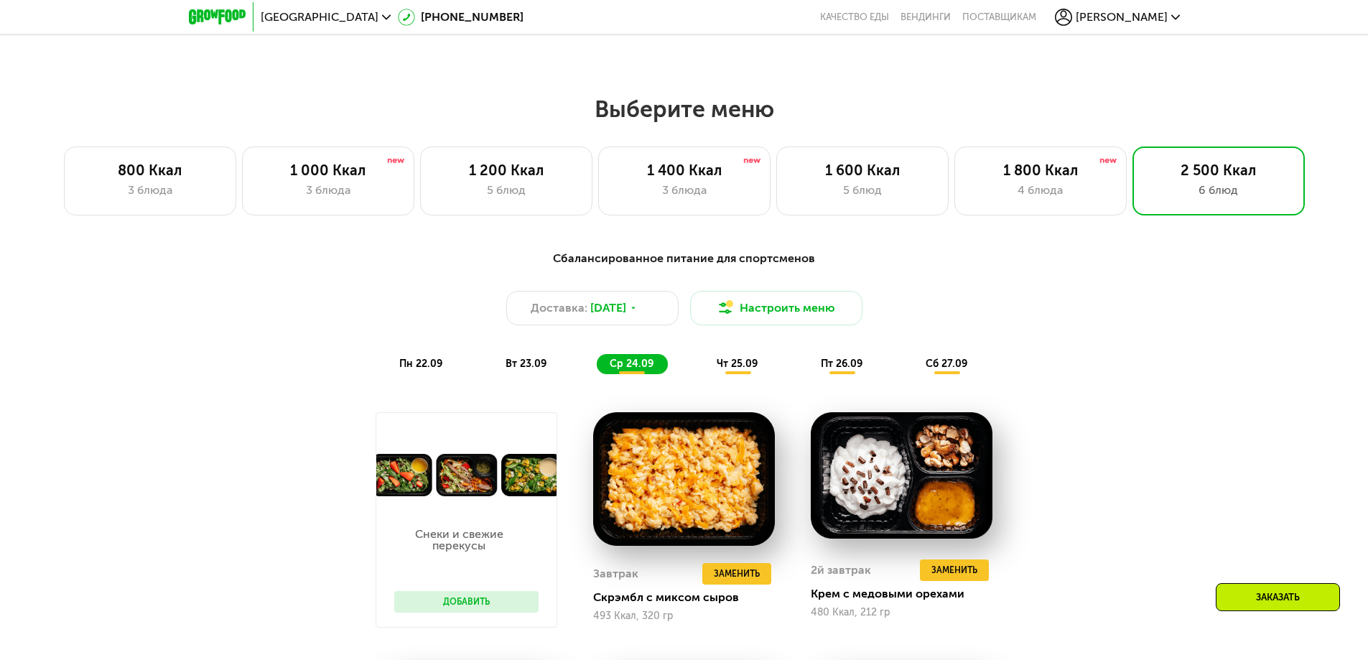
click at [400, 366] on span "пн 22.09" at bounding box center [420, 364] width 43 height 12
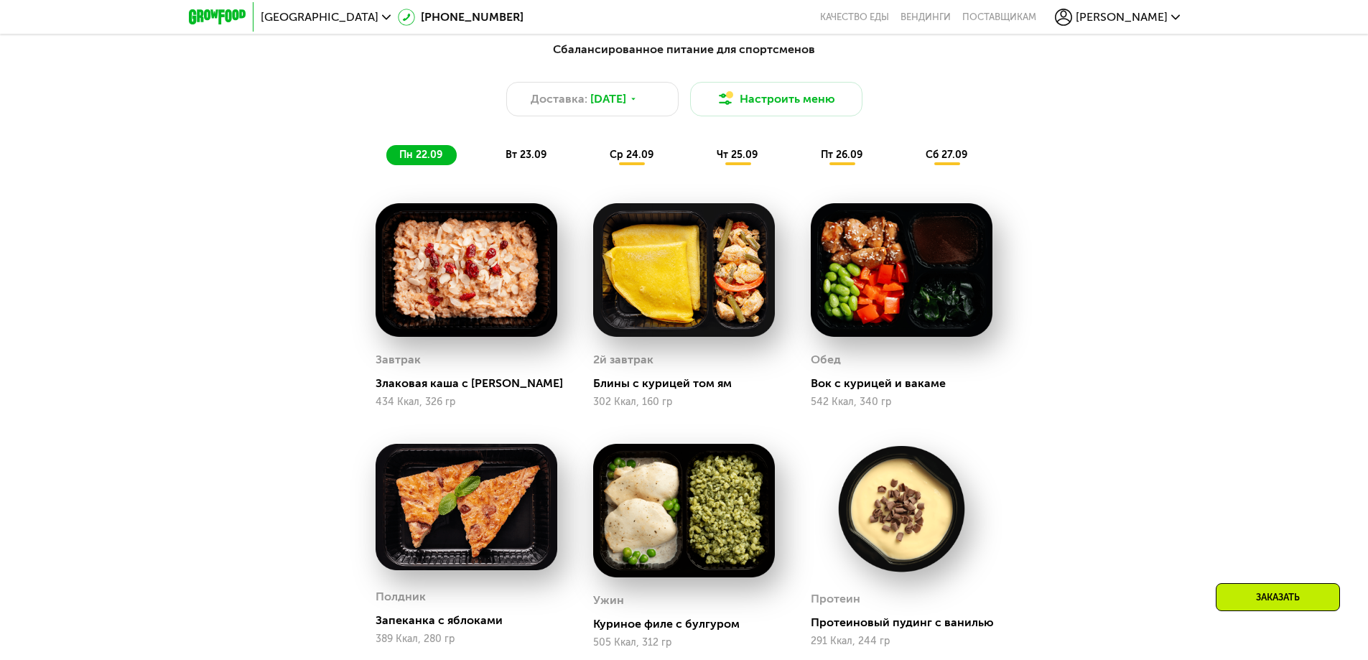
scroll to position [1293, 0]
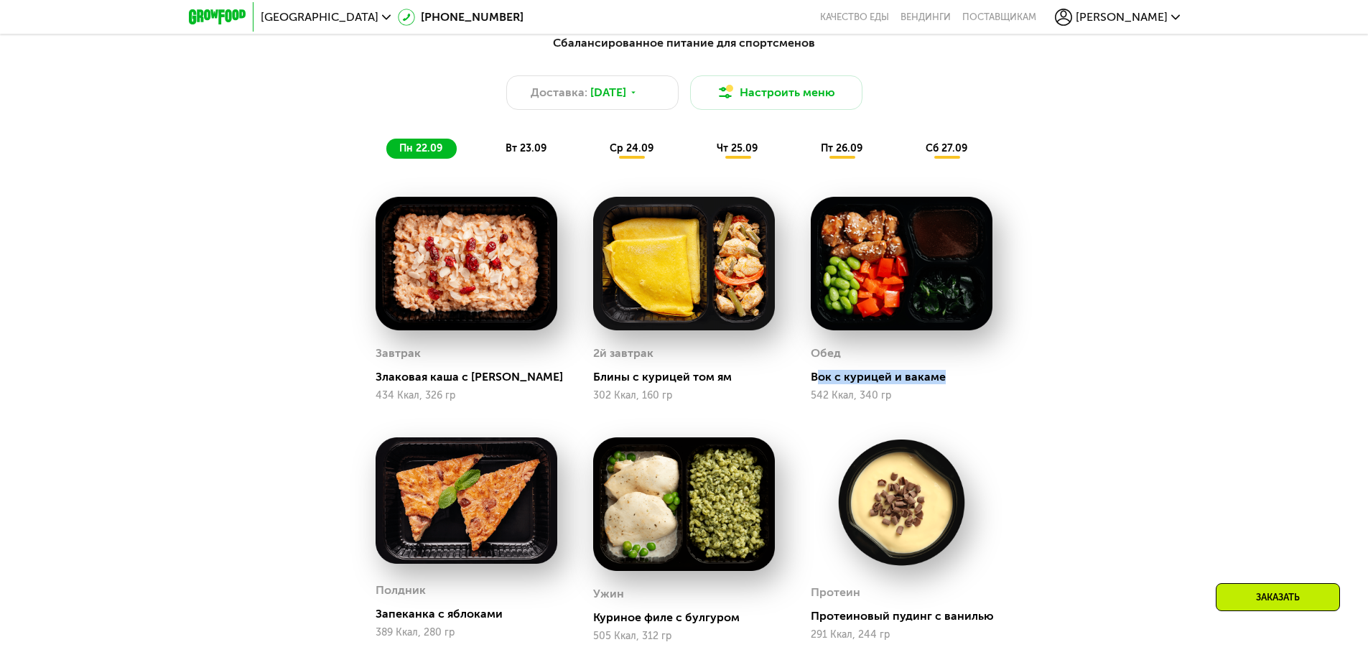
drag, startPoint x: 821, startPoint y: 382, endPoint x: 981, endPoint y: 382, distance: 160.2
click at [981, 382] on div "Вок с курицей и вакаме" at bounding box center [907, 377] width 193 height 14
click at [1023, 384] on div "Сбалансированное питание для спортсменов Доставка: [DATE] Настроить меню пн 22.…" at bounding box center [684, 444] width 885 height 837
drag, startPoint x: 892, startPoint y: 399, endPoint x: 738, endPoint y: 399, distance: 154.4
click at [815, 399] on div "542 Ккал, 340 гр" at bounding box center [902, 395] width 182 height 11
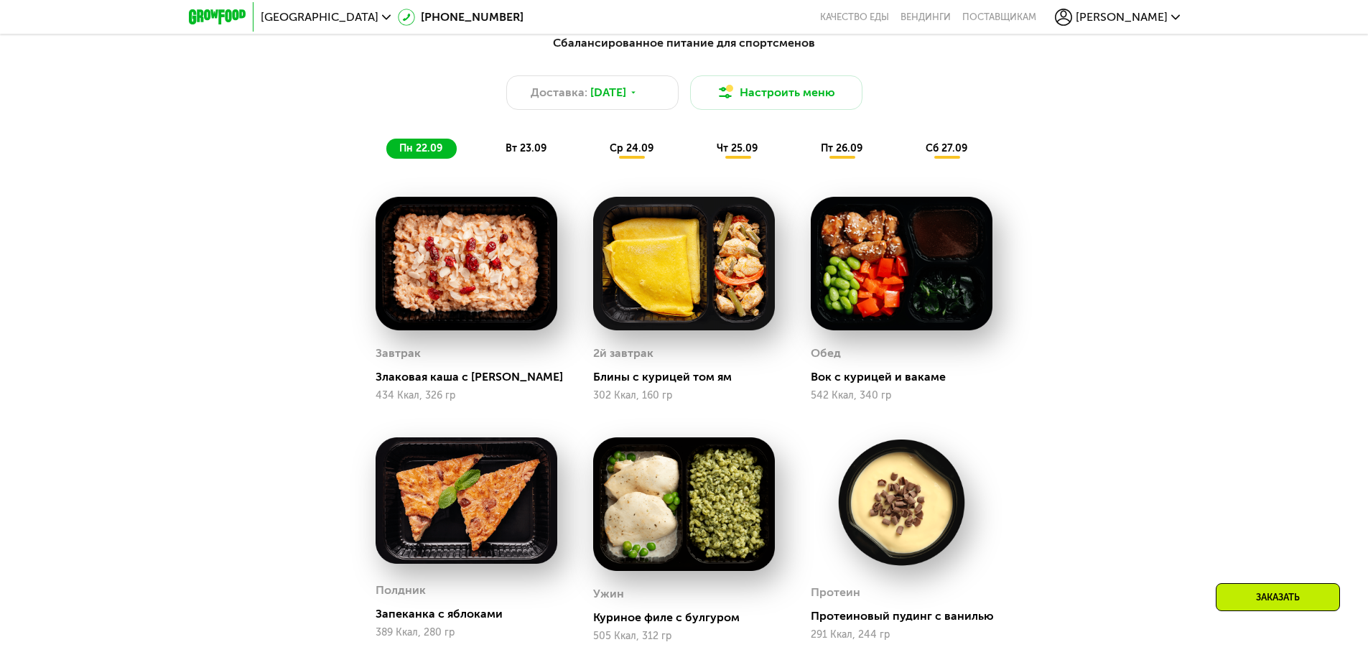
click at [649, 397] on div "302 Ккал, 160 гр" at bounding box center [684, 395] width 182 height 11
drag, startPoint x: 684, startPoint y: 397, endPoint x: 581, endPoint y: 397, distance: 102.7
click at [581, 397] on div "2й завтрак Блины с курицей том ям 302 Ккал, 160 гр" at bounding box center [684, 299] width 218 height 241
click at [857, 384] on div "Вок с курицей и вакаме" at bounding box center [907, 377] width 193 height 14
drag, startPoint x: 815, startPoint y: 379, endPoint x: 944, endPoint y: 383, distance: 129.4
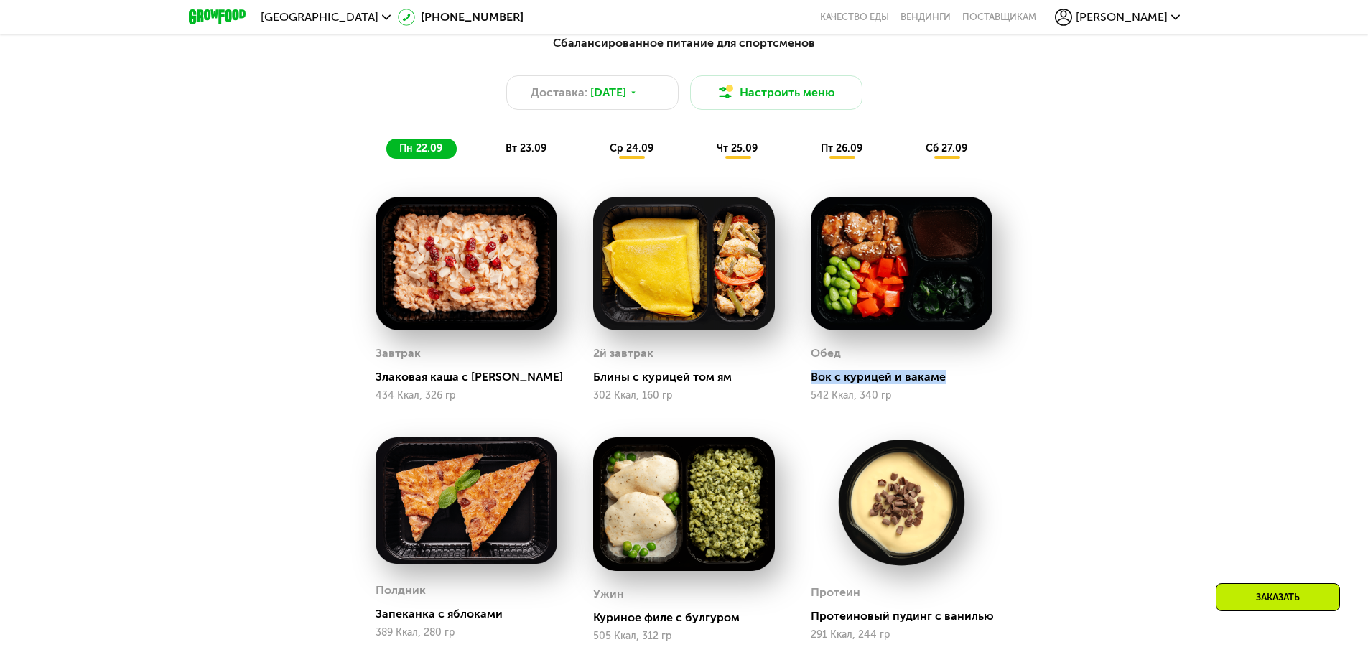
click at [944, 383] on div "Вок с курицей и вакаме" at bounding box center [907, 377] width 193 height 14
click at [972, 383] on div "Вок с курицей и вакаме" at bounding box center [907, 377] width 193 height 14
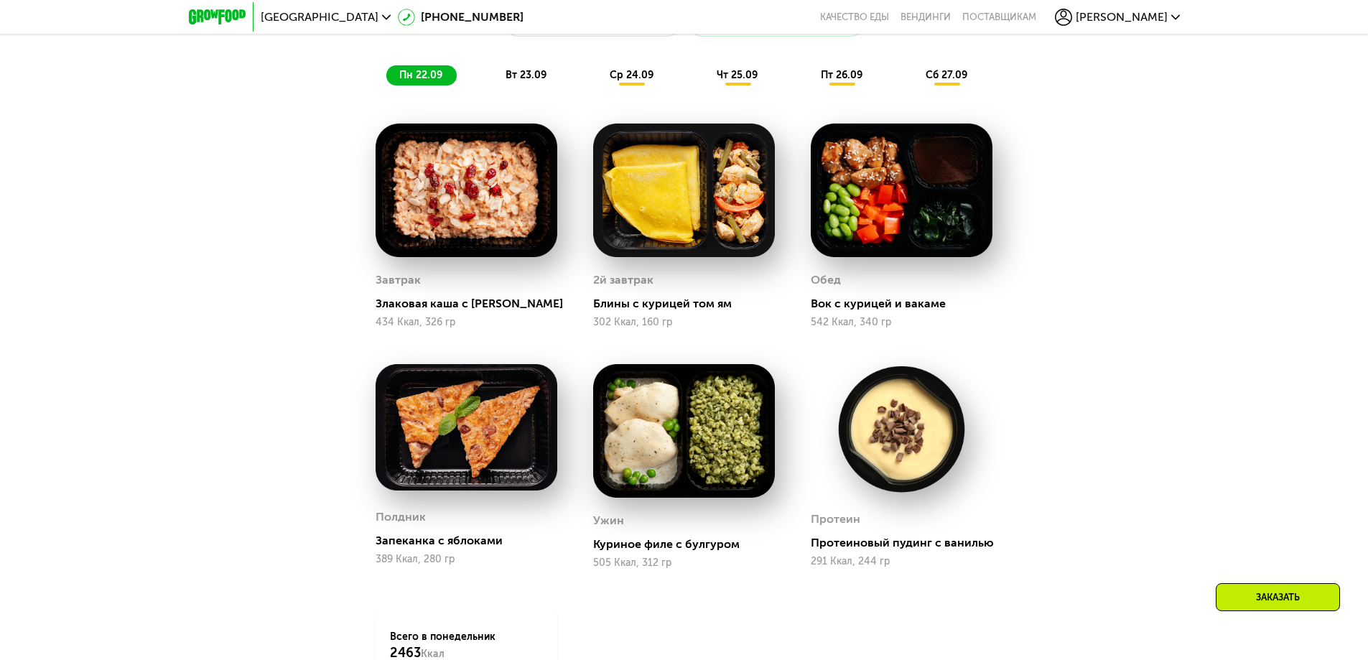
scroll to position [1437, 0]
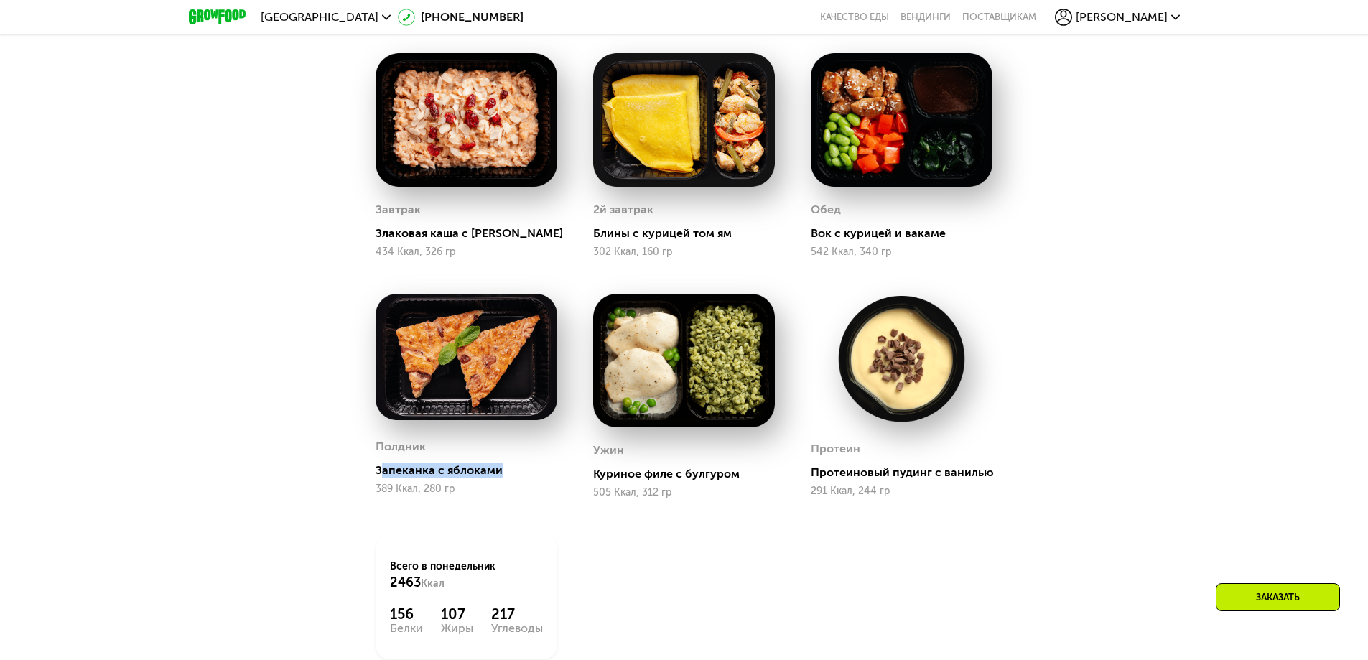
drag, startPoint x: 381, startPoint y: 469, endPoint x: 538, endPoint y: 473, distance: 156.7
click at [538, 473] on div "Запеканка с яблоками" at bounding box center [472, 470] width 193 height 14
click at [490, 476] on div "Запеканка с яблоками" at bounding box center [472, 470] width 193 height 14
drag, startPoint x: 376, startPoint y: 473, endPoint x: 497, endPoint y: 473, distance: 120.7
click at [497, 473] on div "Запеканка с яблоками" at bounding box center [472, 470] width 193 height 14
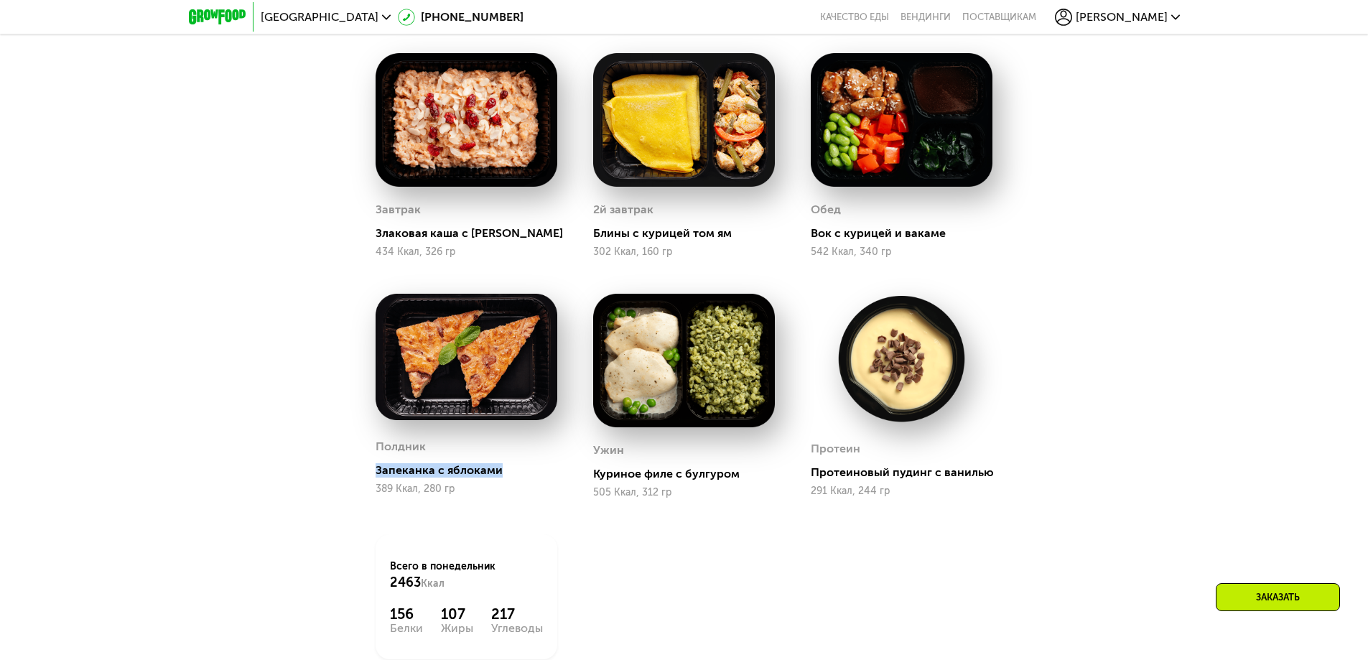
click at [497, 473] on div "Запеканка с яблоками" at bounding box center [472, 470] width 193 height 14
drag, startPoint x: 487, startPoint y: 474, endPoint x: 376, endPoint y: 470, distance: 110.7
click at [376, 470] on div "Запеканка с яблоками" at bounding box center [472, 470] width 193 height 14
click at [481, 478] on div "Запеканка с яблоками" at bounding box center [472, 470] width 193 height 14
drag, startPoint x: 593, startPoint y: 478, endPoint x: 744, endPoint y: 479, distance: 150.9
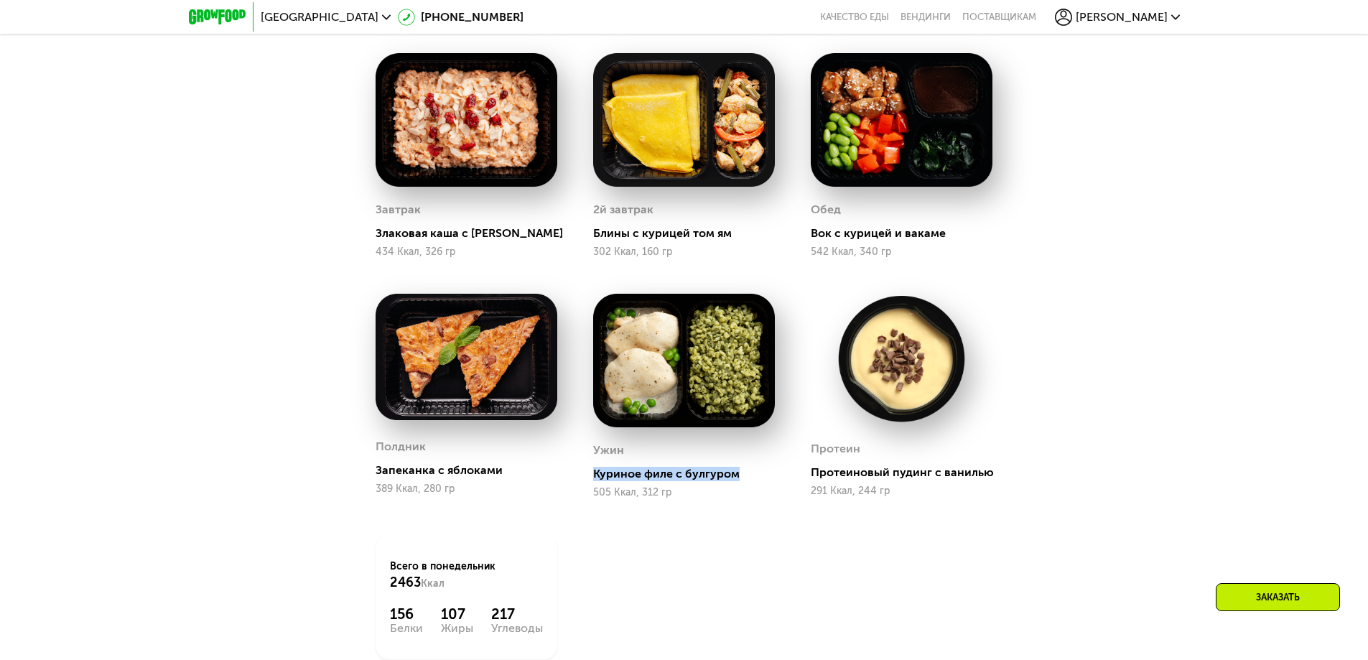
click at [744, 479] on div "Куриное филе с булгуром" at bounding box center [689, 474] width 193 height 14
drag, startPoint x: 595, startPoint y: 476, endPoint x: 738, endPoint y: 474, distance: 143.0
click at [738, 474] on div "Куриное филе с булгуром" at bounding box center [689, 474] width 193 height 14
click at [738, 475] on div "Куриное филе с булгуром" at bounding box center [689, 474] width 193 height 14
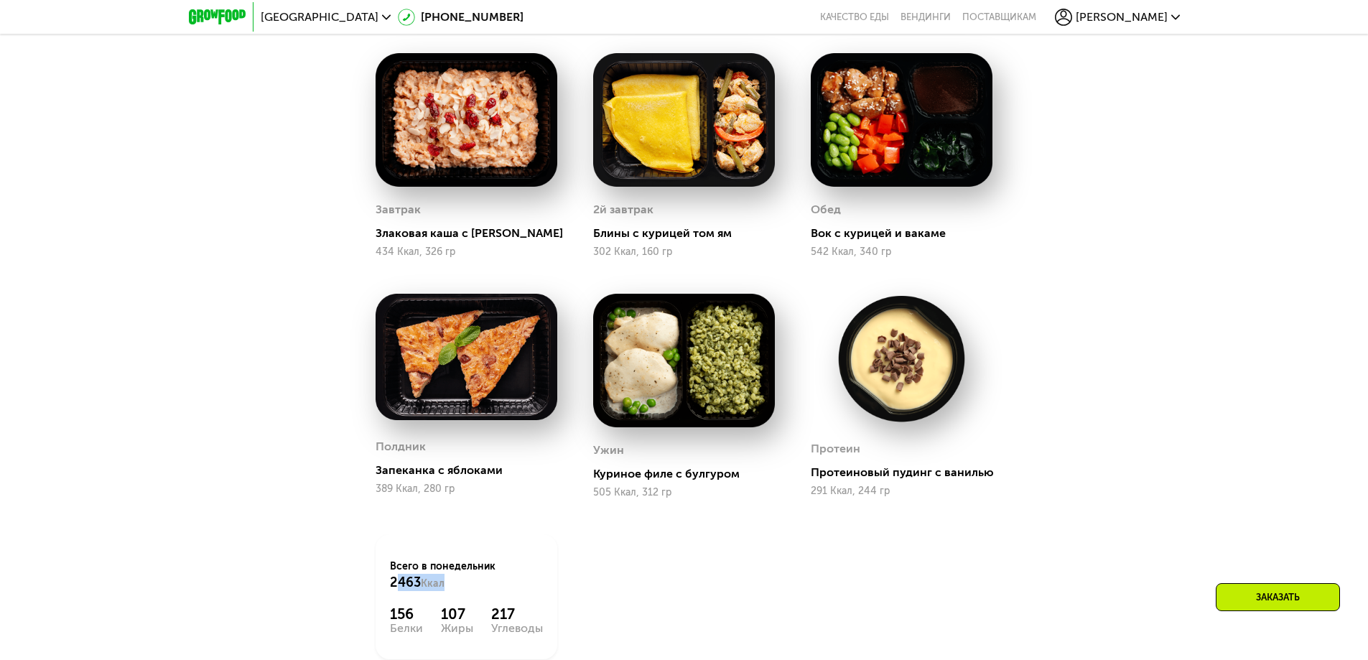
drag, startPoint x: 394, startPoint y: 587, endPoint x: 483, endPoint y: 588, distance: 89.1
click at [483, 588] on div "Всего в [DATE] 2463 Ккал" at bounding box center [466, 576] width 153 height 32
click at [686, 583] on div "Завтрак Злаковая каша с арахисом 434 Ккал, 326 гр 2й завтрак Блины с курицей то…" at bounding box center [685, 356] width 654 height 643
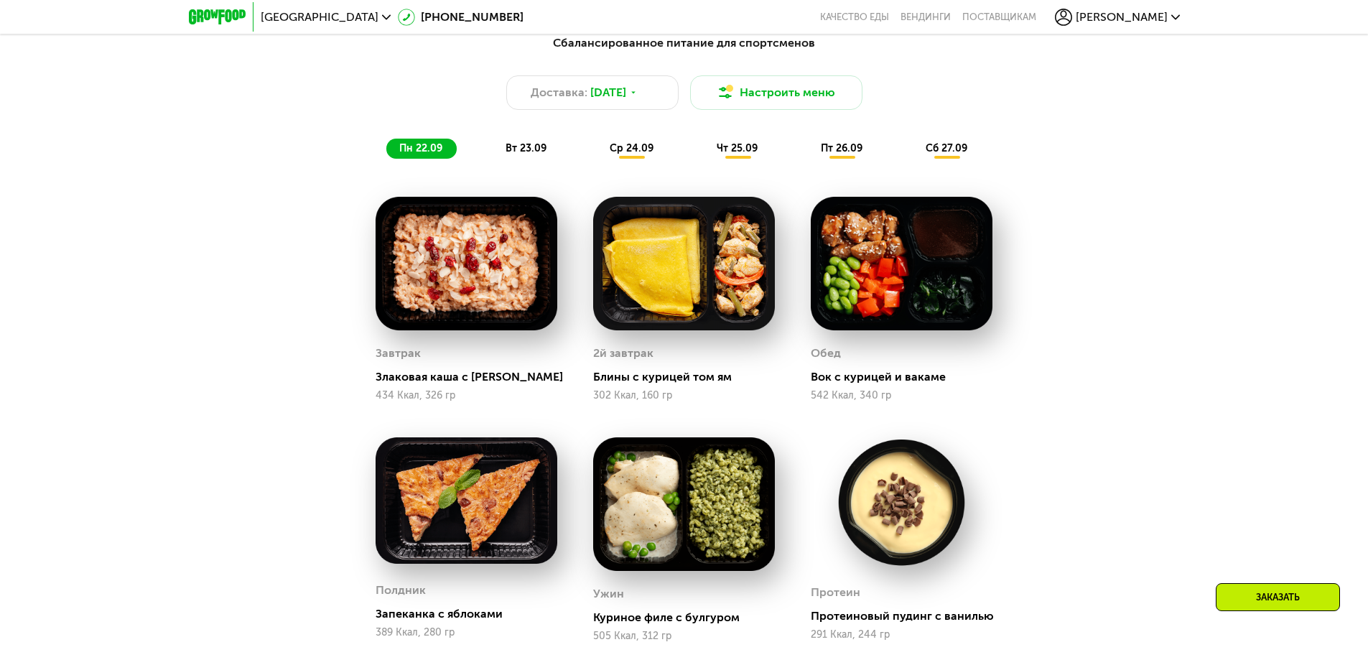
scroll to position [934, 0]
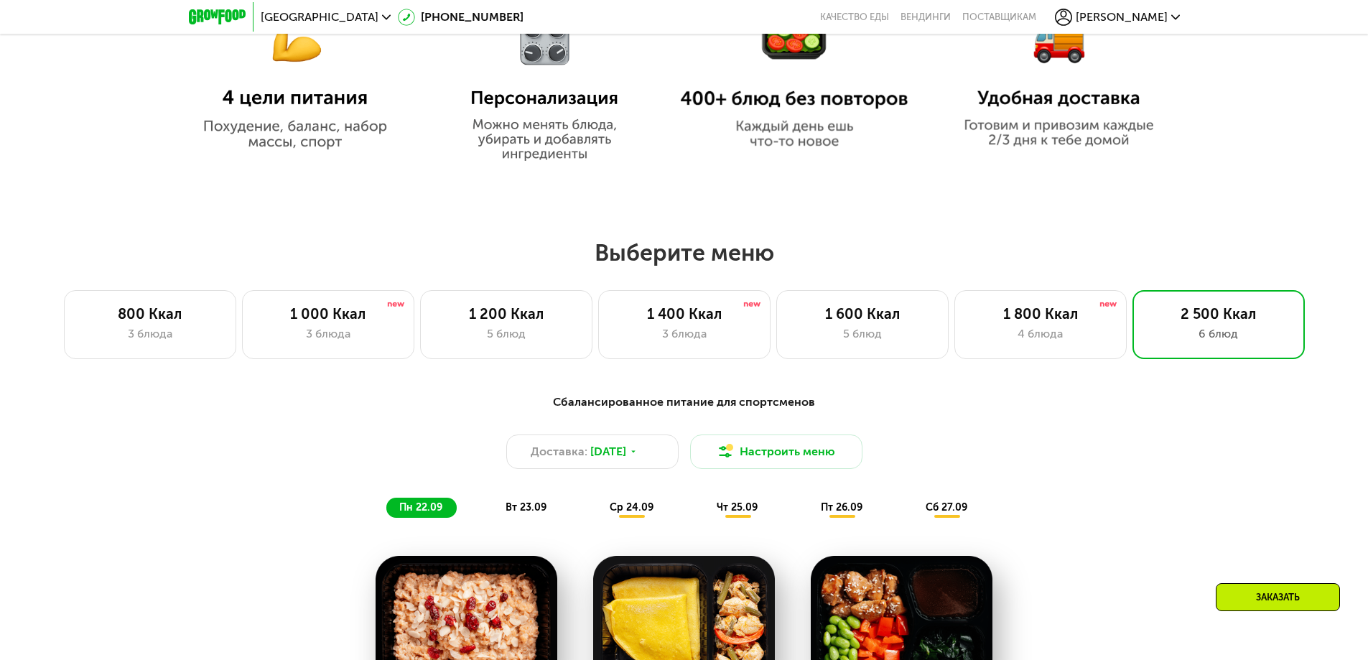
click at [518, 513] on span "вт 23.09" at bounding box center [526, 507] width 41 height 12
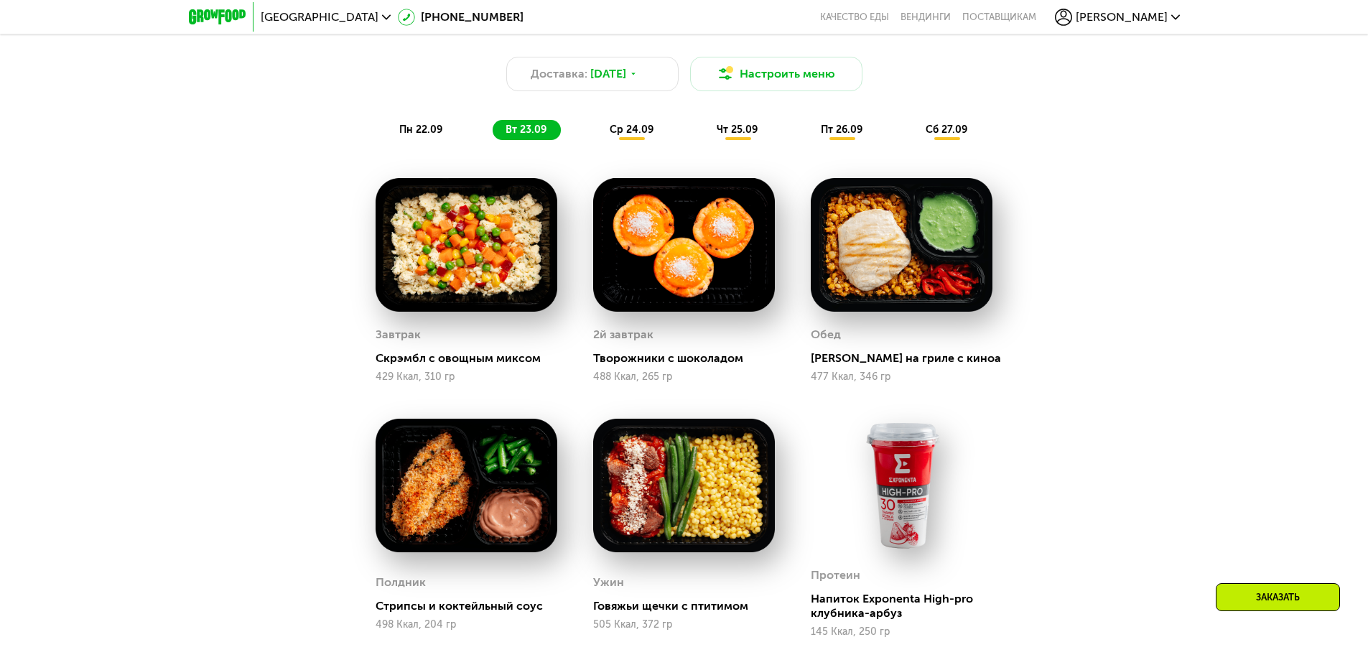
scroll to position [1293, 0]
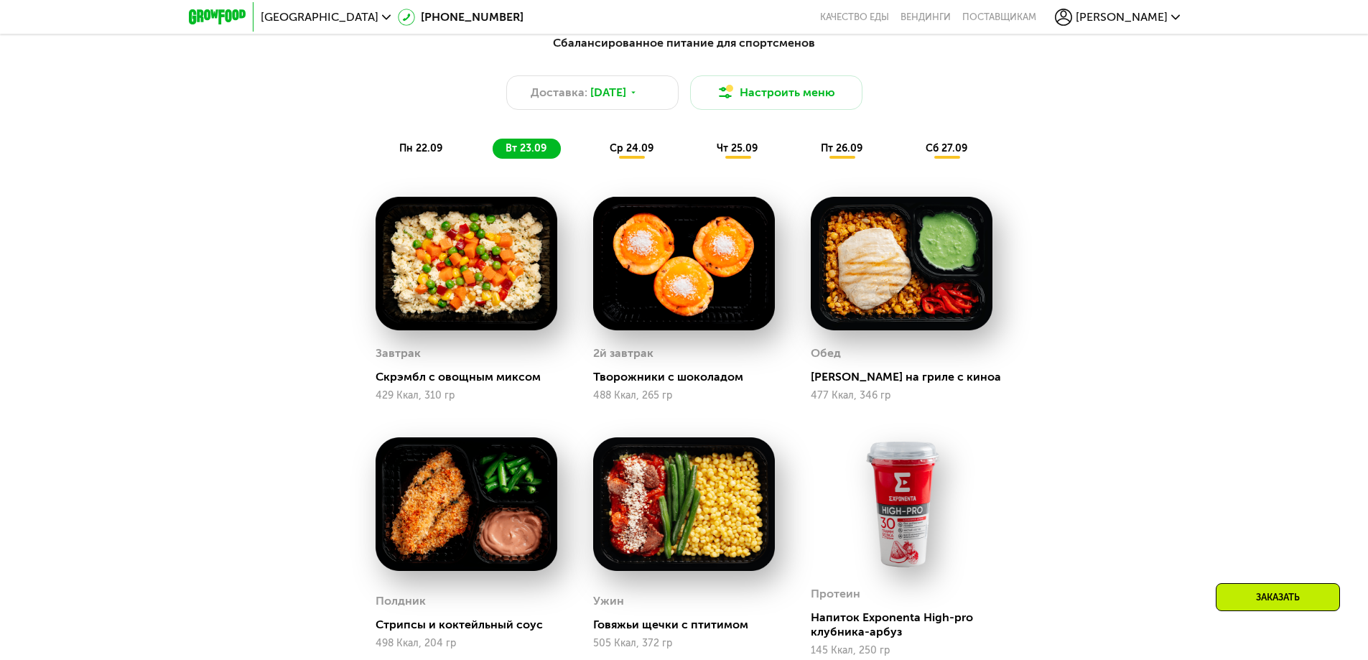
click at [639, 149] on span "ср 24.09" at bounding box center [632, 148] width 44 height 12
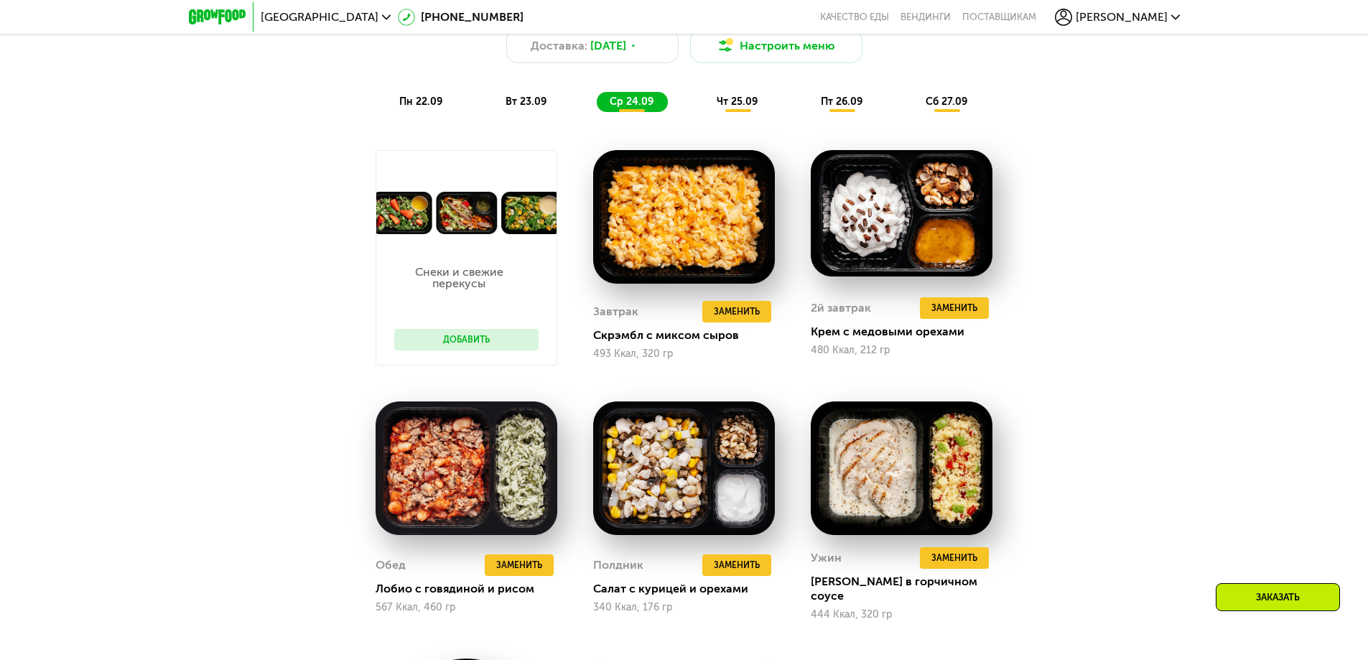
scroll to position [1365, 0]
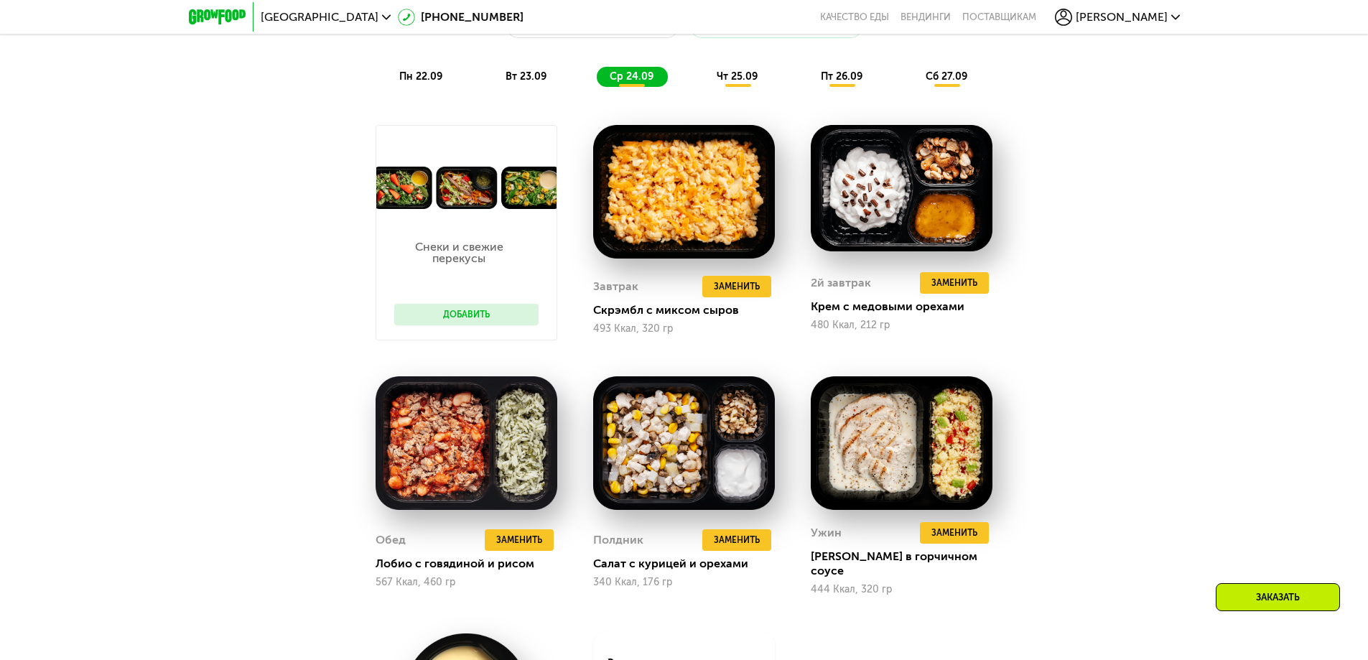
click at [443, 318] on button "Добавить" at bounding box center [466, 315] width 144 height 22
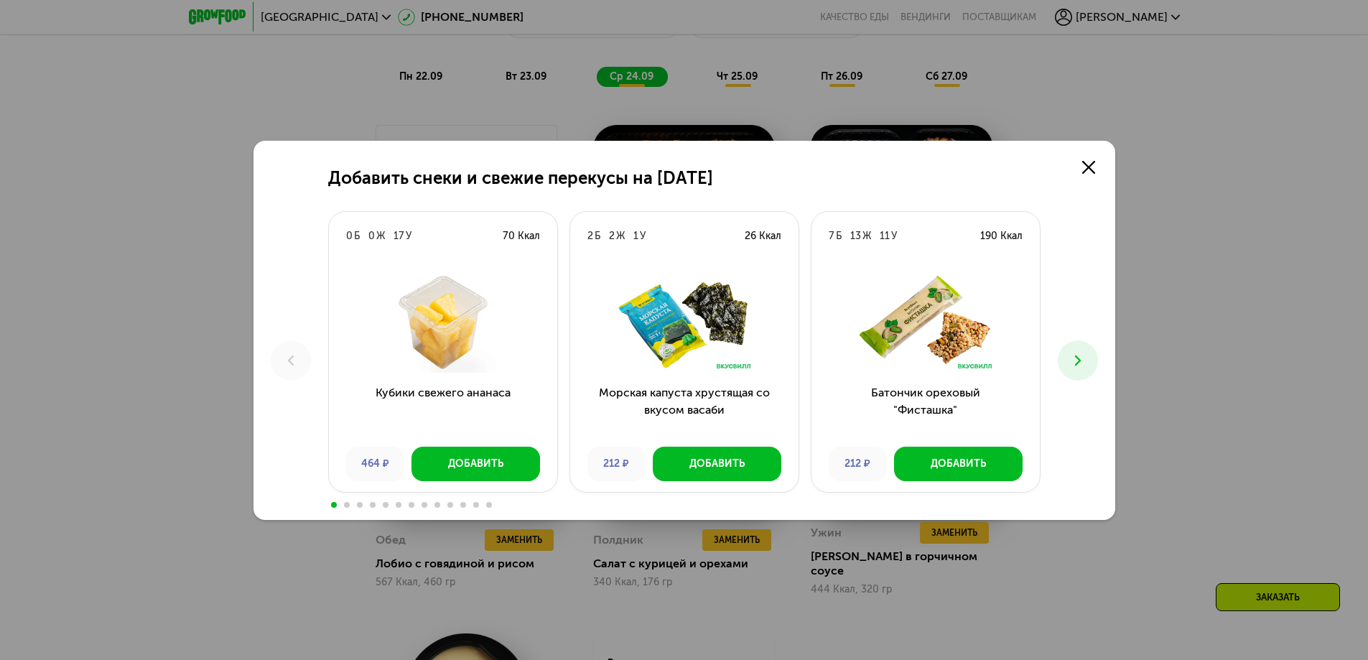
click at [1077, 365] on icon at bounding box center [1078, 360] width 17 height 17
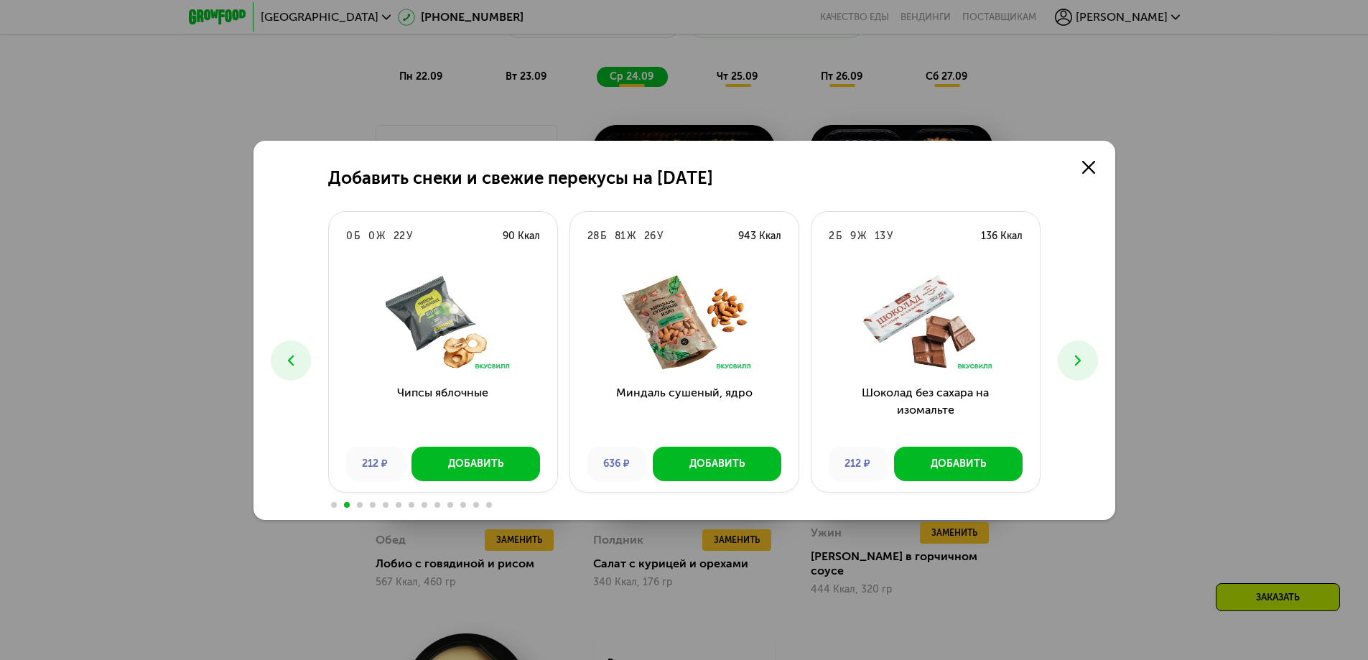
click at [1077, 365] on icon at bounding box center [1078, 360] width 17 height 17
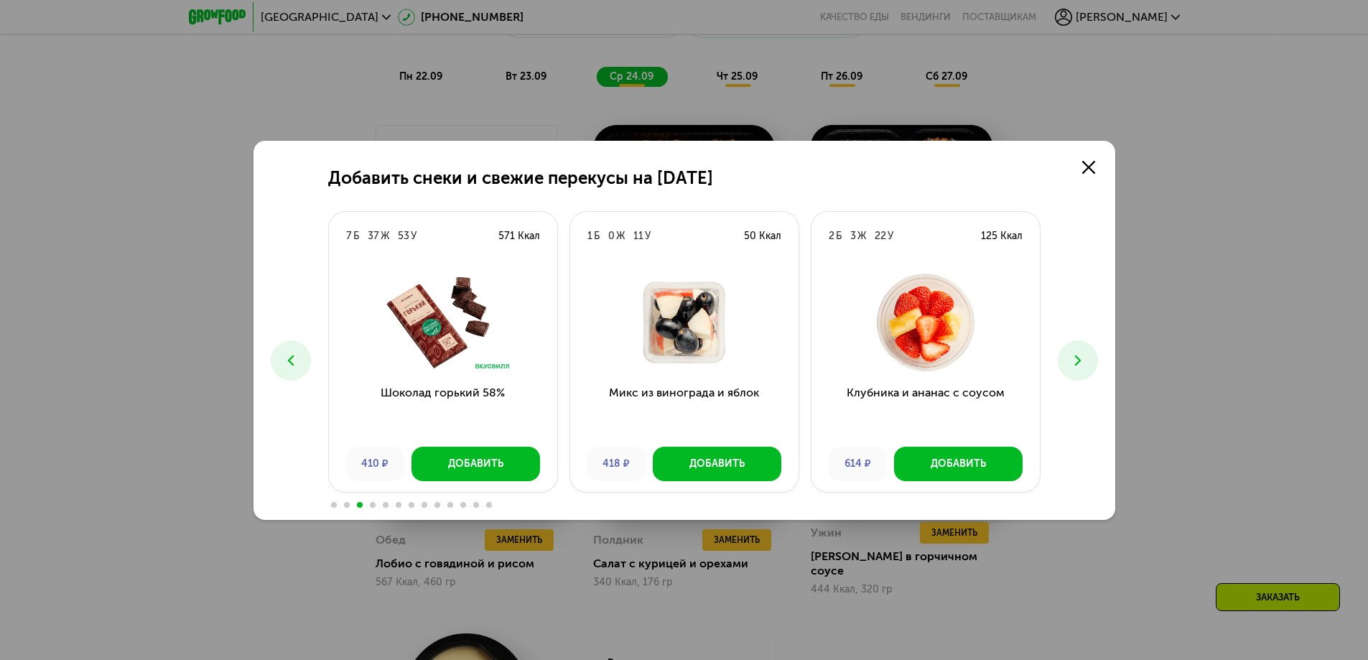
click at [1077, 365] on icon at bounding box center [1078, 360] width 17 height 17
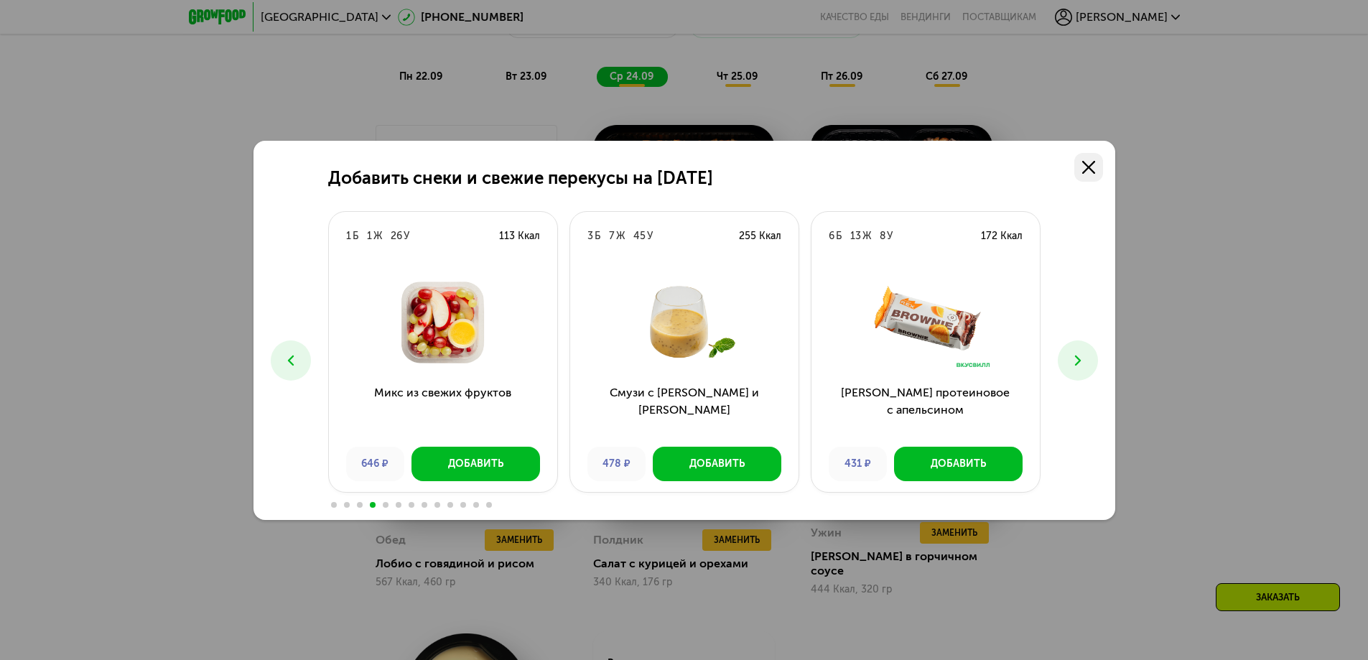
click at [1087, 173] on icon at bounding box center [1089, 167] width 13 height 13
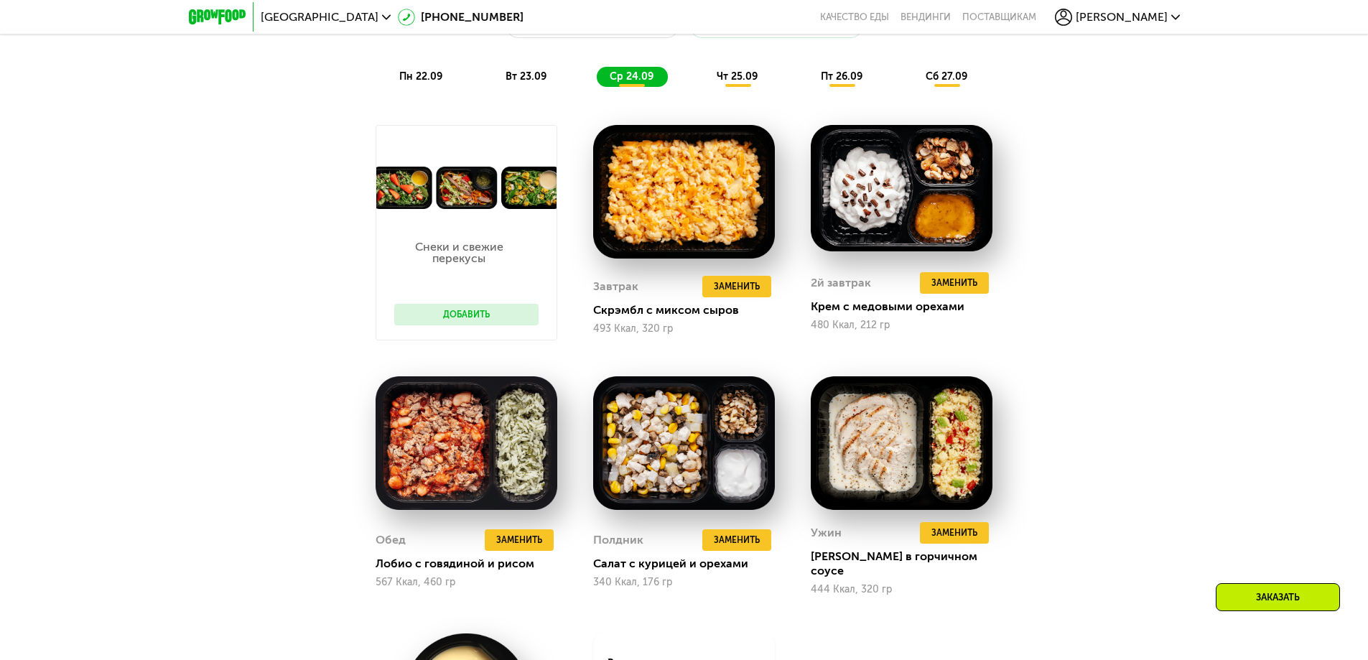
click at [733, 83] on span "чт 25.09" at bounding box center [737, 76] width 41 height 12
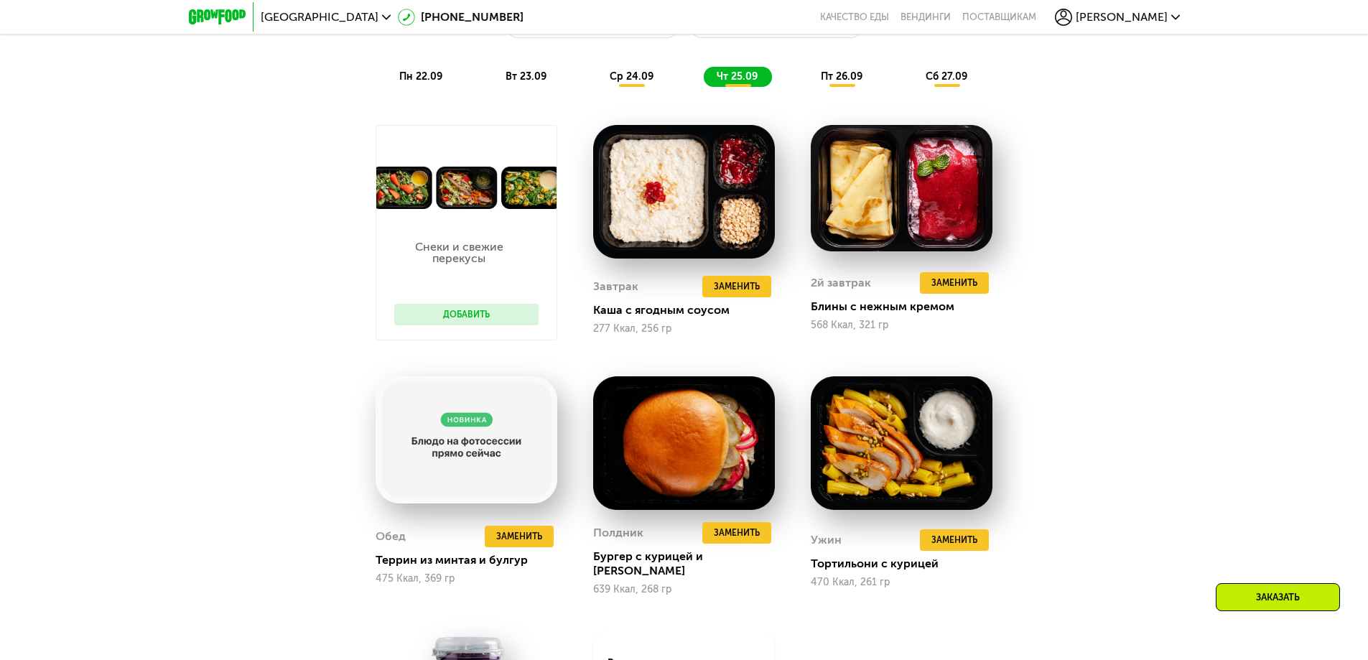
click at [848, 87] on div "пт 26.09" at bounding box center [842, 77] width 69 height 20
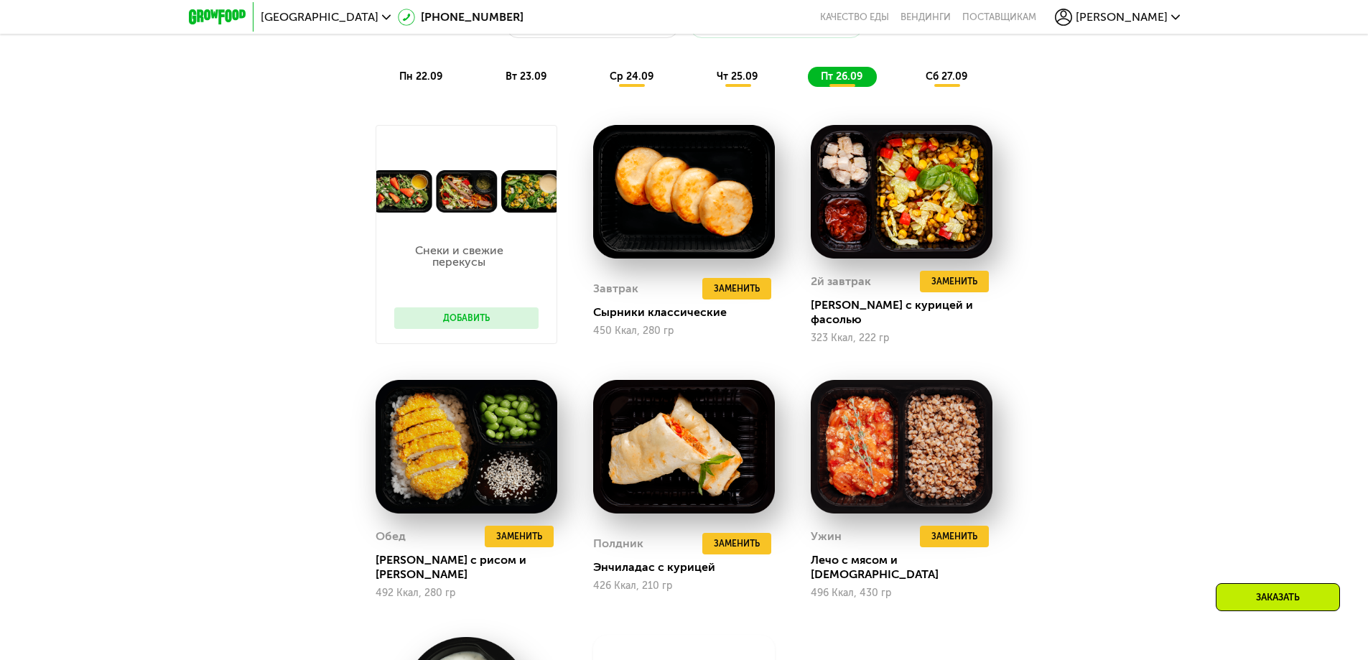
click at [952, 87] on div "сб 27.09" at bounding box center [947, 77] width 69 height 20
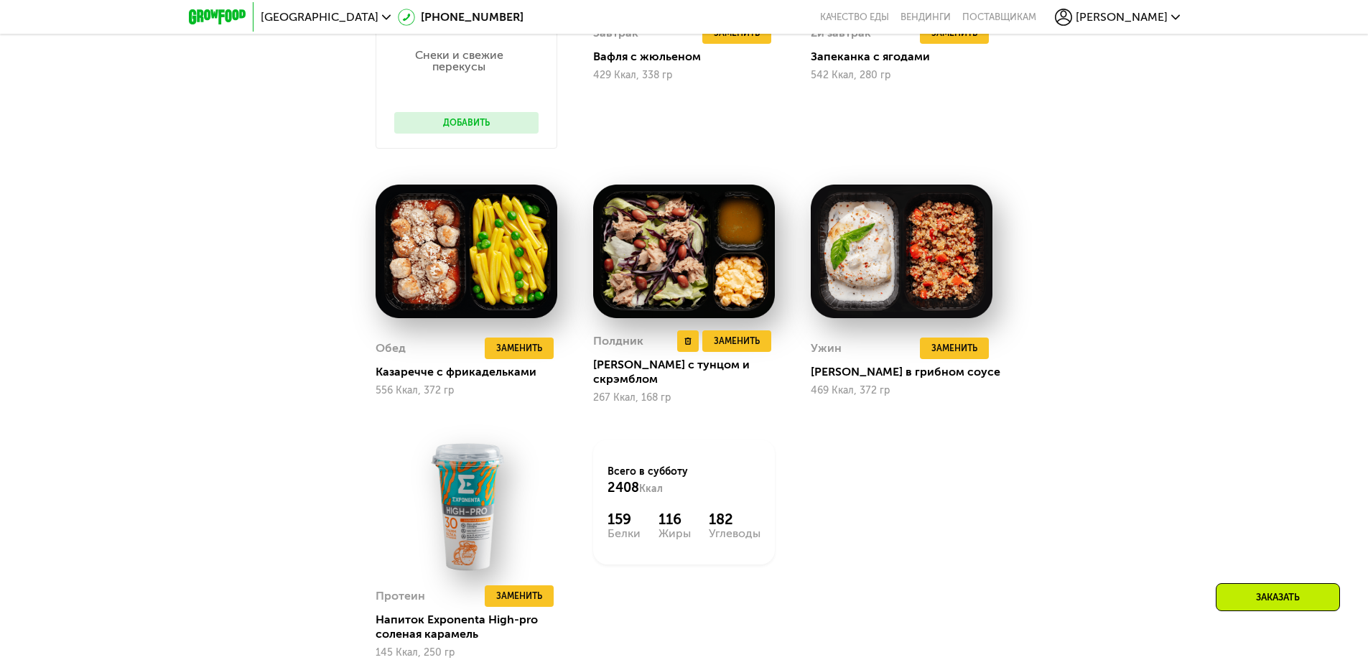
scroll to position [1437, 0]
